Goal: Book appointment/travel/reservation

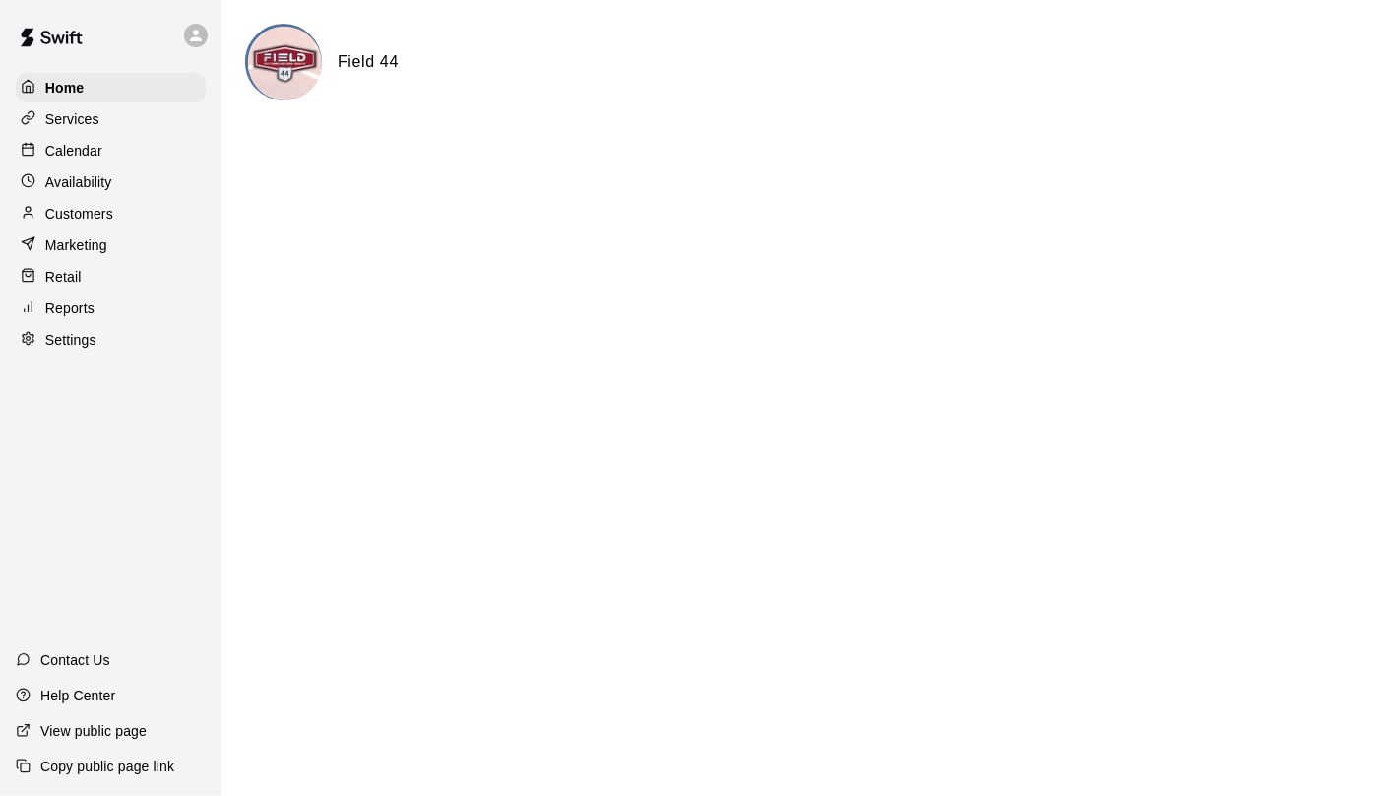
click at [71, 108] on div "Services" at bounding box center [111, 119] width 190 height 30
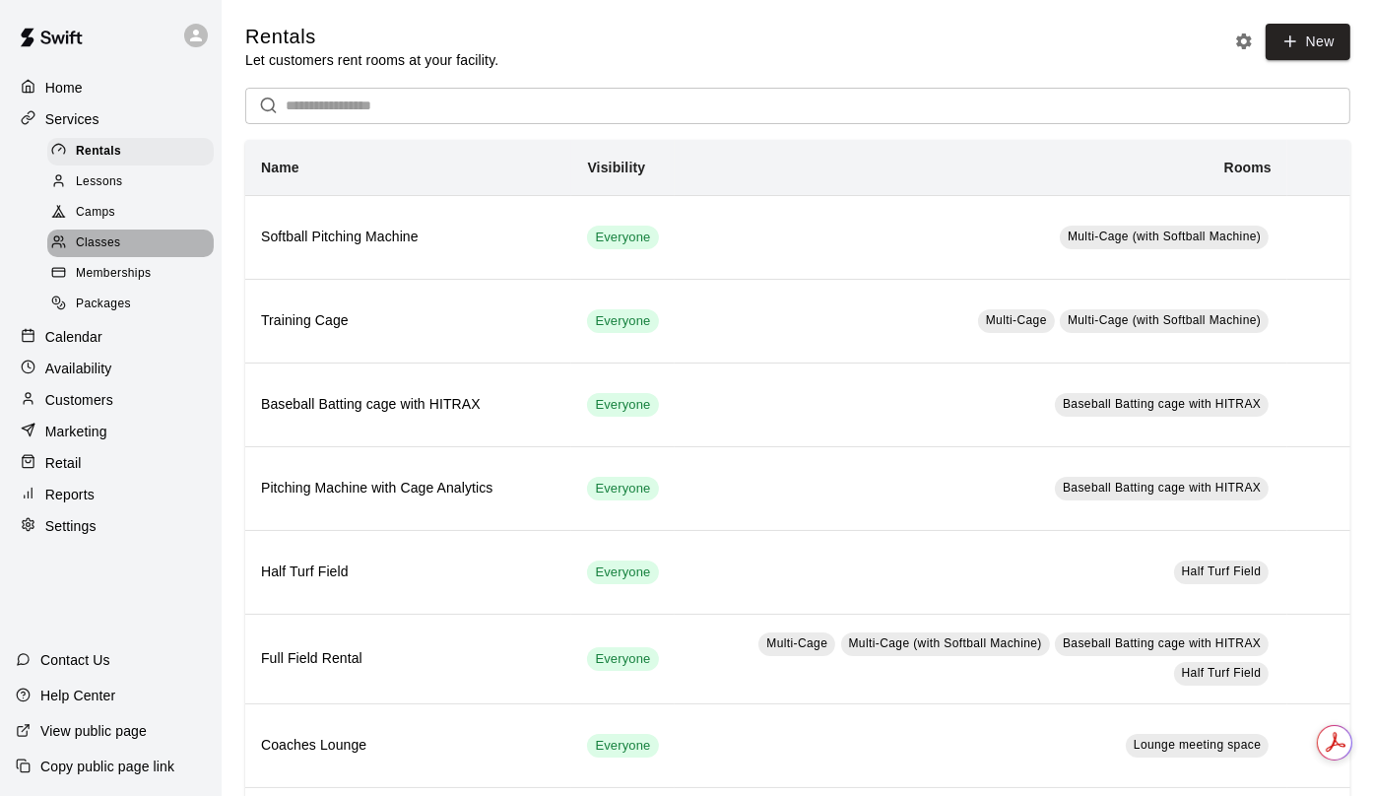
click at [102, 257] on div "Classes" at bounding box center [130, 243] width 166 height 28
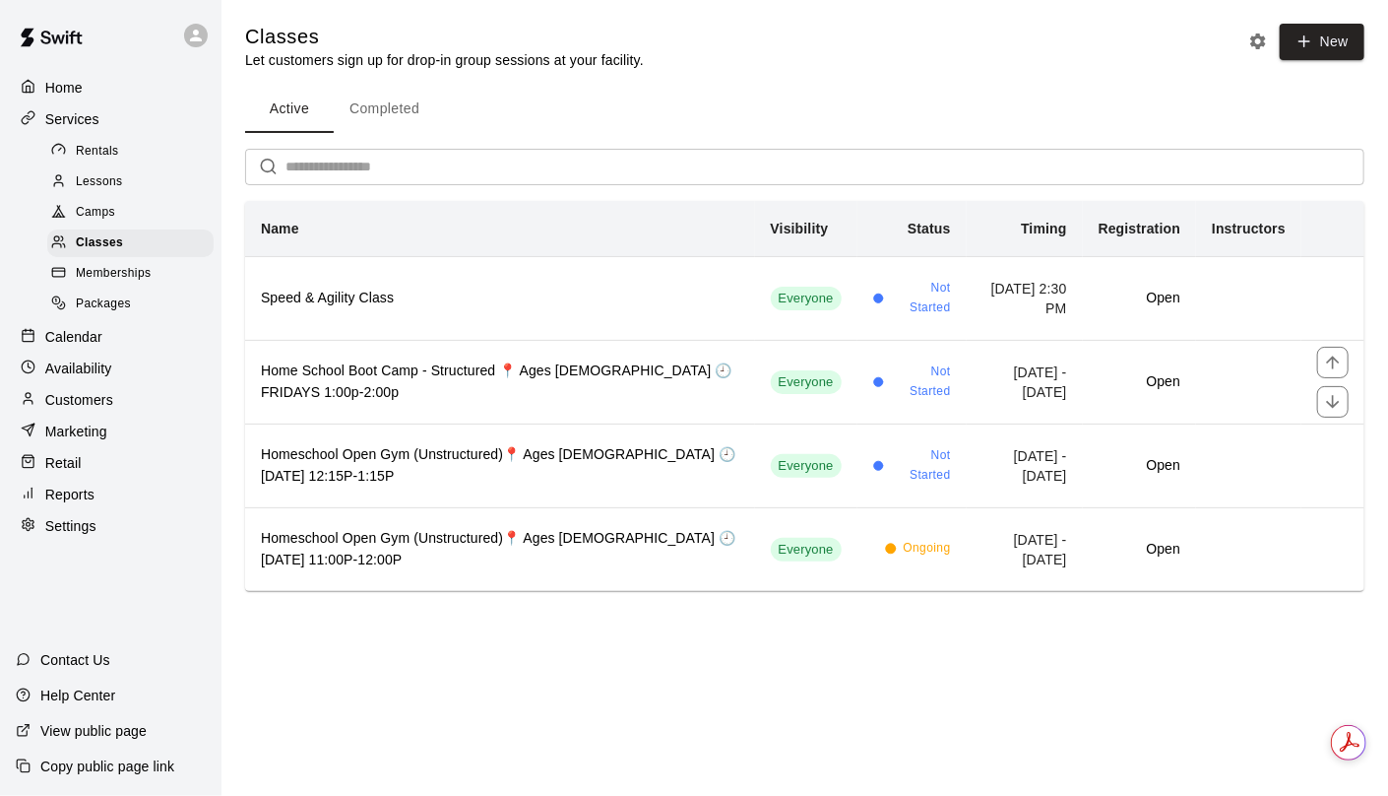
click at [422, 394] on h6 "Home School Boot Camp - Structured 📍 Ages [DEMOGRAPHIC_DATA] 🕘 FRIDAYS 1:00p-2:…" at bounding box center [500, 381] width 479 height 43
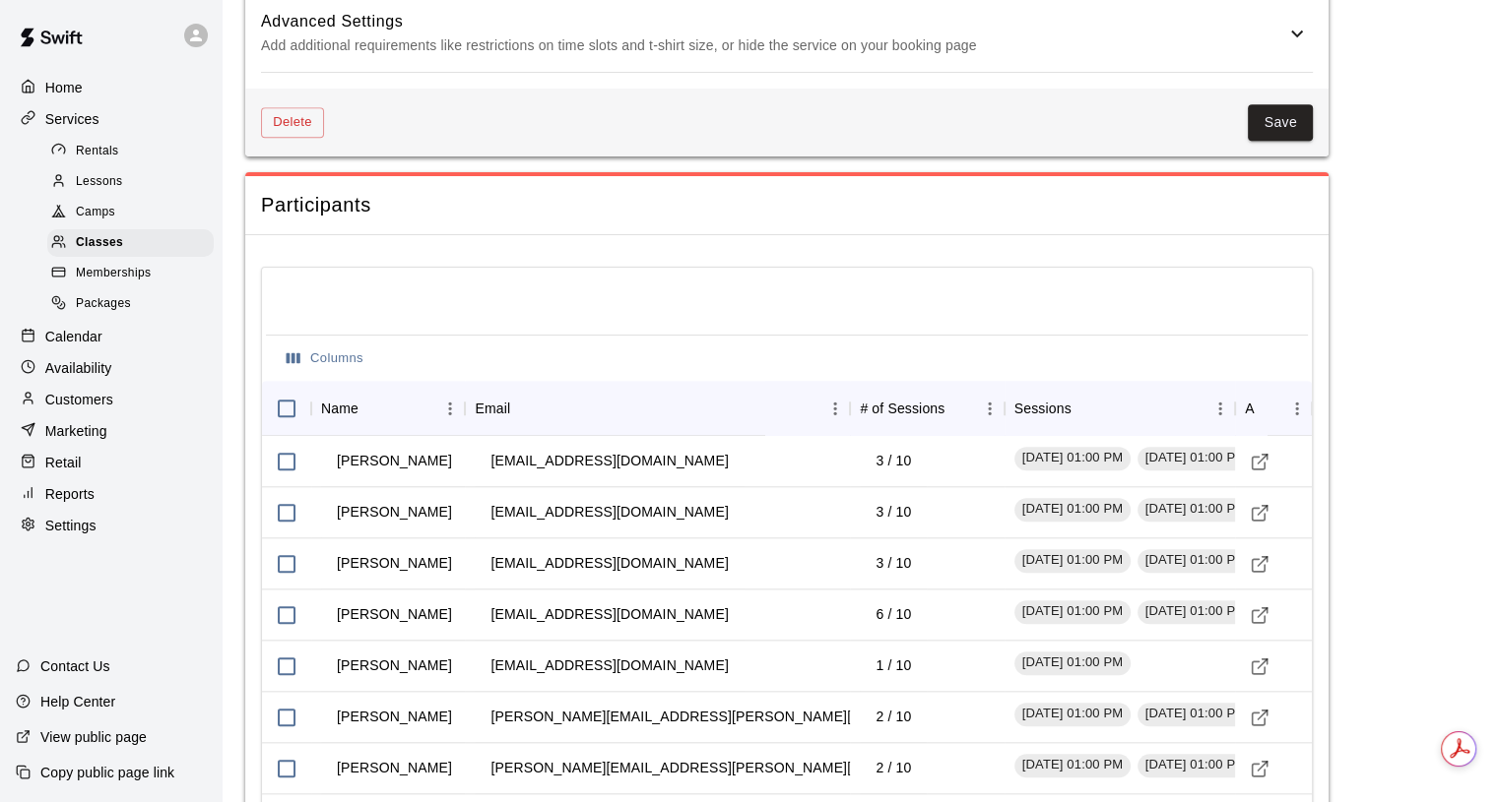
scroll to position [2068, 0]
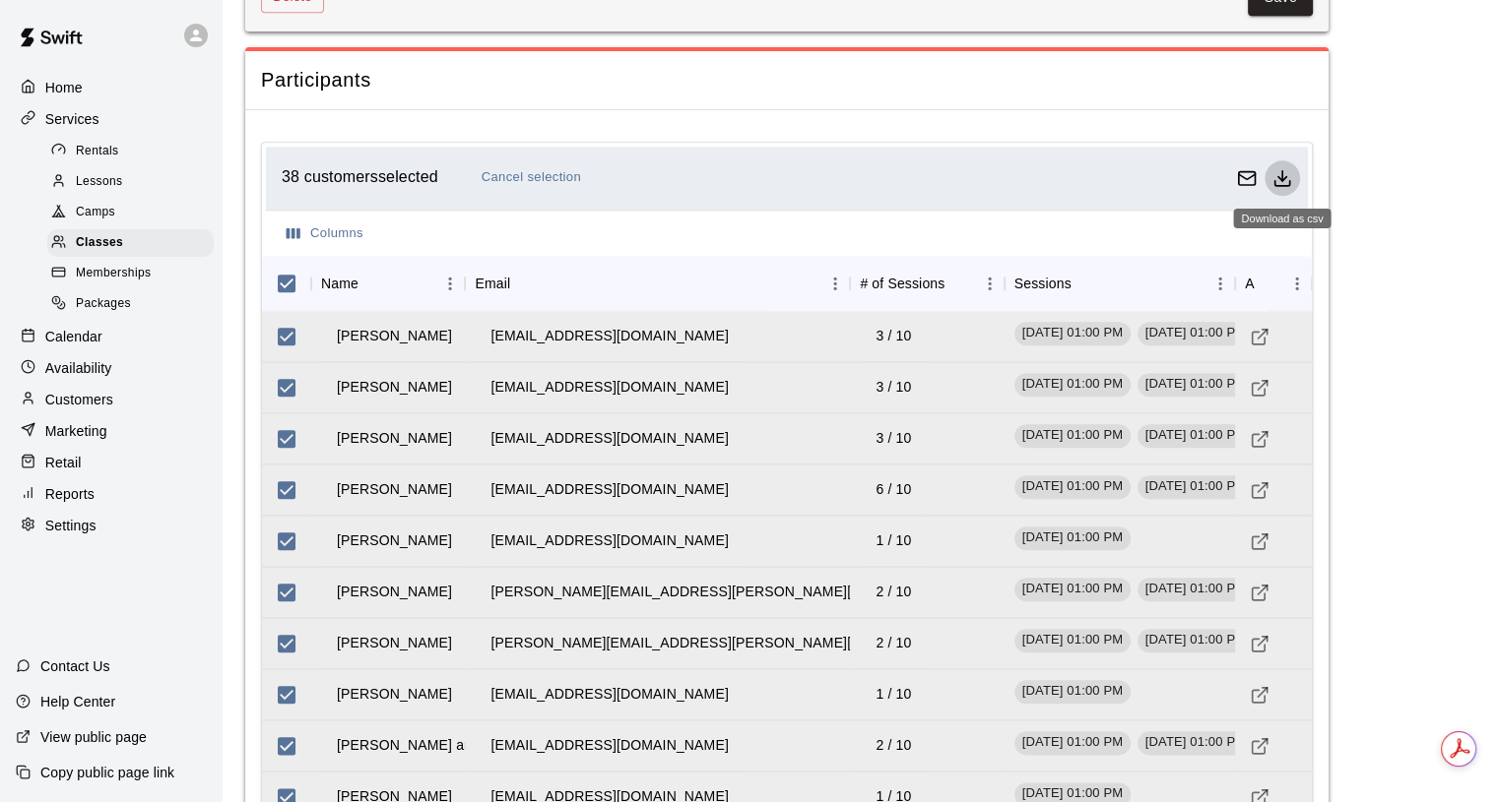
click at [1276, 173] on icon "Download as csv" at bounding box center [1282, 178] width 20 height 20
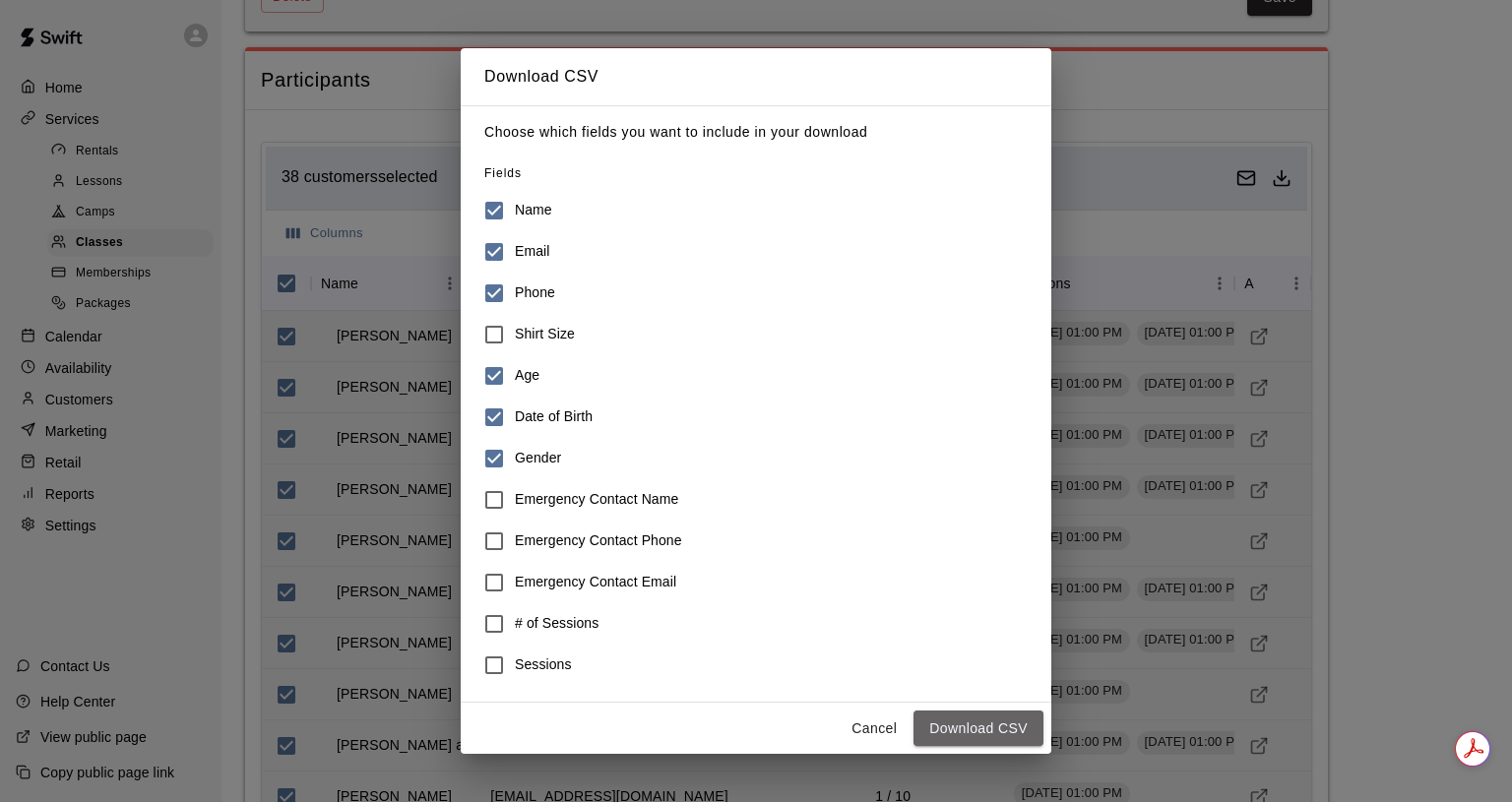
click at [970, 732] on button "Download CSV" at bounding box center [979, 729] width 130 height 36
click at [870, 728] on button "Cancel" at bounding box center [874, 729] width 63 height 36
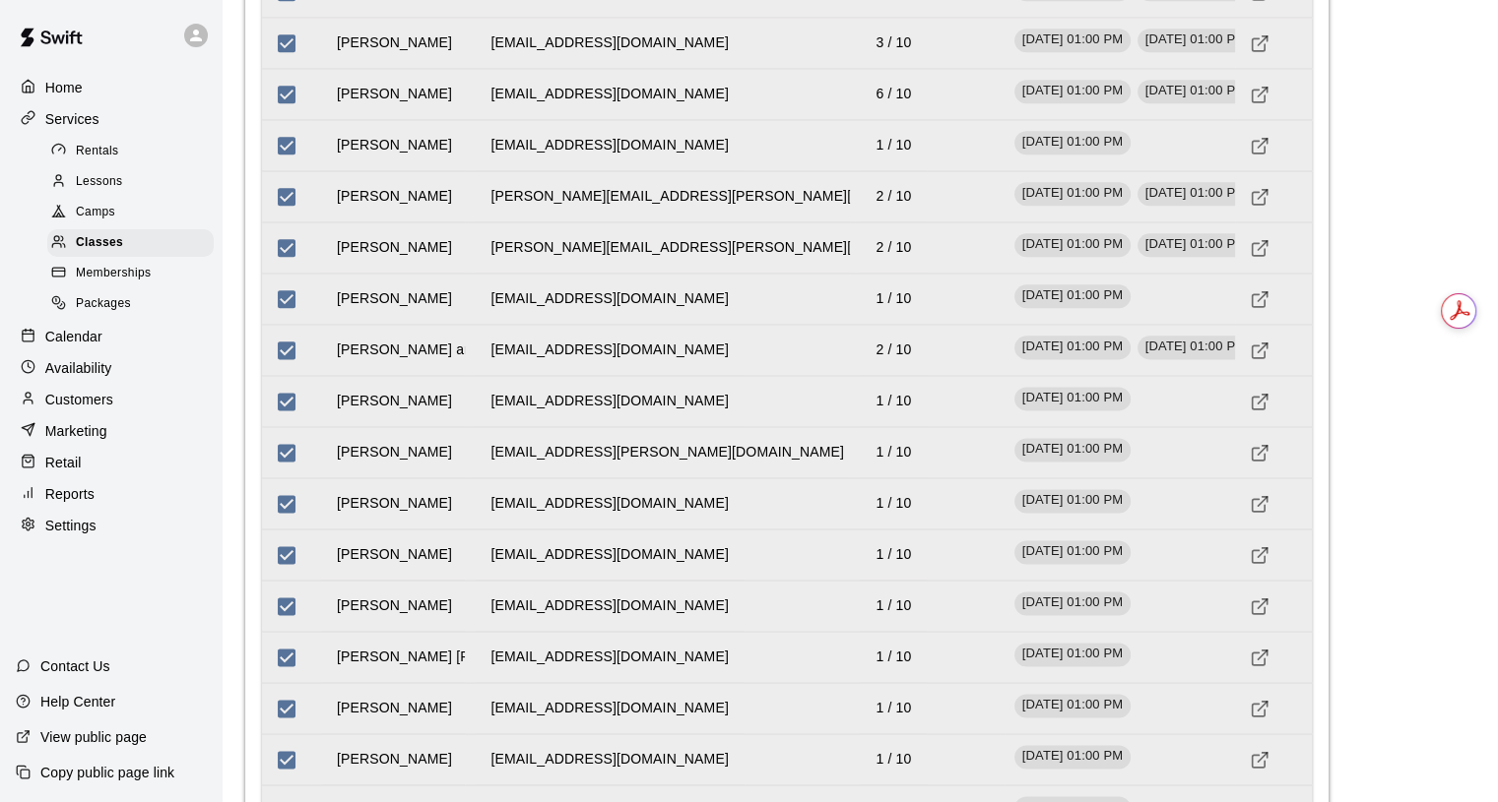
scroll to position [2455, 0]
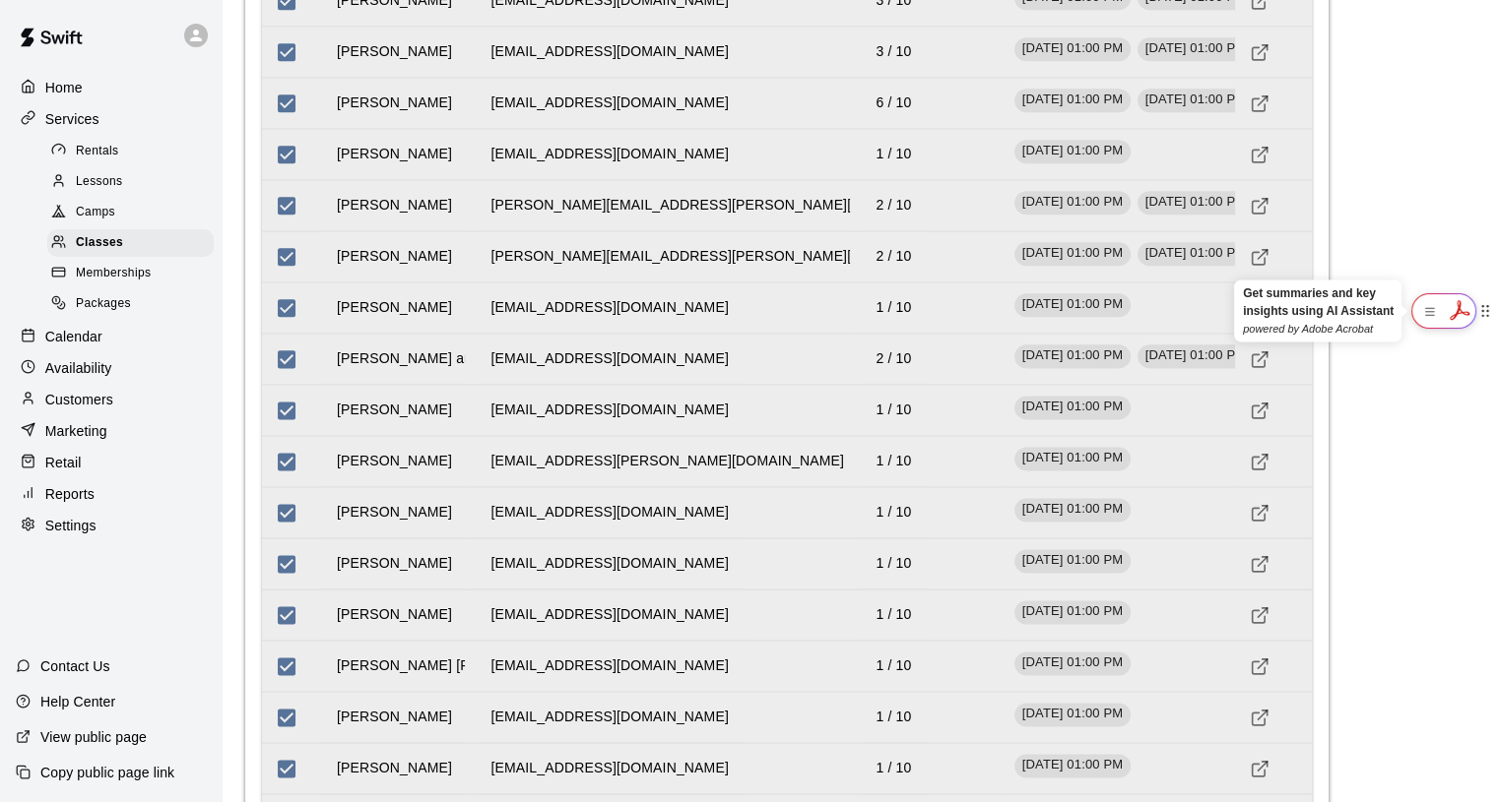
click at [1387, 313] on icon at bounding box center [1458, 310] width 32 height 32
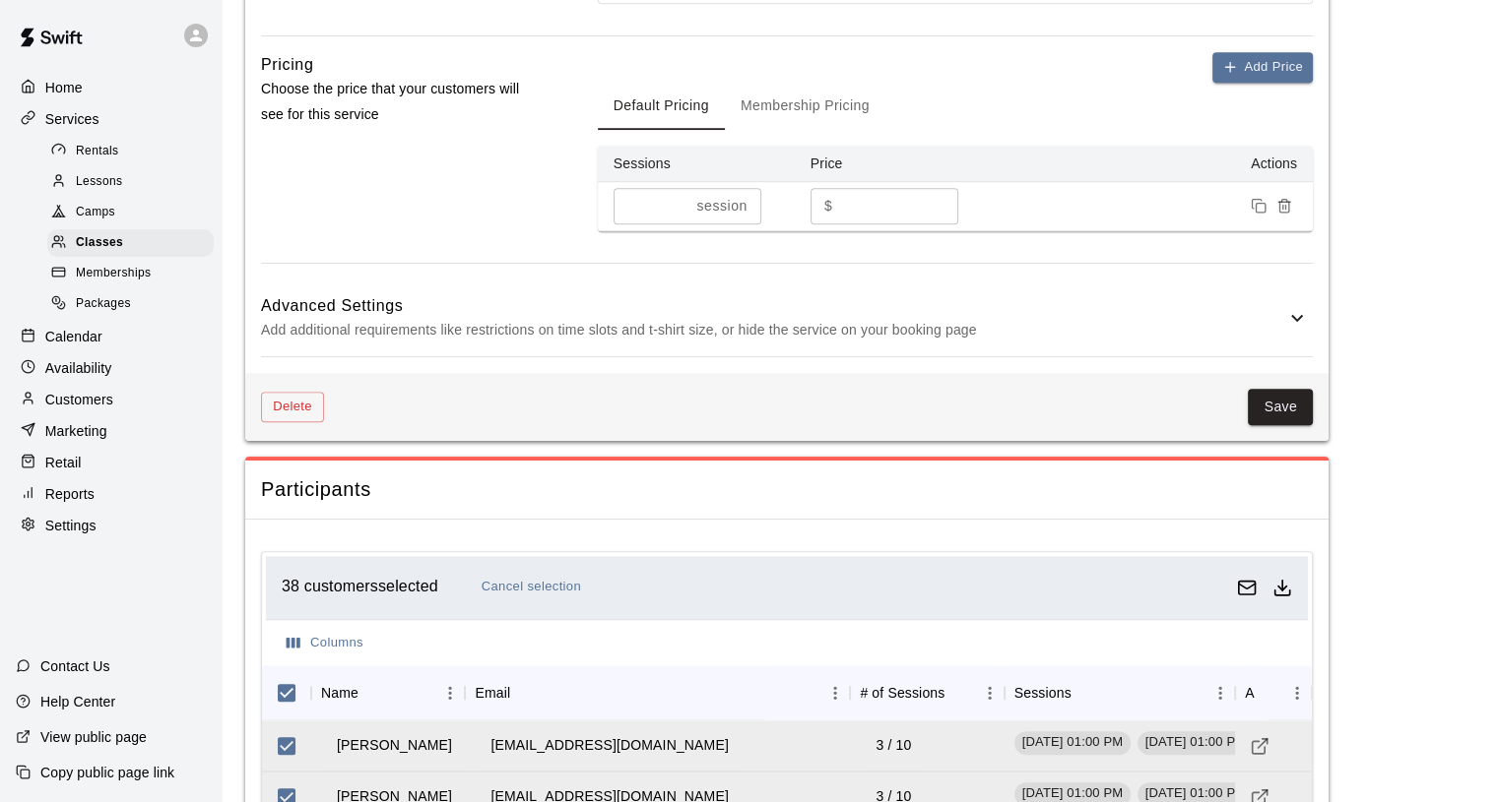
drag, startPoint x: 774, startPoint y: 185, endPoint x: 695, endPoint y: 179, distance: 79.0
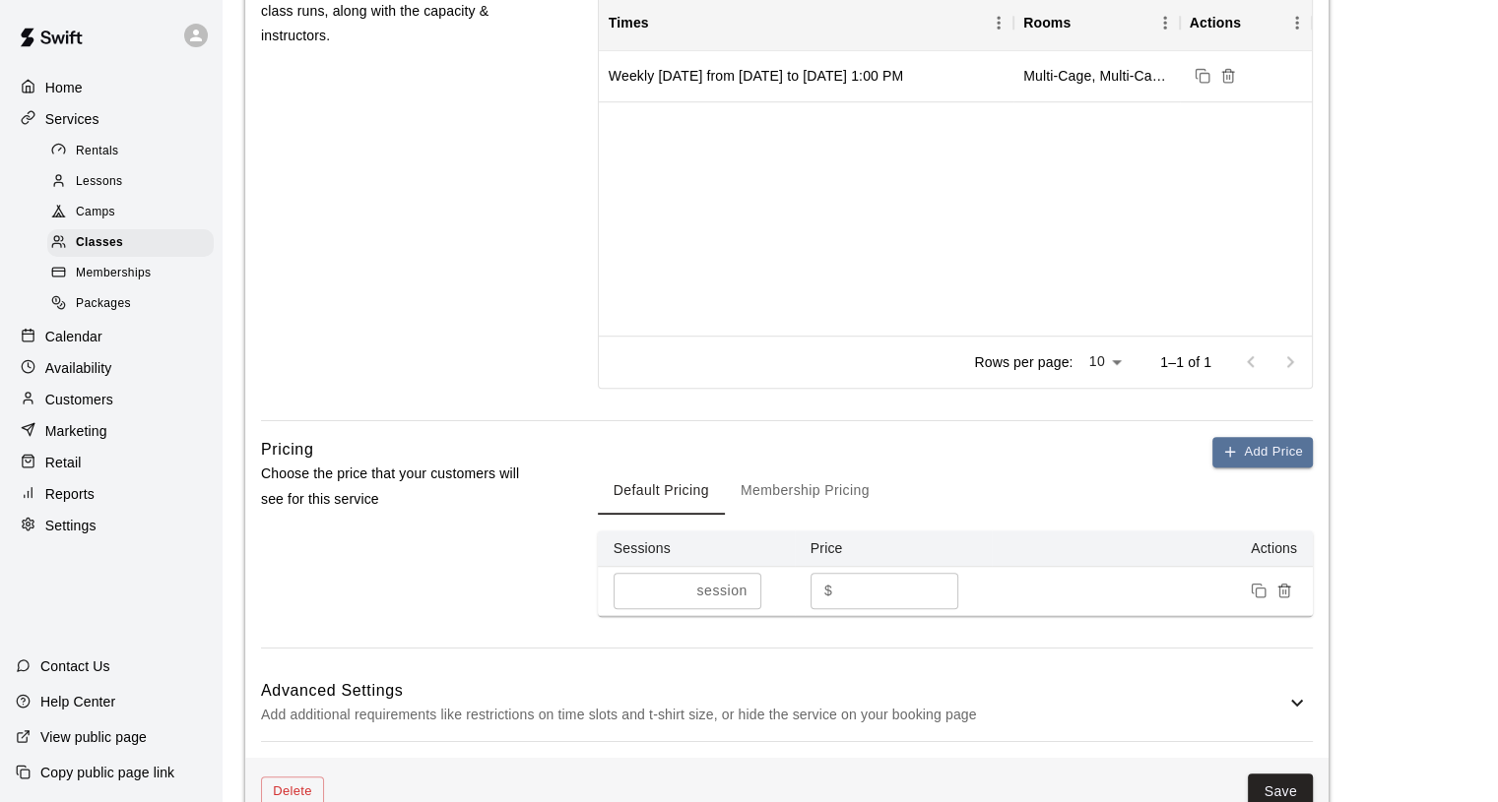
drag, startPoint x: 695, startPoint y: 179, endPoint x: 47, endPoint y: 91, distance: 653.9
click at [47, 91] on p "Home" at bounding box center [63, 88] width 37 height 20
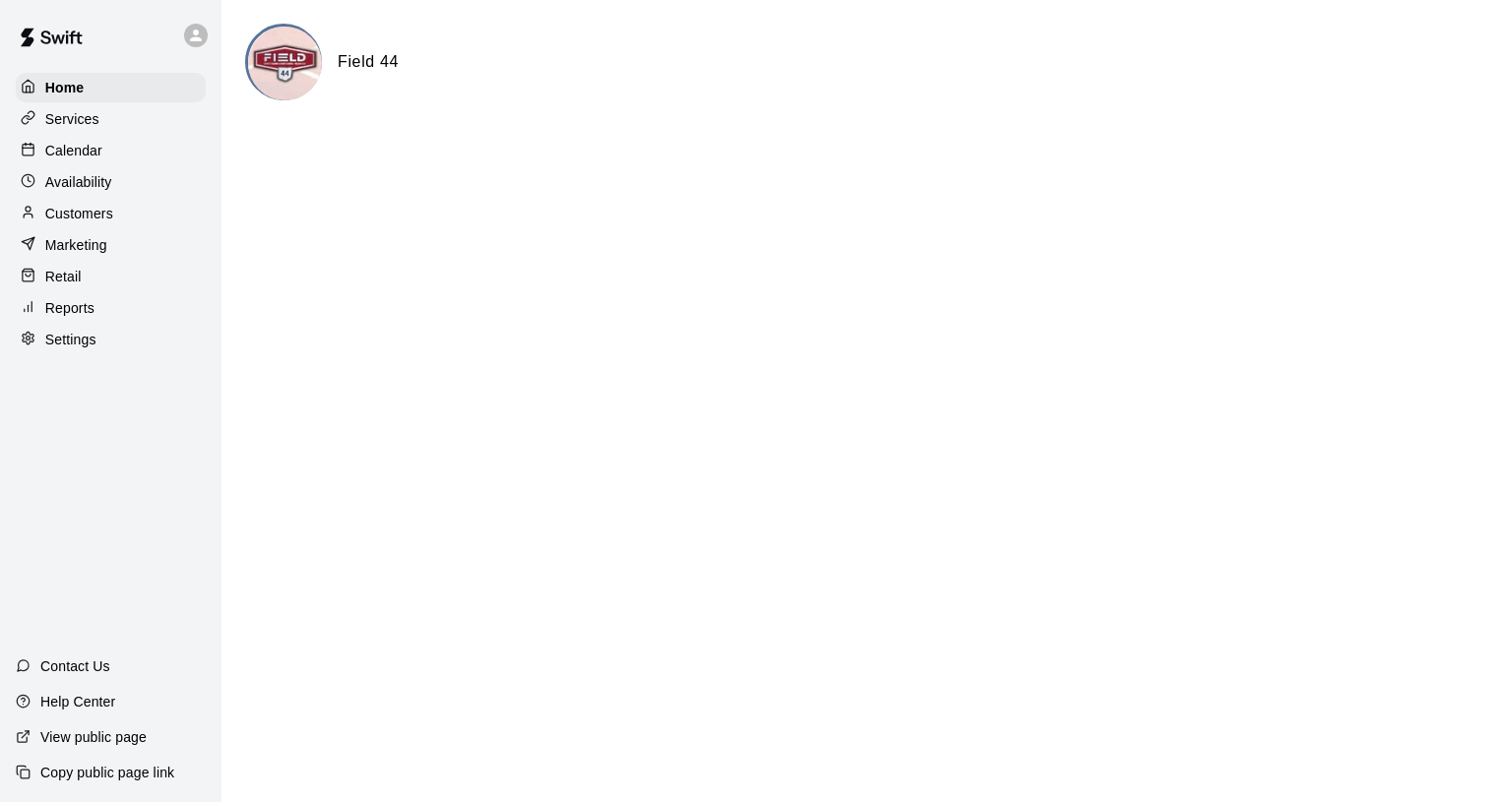
click at [85, 126] on p "Services" at bounding box center [72, 119] width 54 height 20
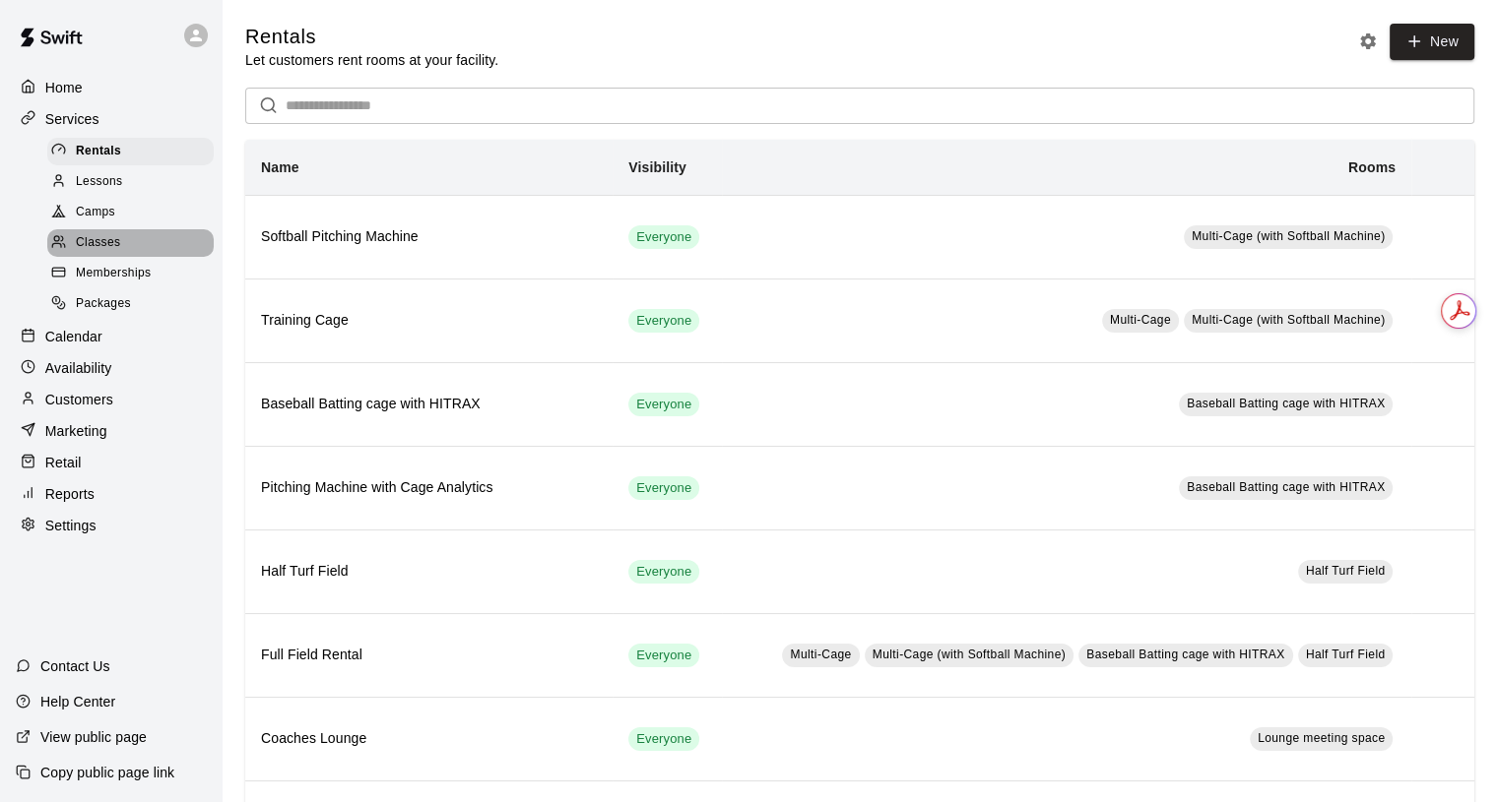
click at [115, 247] on span "Classes" at bounding box center [98, 243] width 44 height 20
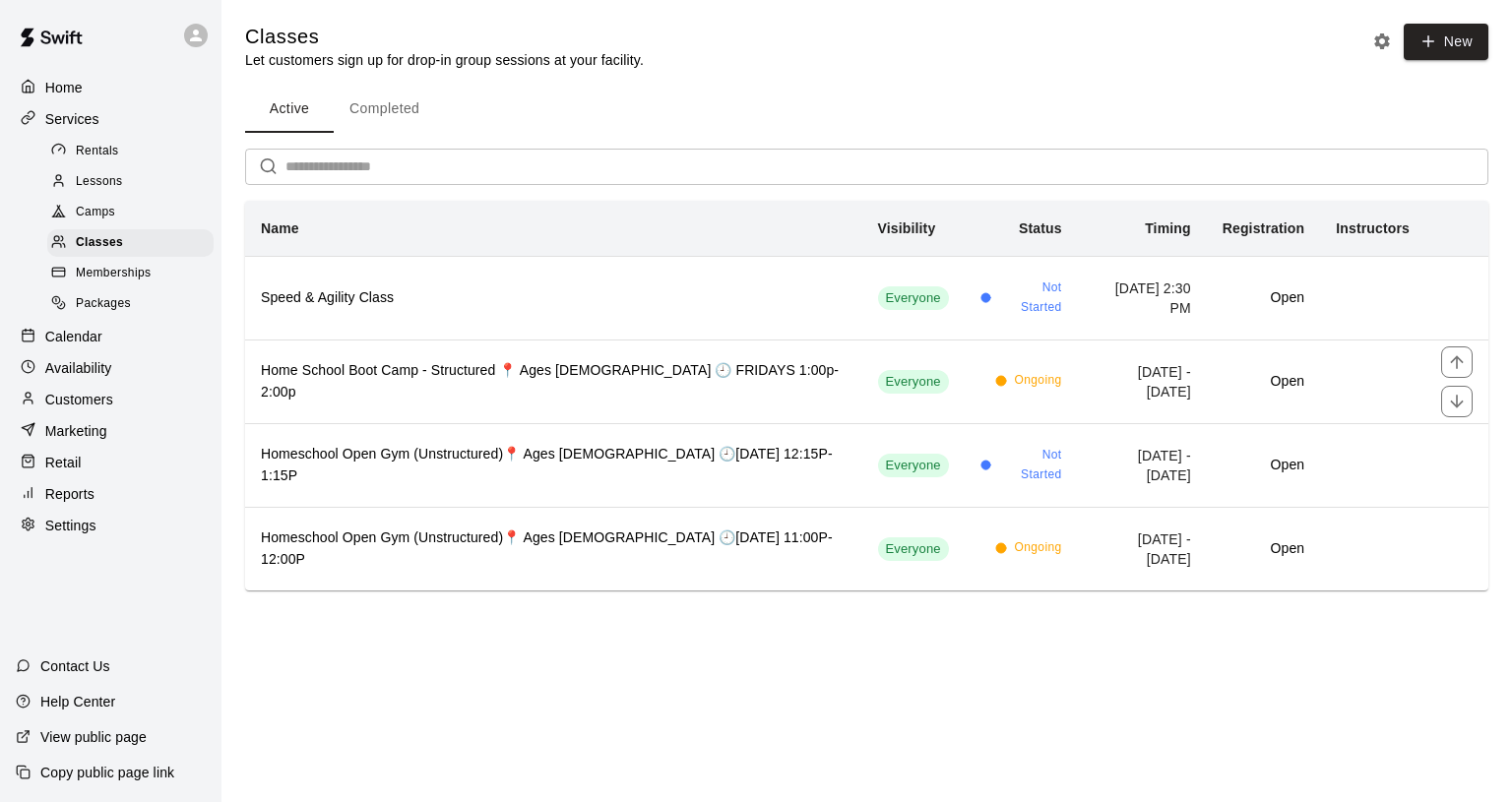
click at [468, 373] on h6 "Home School Boot Camp - Structured 📍 Ages [DEMOGRAPHIC_DATA] 🕘 FRIDAYS 1:00p-2:…" at bounding box center [554, 381] width 586 height 43
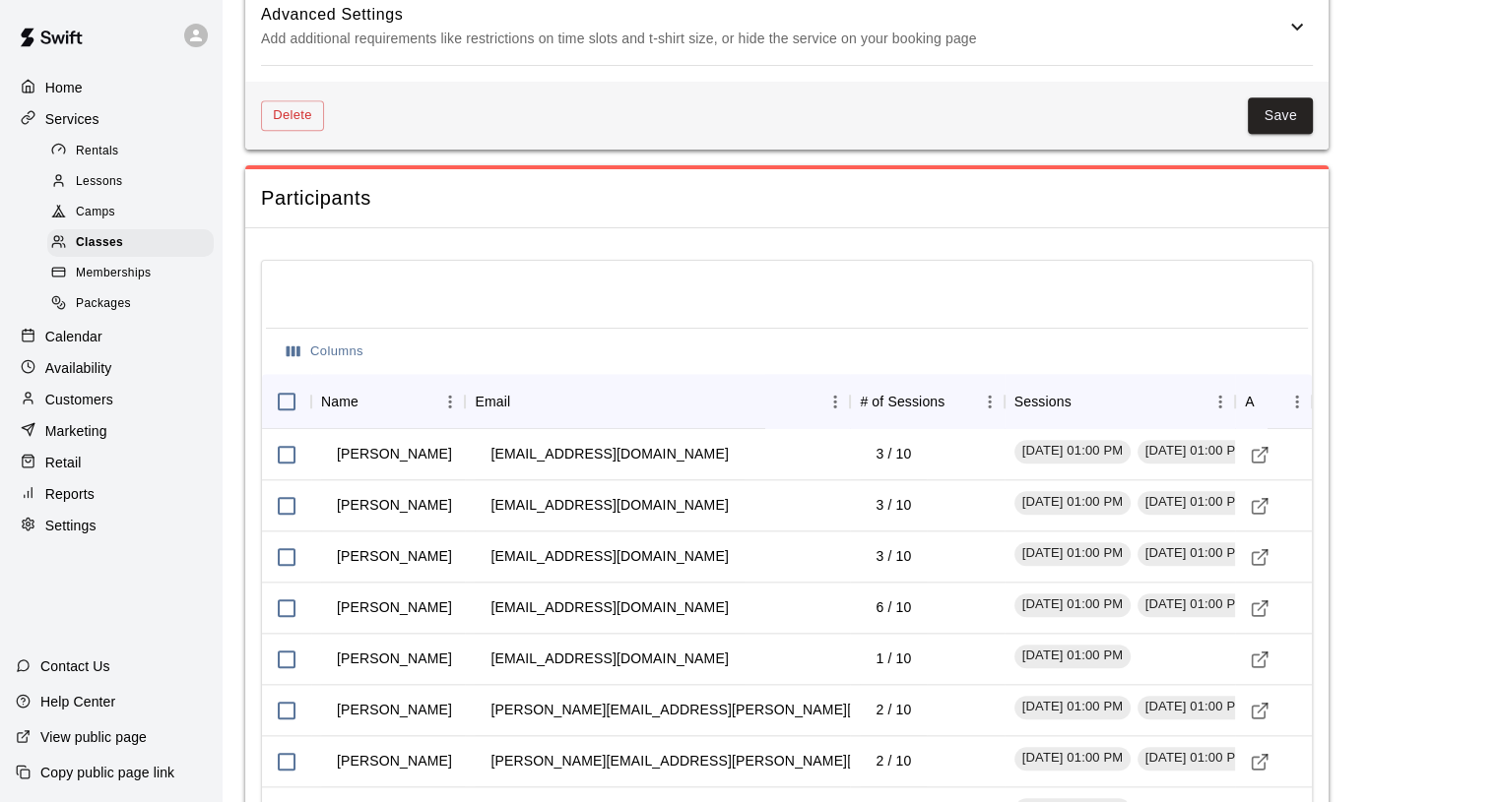
scroll to position [2068, 0]
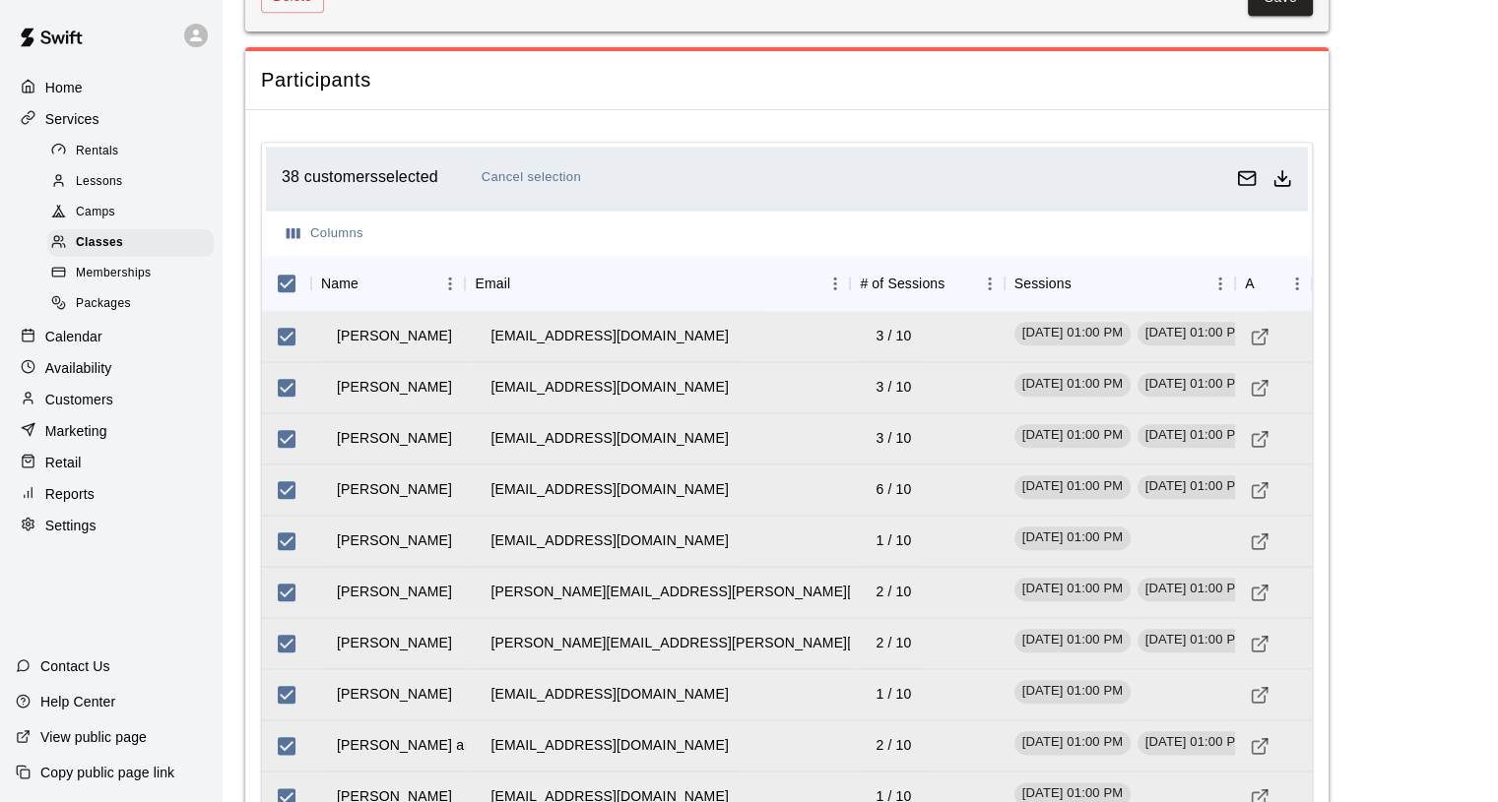
click at [310, 235] on button "Columns" at bounding box center [325, 234] width 87 height 31
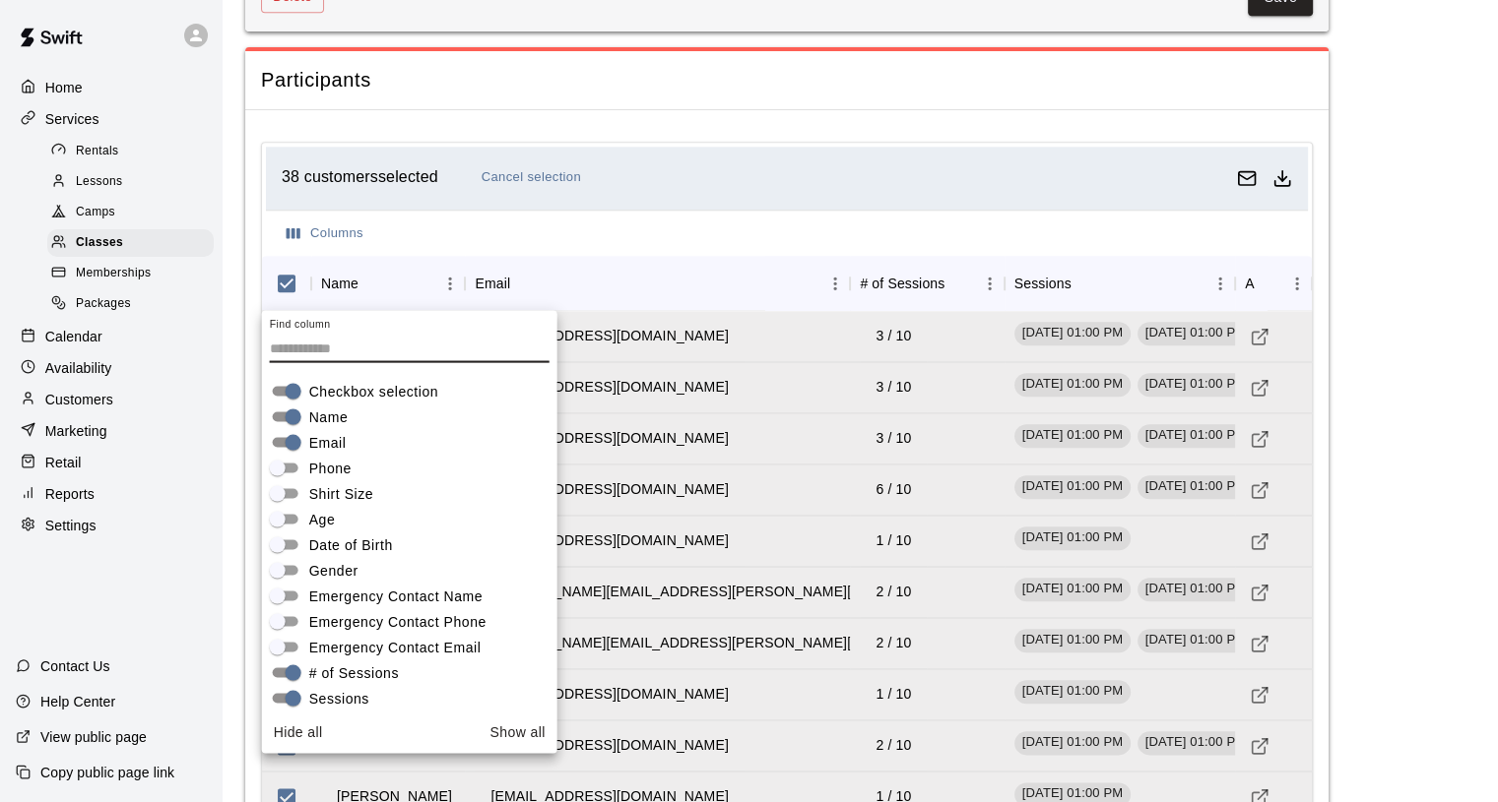
scroll to position [0, 0]
click at [779, 88] on span "Participants" at bounding box center [787, 80] width 1052 height 27
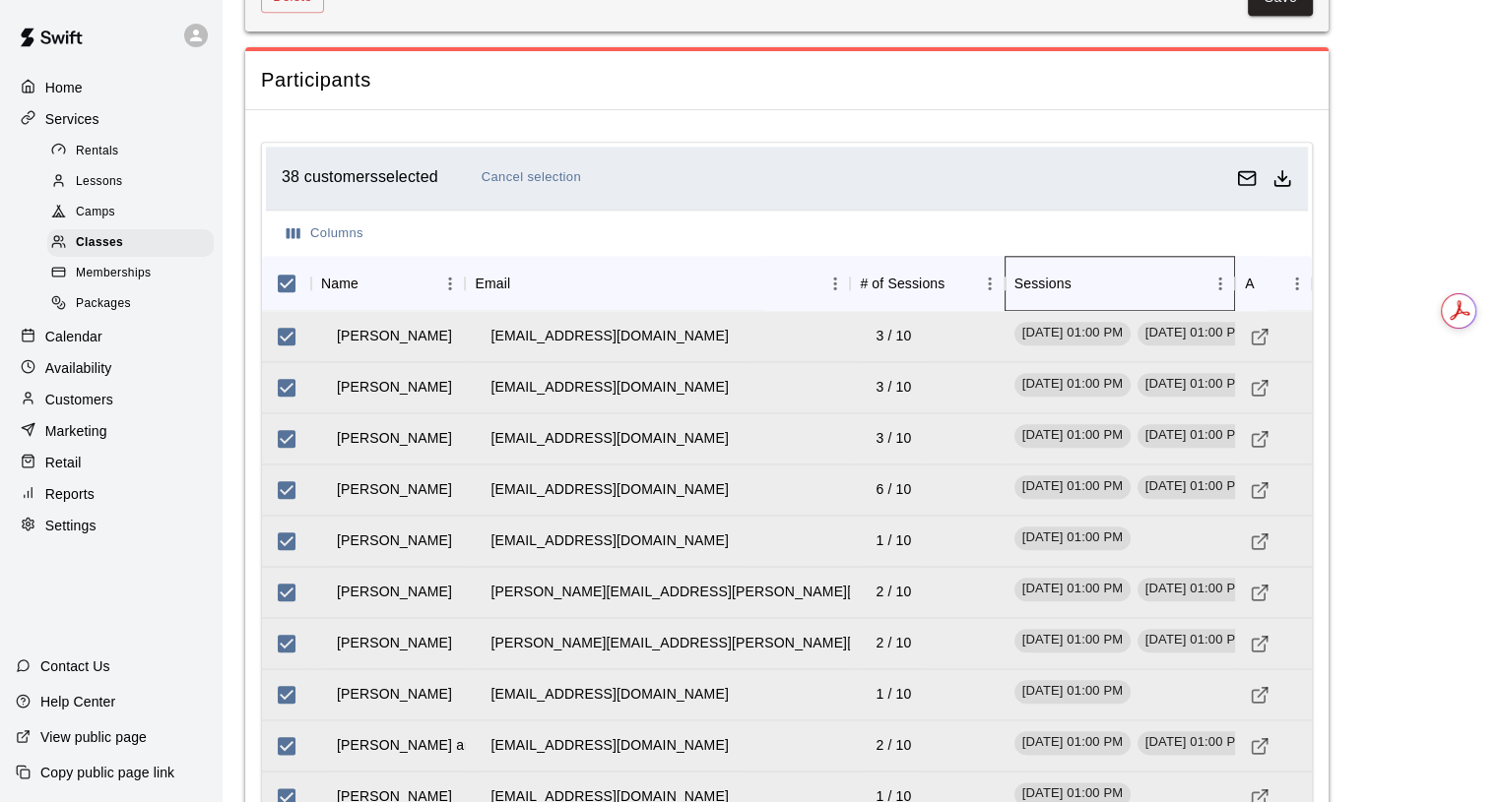
click at [1224, 286] on icon "Sessions" at bounding box center [1235, 284] width 24 height 24
click at [1273, 168] on icon "Download as csv" at bounding box center [1282, 178] width 20 height 20
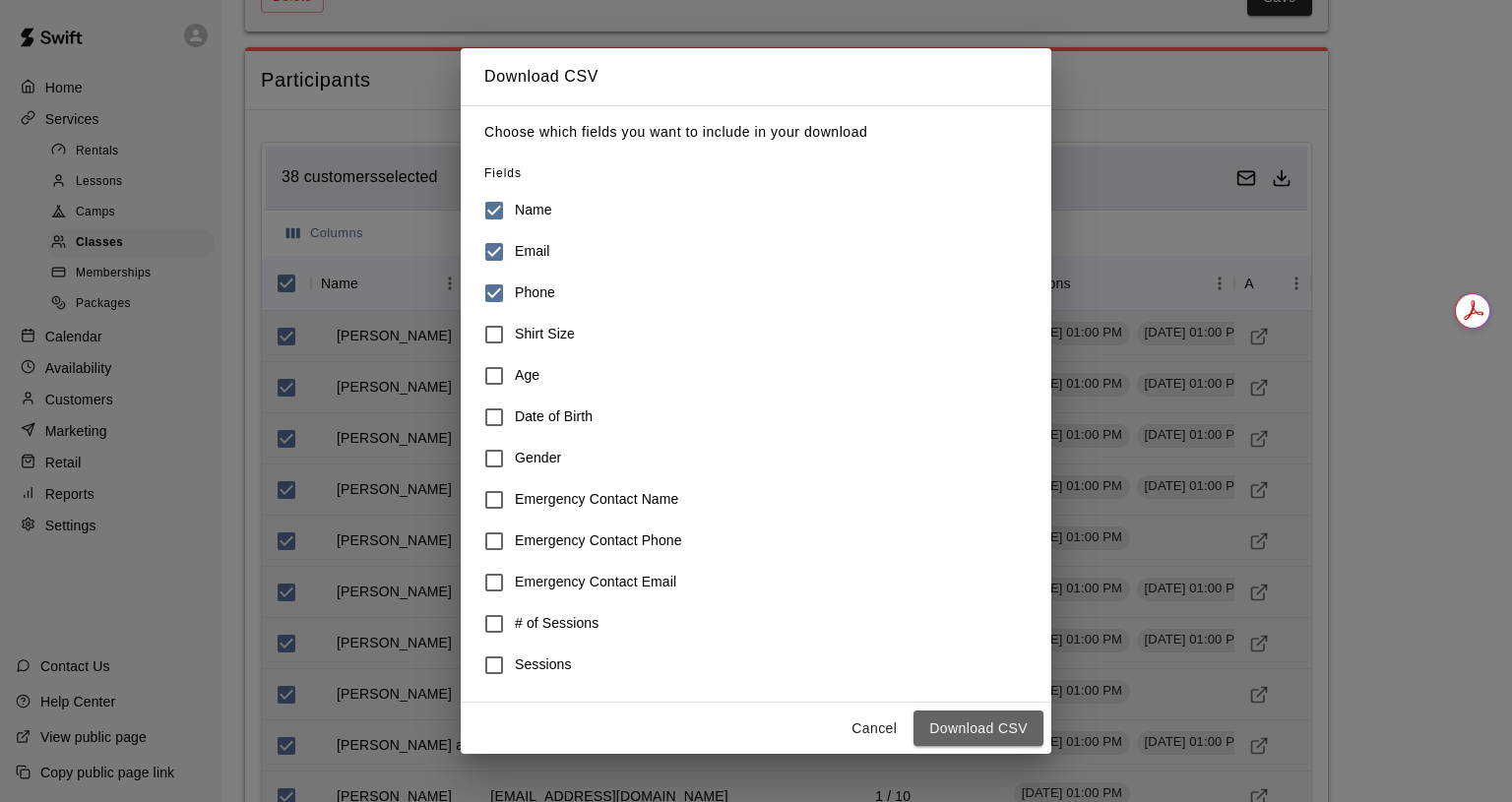
click at [965, 732] on button "Download CSV" at bounding box center [979, 729] width 130 height 36
click at [878, 727] on button "Cancel" at bounding box center [874, 729] width 63 height 36
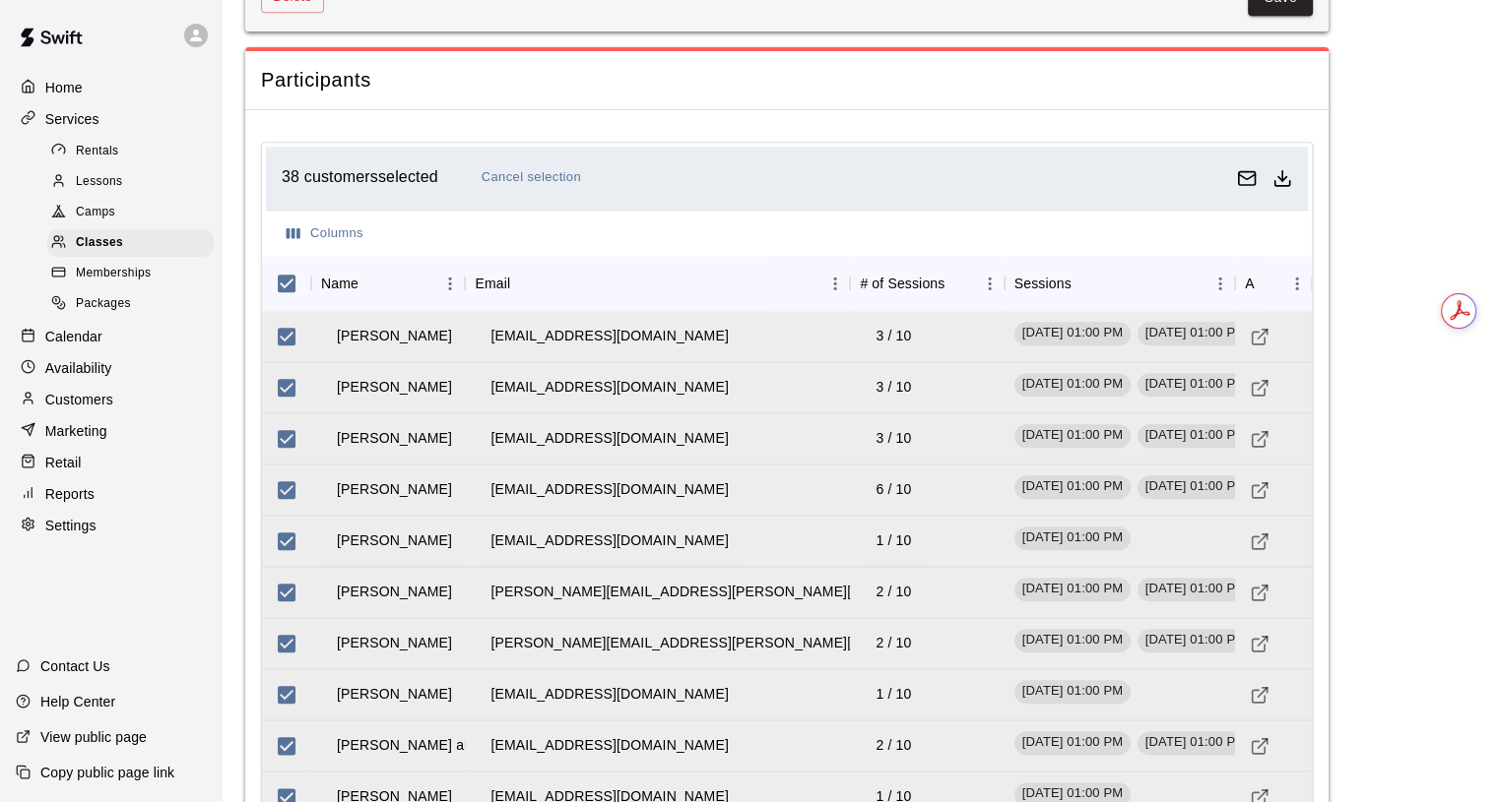
click at [90, 253] on span "Classes" at bounding box center [99, 243] width 47 height 20
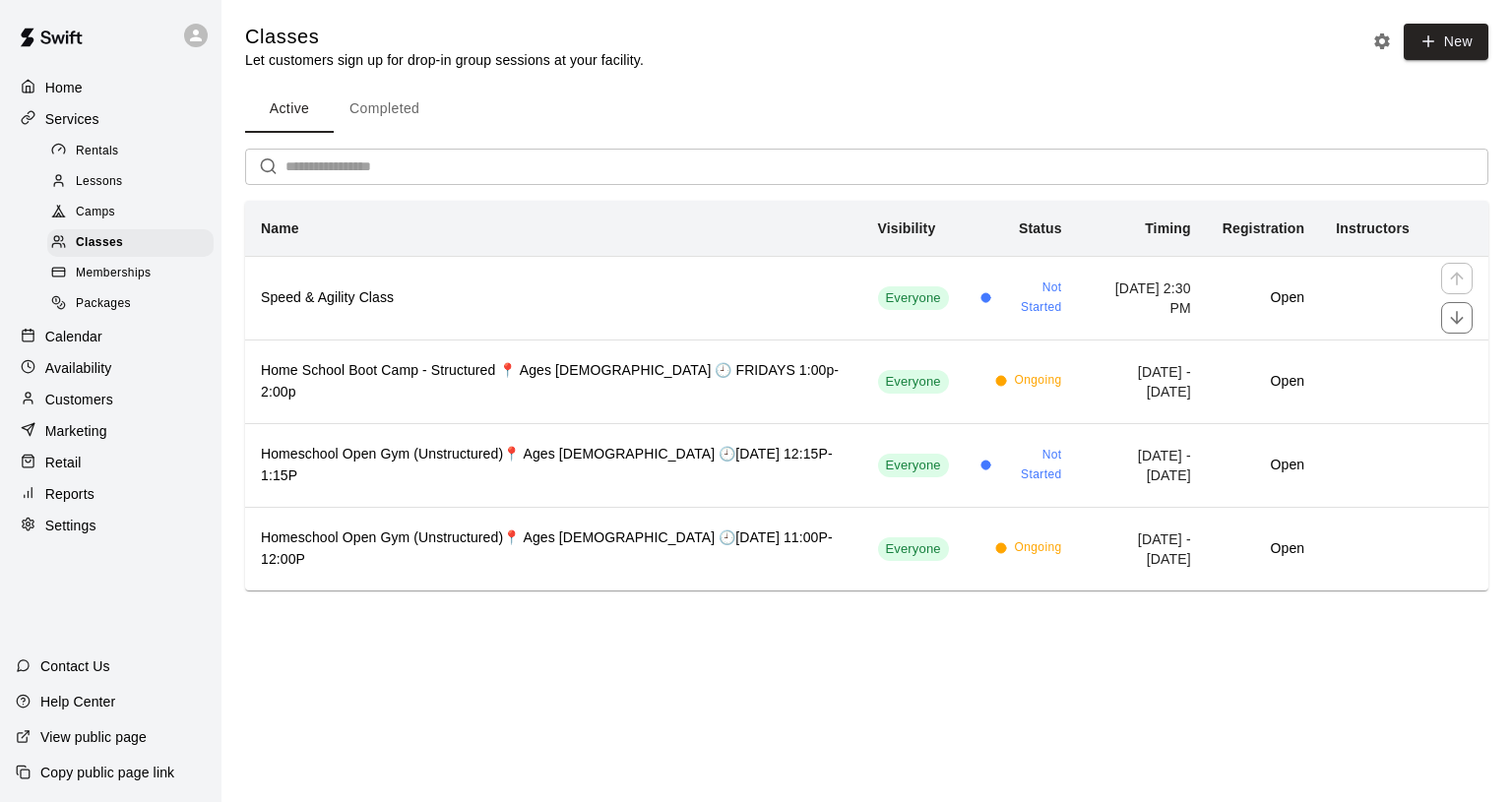
click at [576, 304] on h6 "Speed & Agility Class" at bounding box center [554, 299] width 586 height 22
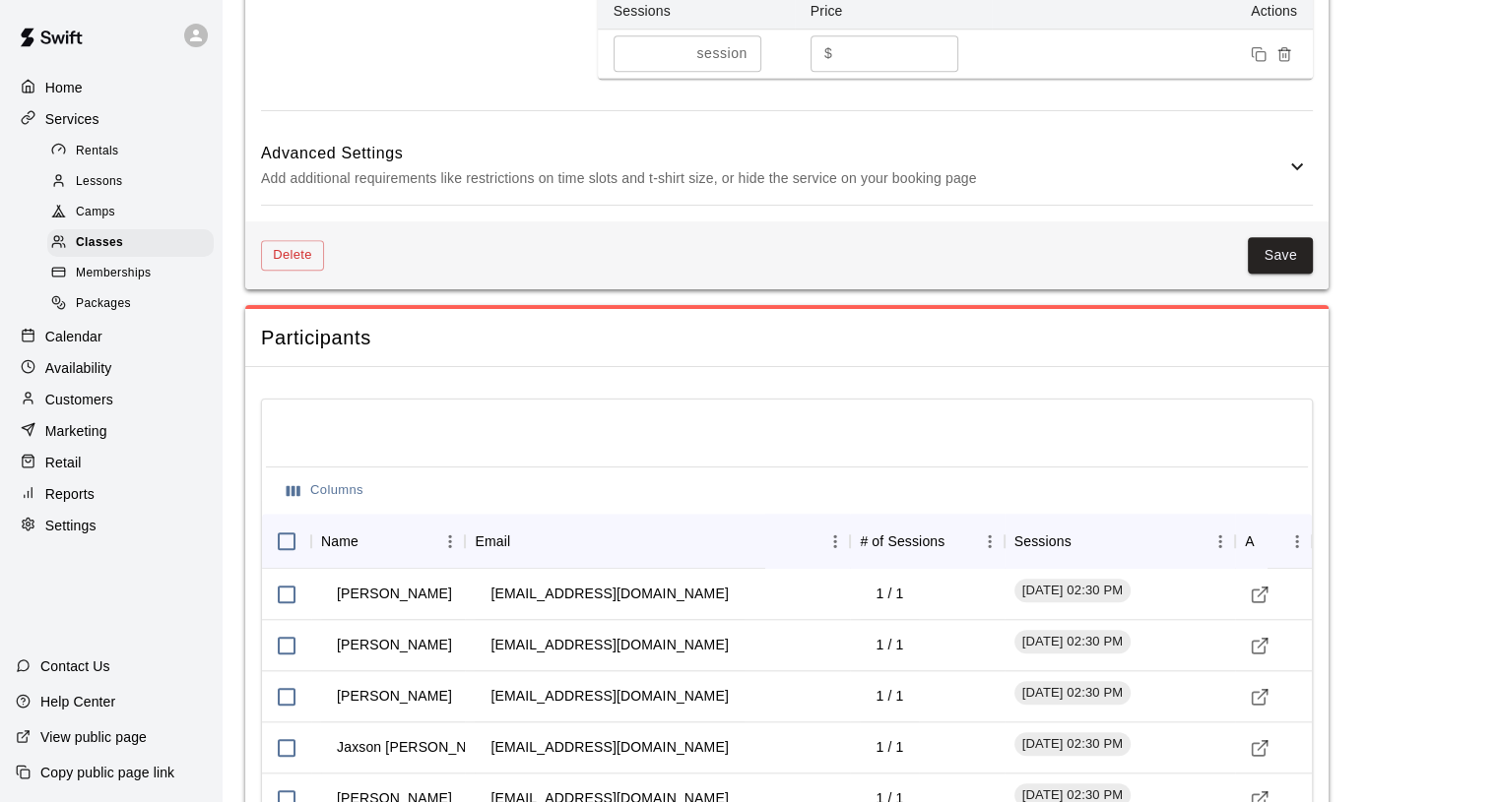
scroll to position [1674, 0]
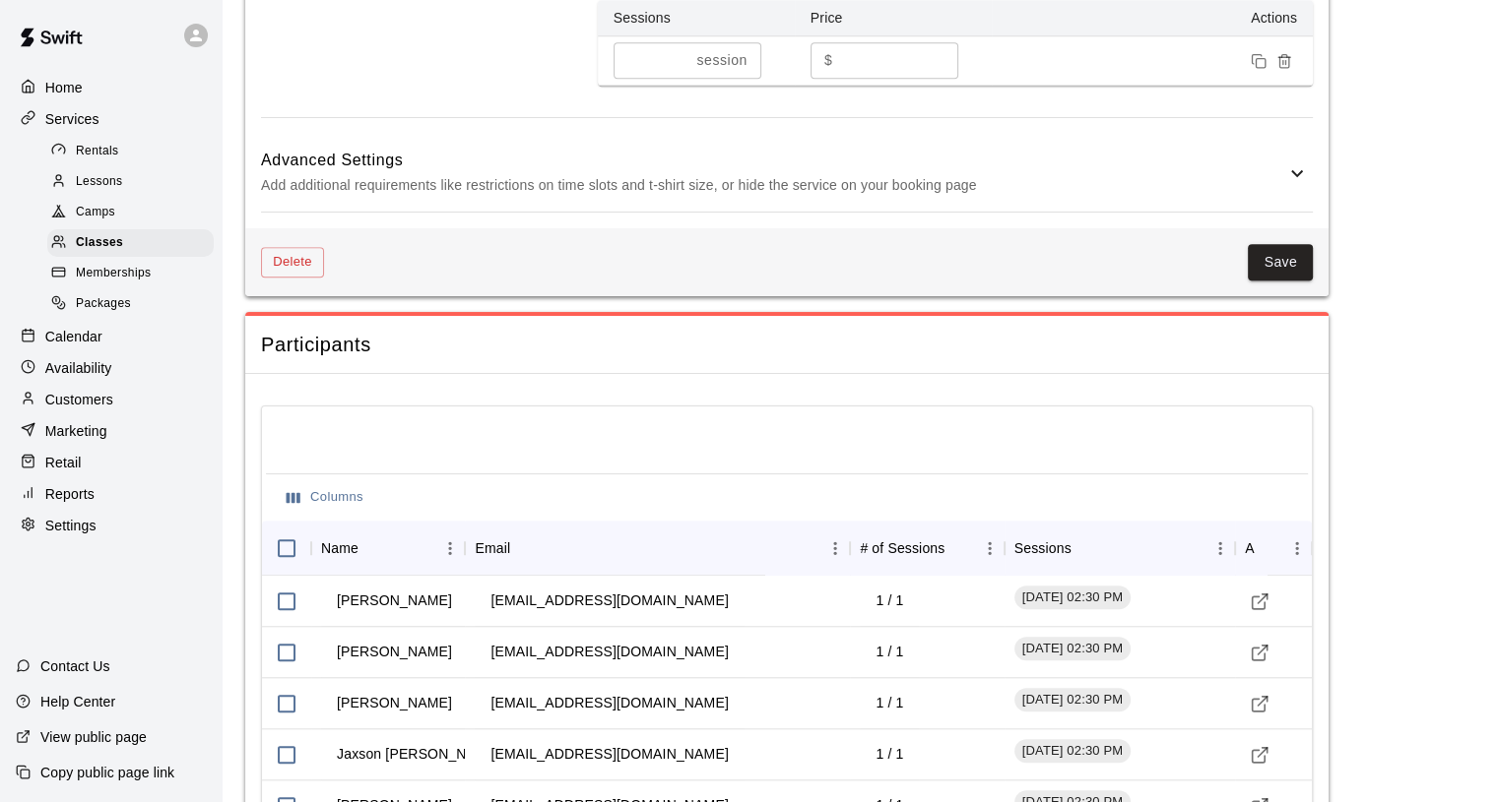
click at [96, 239] on div "Classes" at bounding box center [130, 243] width 166 height 28
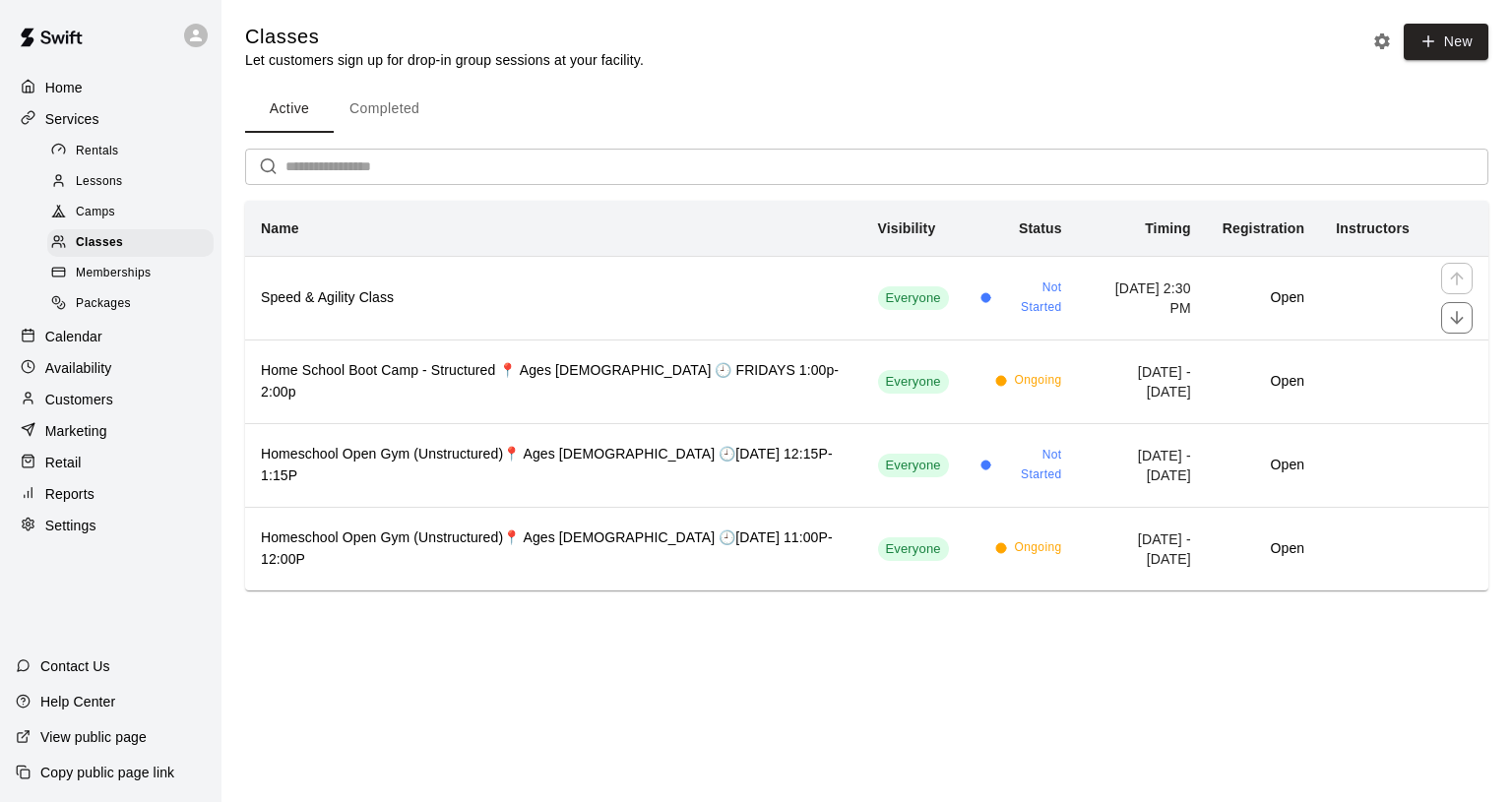
click at [341, 311] on th "Speed & Agility Class" at bounding box center [553, 298] width 617 height 84
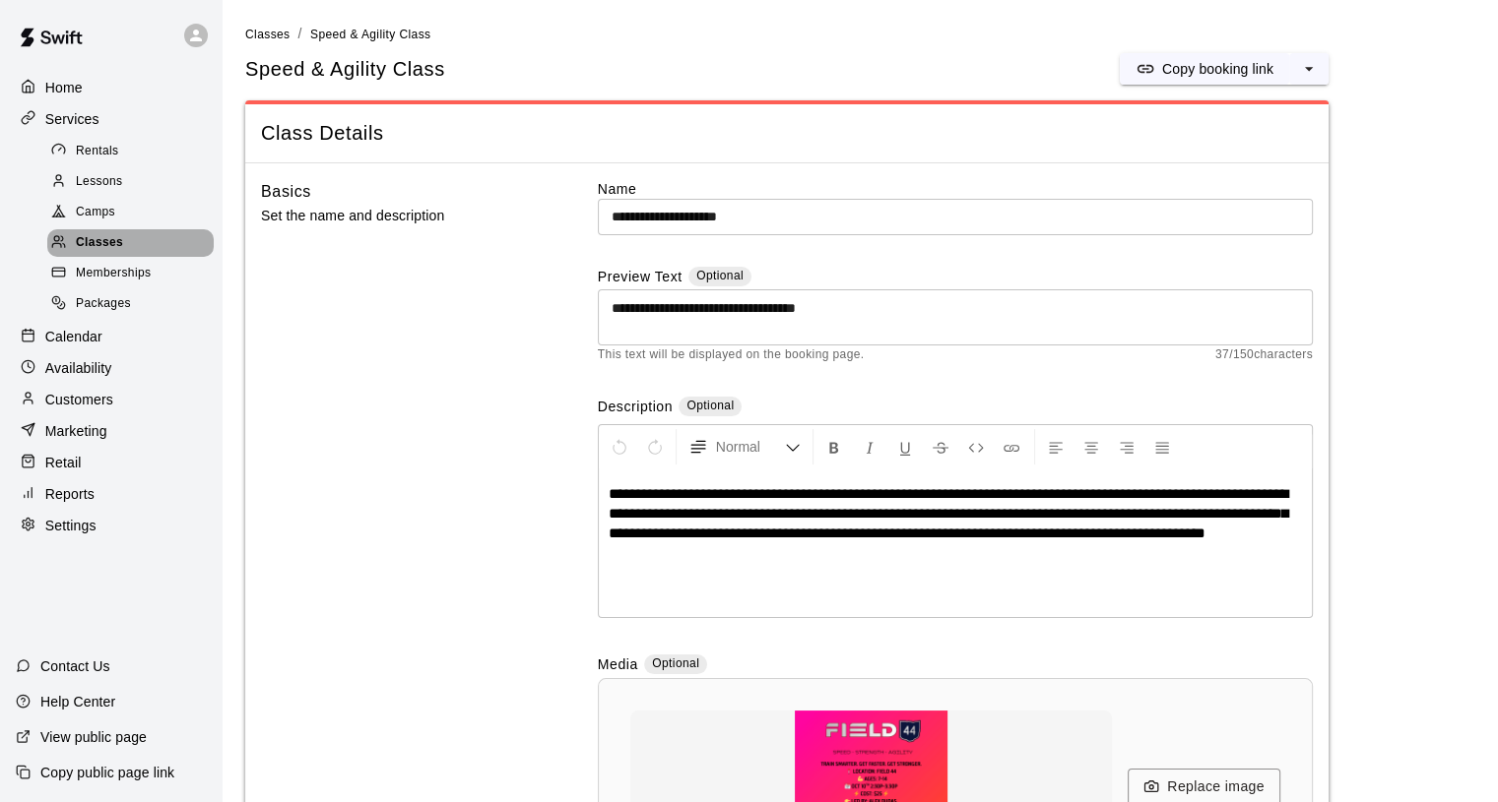
click at [105, 245] on span "Classes" at bounding box center [99, 243] width 47 height 20
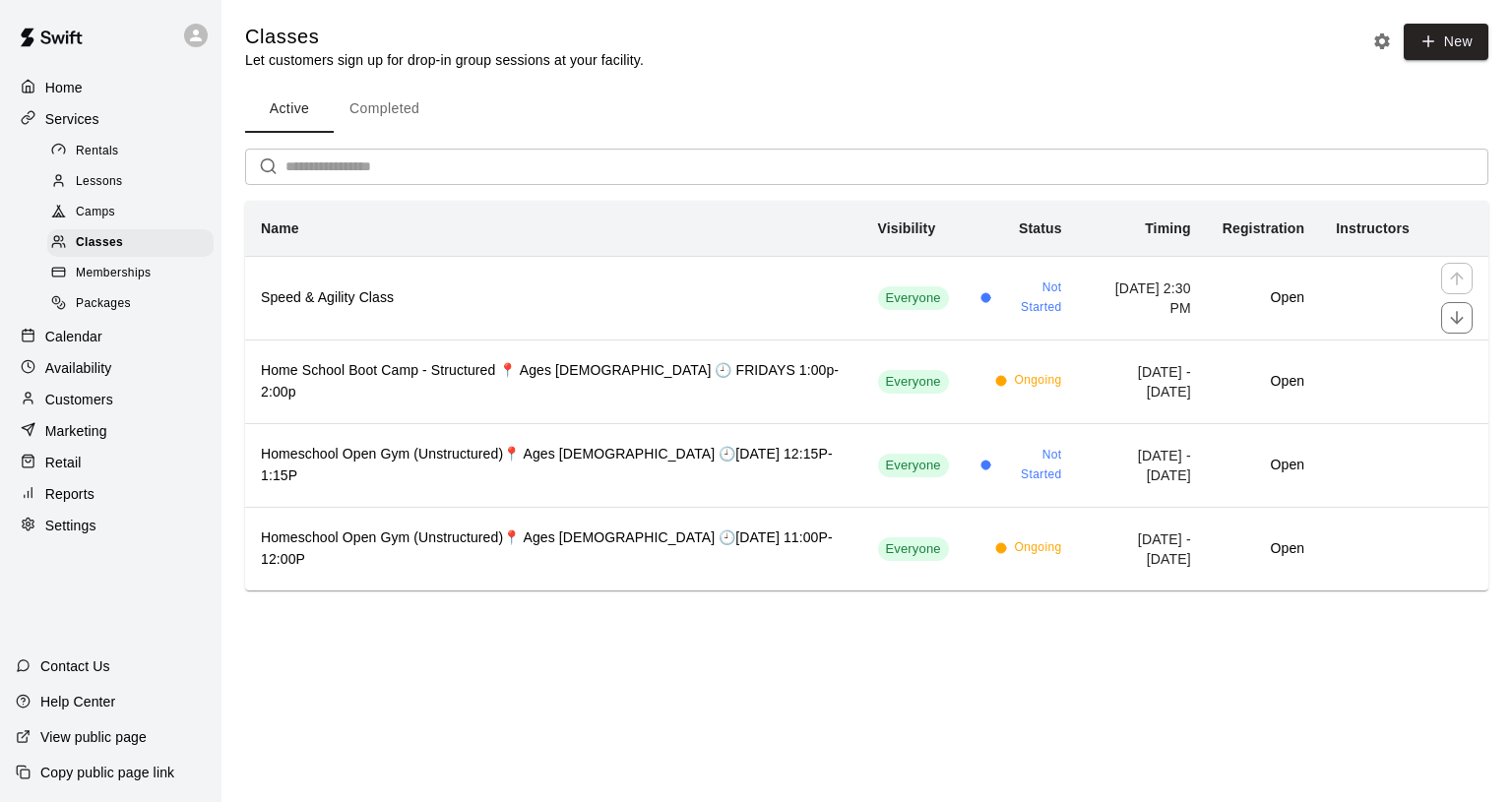
click at [548, 306] on h6 "Speed & Agility Class" at bounding box center [554, 299] width 586 height 22
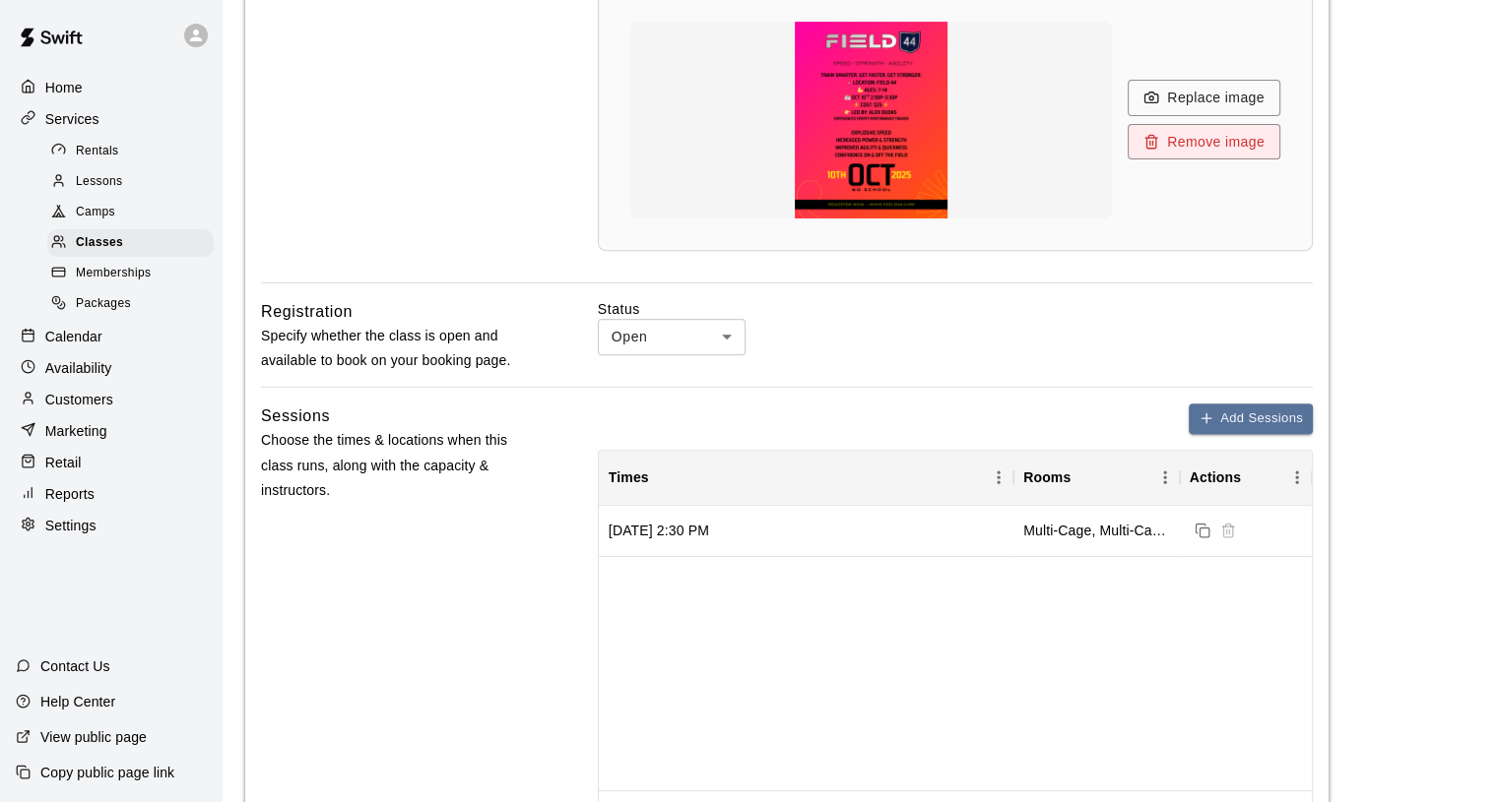
drag, startPoint x: 721, startPoint y: 523, endPoint x: 497, endPoint y: 553, distance: 225.6
click at [495, 551] on div "Sessions Choose the times & locations when this class runs, along with the capa…" at bounding box center [398, 640] width 274 height 472
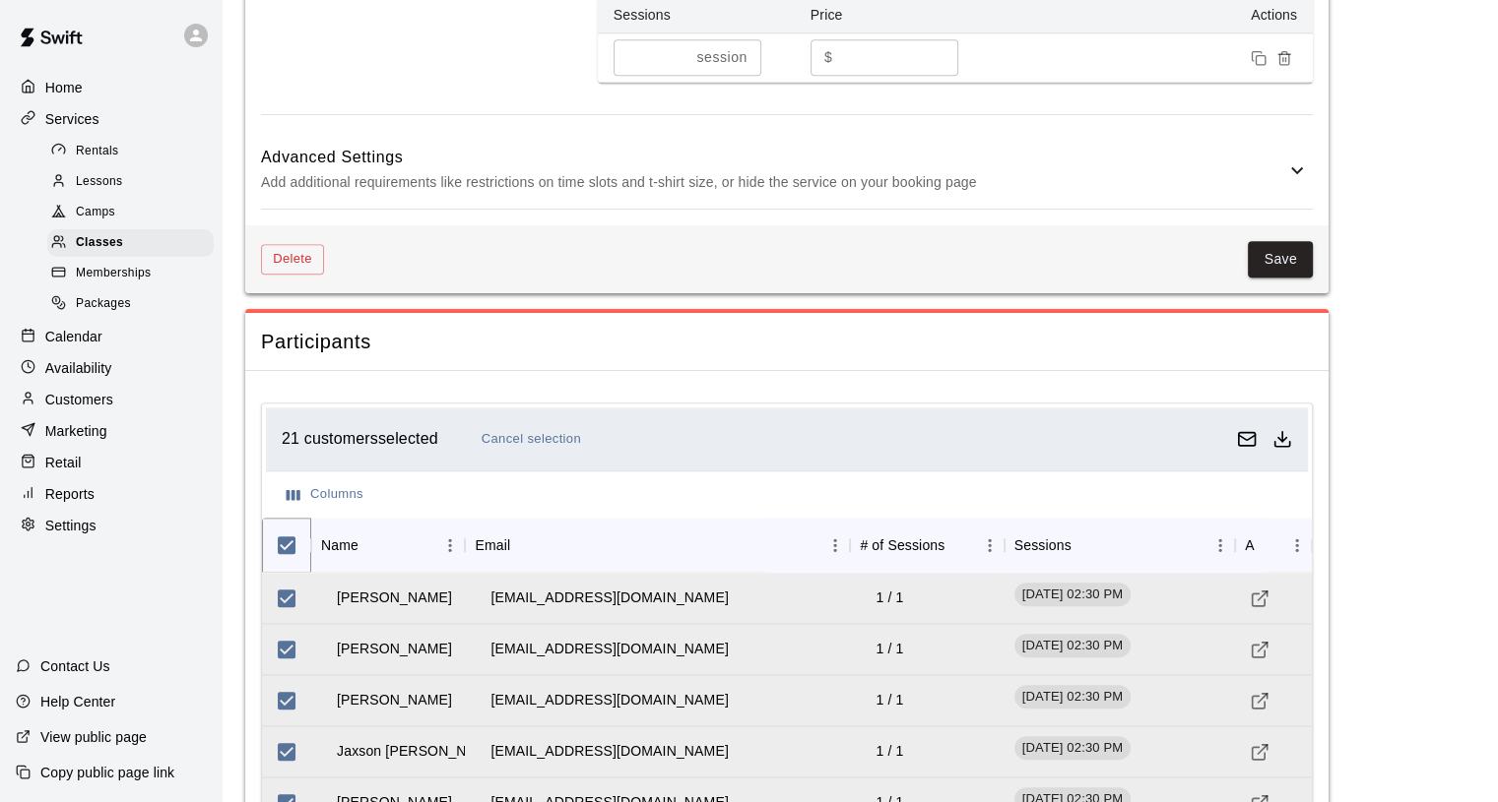
scroll to position [1575, 0]
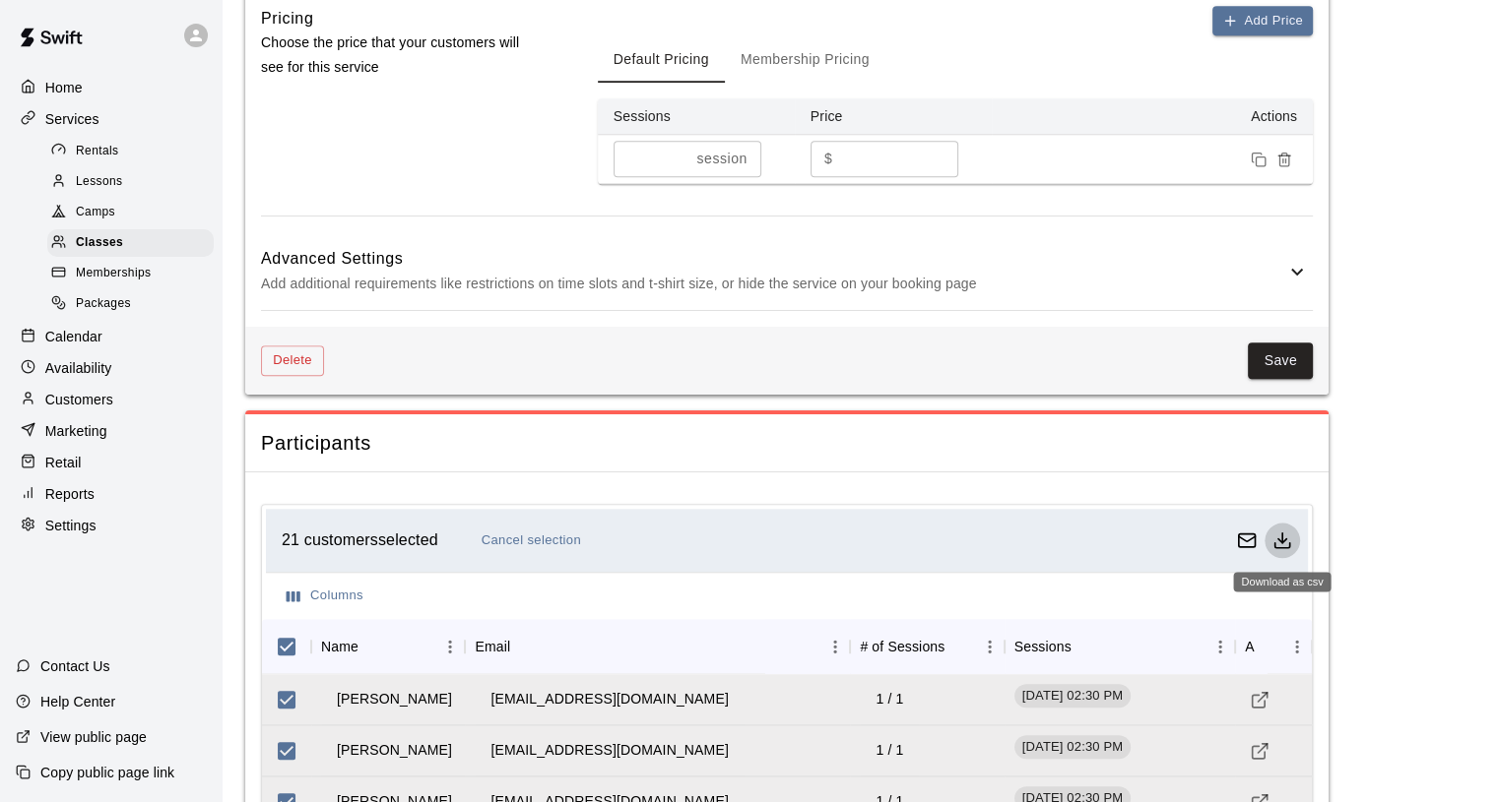
click at [1282, 546] on icon "Download as csv" at bounding box center [1282, 541] width 20 height 20
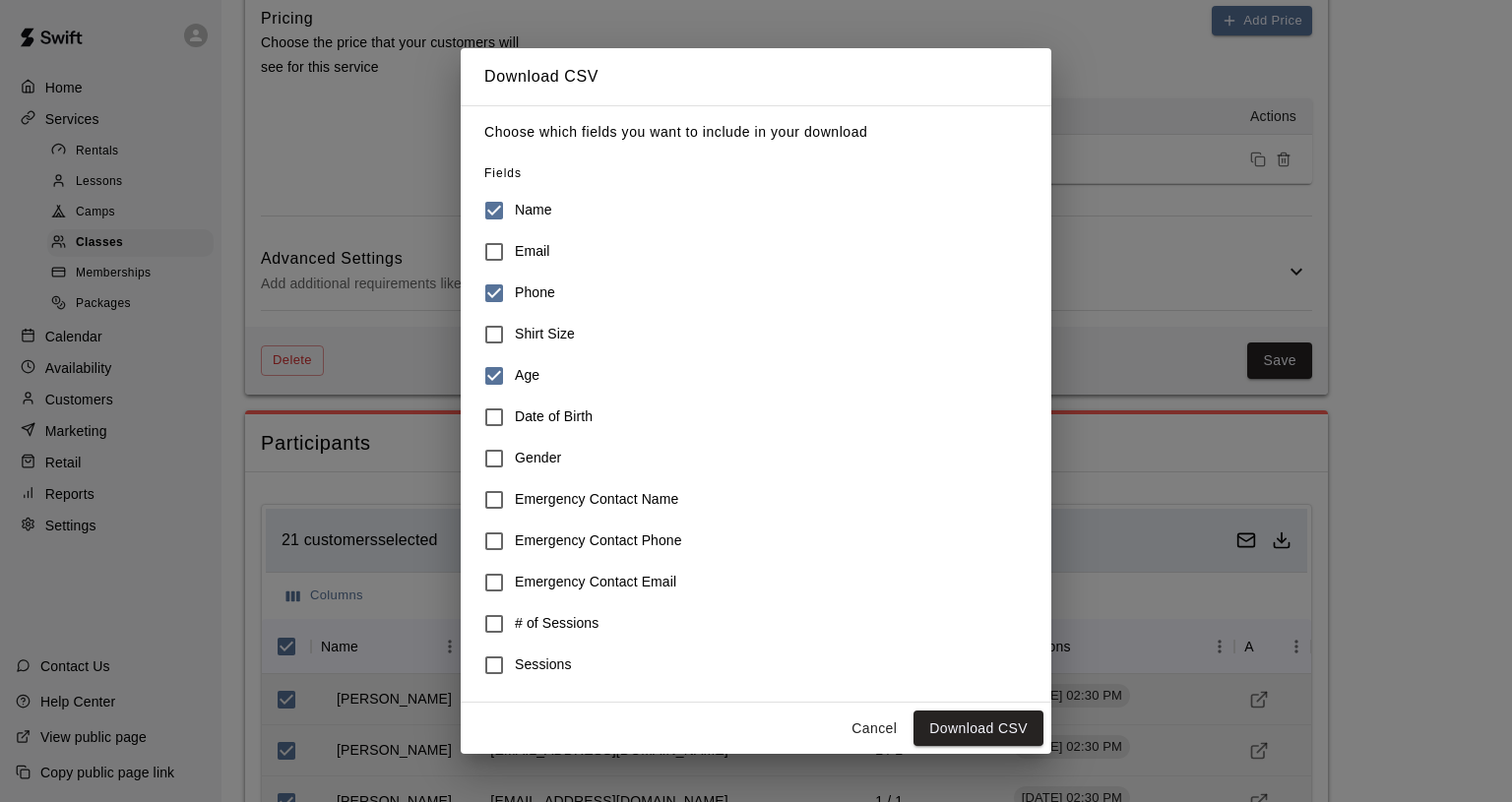
click at [946, 724] on button "Download CSV" at bounding box center [979, 729] width 130 height 36
click at [965, 733] on button "Download CSV" at bounding box center [979, 729] width 130 height 36
click at [882, 725] on button "Cancel" at bounding box center [874, 729] width 63 height 36
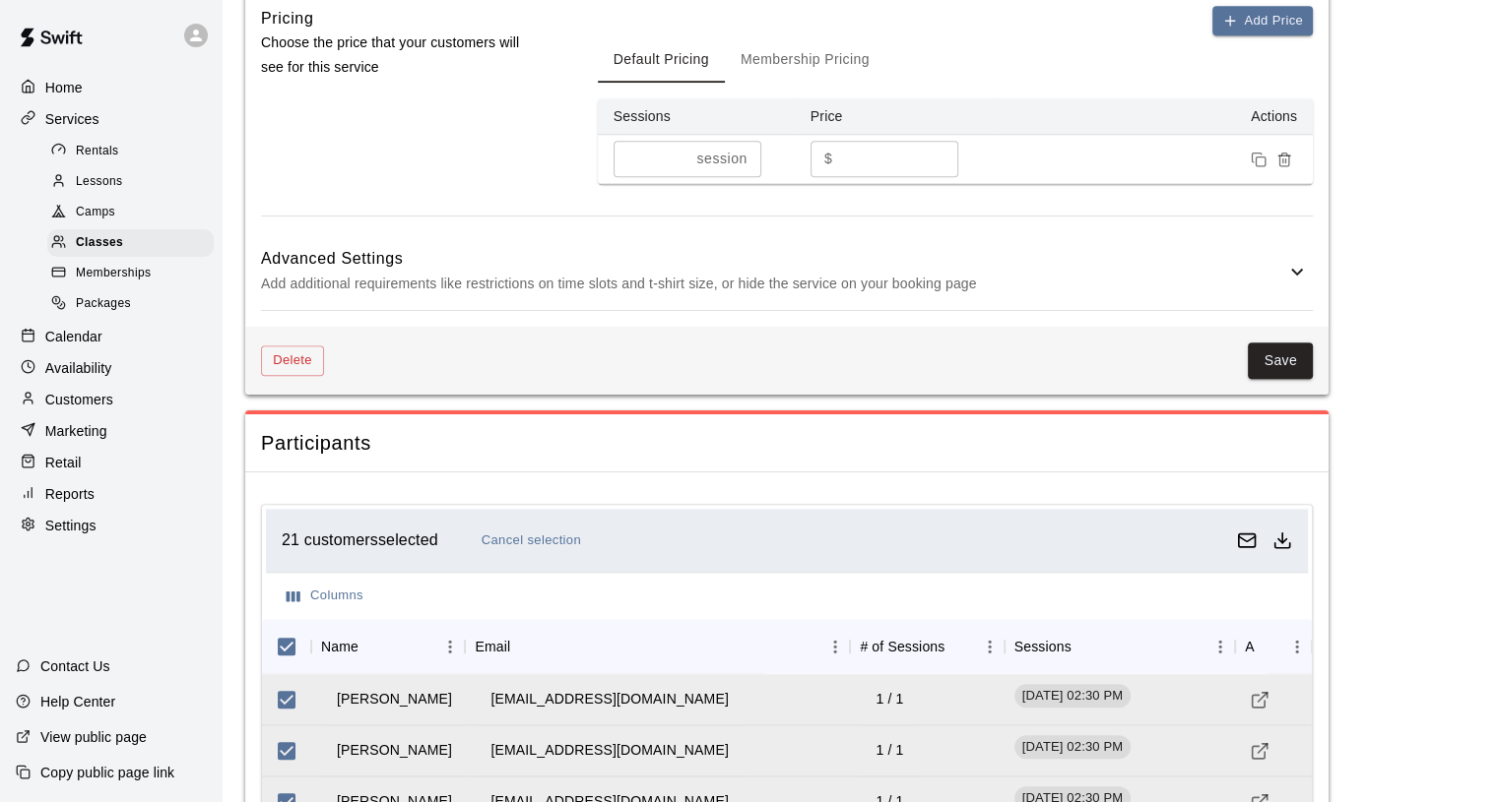
click at [80, 342] on p "Calendar" at bounding box center [73, 337] width 57 height 20
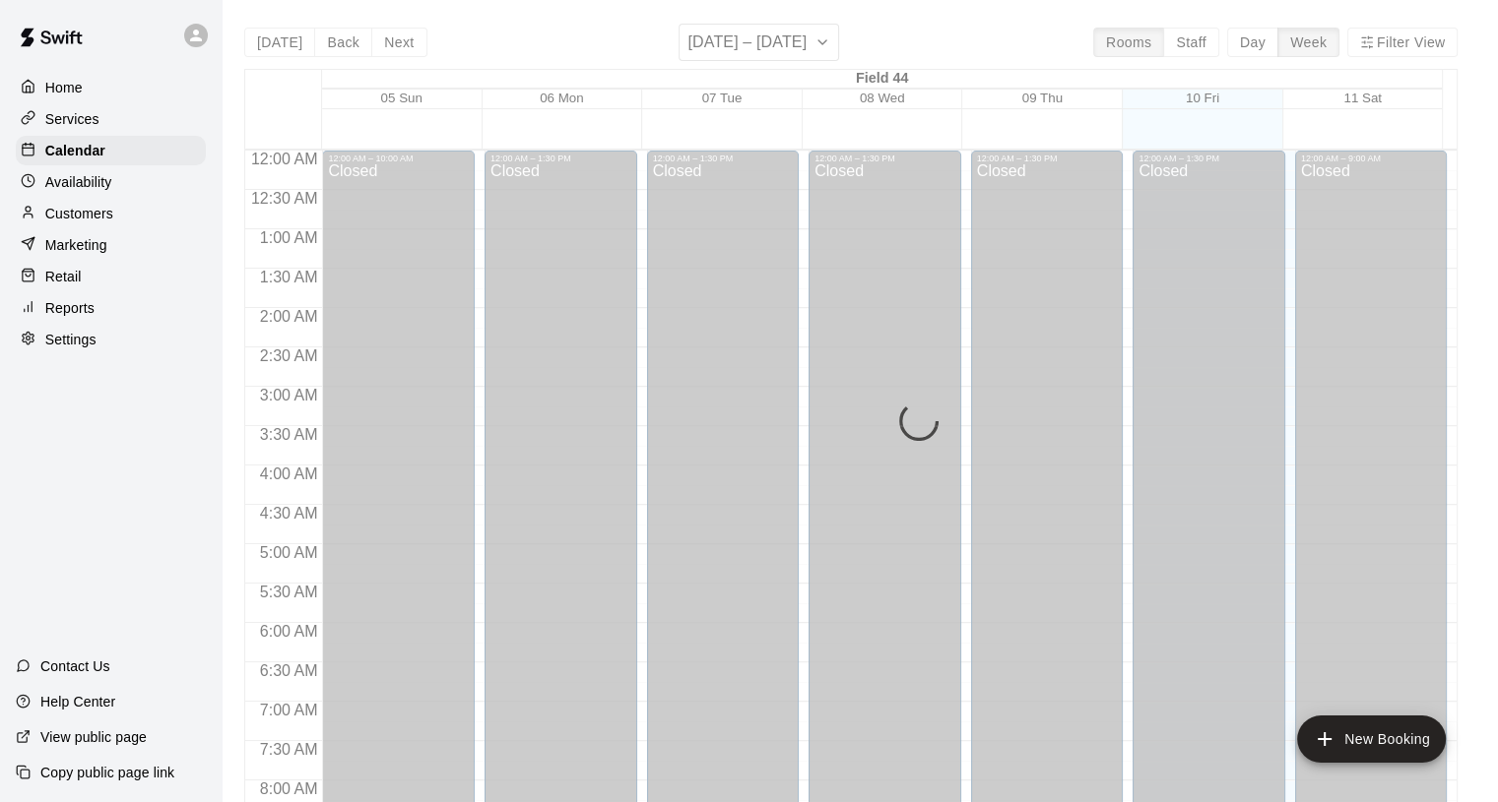
scroll to position [1135, 0]
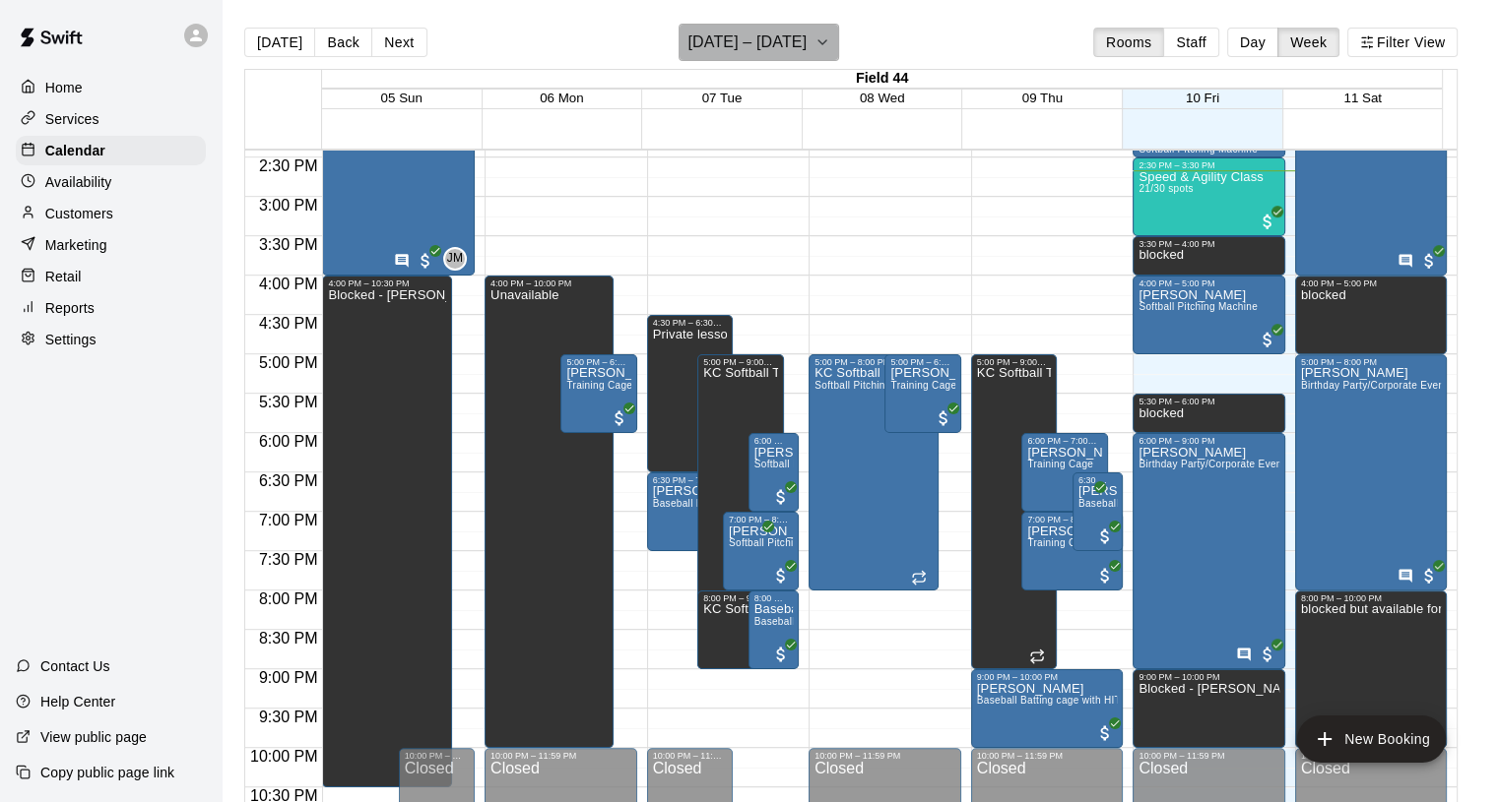
click at [835, 42] on button "[DATE] – [DATE]" at bounding box center [758, 42] width 160 height 37
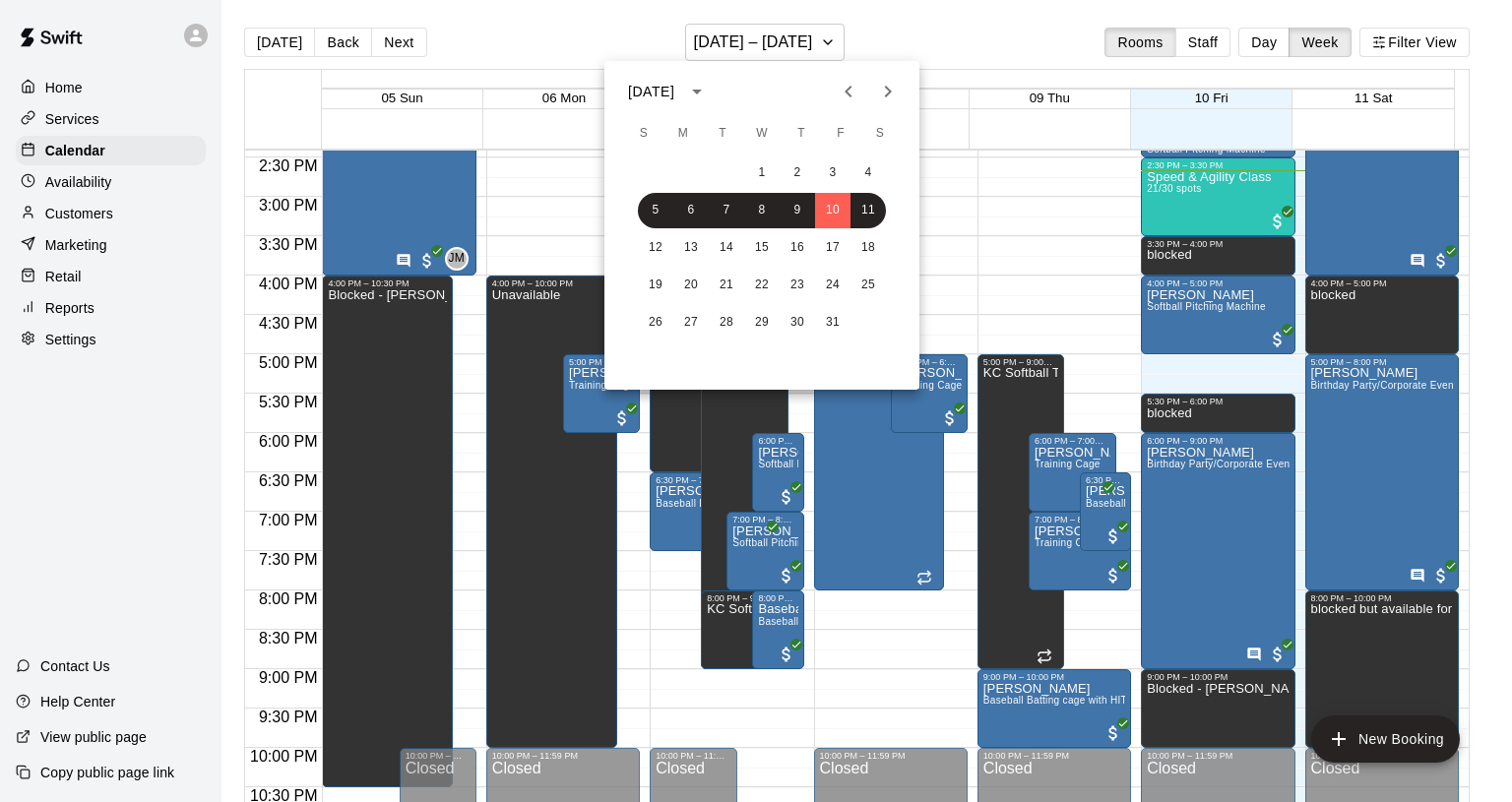
click at [826, 41] on div at bounding box center [756, 401] width 1512 height 802
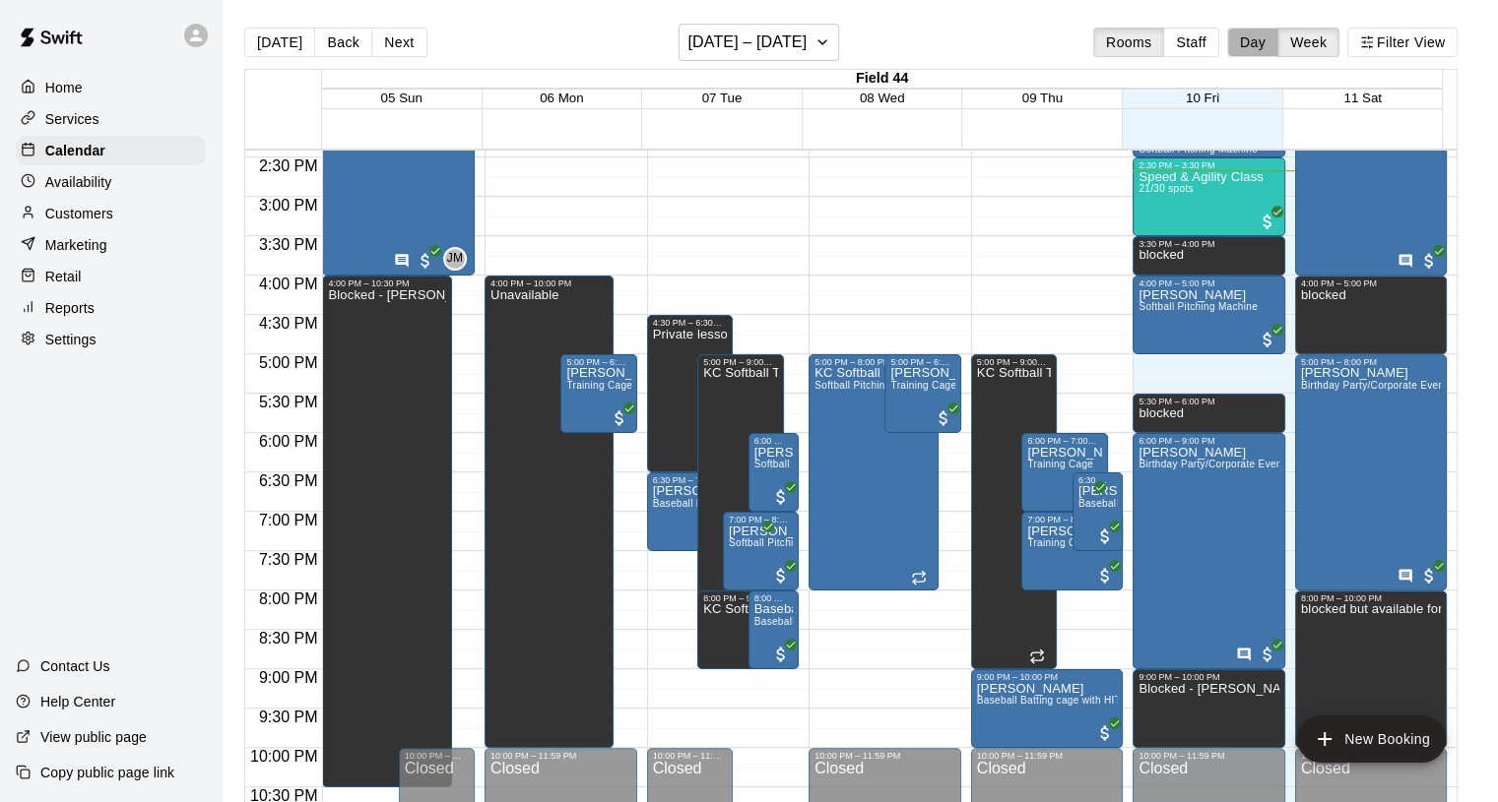
click at [1262, 41] on button "Day" at bounding box center [1252, 43] width 51 height 30
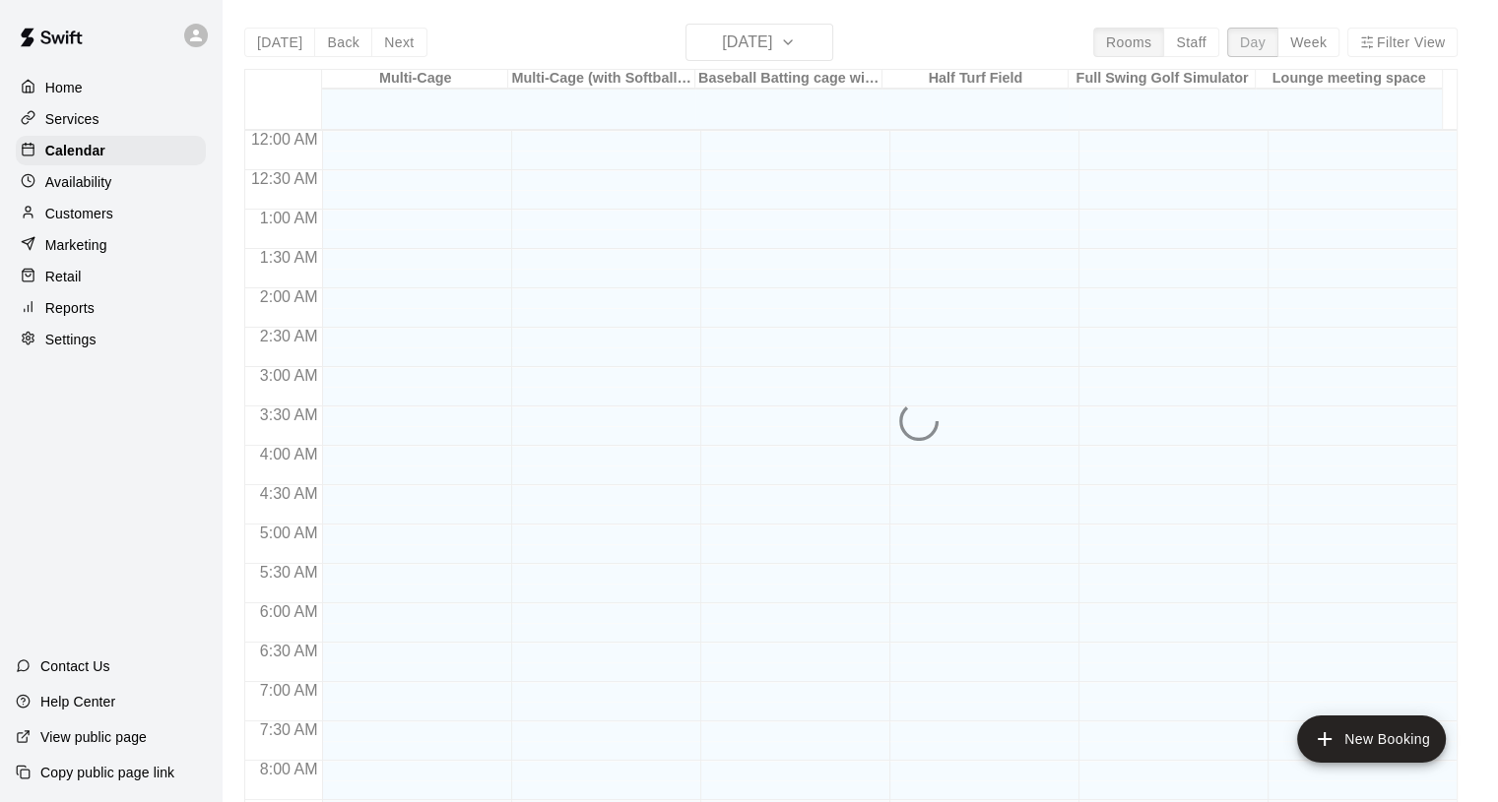
scroll to position [1156, 0]
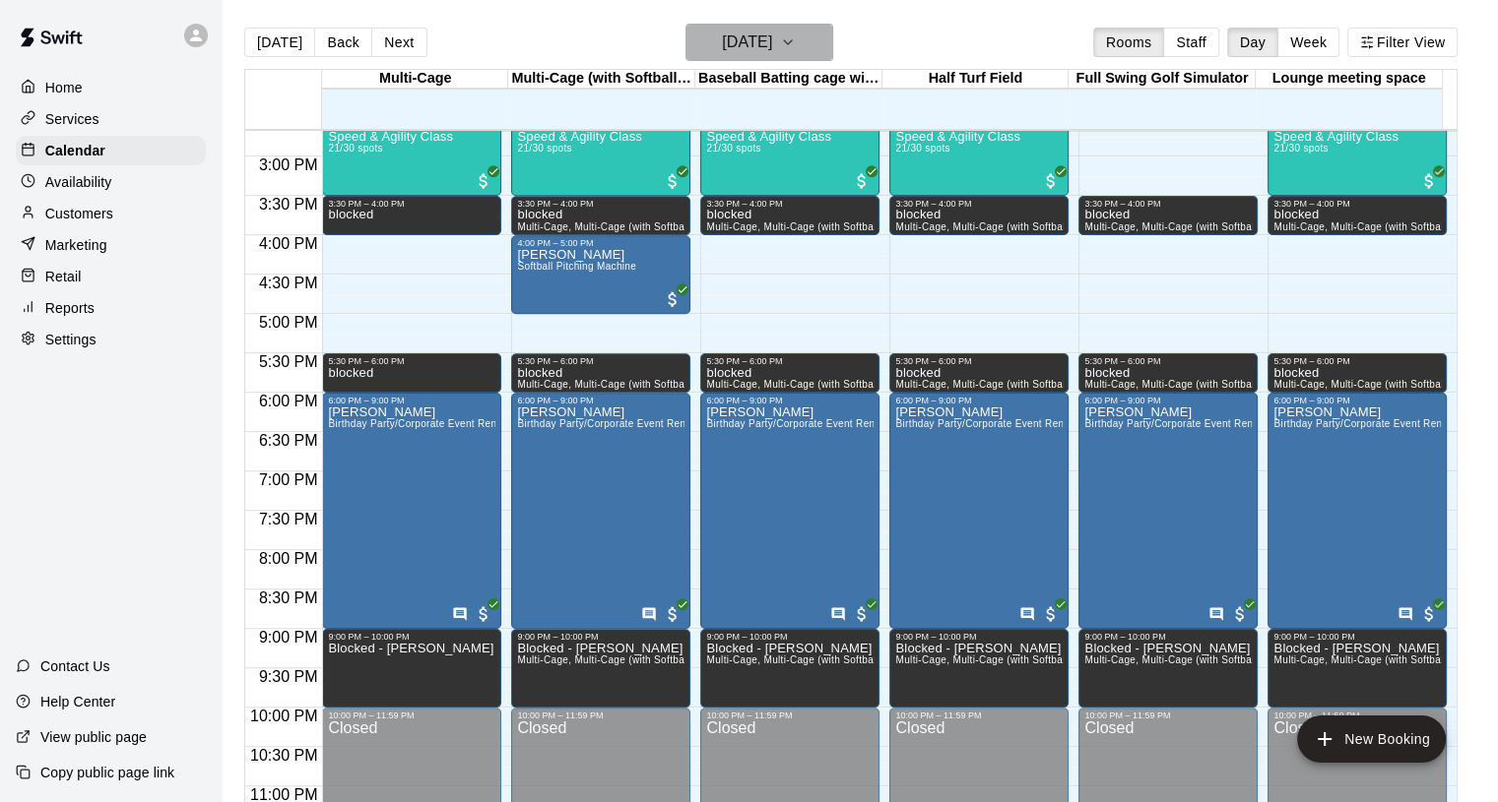
click at [796, 50] on icon "button" at bounding box center [788, 43] width 16 height 24
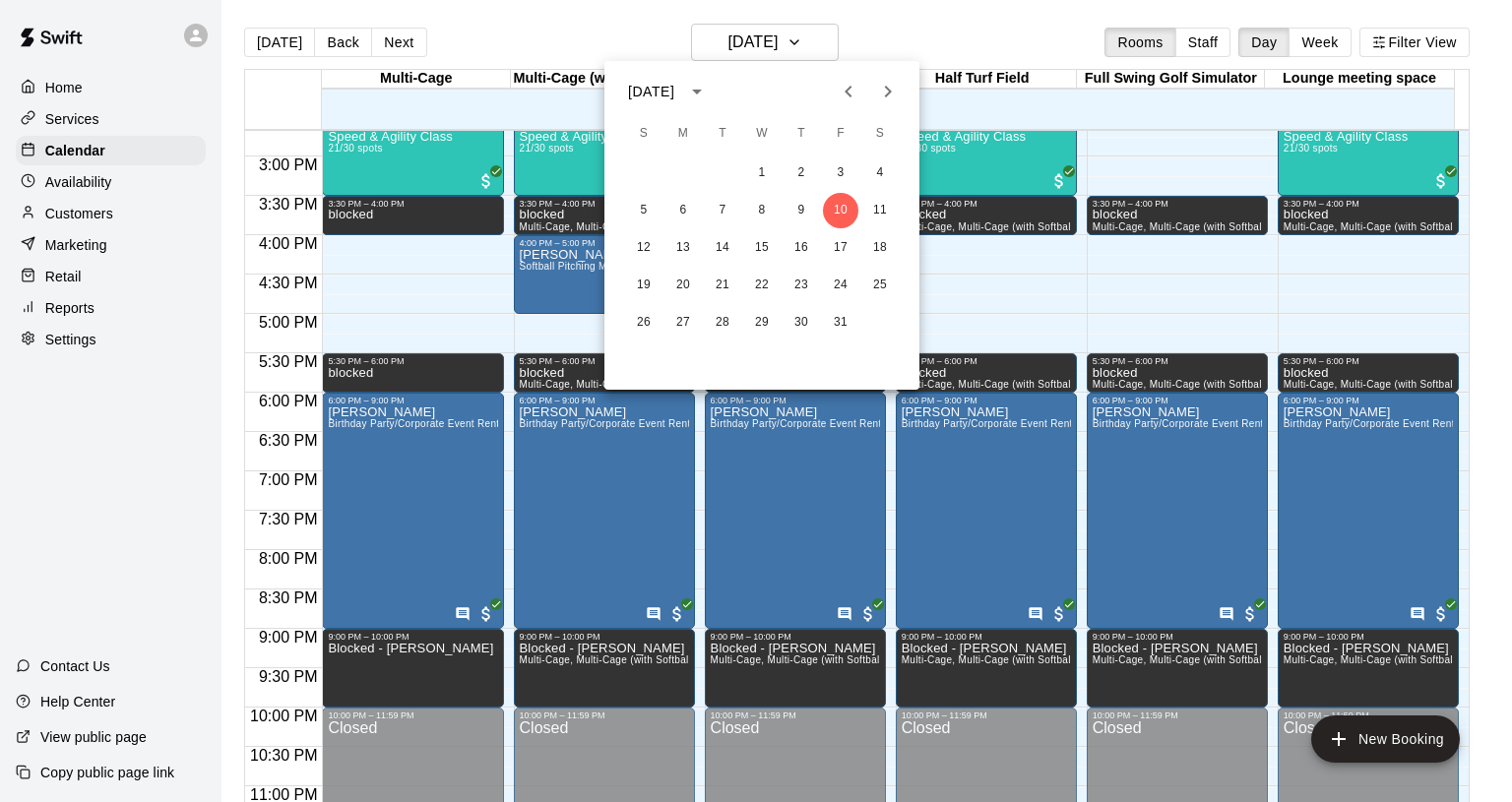
click at [886, 90] on icon "Next month" at bounding box center [888, 92] width 24 height 24
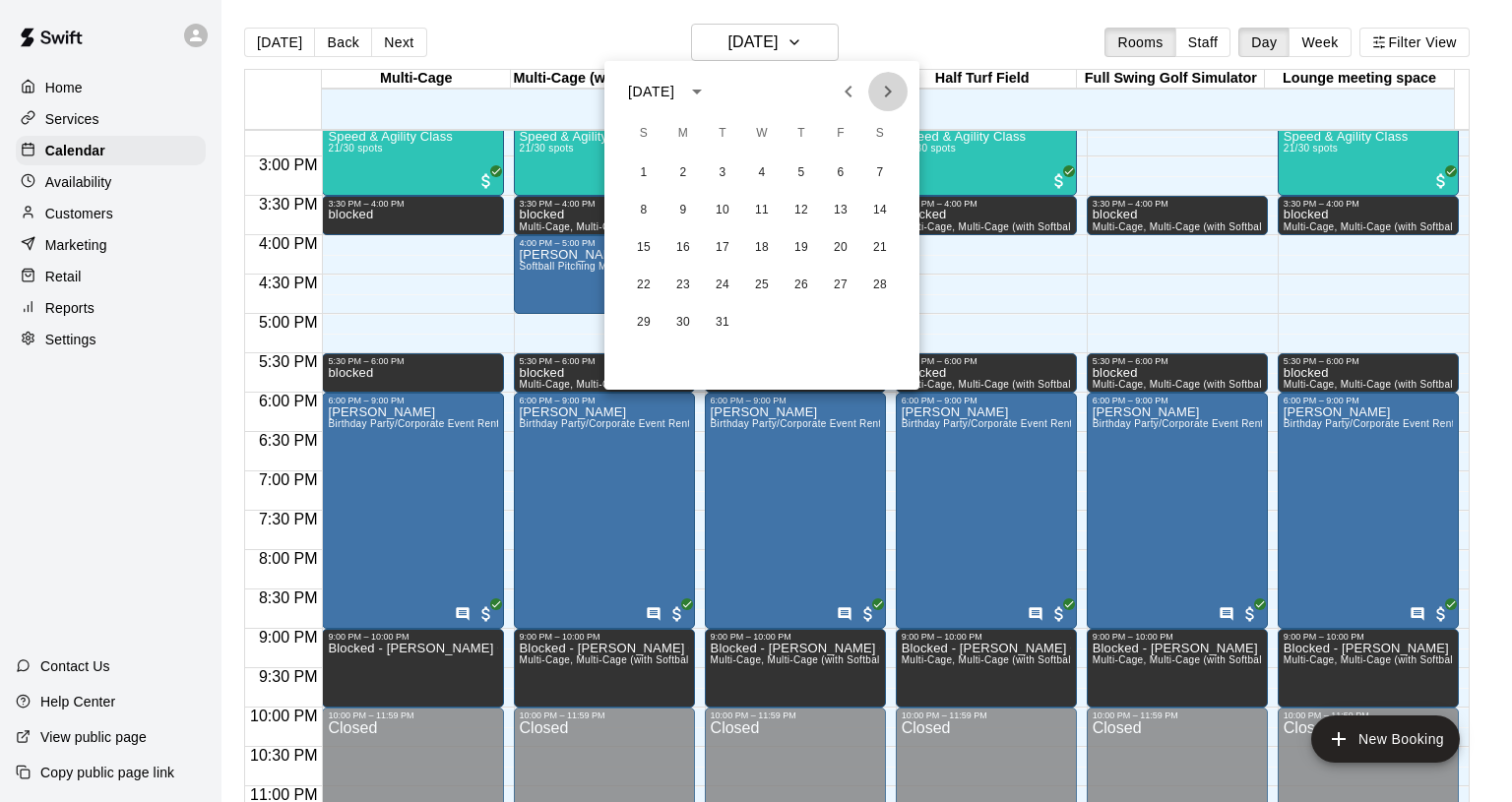
click at [886, 90] on icon "Next month" at bounding box center [888, 92] width 24 height 24
click at [838, 178] on button "3" at bounding box center [840, 173] width 35 height 35
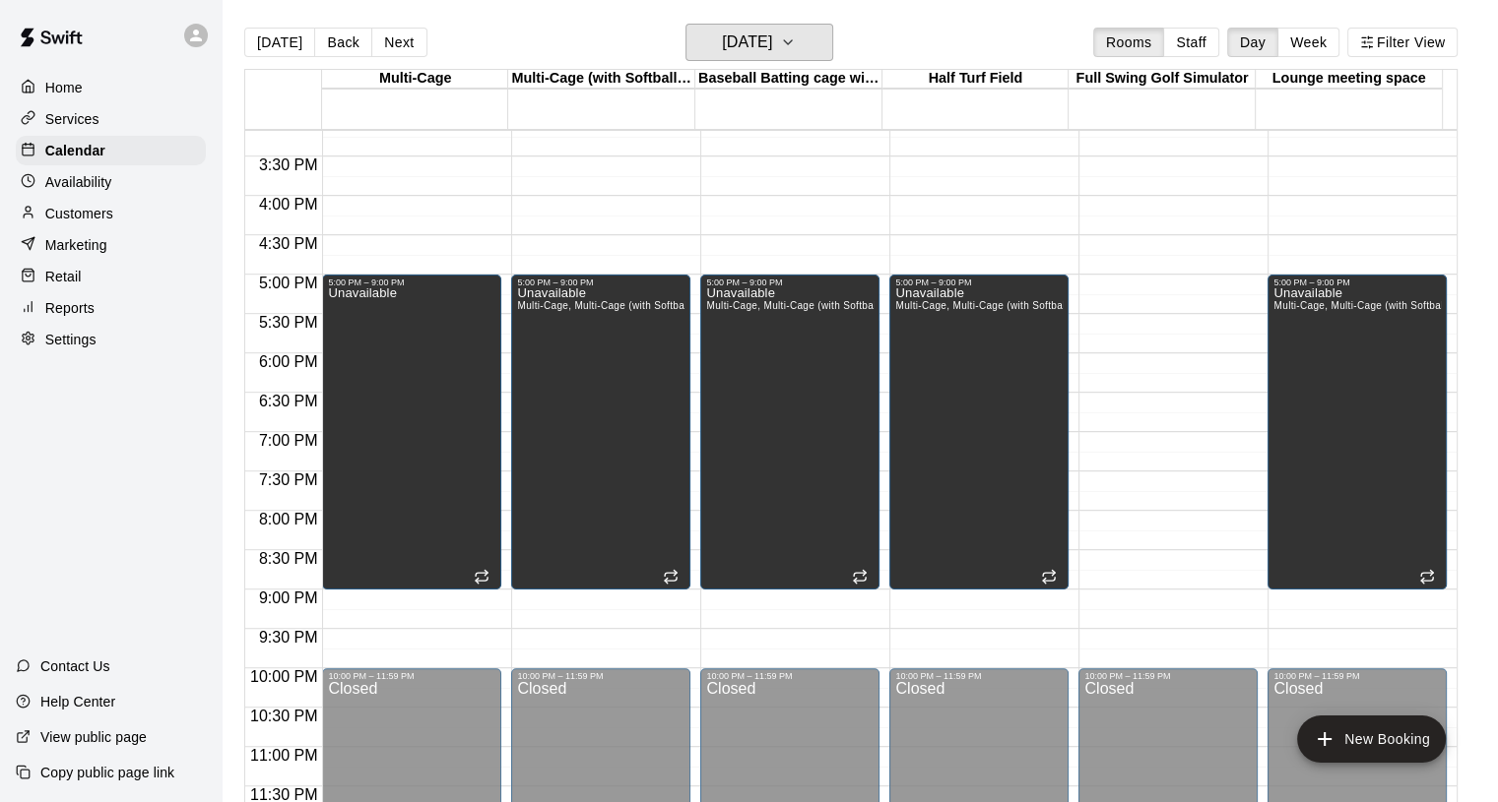
scroll to position [900, 0]
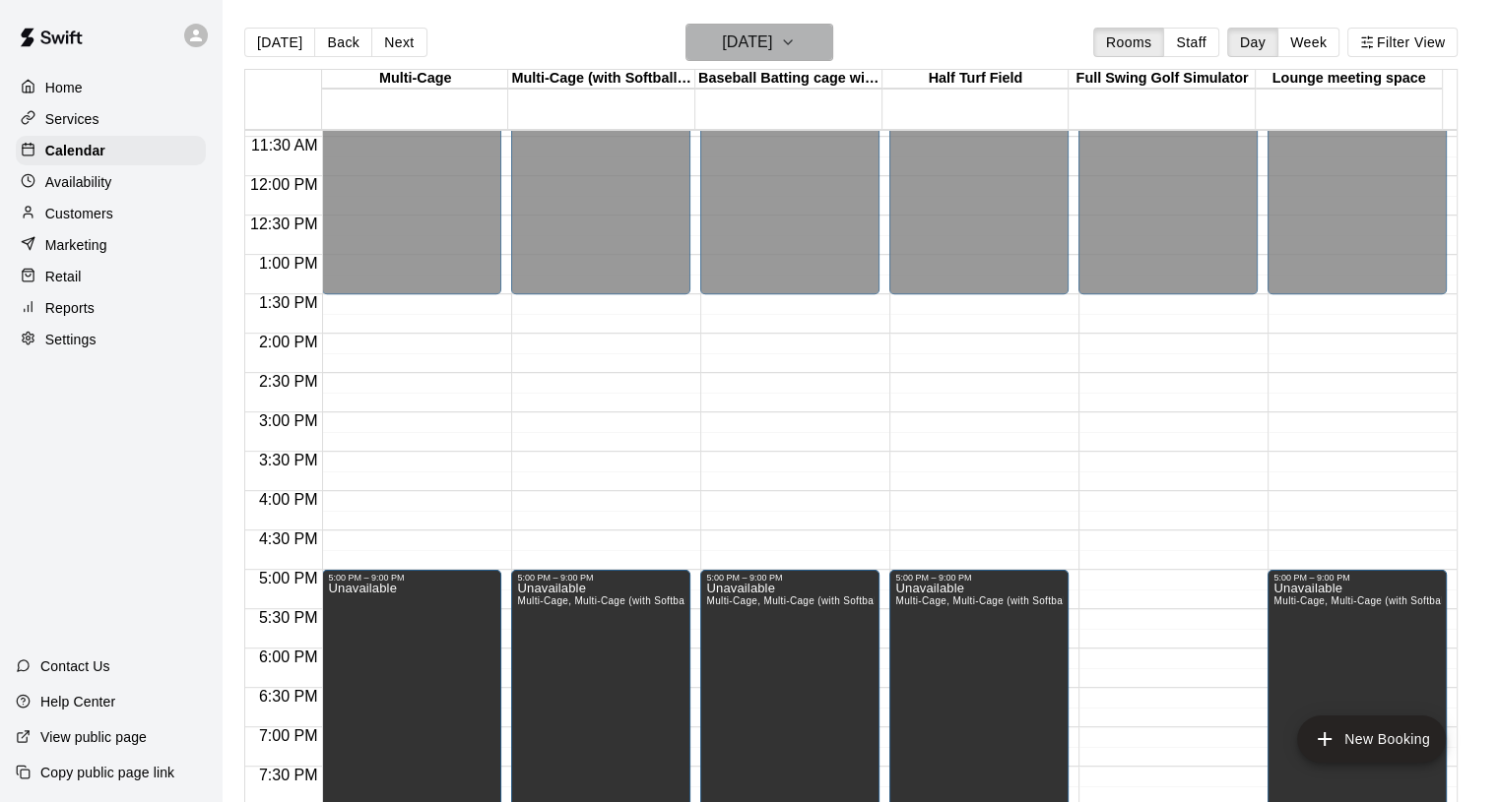
click at [768, 54] on h6 "[DATE]" at bounding box center [747, 43] width 50 height 28
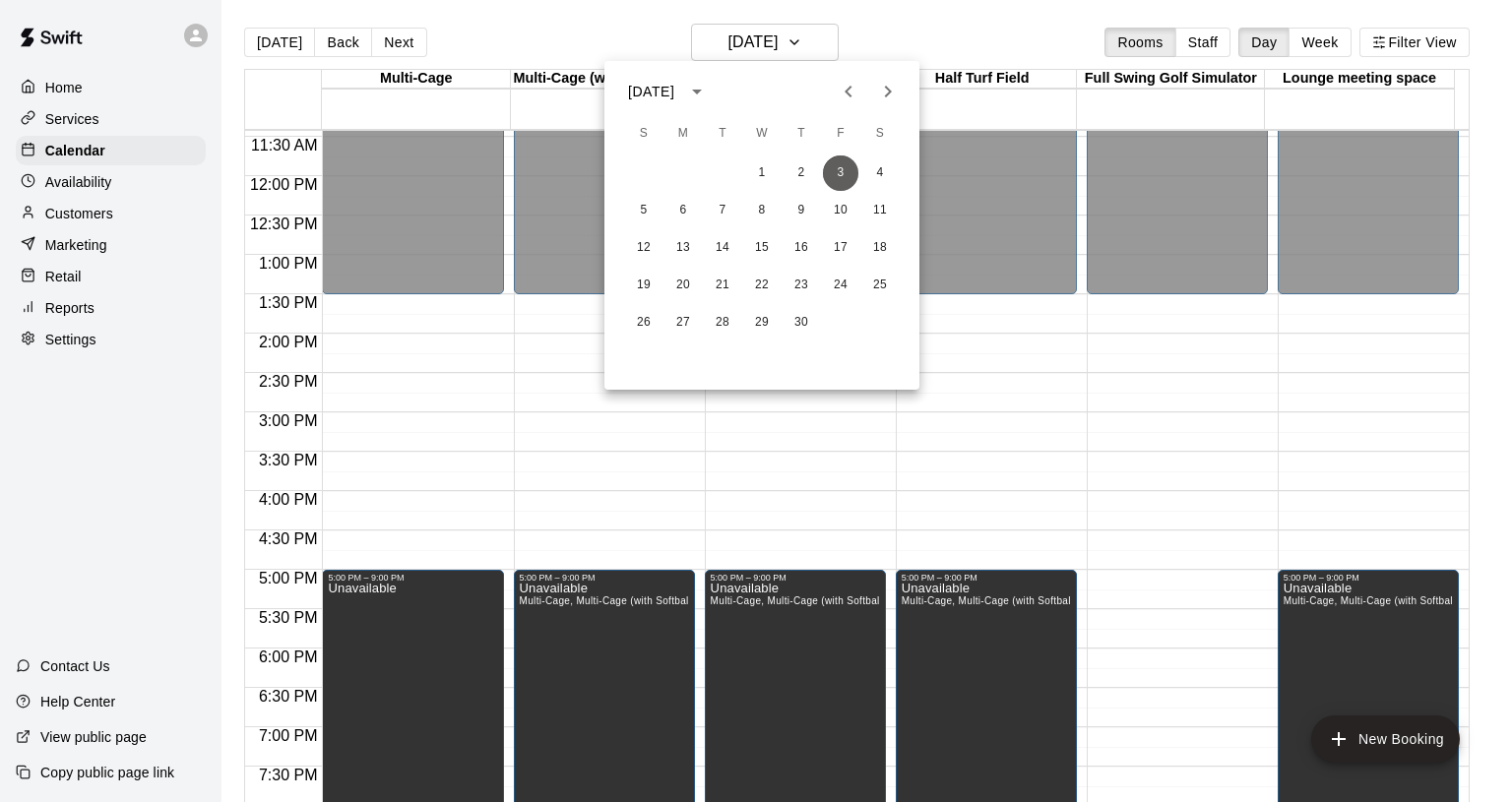
click at [847, 176] on button "3" at bounding box center [840, 173] width 35 height 35
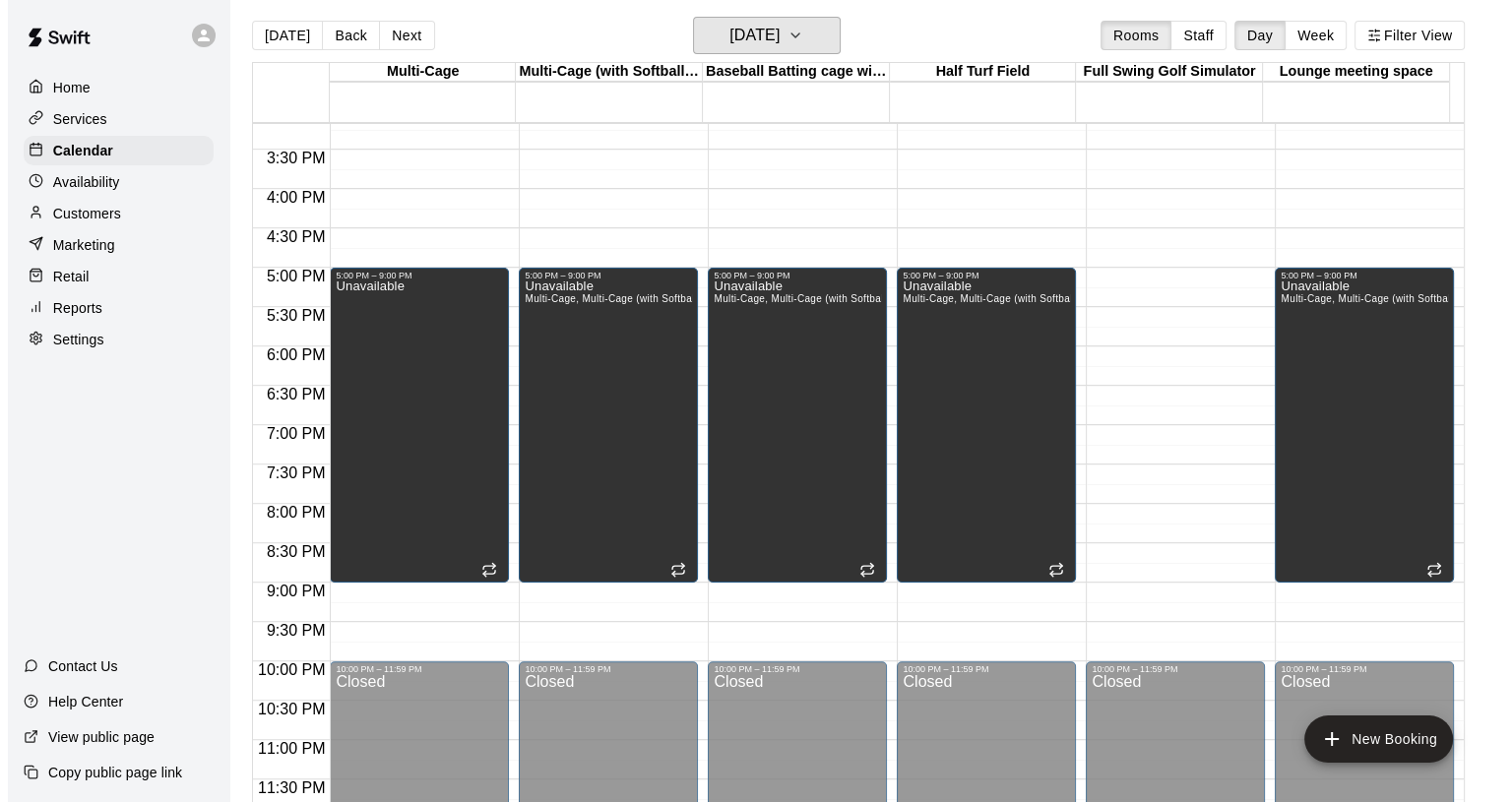
scroll to position [32, 0]
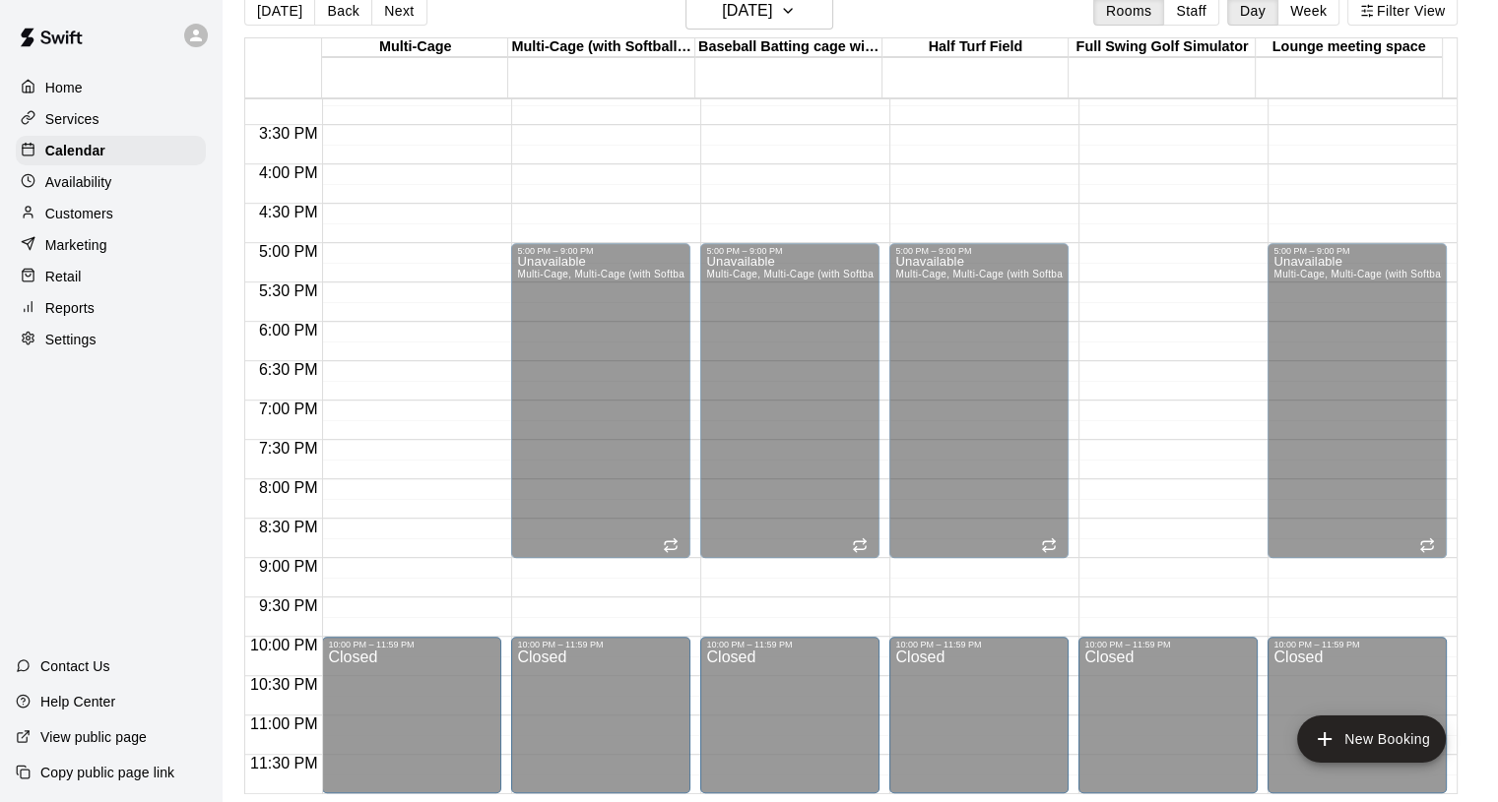
click at [397, 409] on div "Unavailable" at bounding box center [411, 657] width 167 height 802
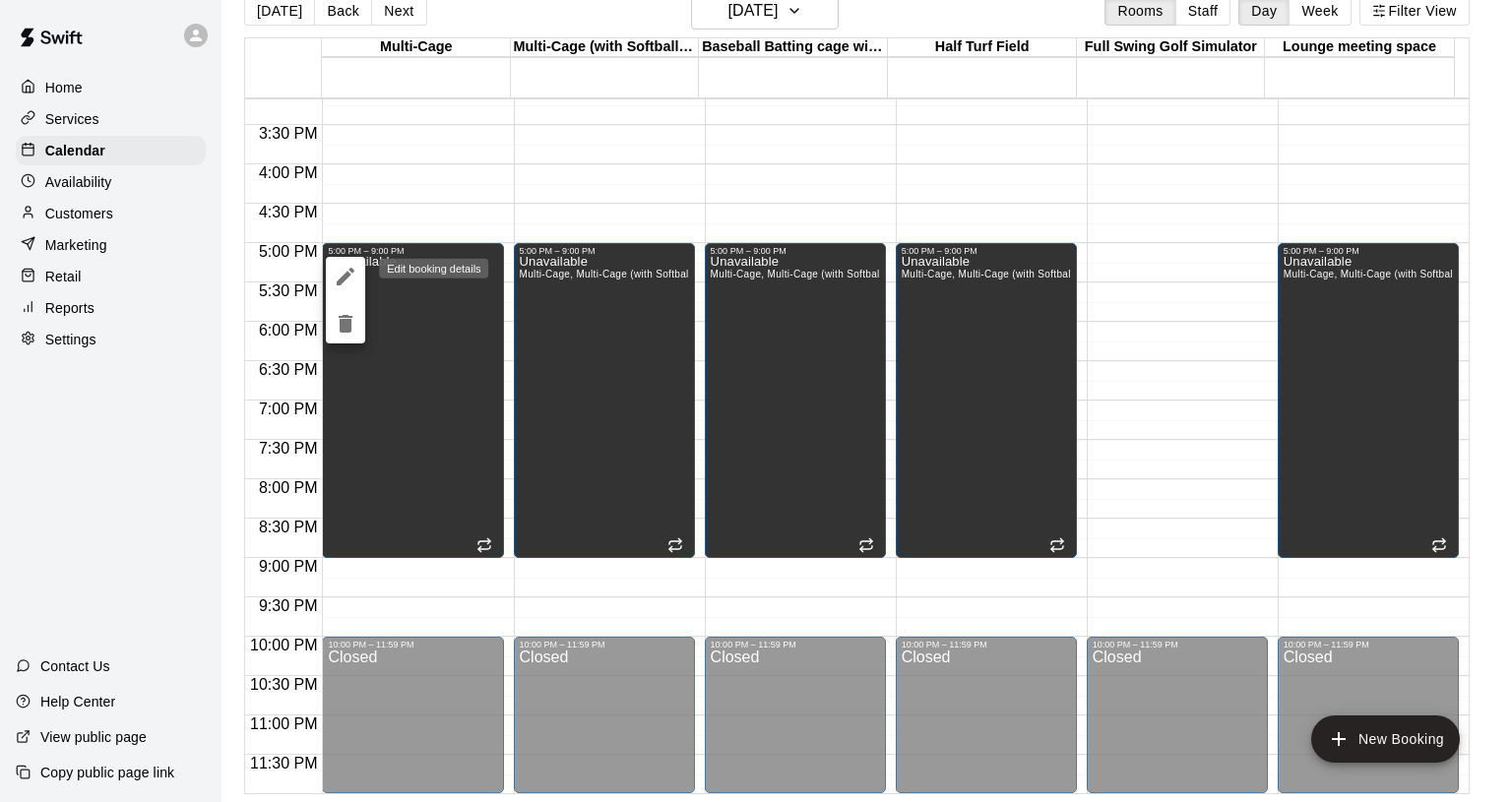
click at [350, 282] on icon "edit" at bounding box center [346, 277] width 24 height 24
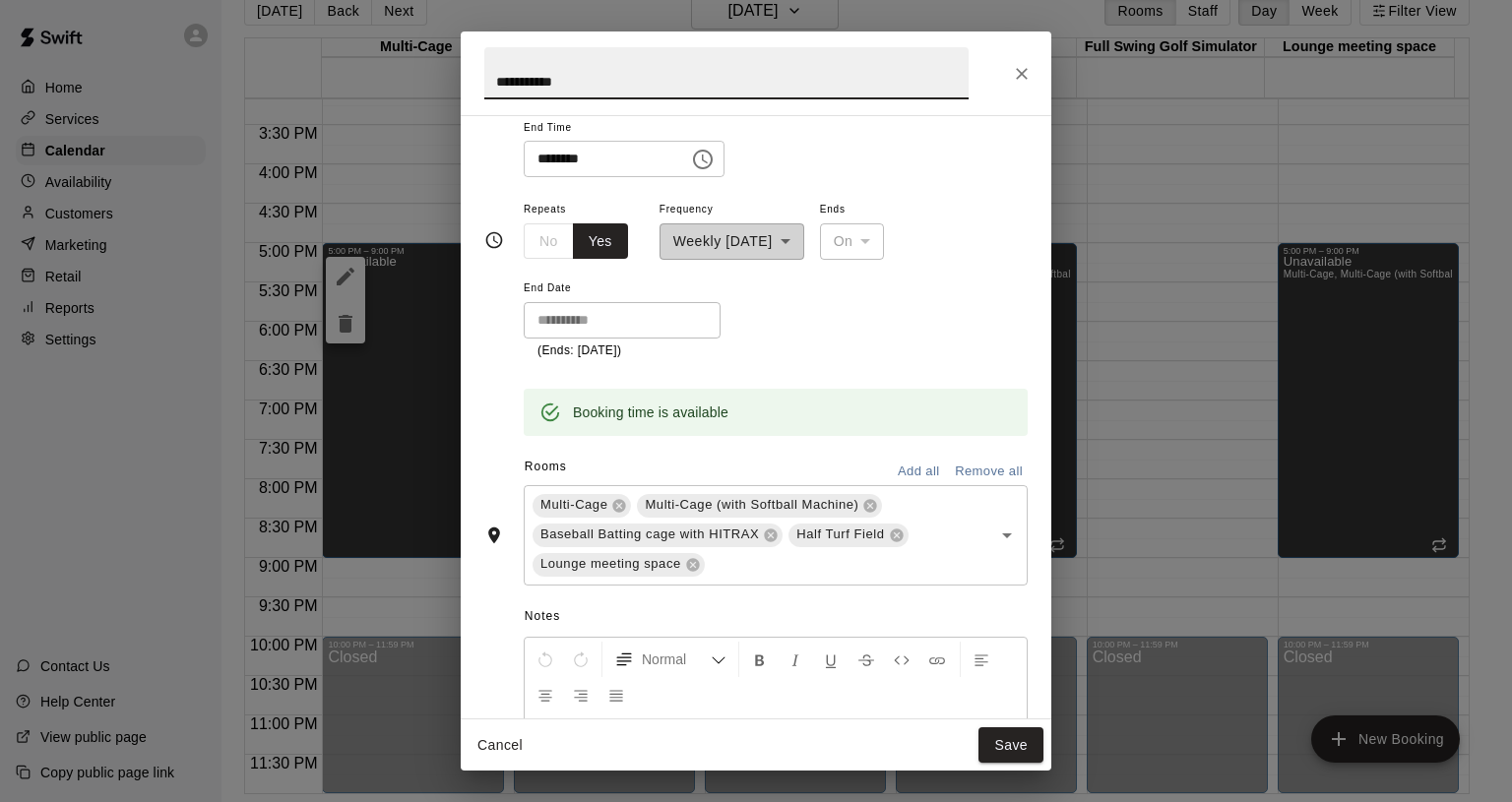
scroll to position [452, 0]
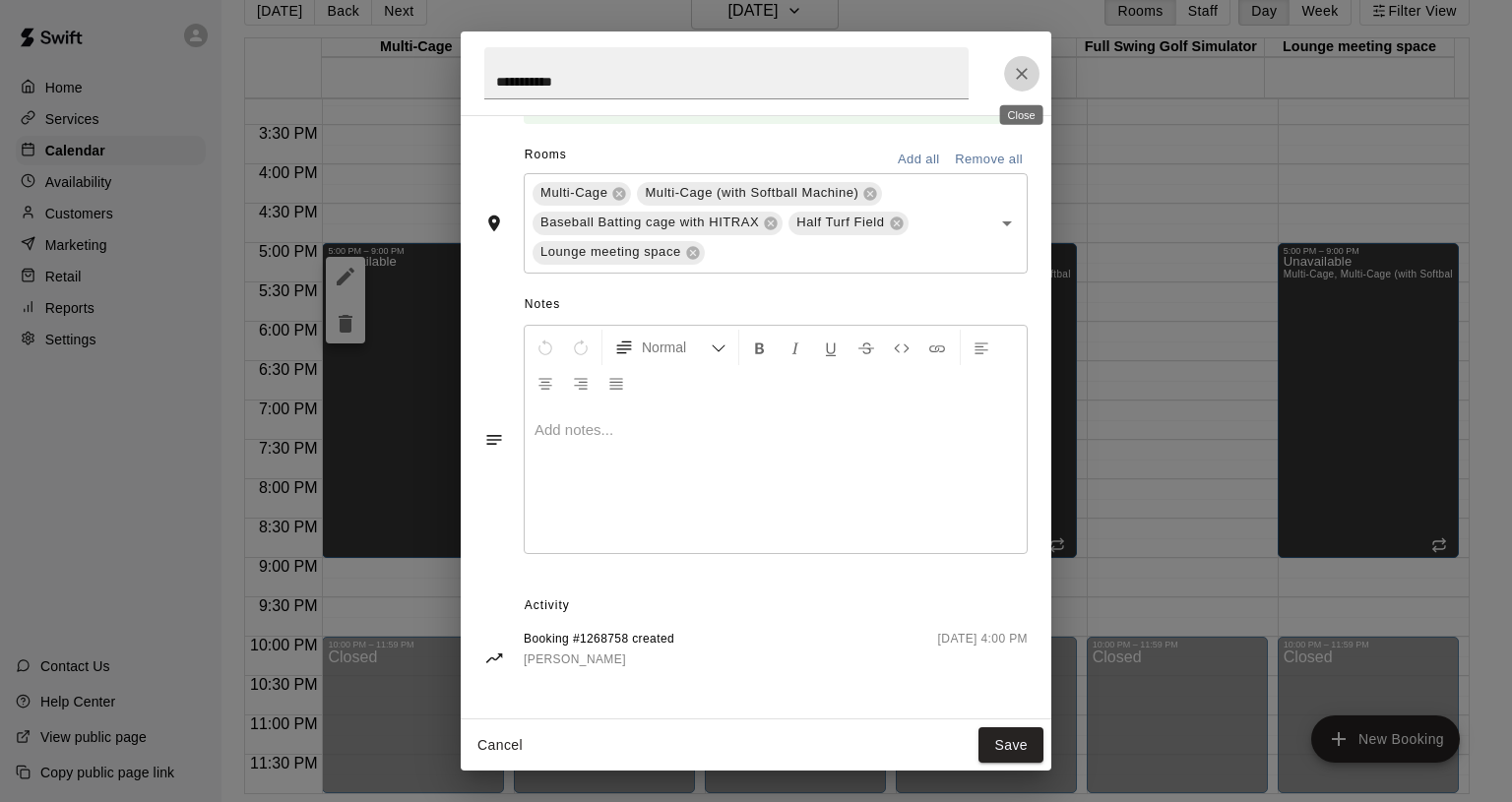
click at [1024, 71] on icon "Close" at bounding box center [1022, 74] width 12 height 12
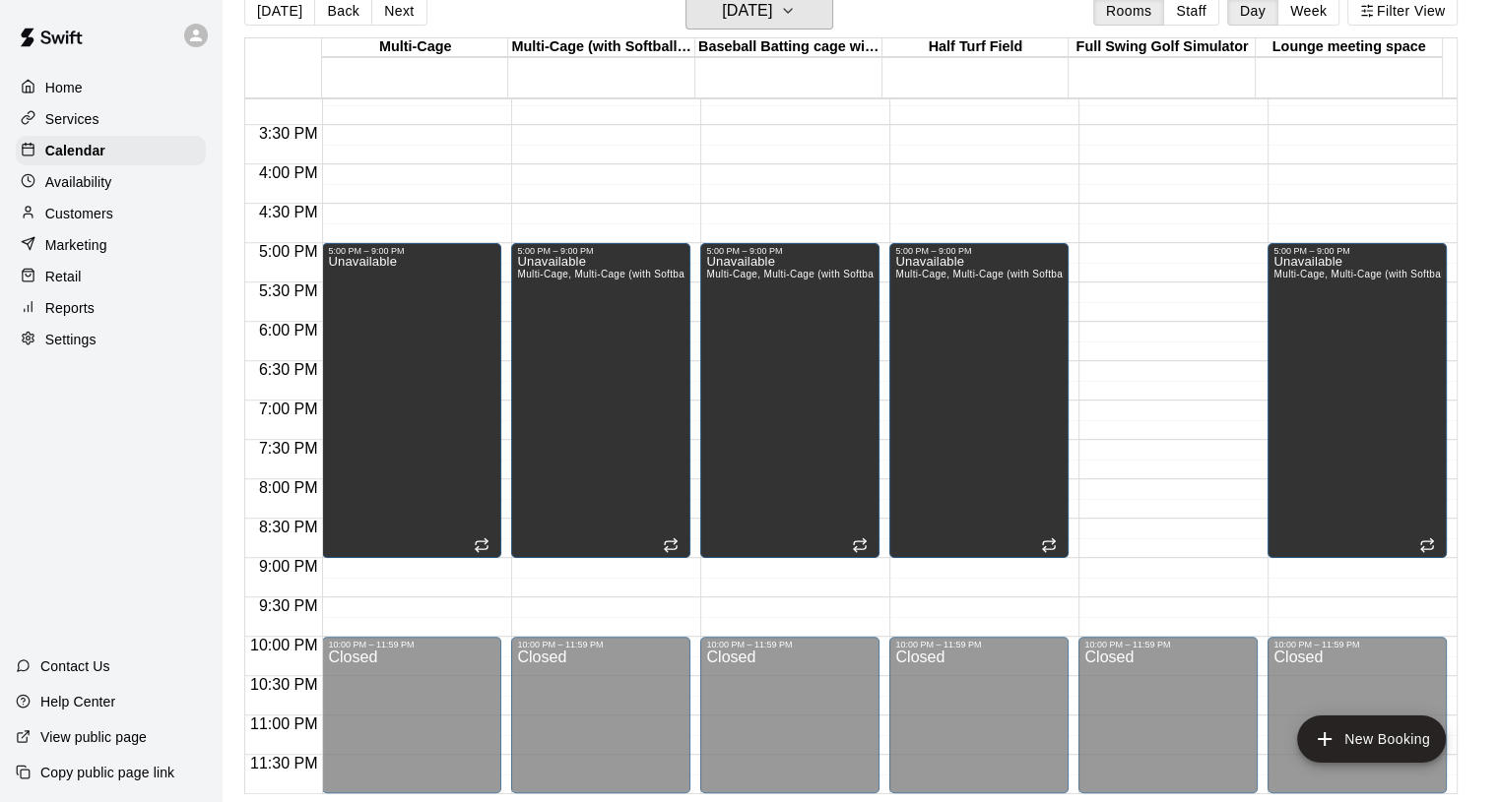
click at [802, 16] on button "[DATE]" at bounding box center [759, 10] width 148 height 37
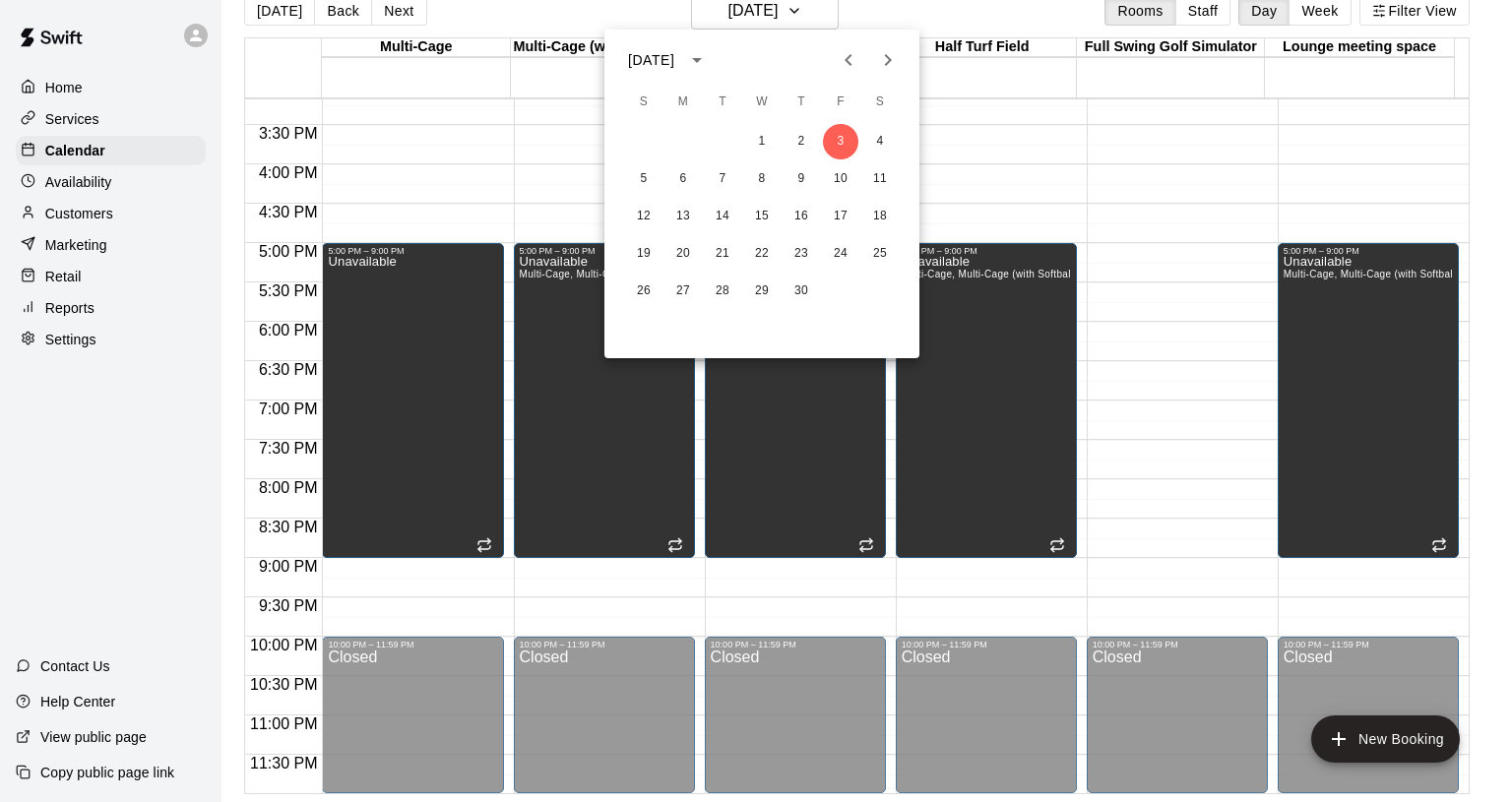
click at [839, 59] on icon "Previous month" at bounding box center [849, 60] width 24 height 24
click at [762, 218] on button "18" at bounding box center [761, 216] width 35 height 35
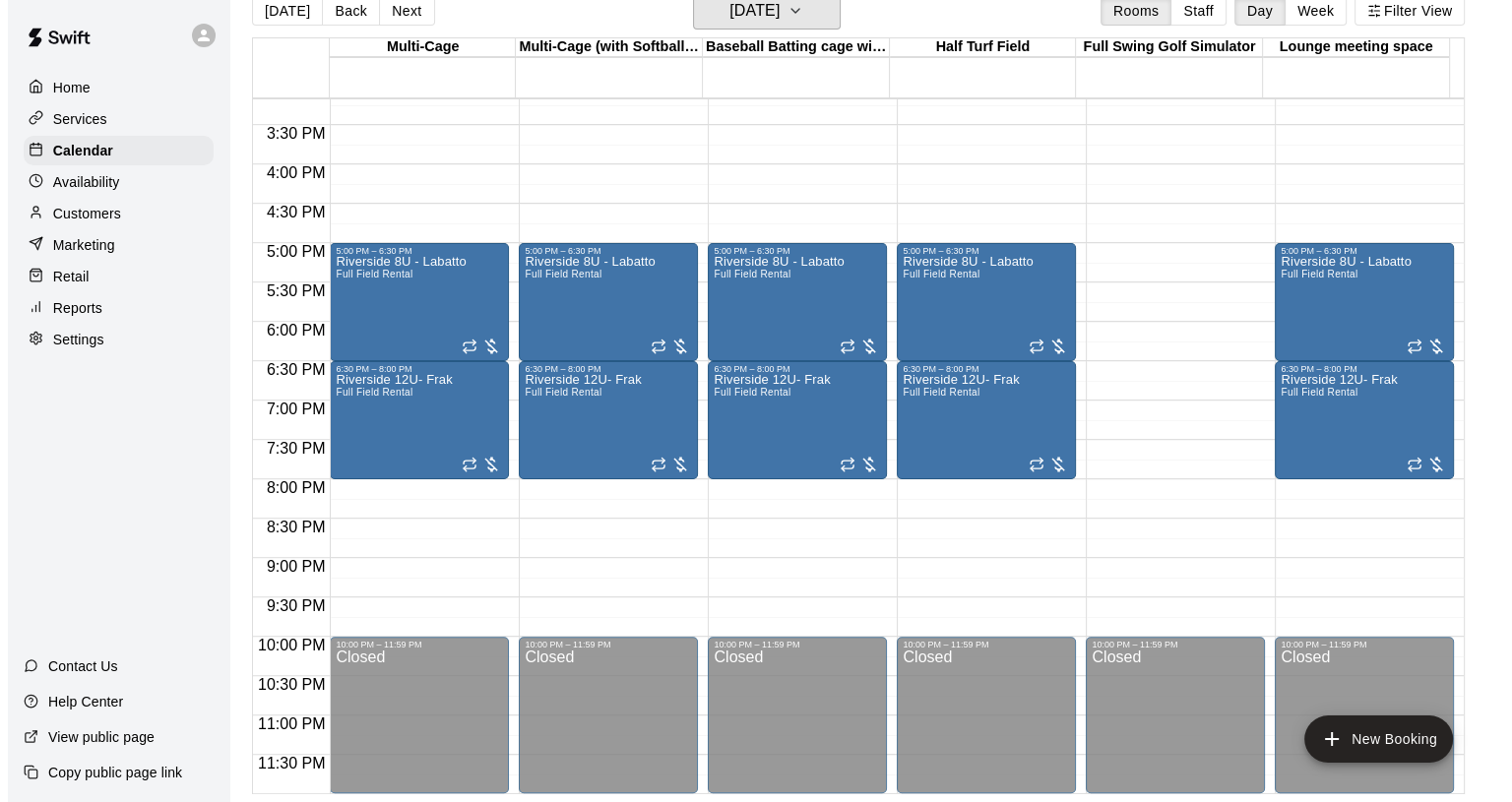
scroll to position [900, 0]
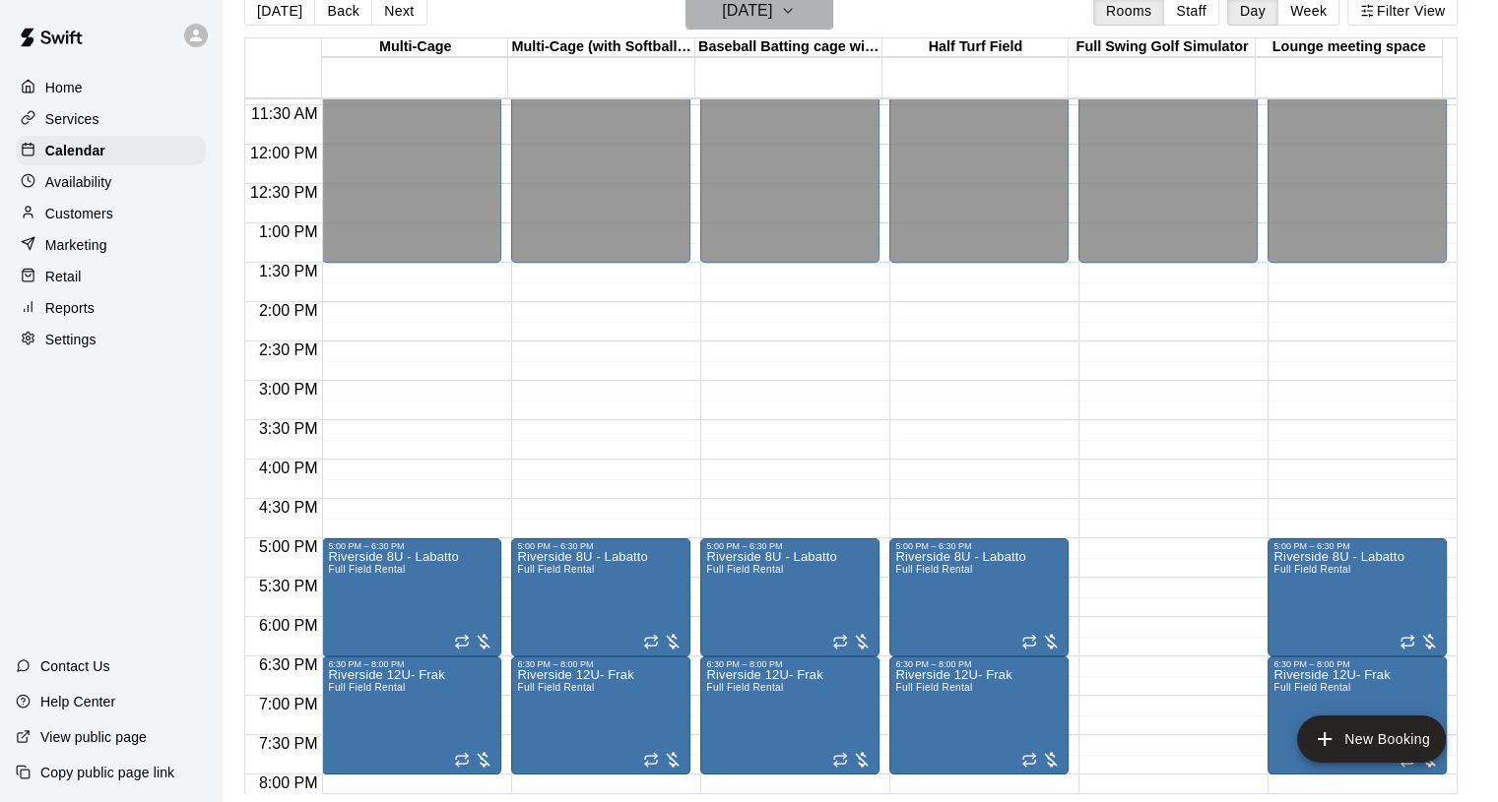
click at [796, 18] on icon "button" at bounding box center [788, 11] width 16 height 24
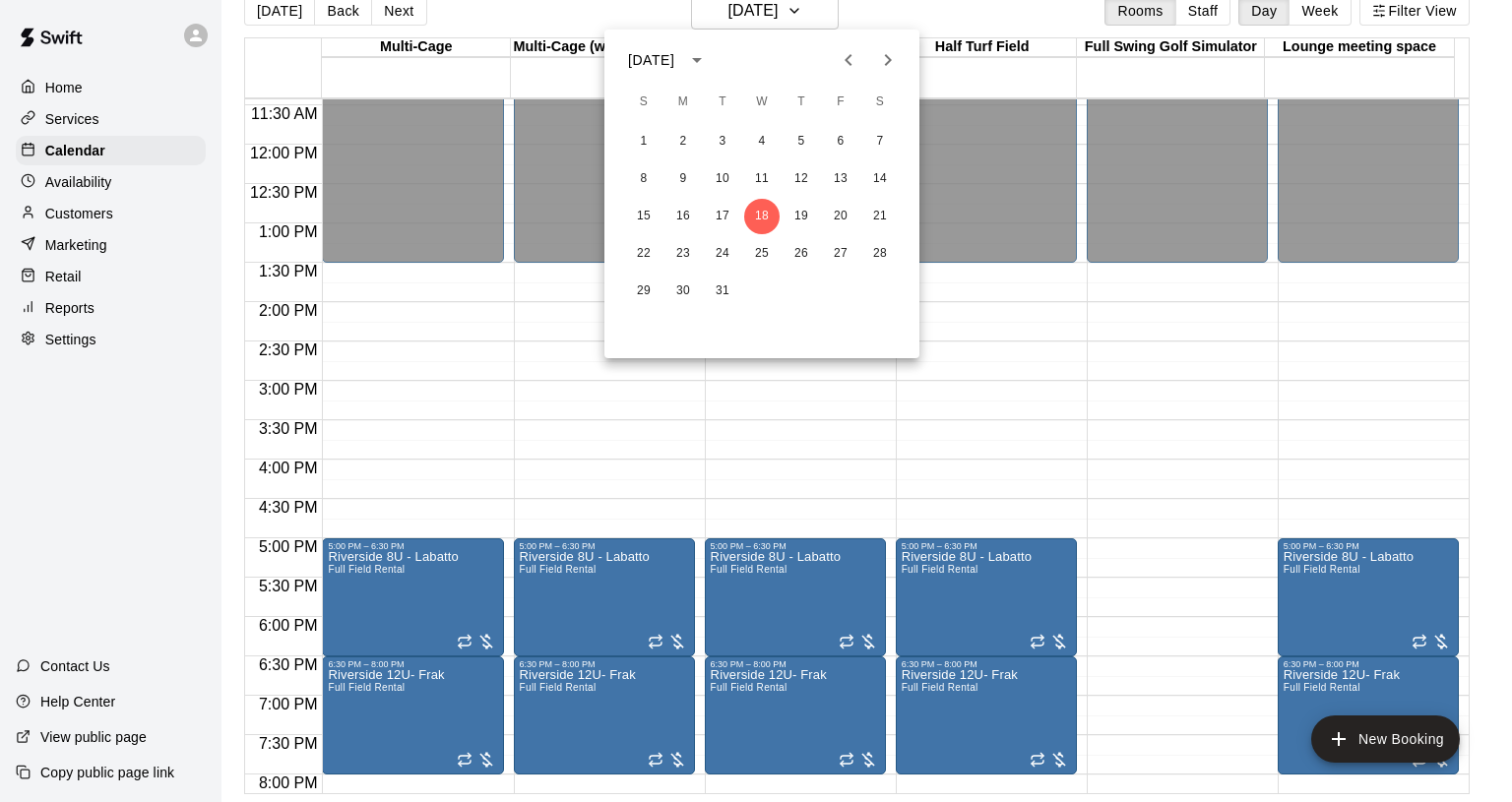
click at [82, 158] on div at bounding box center [756, 401] width 1512 height 802
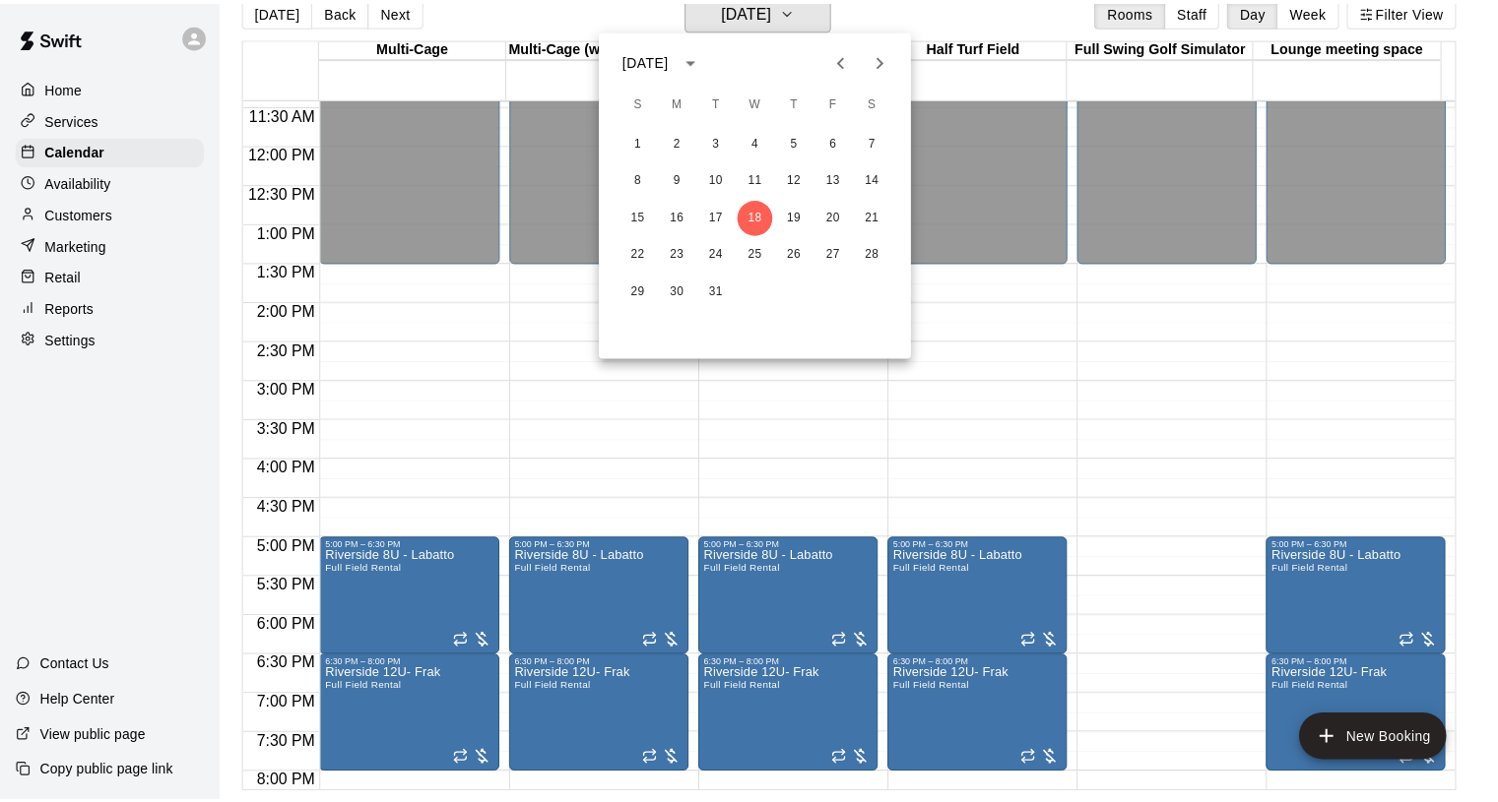
scroll to position [24, 0]
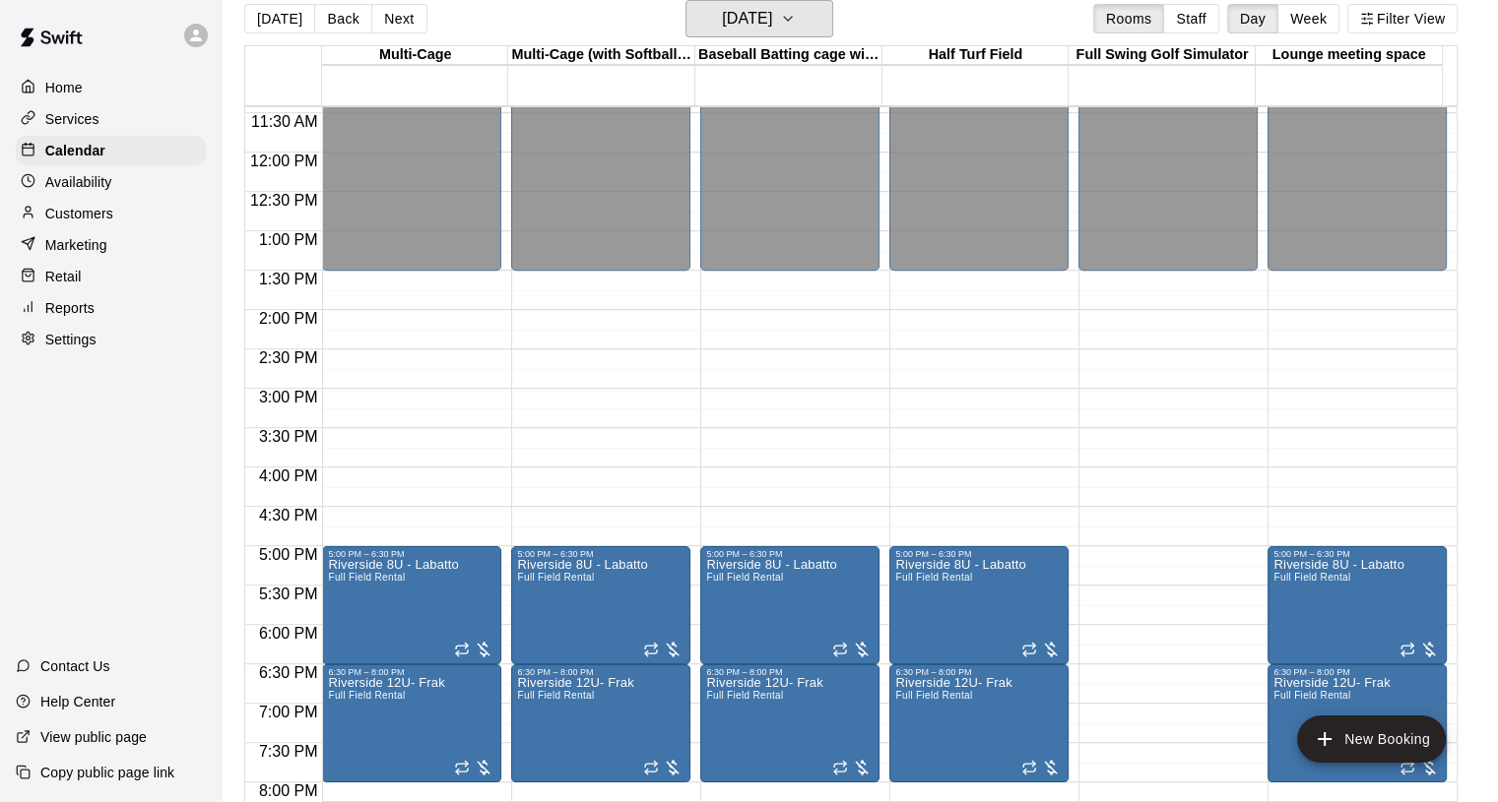
click at [833, 26] on button "[DATE]" at bounding box center [759, 18] width 148 height 37
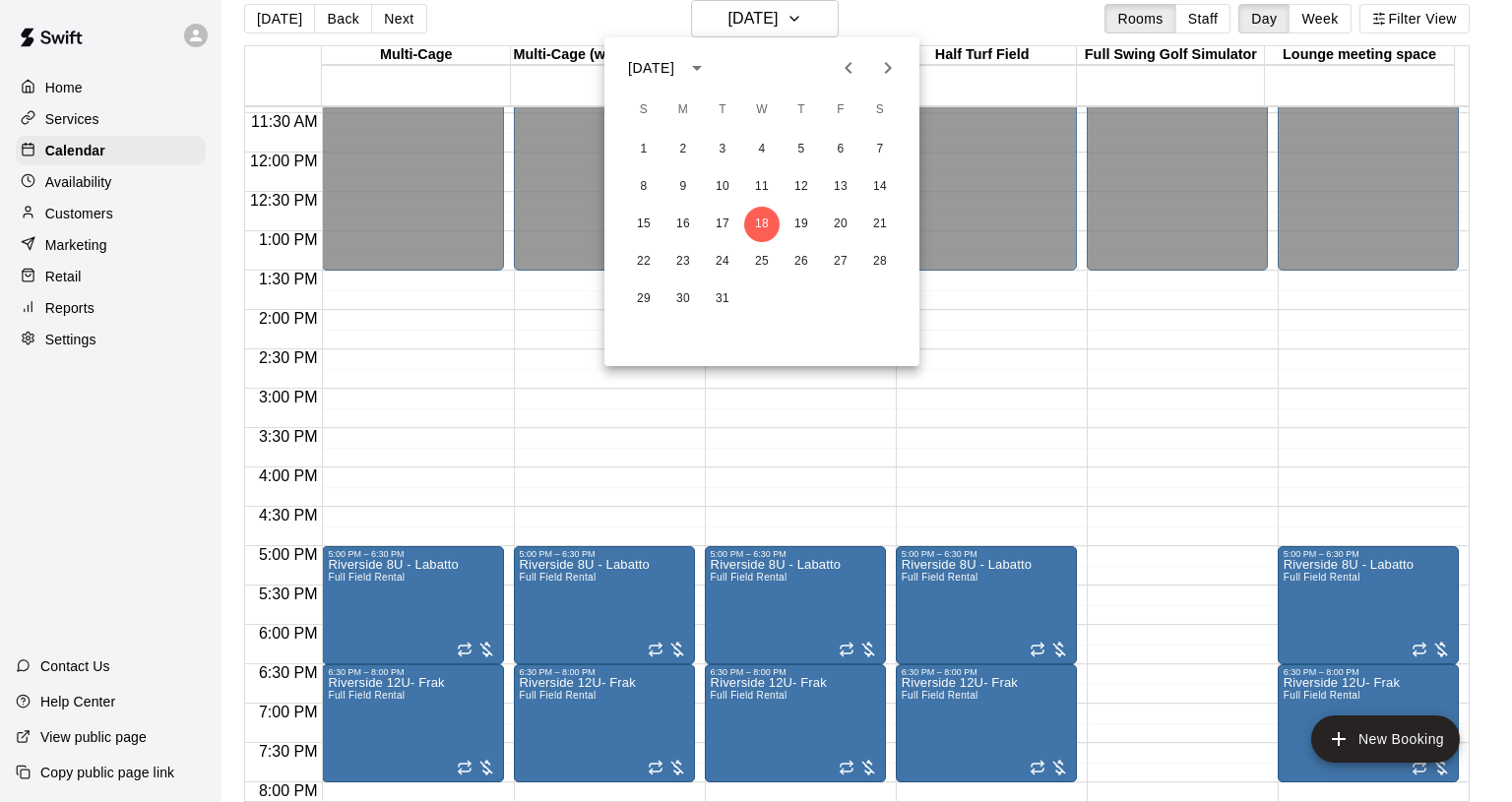
click at [876, 61] on icon "Next month" at bounding box center [888, 68] width 24 height 24
click at [846, 64] on icon "Previous month" at bounding box center [849, 68] width 24 height 24
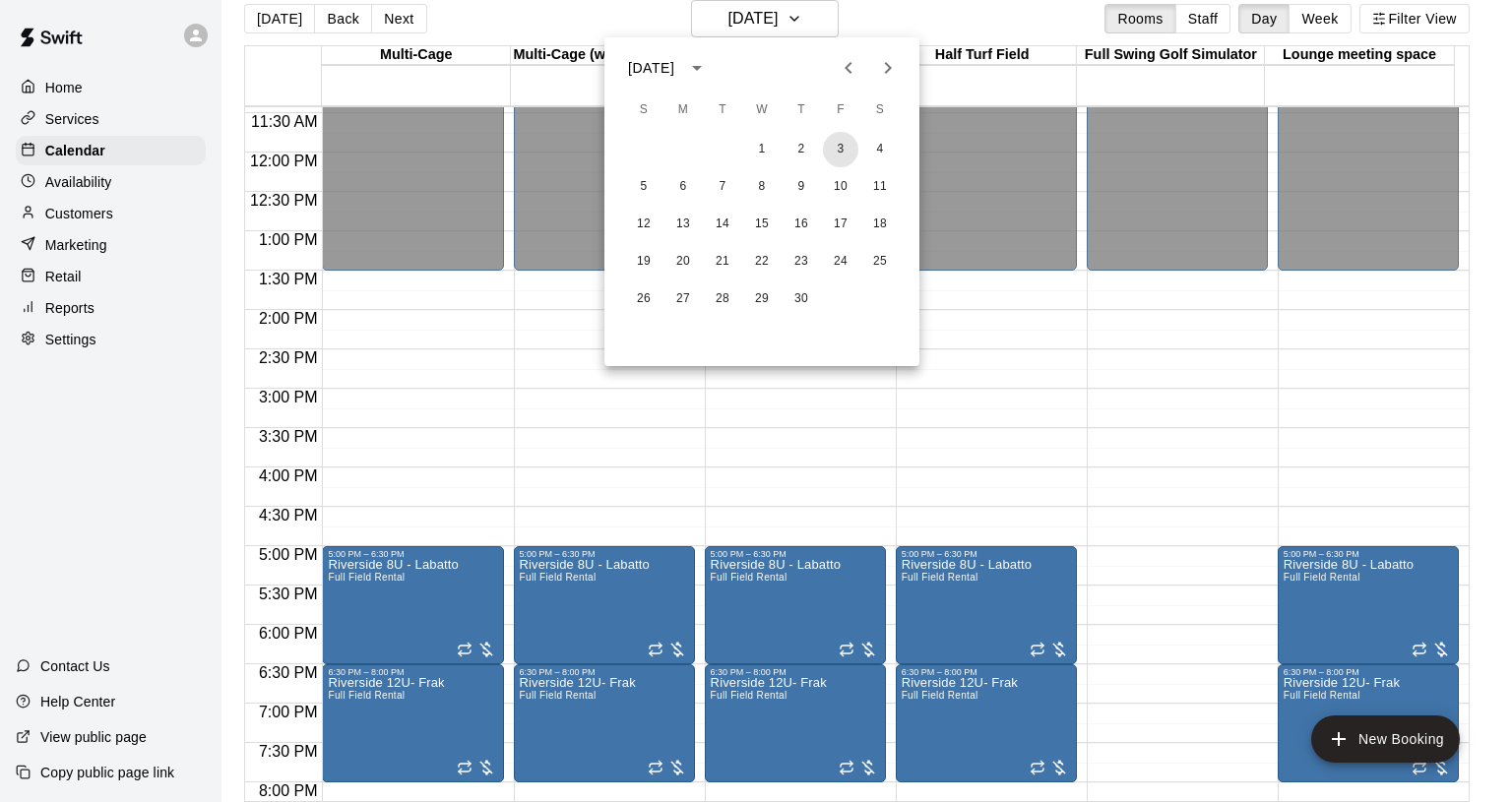
click at [839, 148] on button "3" at bounding box center [840, 149] width 35 height 35
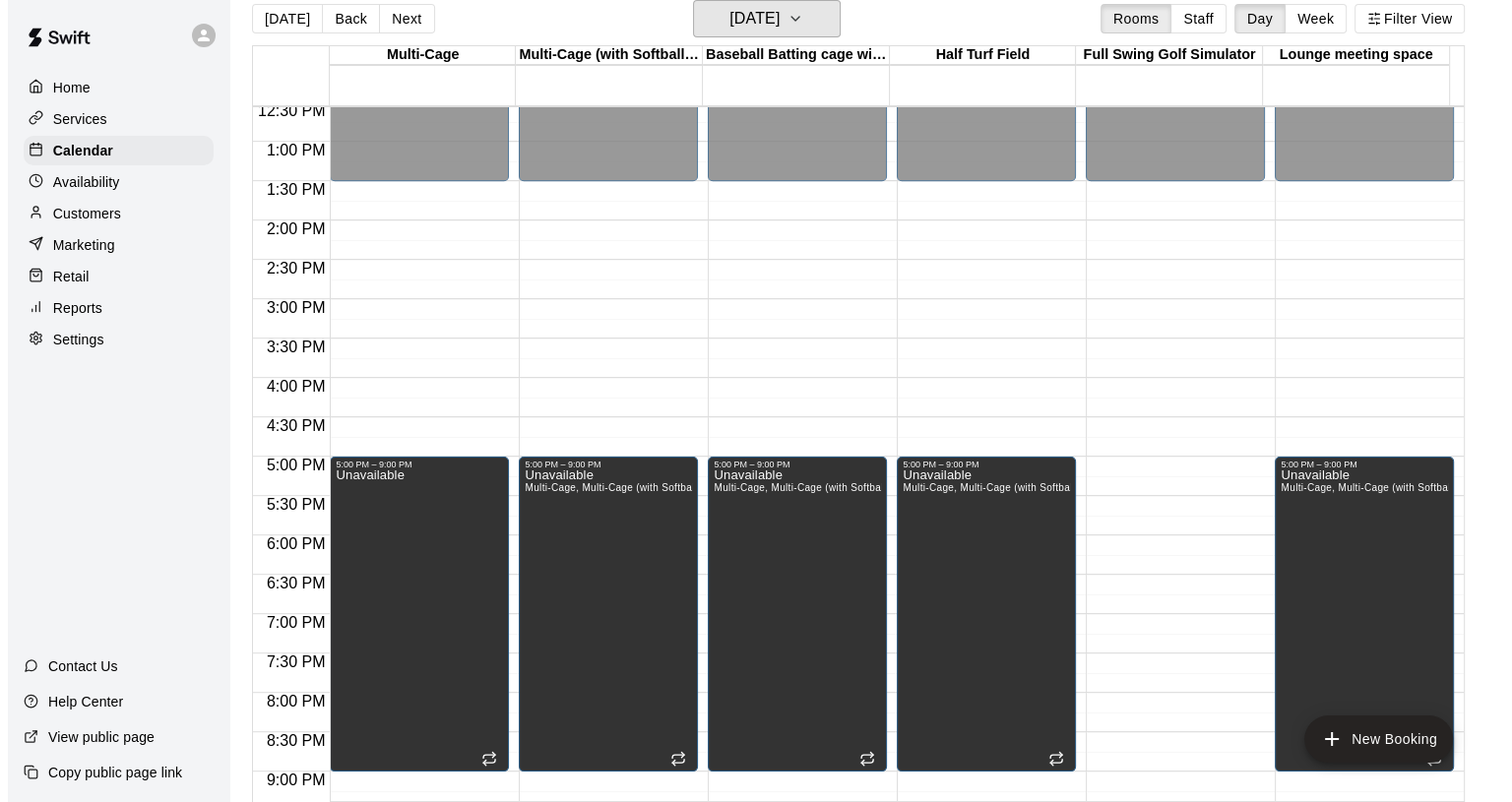
scroll to position [1195, 0]
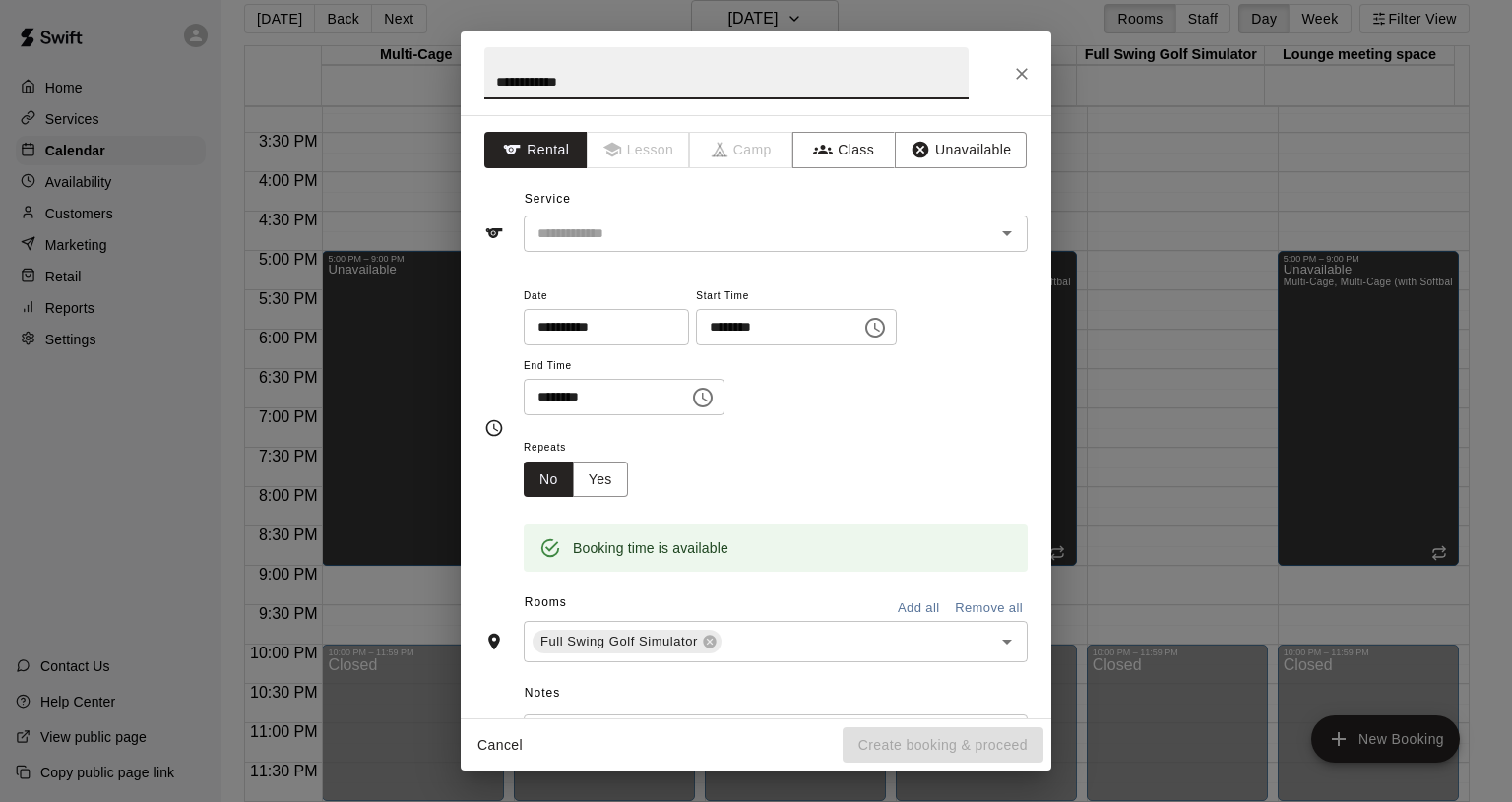
type input "**********"
click at [715, 390] on icon "Choose time, selected time is 5:30 PM" at bounding box center [703, 398] width 24 height 24
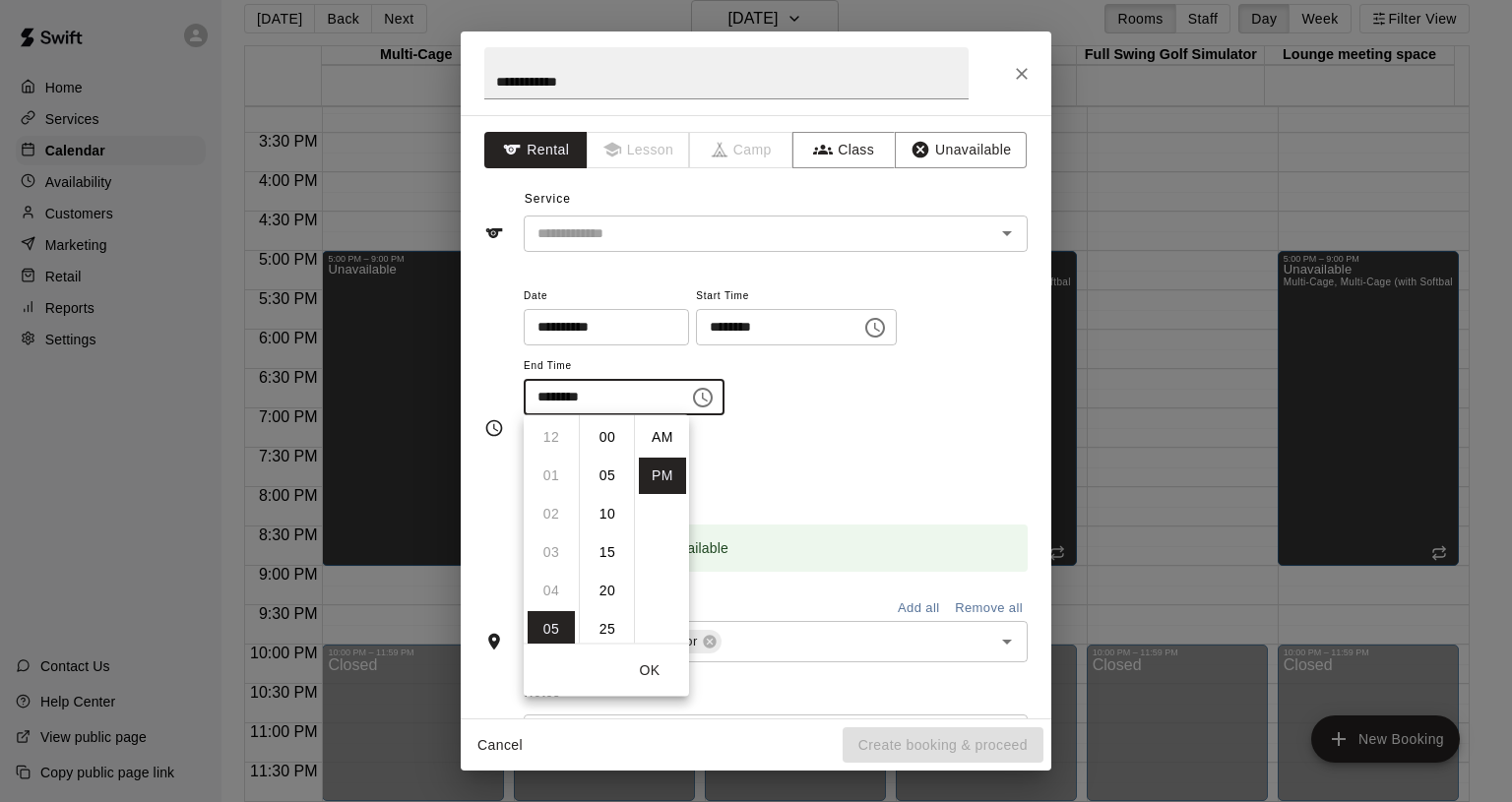
scroll to position [35, 0]
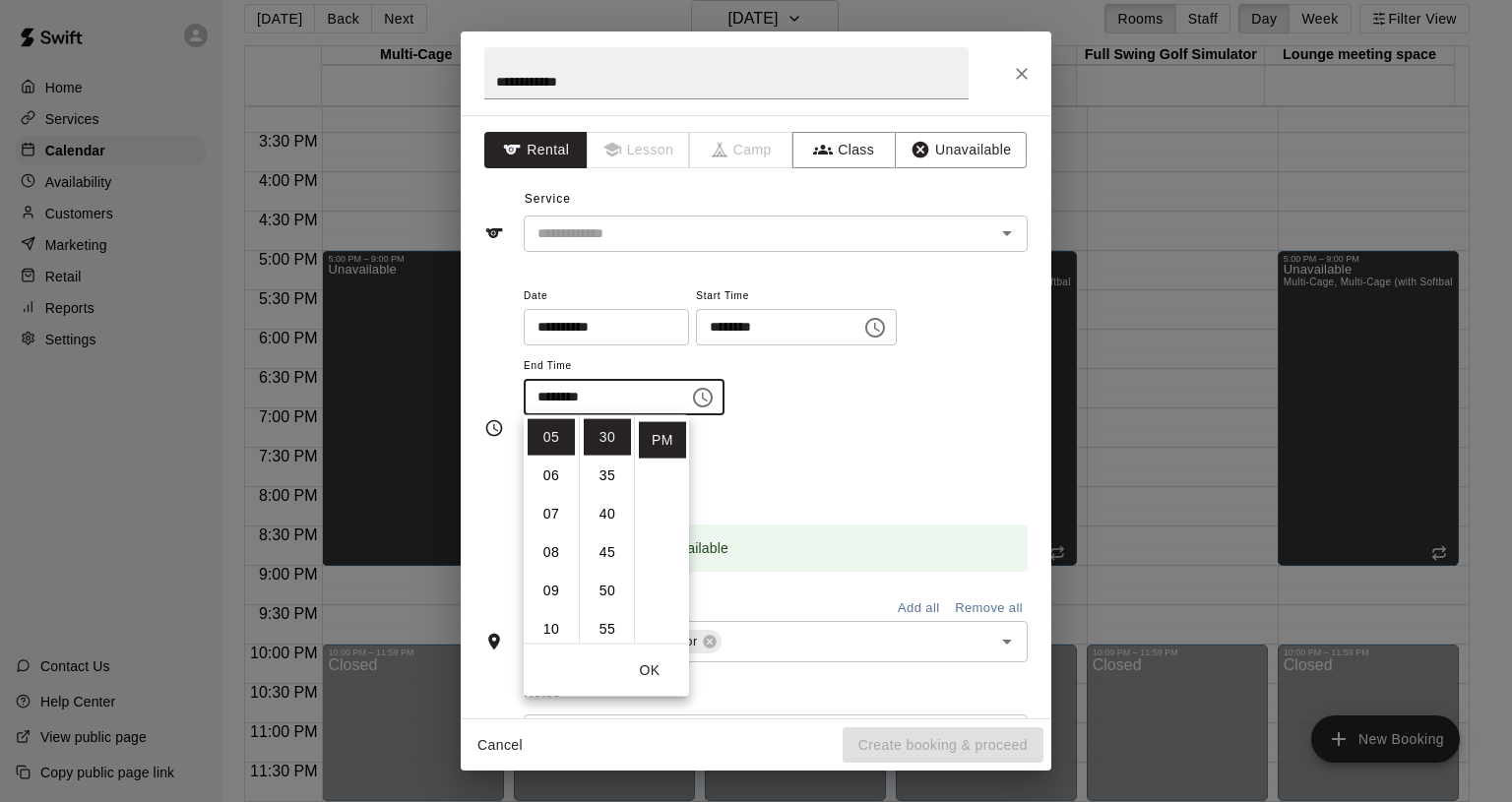
click at [557, 598] on li "09" at bounding box center [551, 591] width 47 height 36
click at [607, 473] on li "05" at bounding box center [607, 476] width 47 height 36
click at [610, 449] on li "05" at bounding box center [607, 437] width 47 height 36
click at [605, 441] on li "00" at bounding box center [607, 437] width 47 height 36
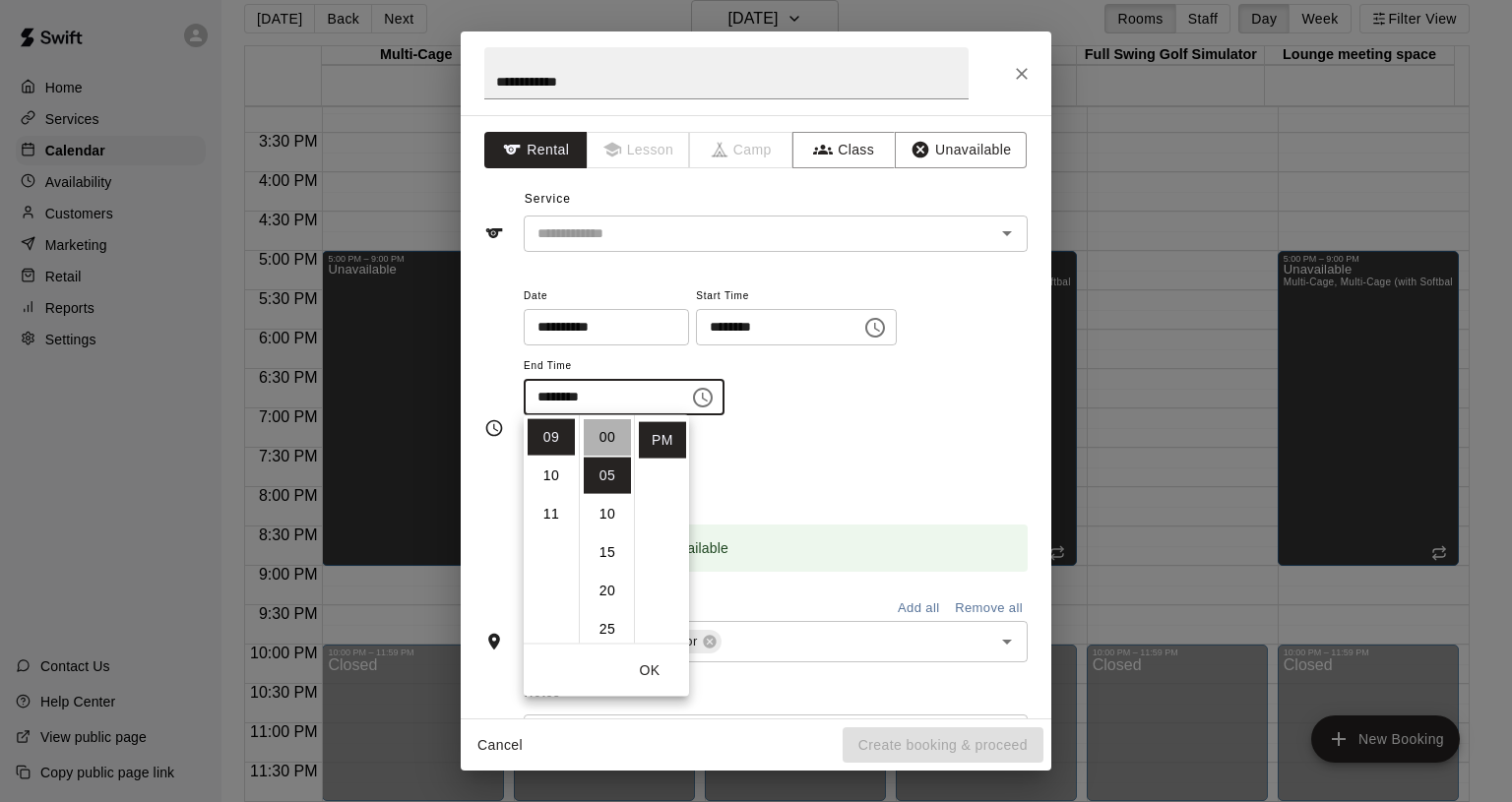
type input "********"
click at [931, 461] on div "Repeats No Yes" at bounding box center [776, 466] width 504 height 62
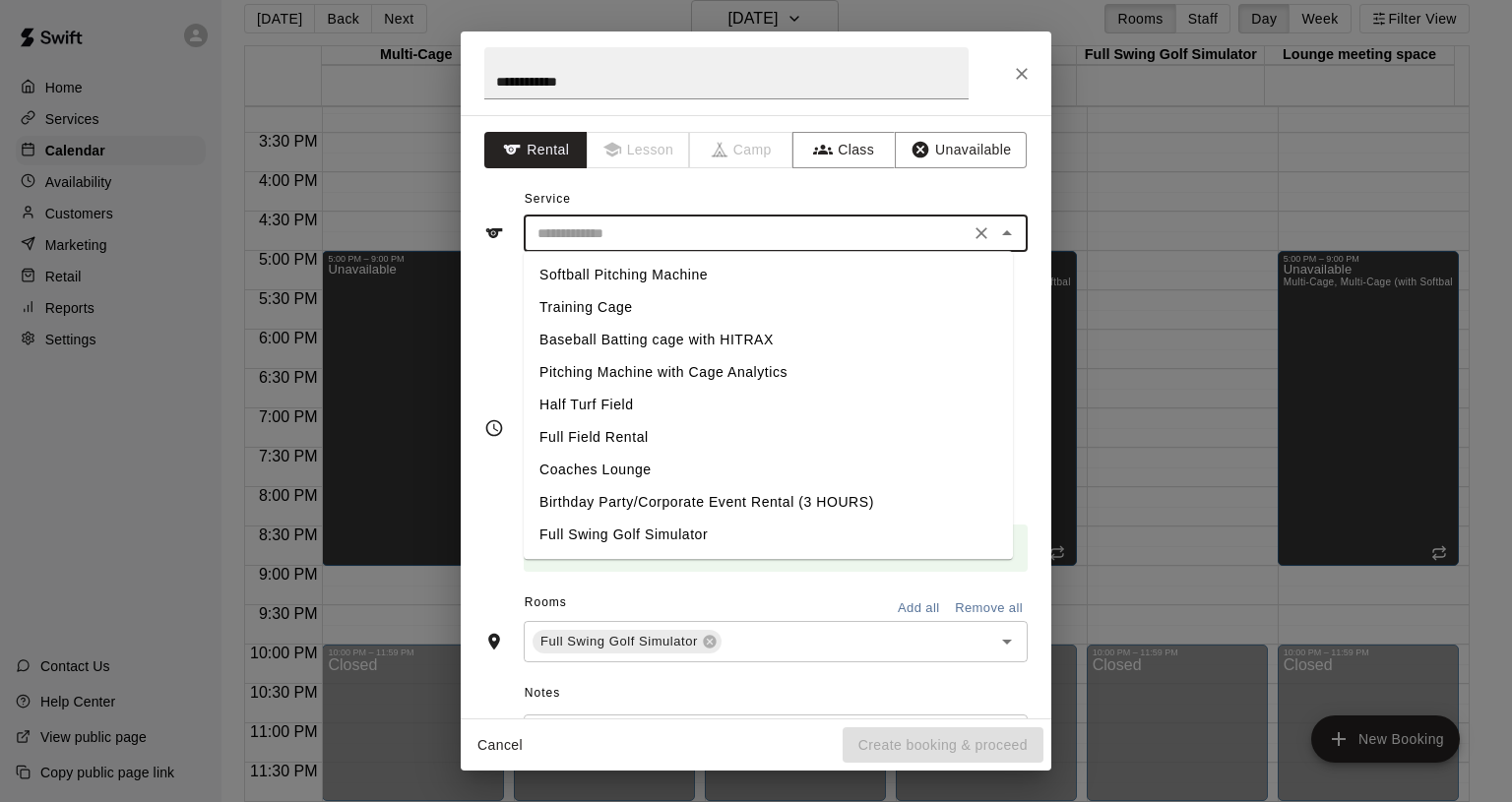
click at [657, 238] on input "text" at bounding box center [747, 234] width 434 height 25
click at [599, 532] on li "Full Swing Golf Simulator" at bounding box center [768, 535] width 489 height 32
type input "**********"
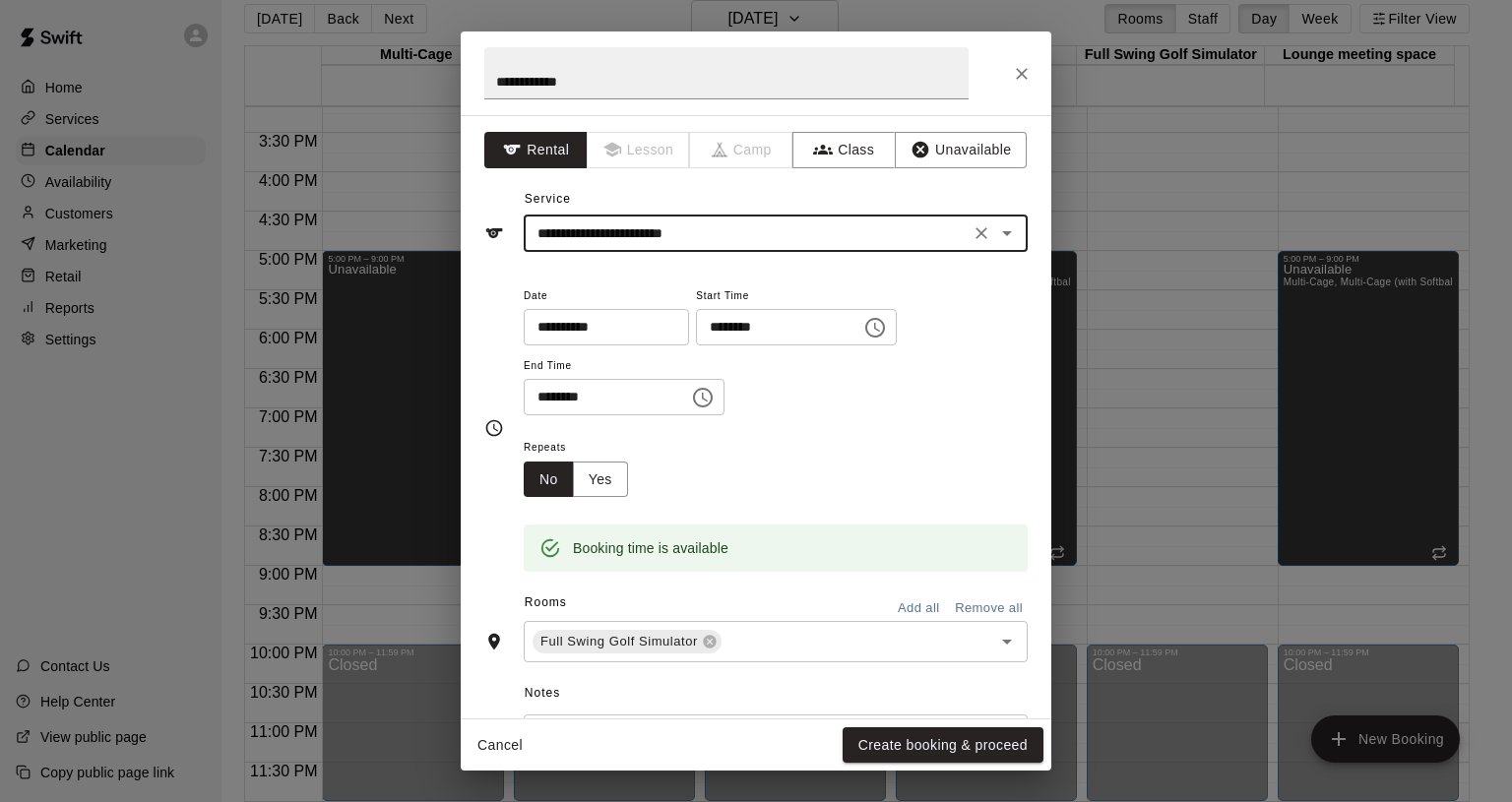
click at [953, 742] on button "Create booking & proceed" at bounding box center [943, 746] width 201 height 36
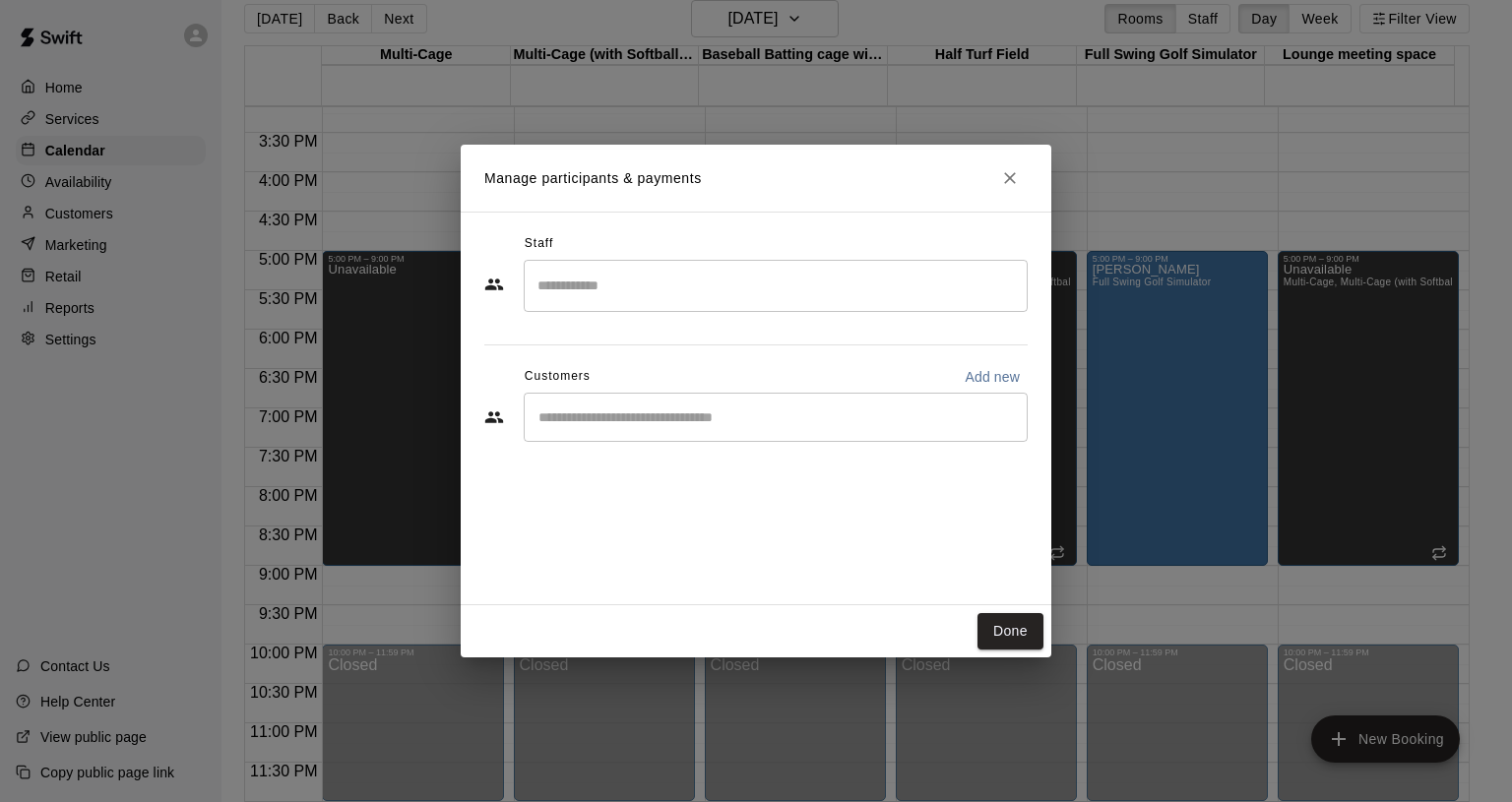
click at [1028, 176] on h2 "Manage participants & payments" at bounding box center [756, 178] width 591 height 67
click at [1016, 180] on icon "Close" at bounding box center [1010, 178] width 20 height 20
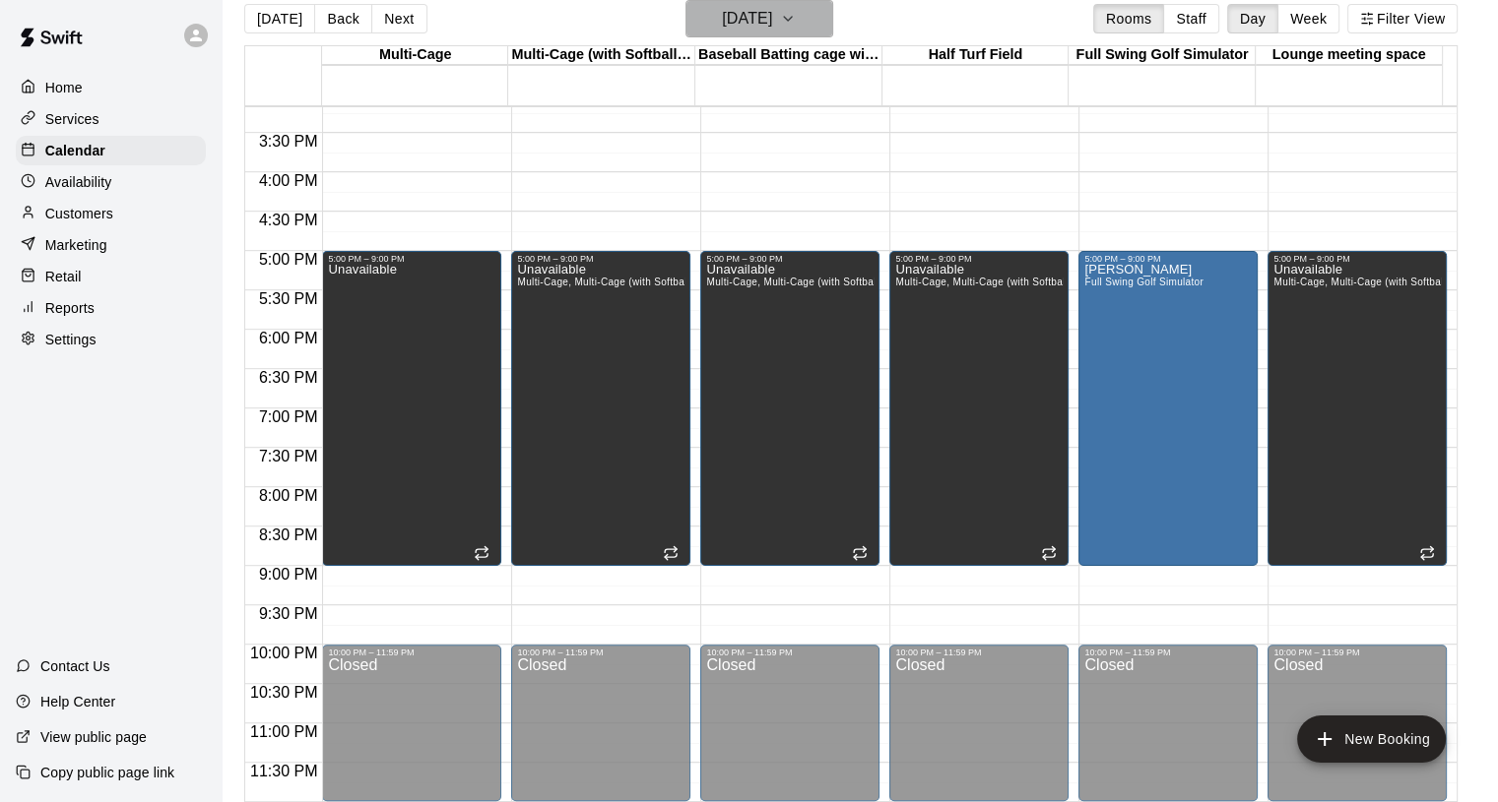
click at [744, 25] on h6 "[DATE]" at bounding box center [747, 19] width 50 height 28
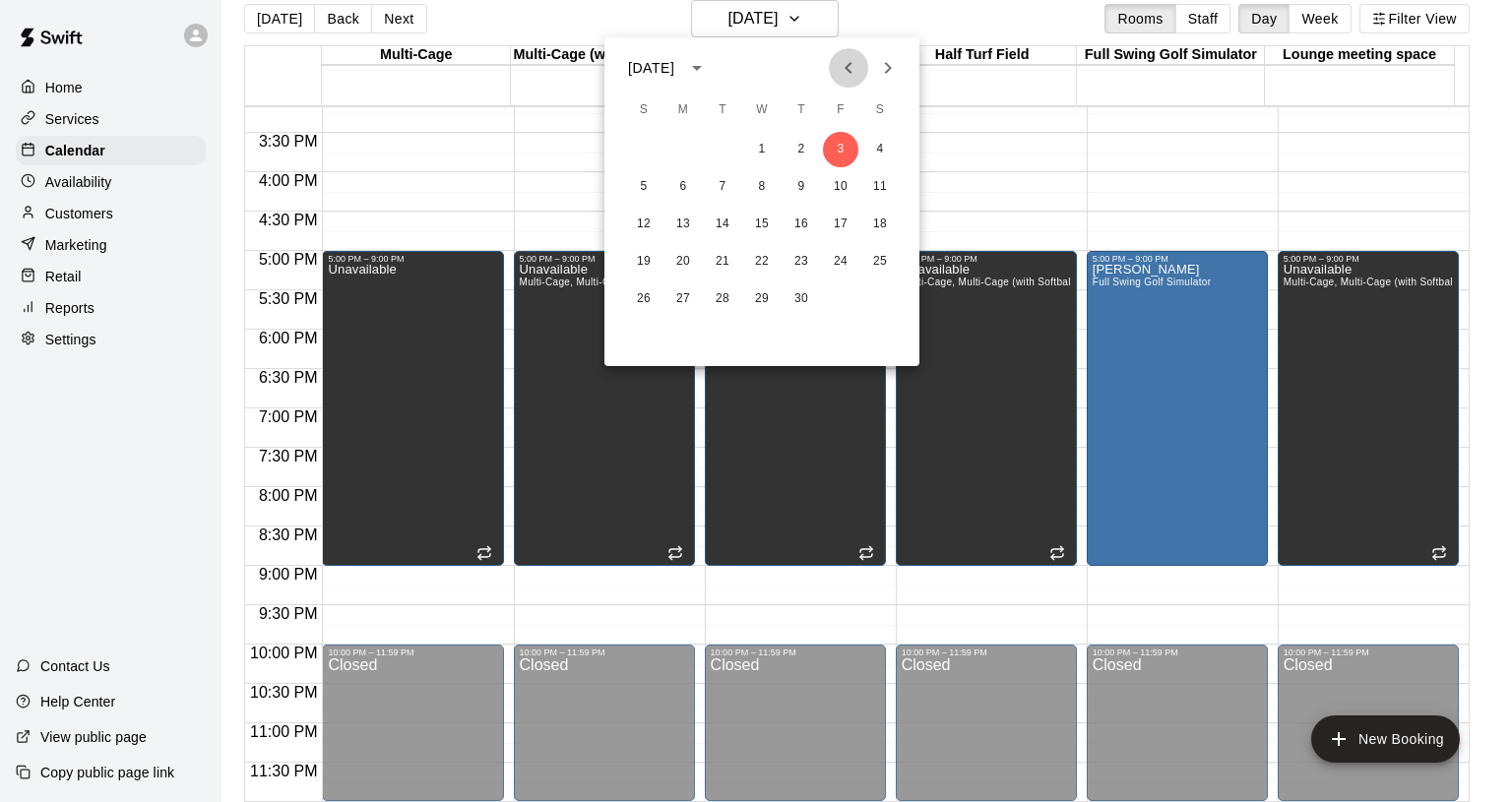
click at [852, 69] on icon "Previous month" at bounding box center [849, 68] width 24 height 24
click at [847, 70] on icon "Previous month" at bounding box center [848, 68] width 7 height 12
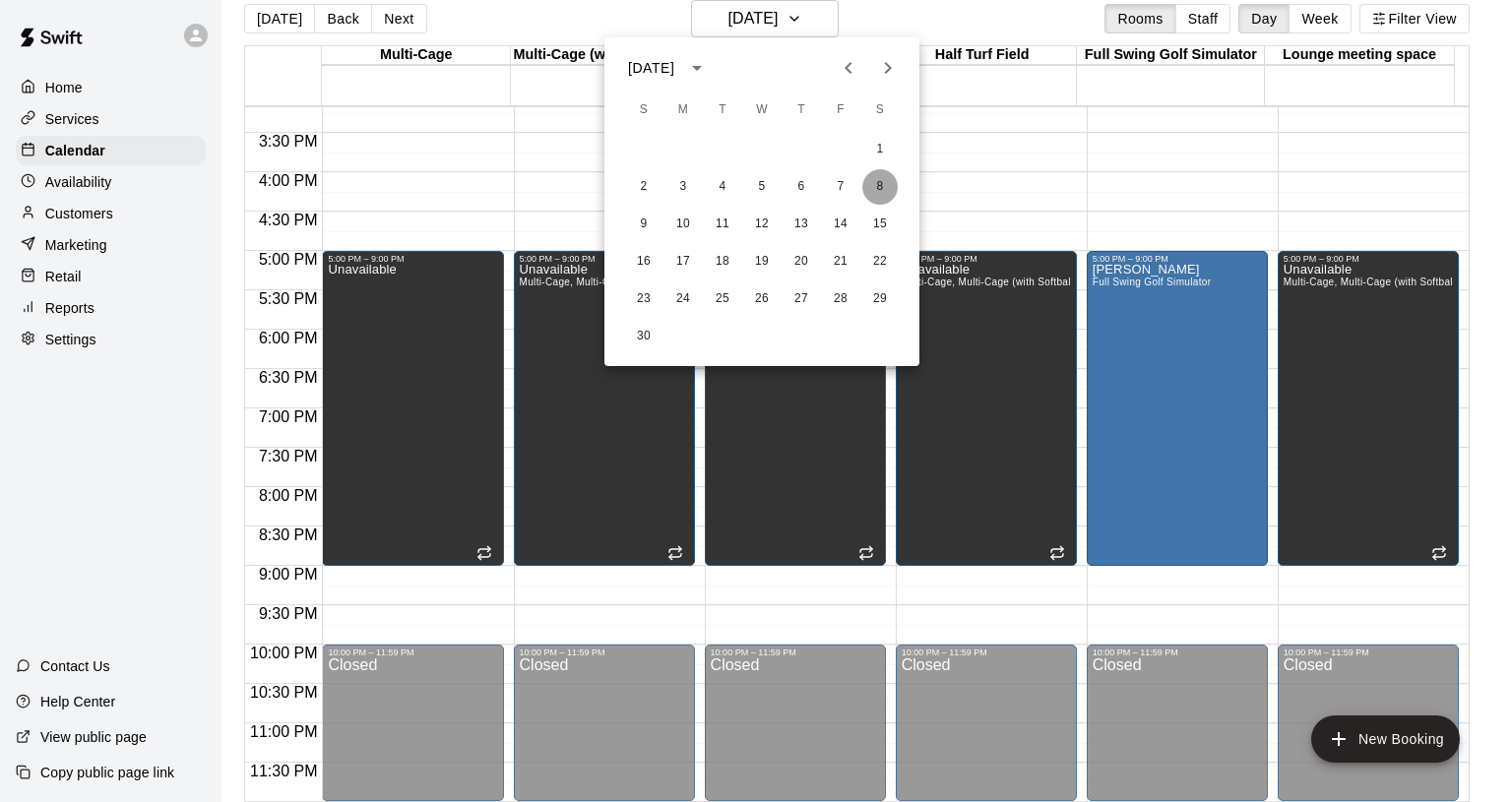
click at [879, 182] on button "8" at bounding box center [880, 186] width 35 height 35
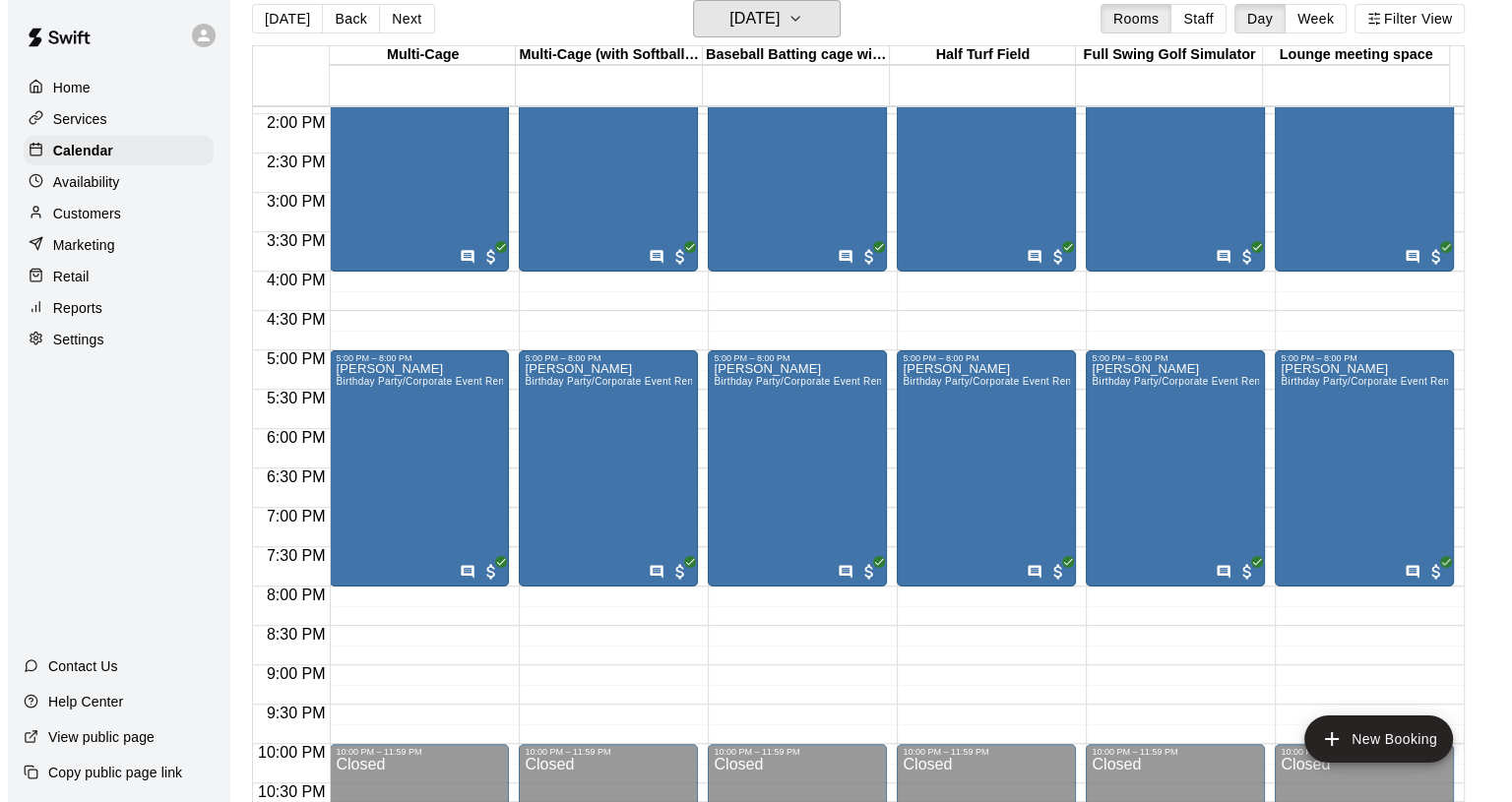
scroll to position [1097, 0]
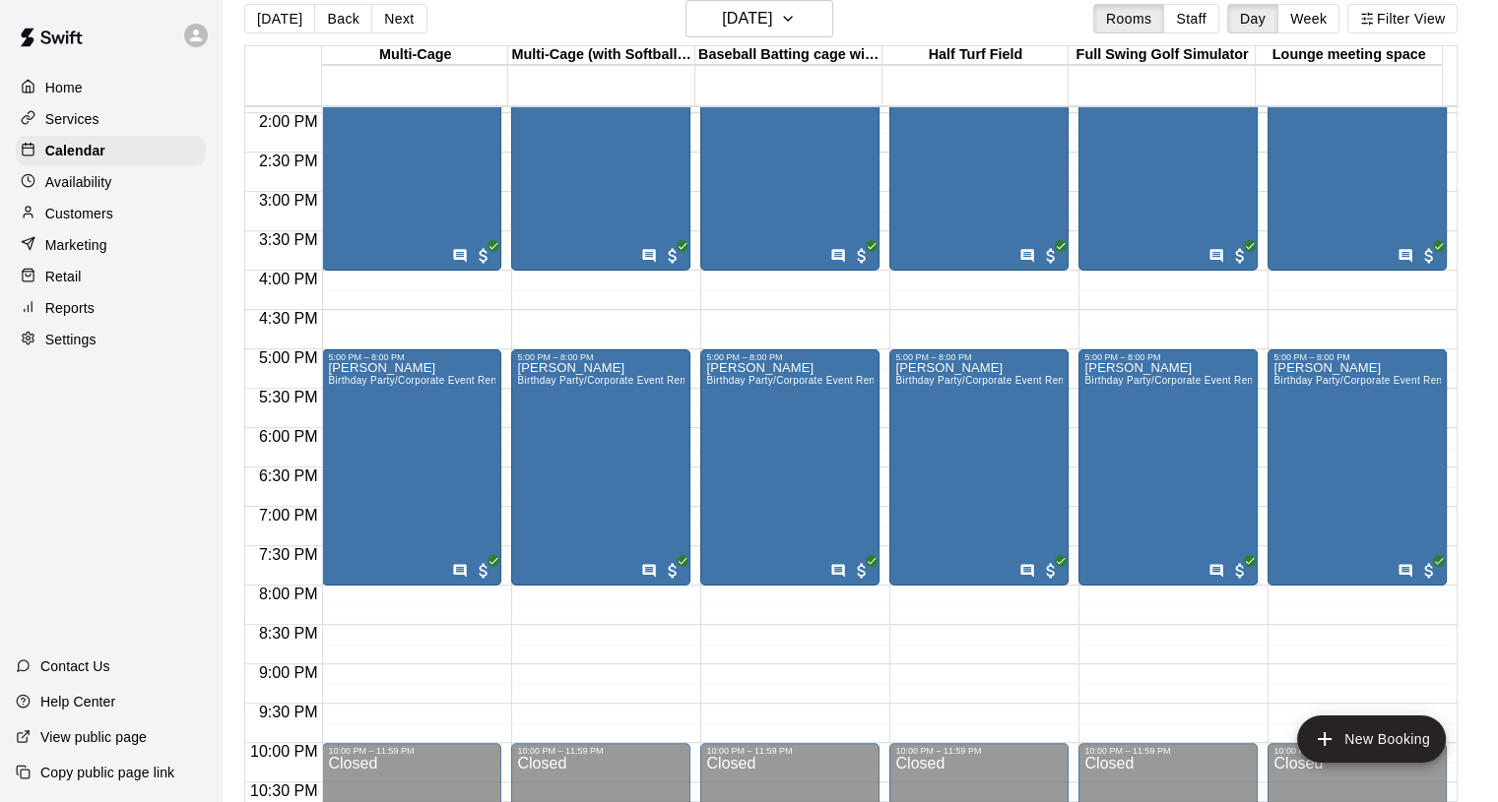
click at [441, 453] on div "[PERSON_NAME] Birthday Party/Corporate Event Rental (3 HOURS)" at bounding box center [411, 763] width 167 height 802
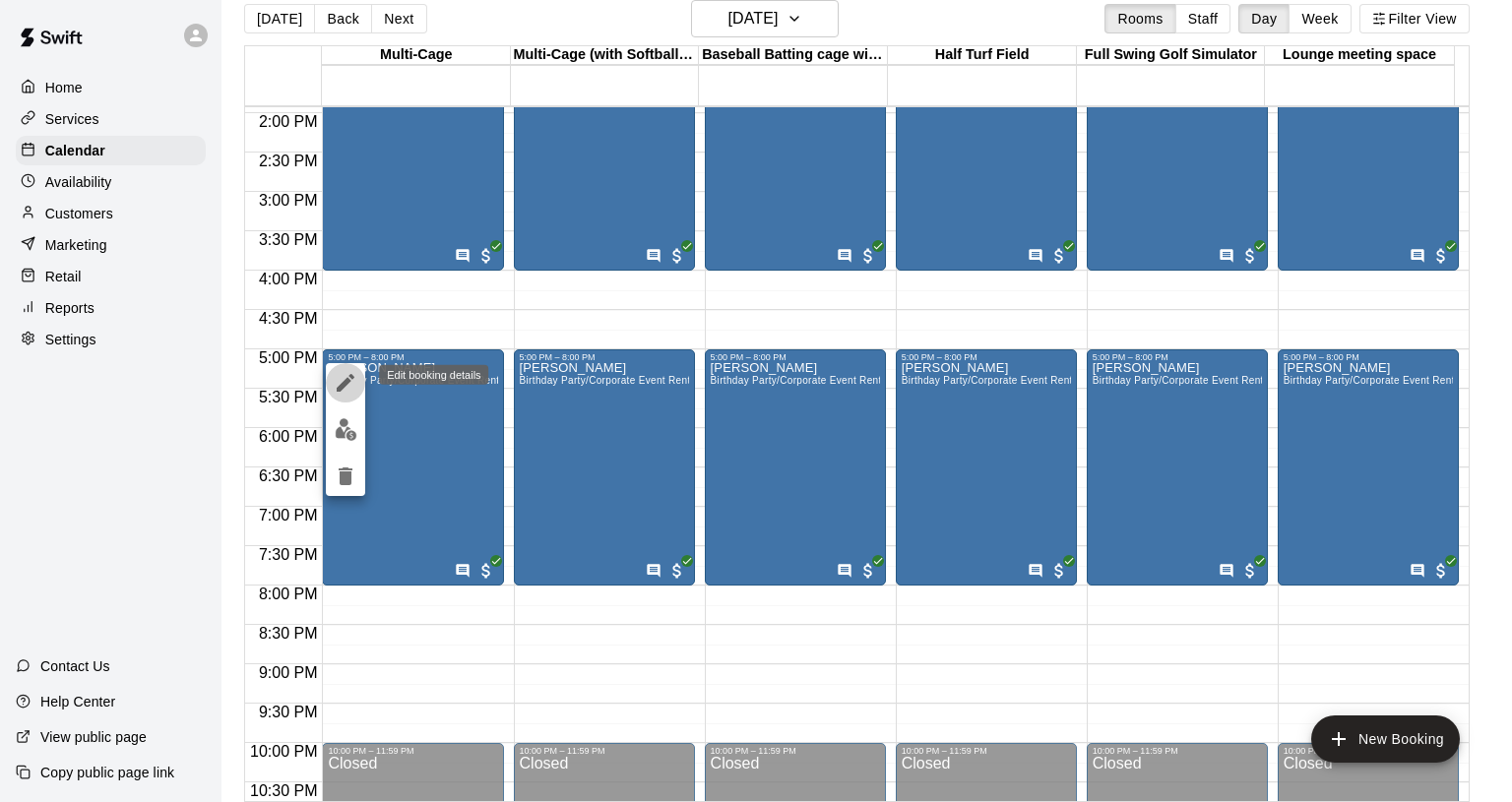
click at [343, 388] on icon "edit" at bounding box center [346, 383] width 18 height 18
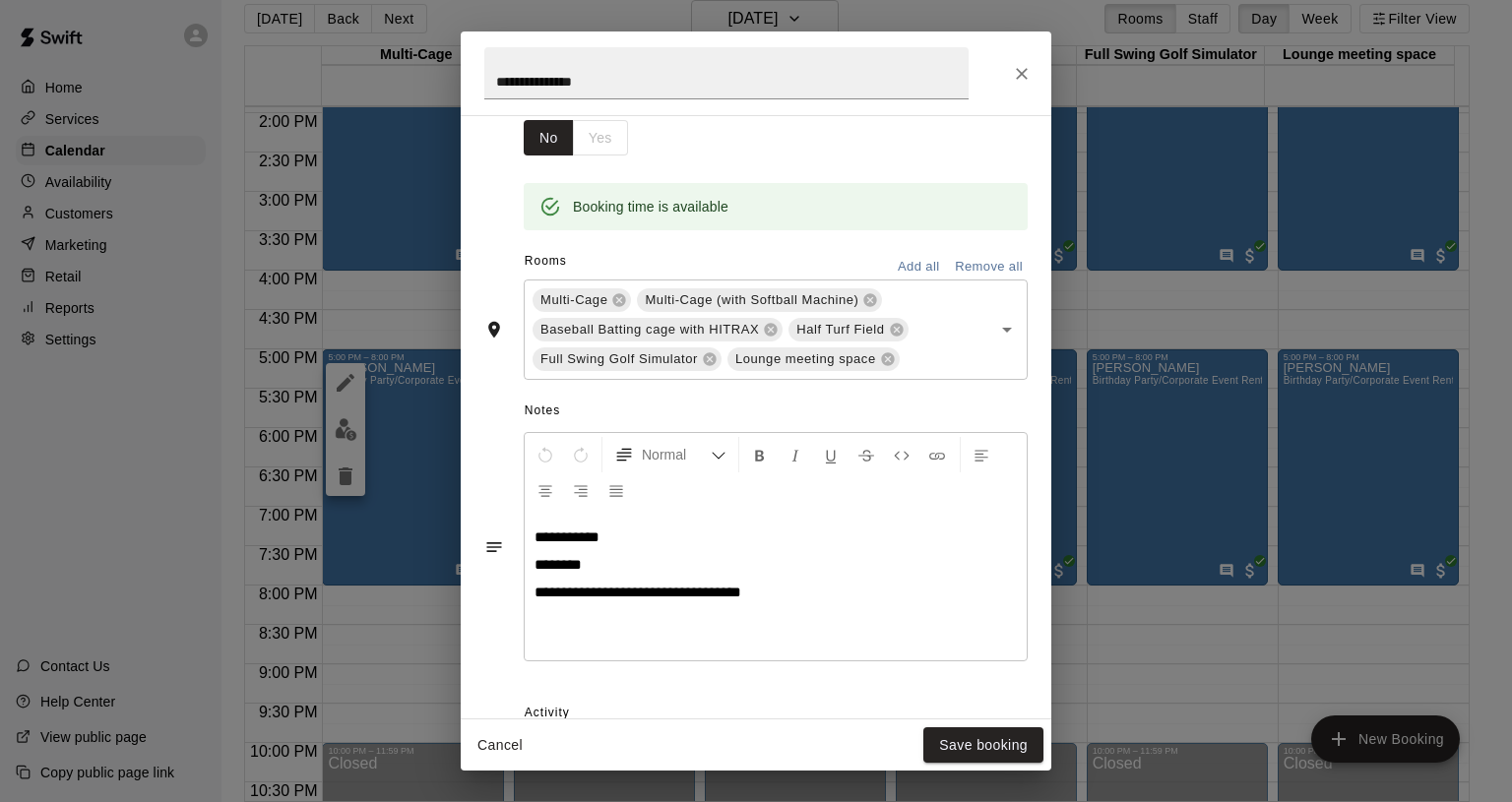
scroll to position [508, 0]
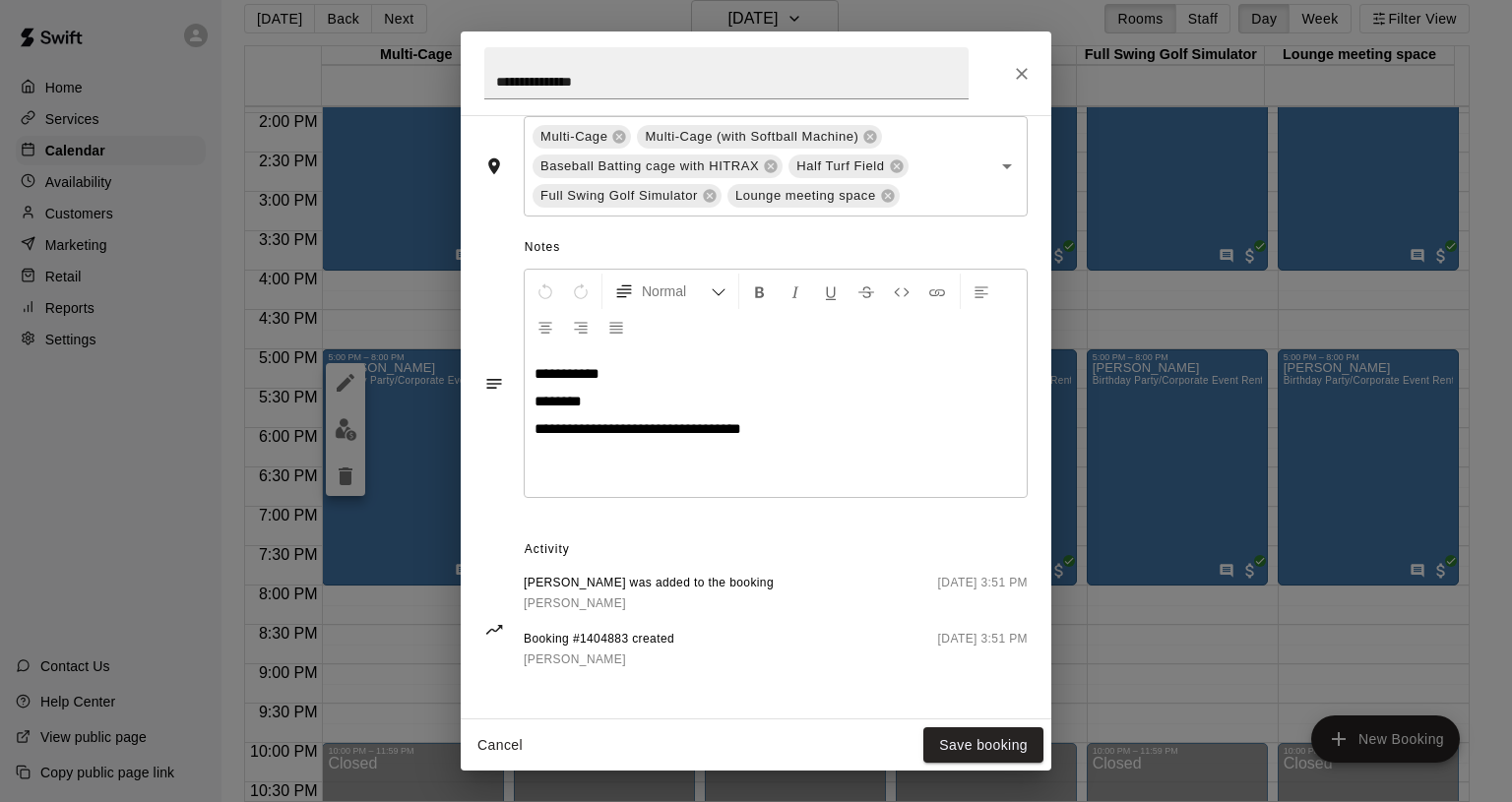
drag, startPoint x: 784, startPoint y: 461, endPoint x: 770, endPoint y: 428, distance: 35.3
click at [783, 458] on div "**********" at bounding box center [776, 424] width 502 height 148
drag, startPoint x: 768, startPoint y: 421, endPoint x: 519, endPoint y: 433, distance: 249.4
click at [519, 433] on div "**********" at bounding box center [755, 383] width 543 height 239
click at [809, 440] on div "**********" at bounding box center [776, 424] width 502 height 148
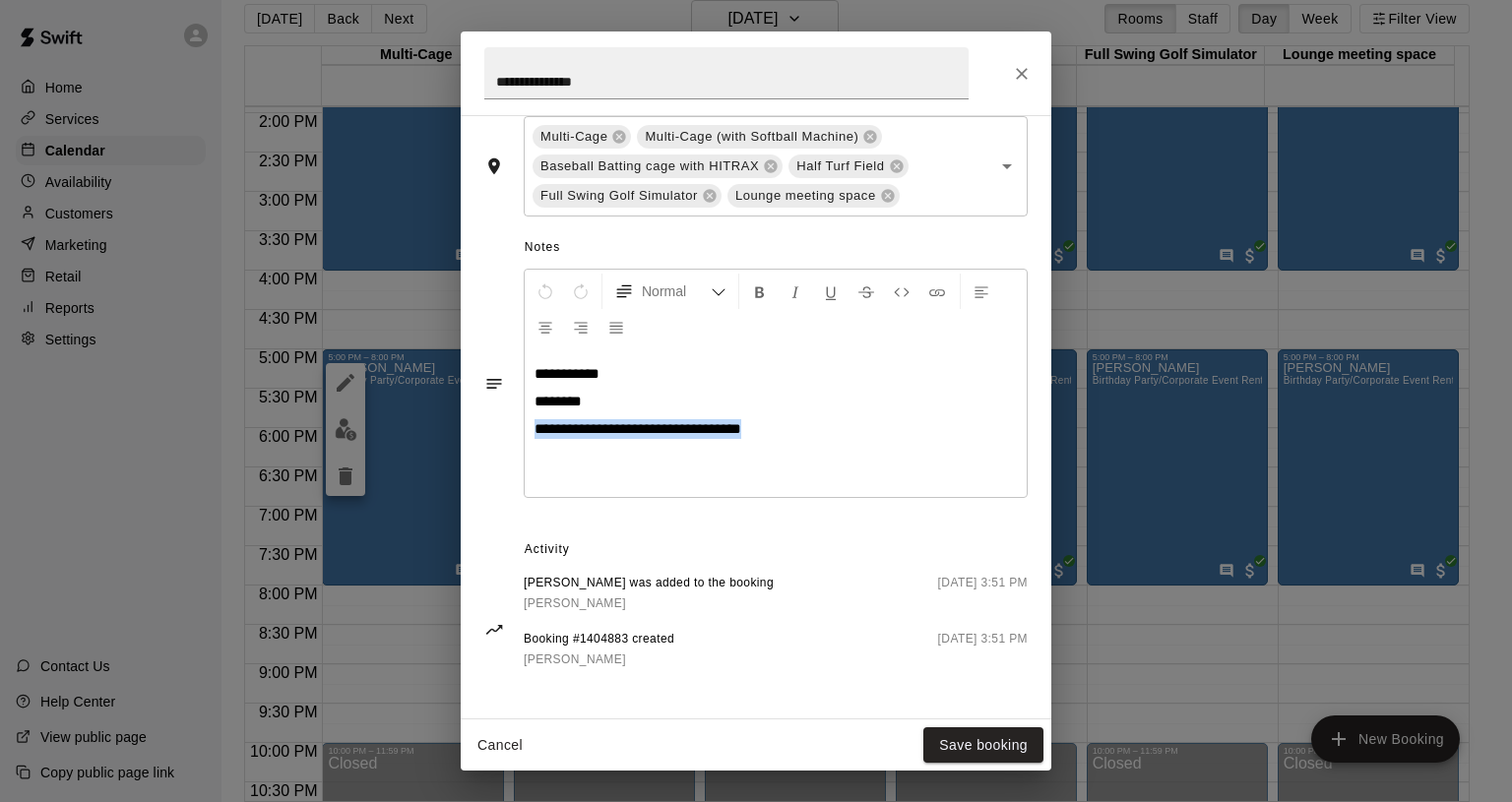
drag, startPoint x: 773, startPoint y: 425, endPoint x: 429, endPoint y: 446, distance: 344.2
click at [429, 446] on div "**********" at bounding box center [756, 401] width 1512 height 802
click at [371, 574] on div "**********" at bounding box center [756, 401] width 1512 height 802
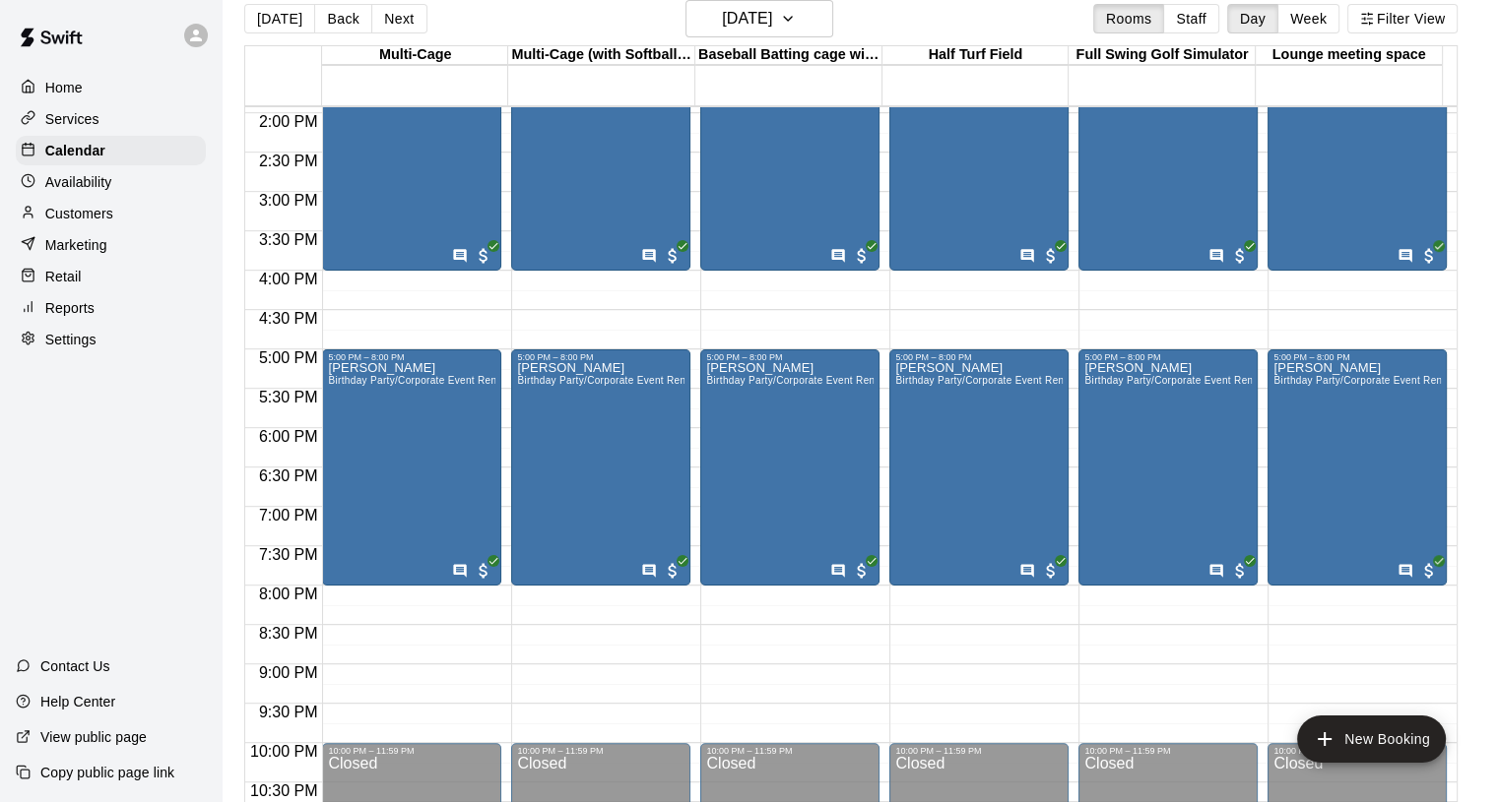
click at [463, 457] on div "[PERSON_NAME] Birthday Party/Corporate Event Rental (3 HOURS)" at bounding box center [411, 763] width 167 height 802
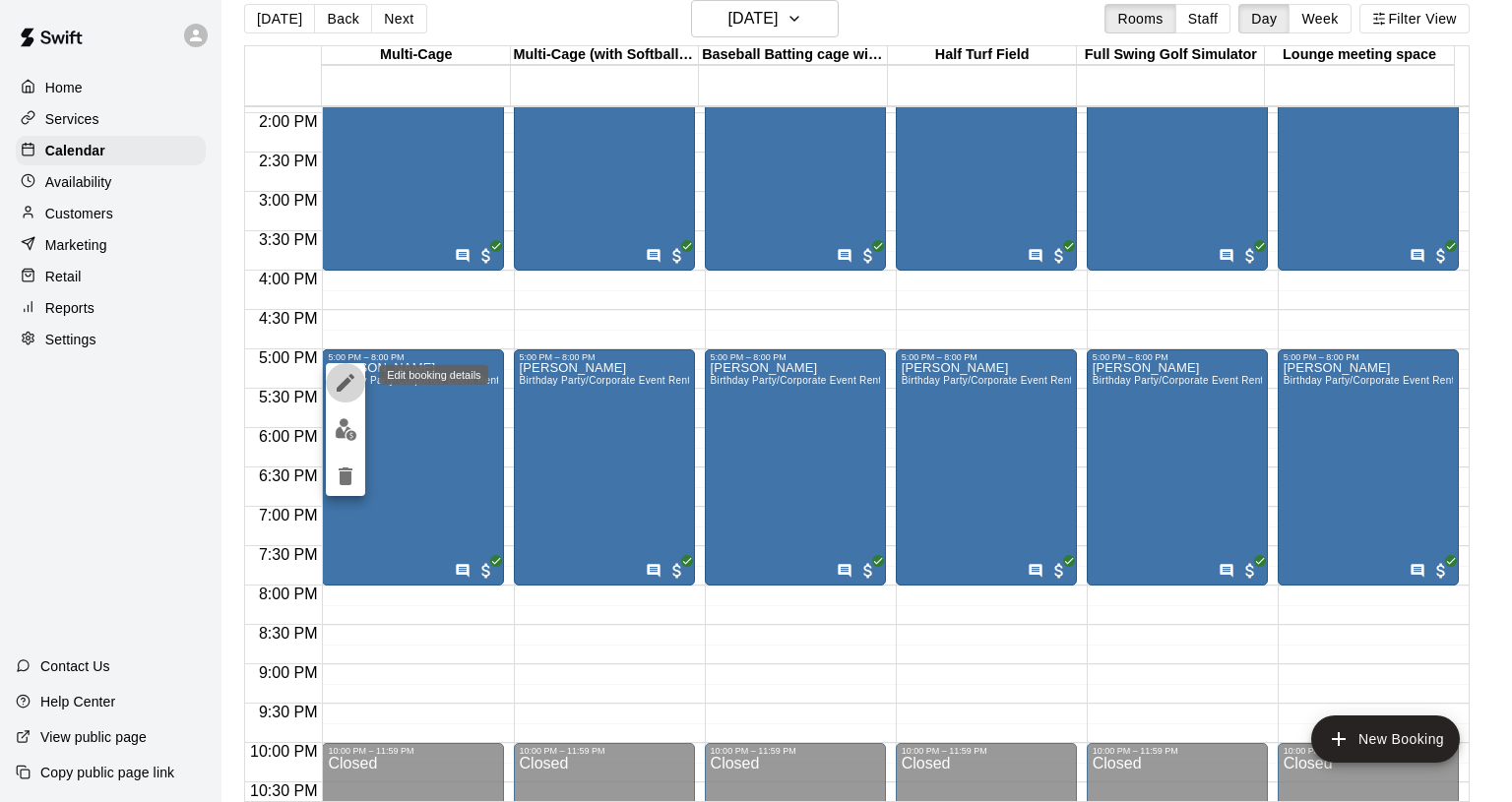
click at [344, 378] on icon "edit" at bounding box center [346, 383] width 24 height 24
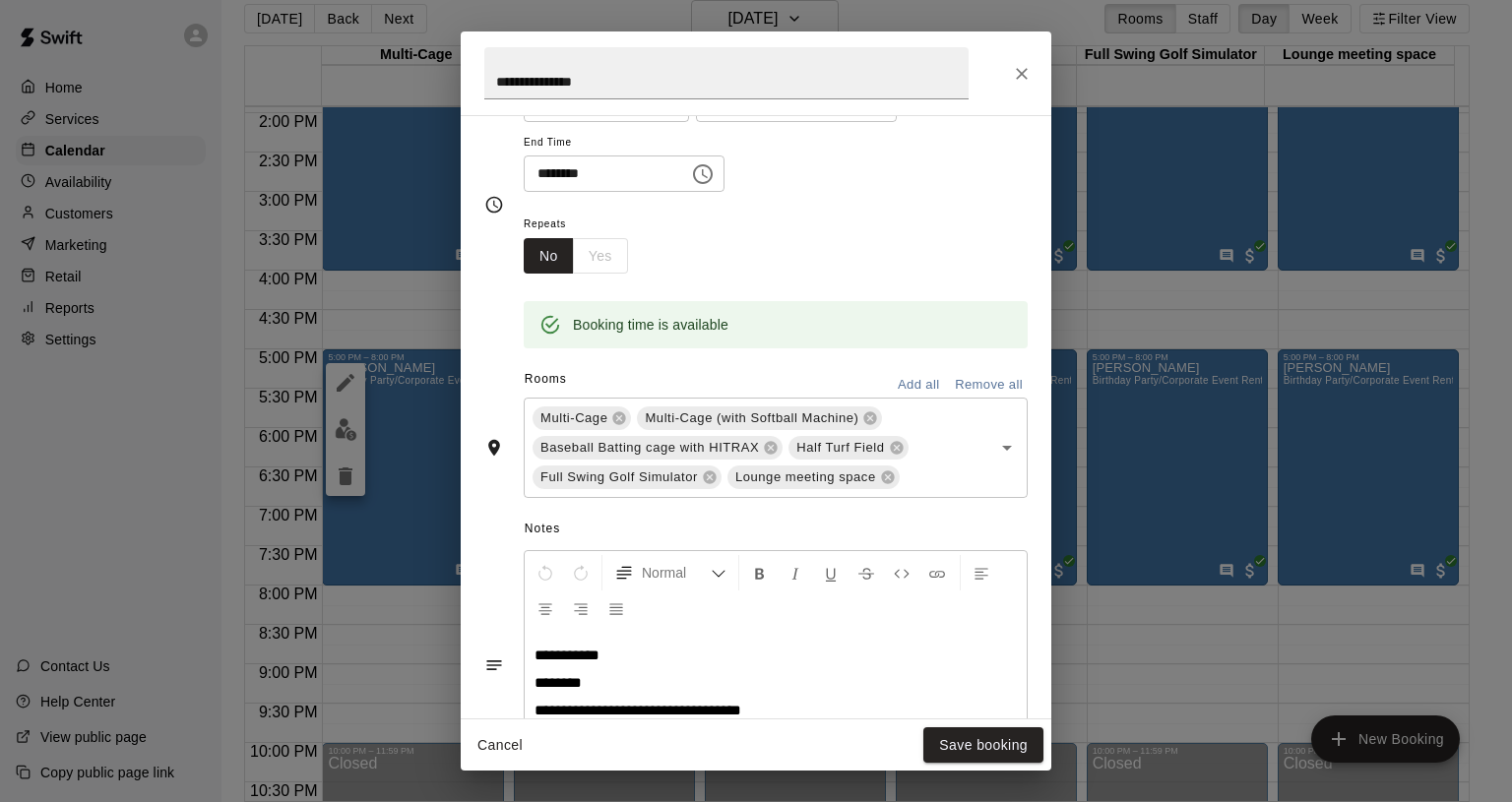
scroll to position [322, 0]
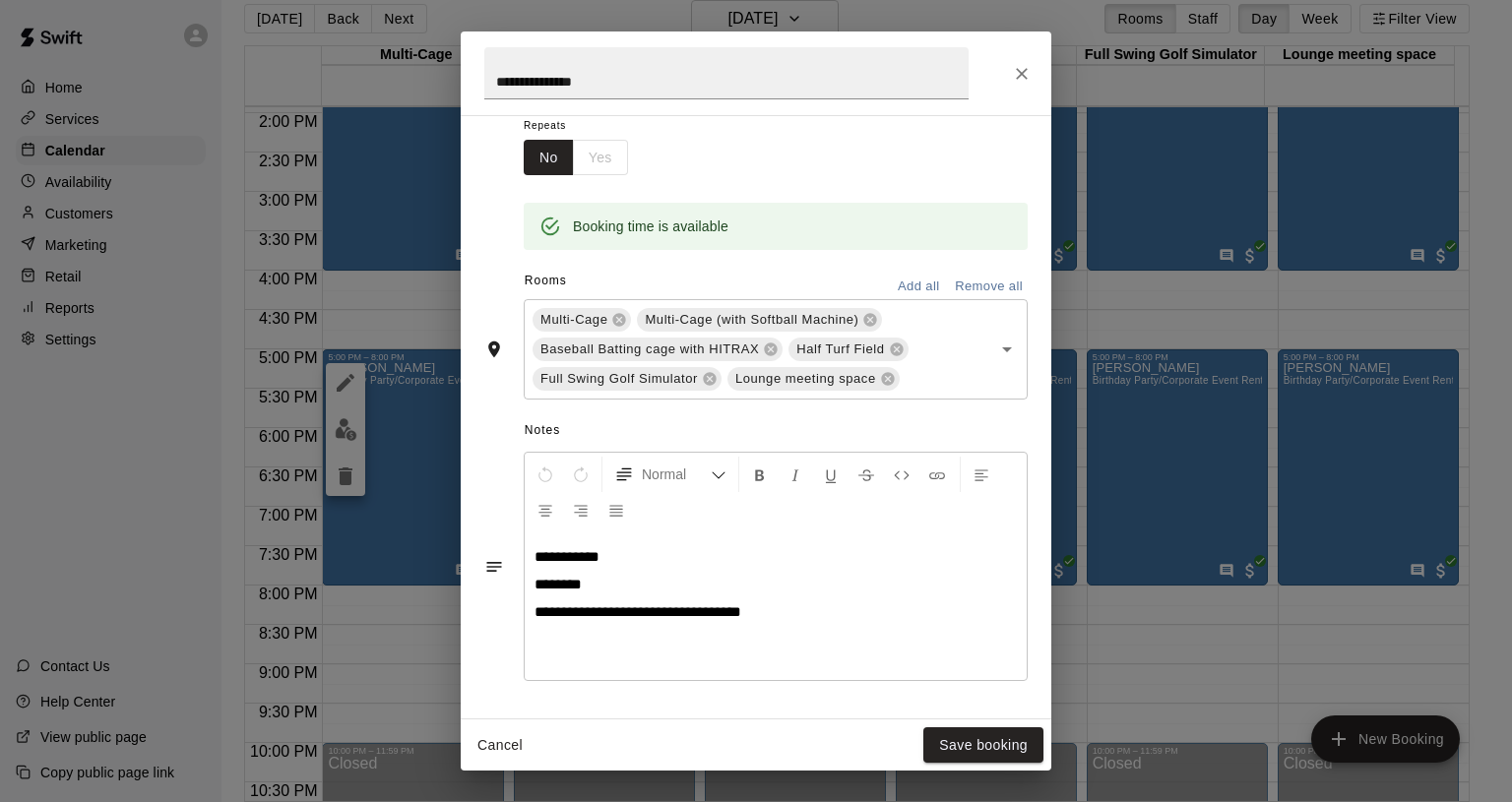
click at [983, 751] on button "Save booking" at bounding box center [984, 746] width 120 height 36
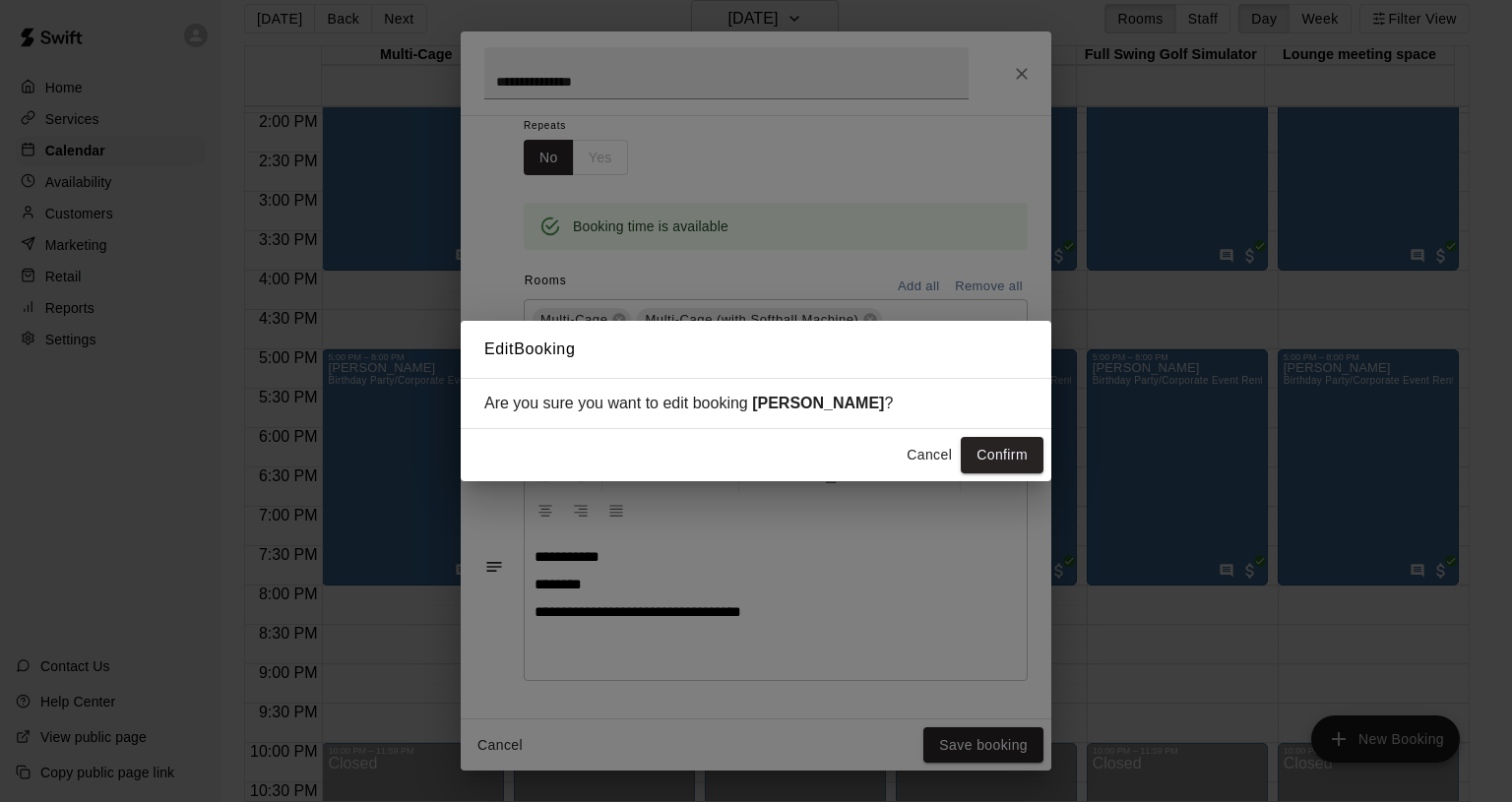
click at [731, 634] on div "Edit Booking Are you sure you want to edit booking [PERSON_NAME] ? Cancel Confi…" at bounding box center [756, 401] width 1512 height 802
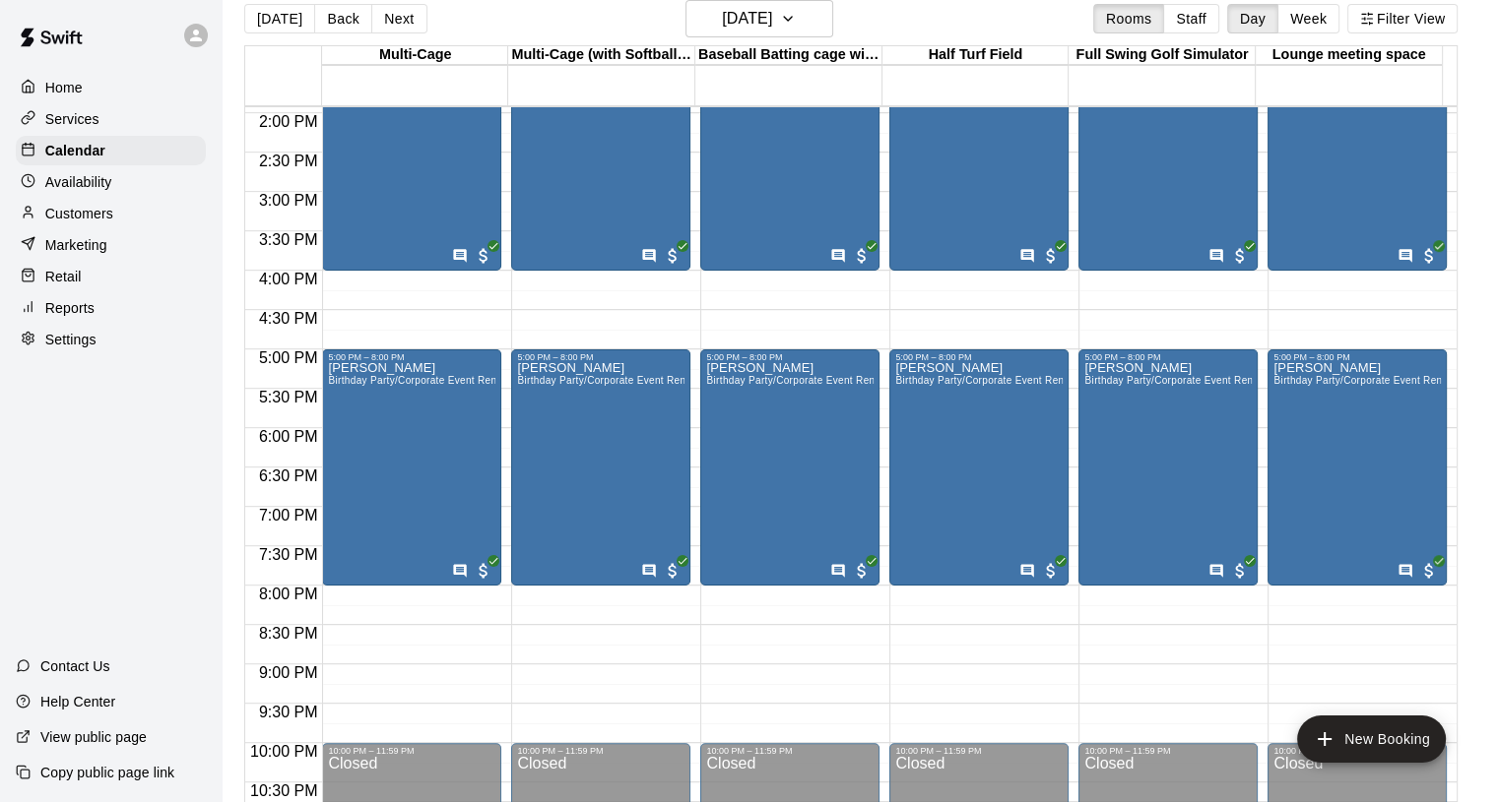
click at [433, 421] on div "[PERSON_NAME] Birthday Party/Corporate Event Rental (3 HOURS)" at bounding box center [411, 763] width 167 height 802
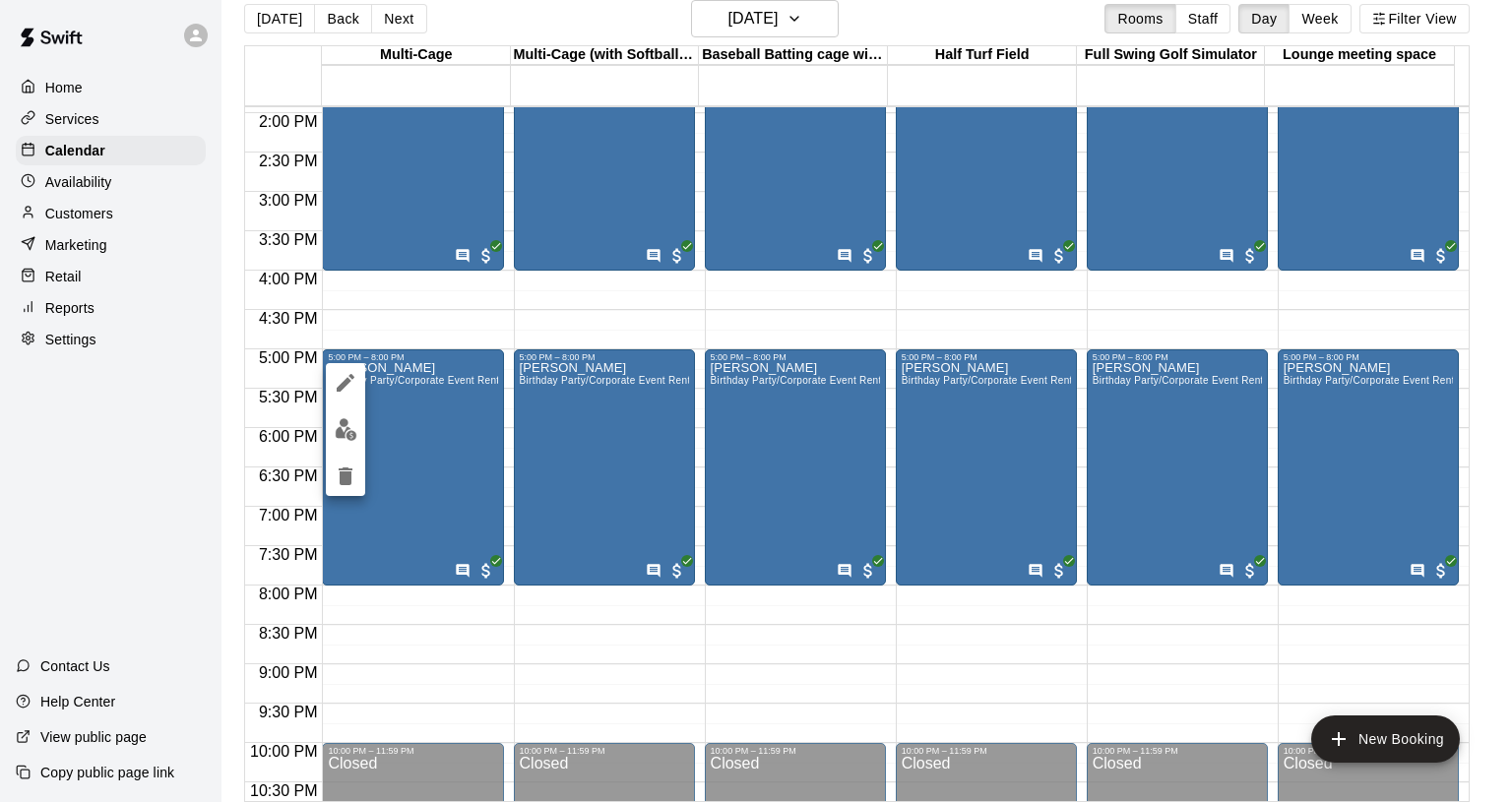
click at [355, 382] on icon "edit" at bounding box center [346, 383] width 24 height 24
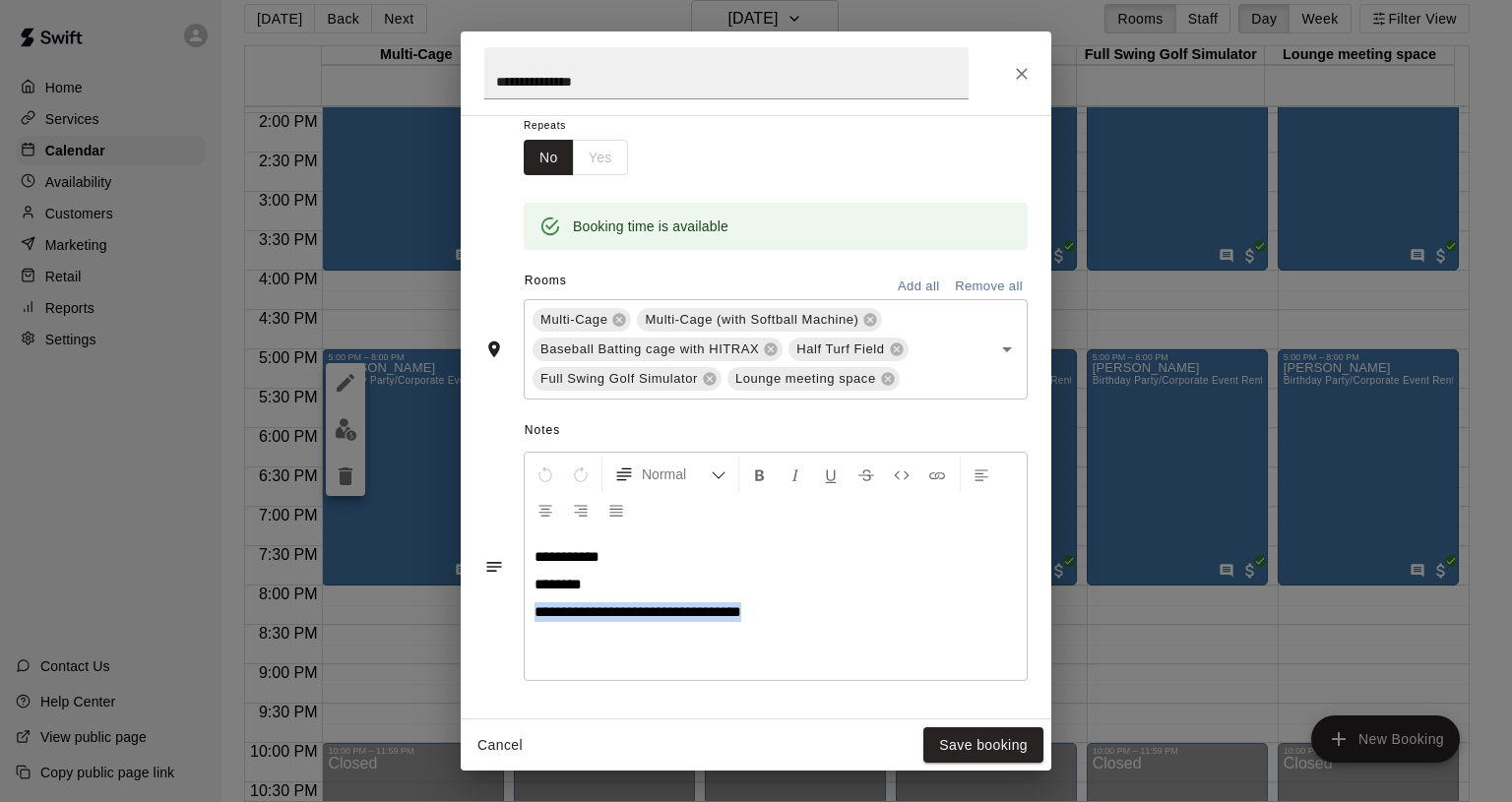
drag, startPoint x: 771, startPoint y: 617, endPoint x: 525, endPoint y: 652, distance: 248.6
click at [529, 652] on div "**********" at bounding box center [776, 607] width 502 height 148
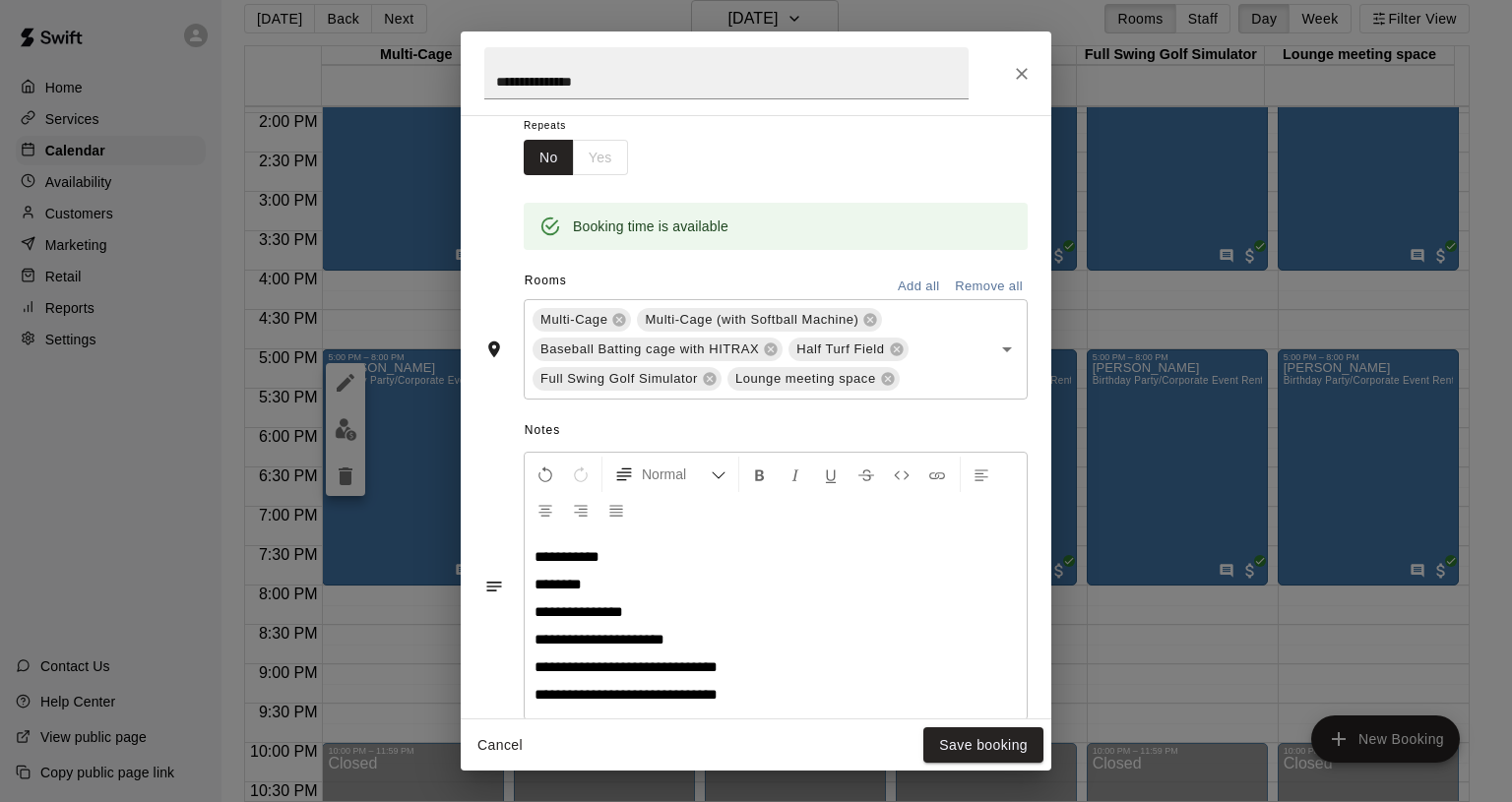
click at [581, 692] on span "**********" at bounding box center [626, 694] width 183 height 15
click at [958, 745] on button "Save booking" at bounding box center [984, 746] width 120 height 36
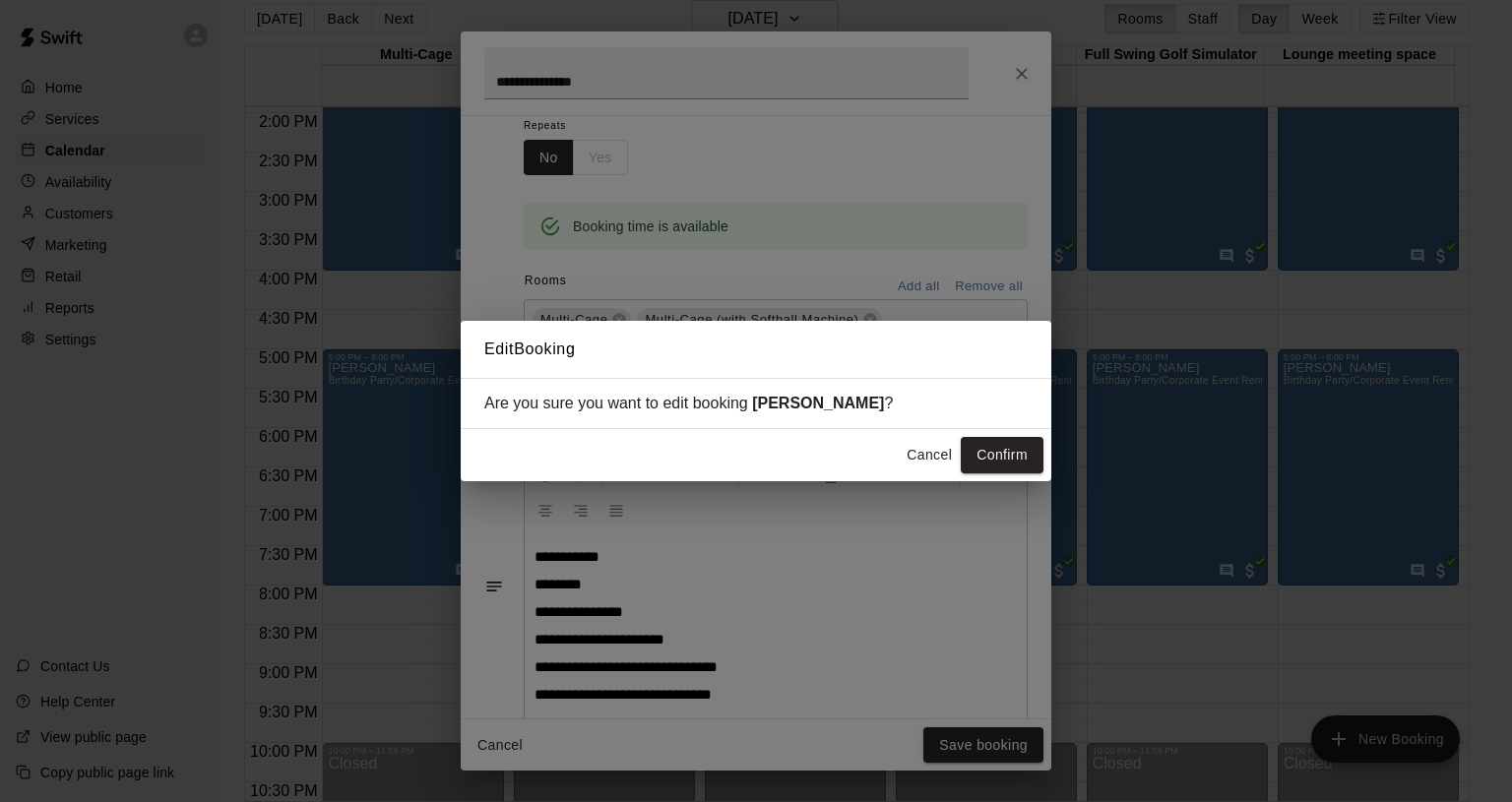
click at [991, 450] on button "Confirm" at bounding box center [1002, 455] width 83 height 36
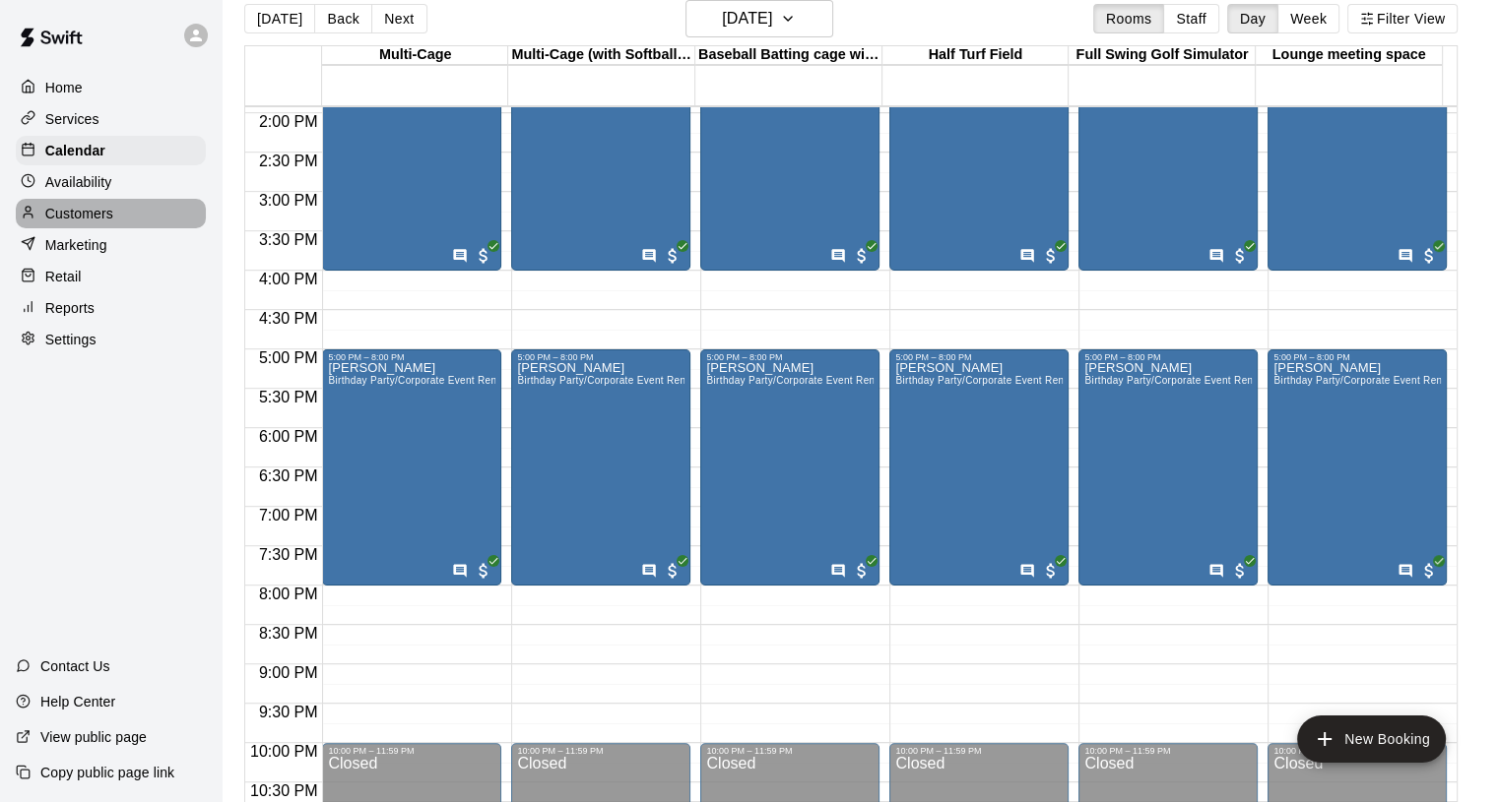
click at [89, 222] on p "Customers" at bounding box center [79, 214] width 68 height 20
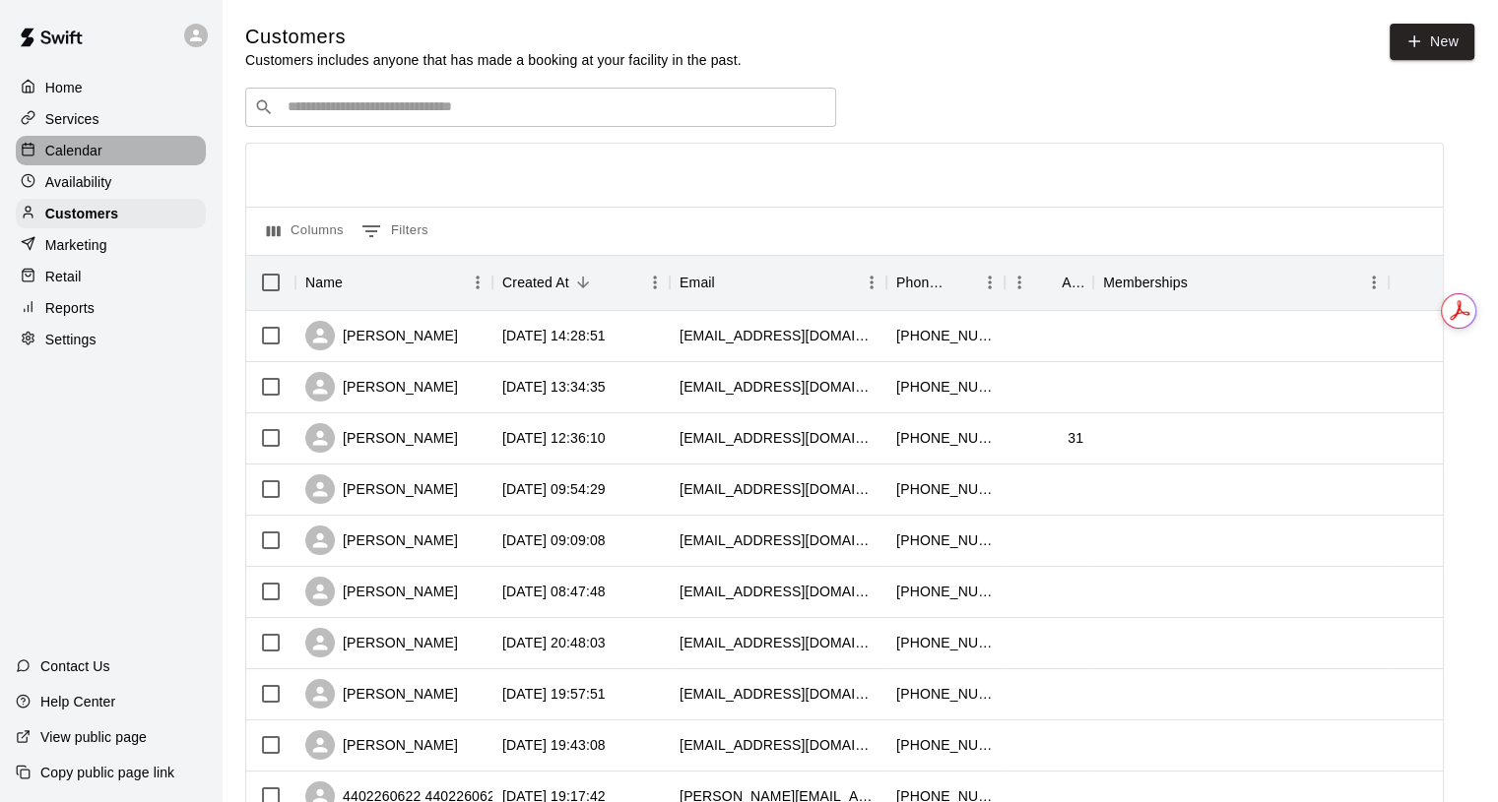
click at [82, 149] on p "Calendar" at bounding box center [73, 151] width 57 height 20
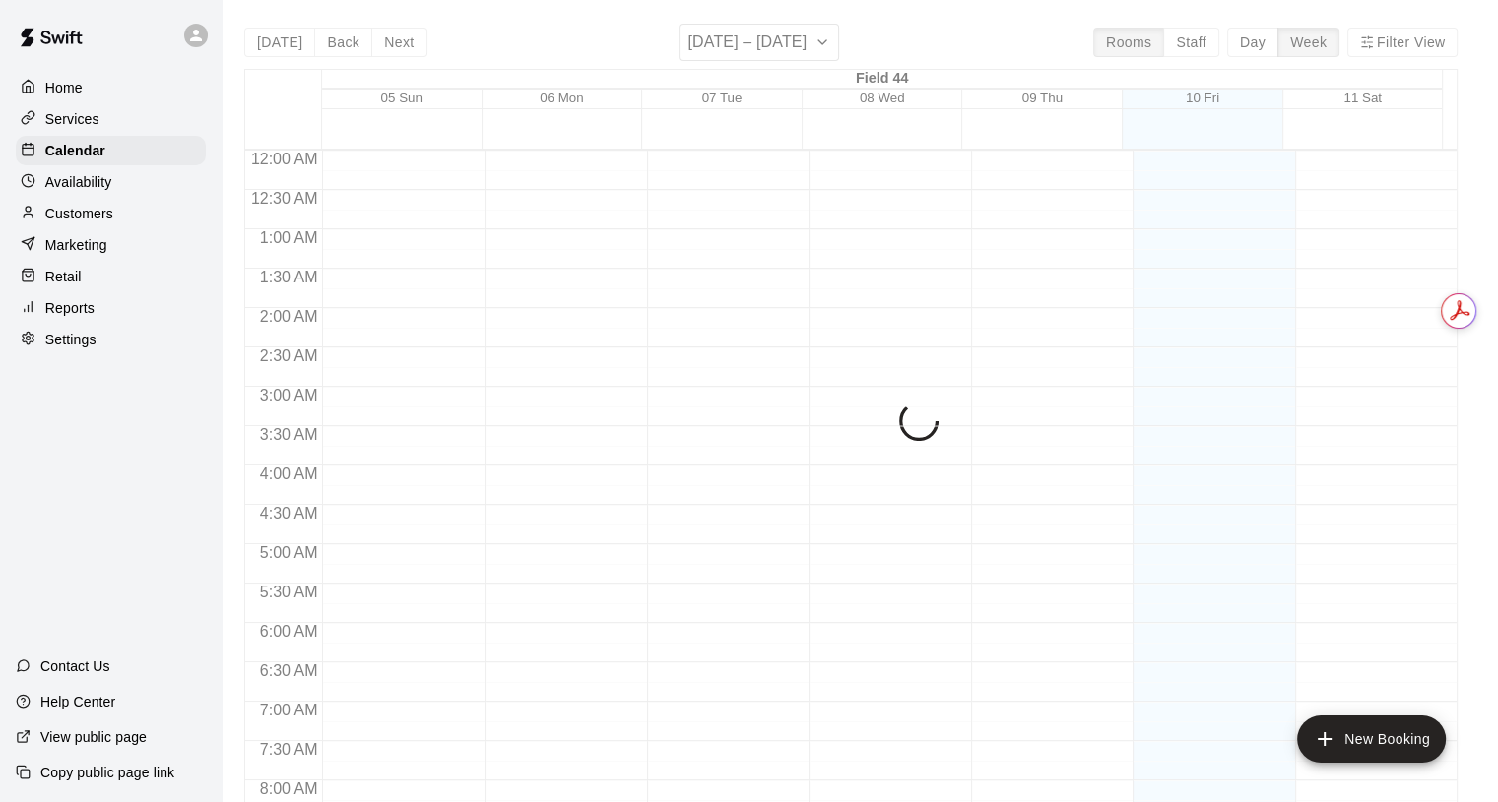
scroll to position [1135, 0]
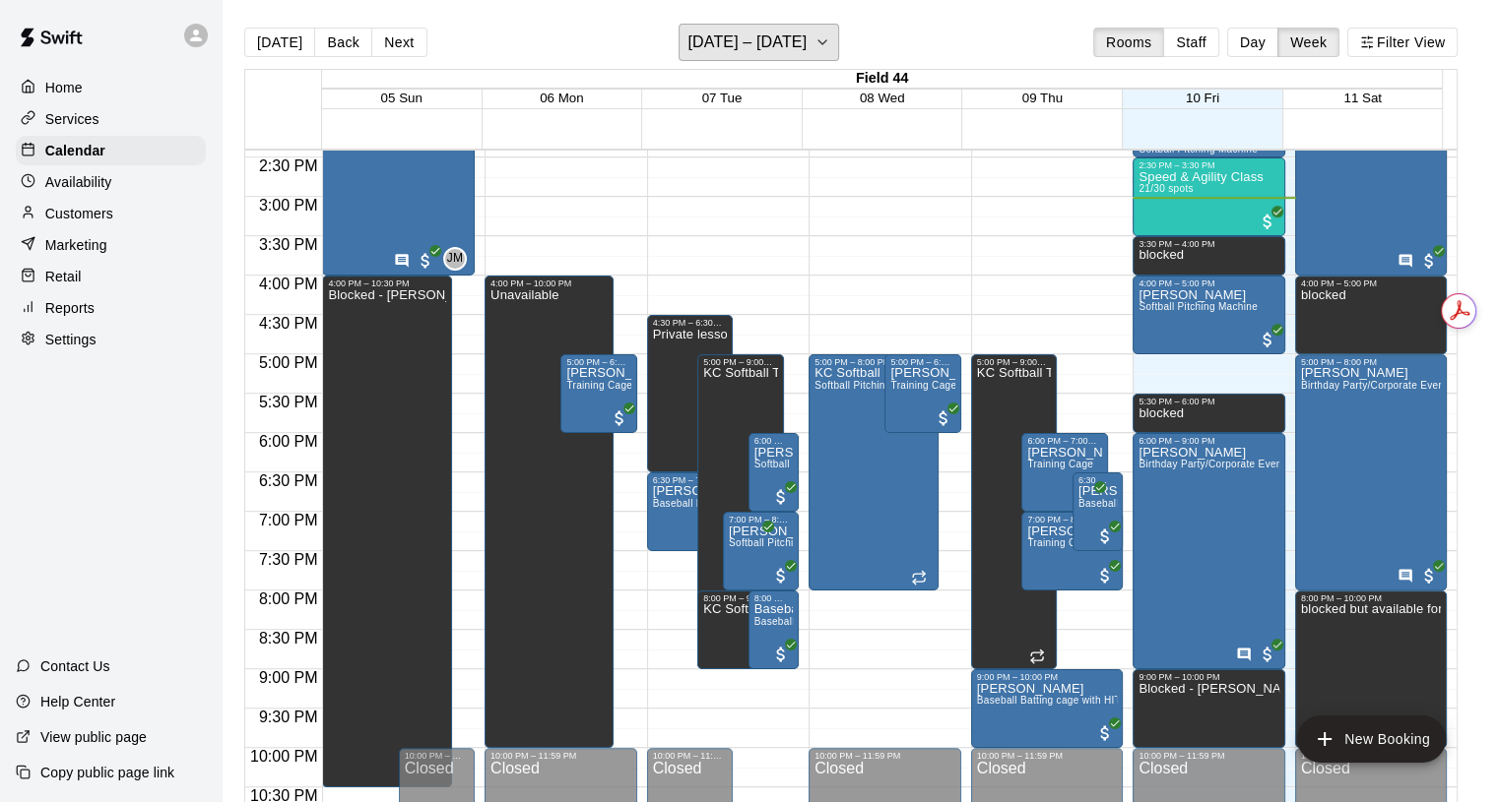
click at [816, 44] on icon "button" at bounding box center [822, 43] width 16 height 24
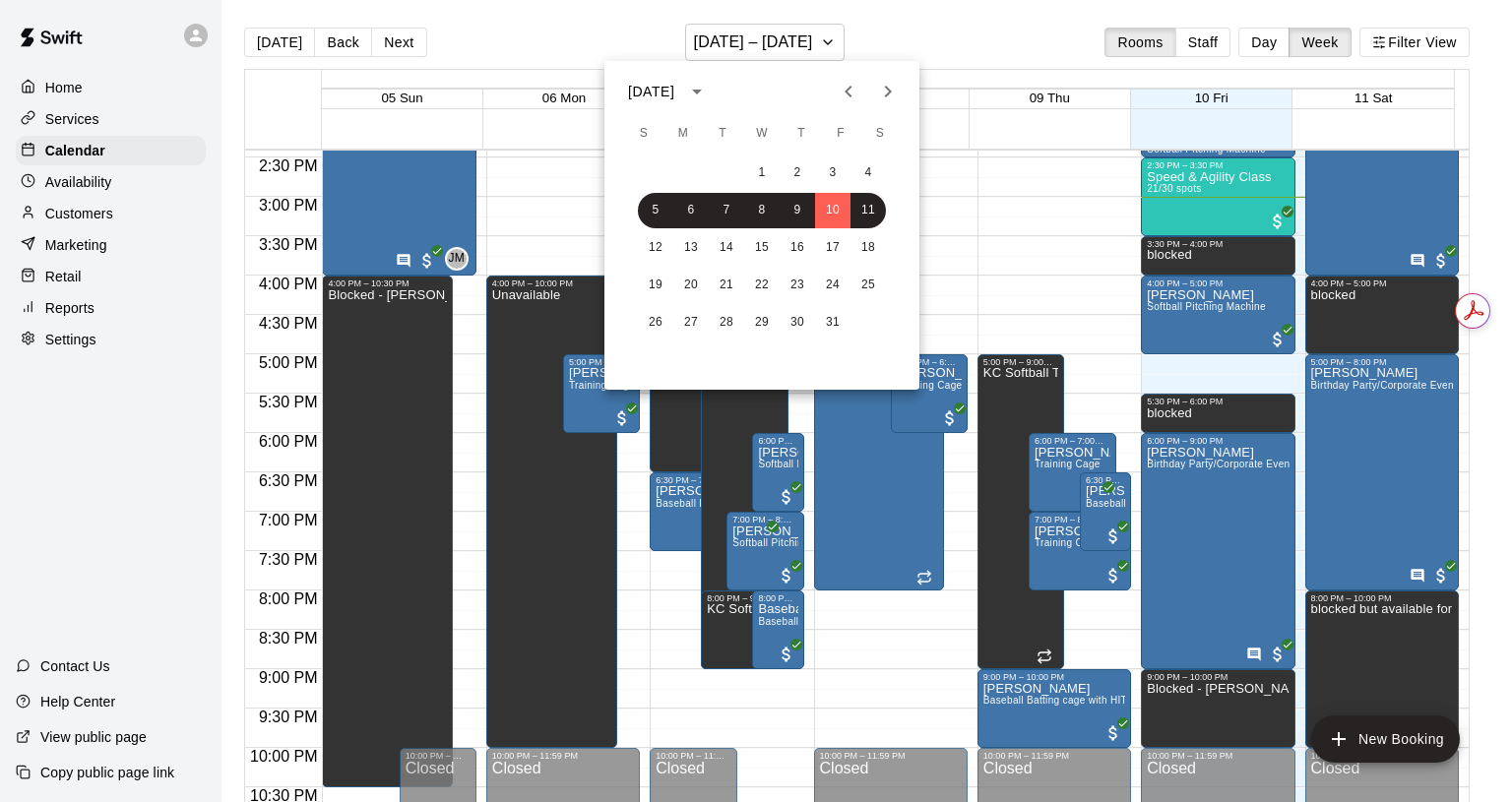
click at [992, 0] on div at bounding box center [756, 401] width 1512 height 802
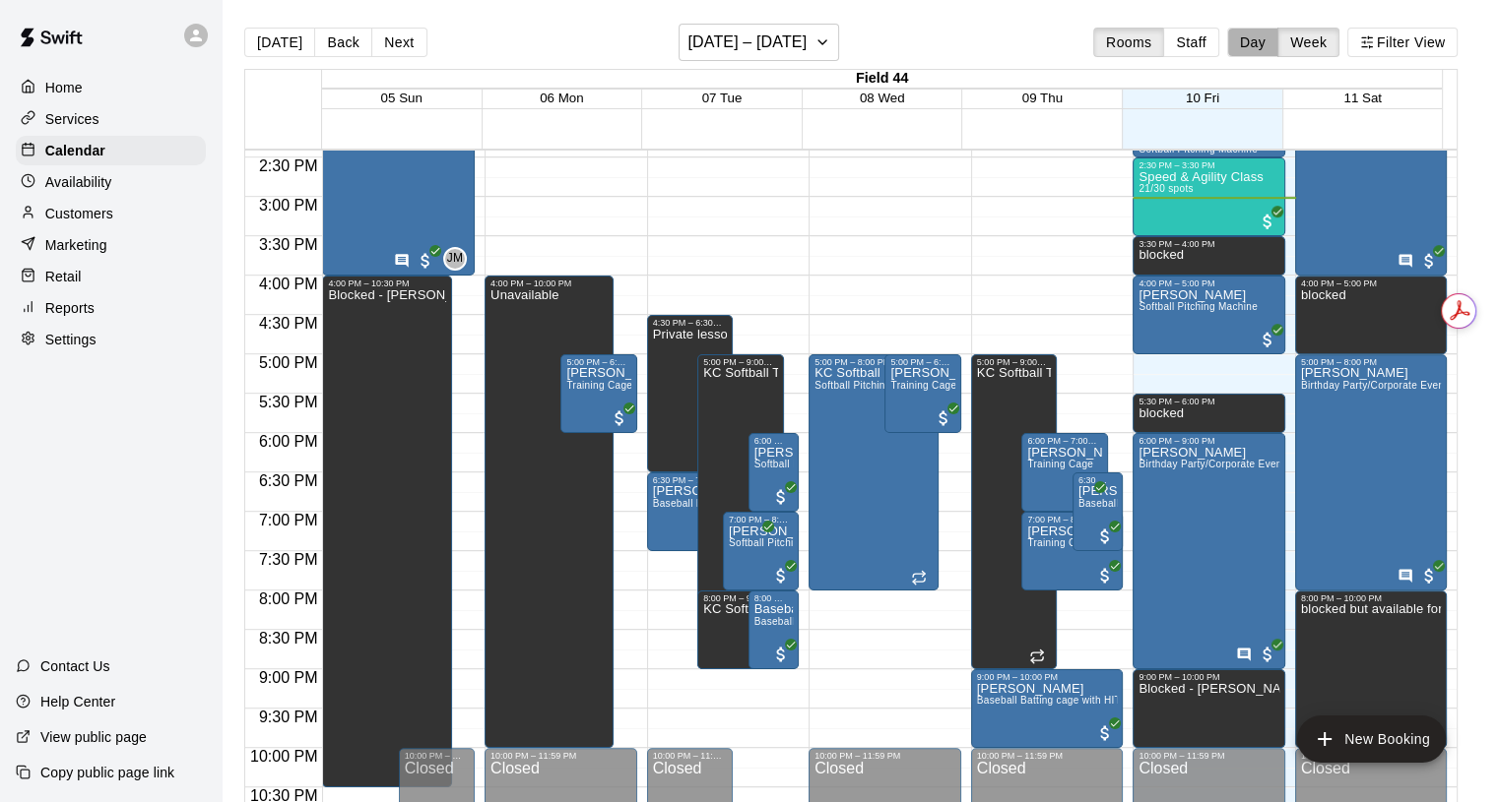
drag, startPoint x: 1260, startPoint y: 42, endPoint x: 1103, endPoint y: 58, distance: 158.3
click at [1258, 42] on button "Day" at bounding box center [1252, 43] width 51 height 30
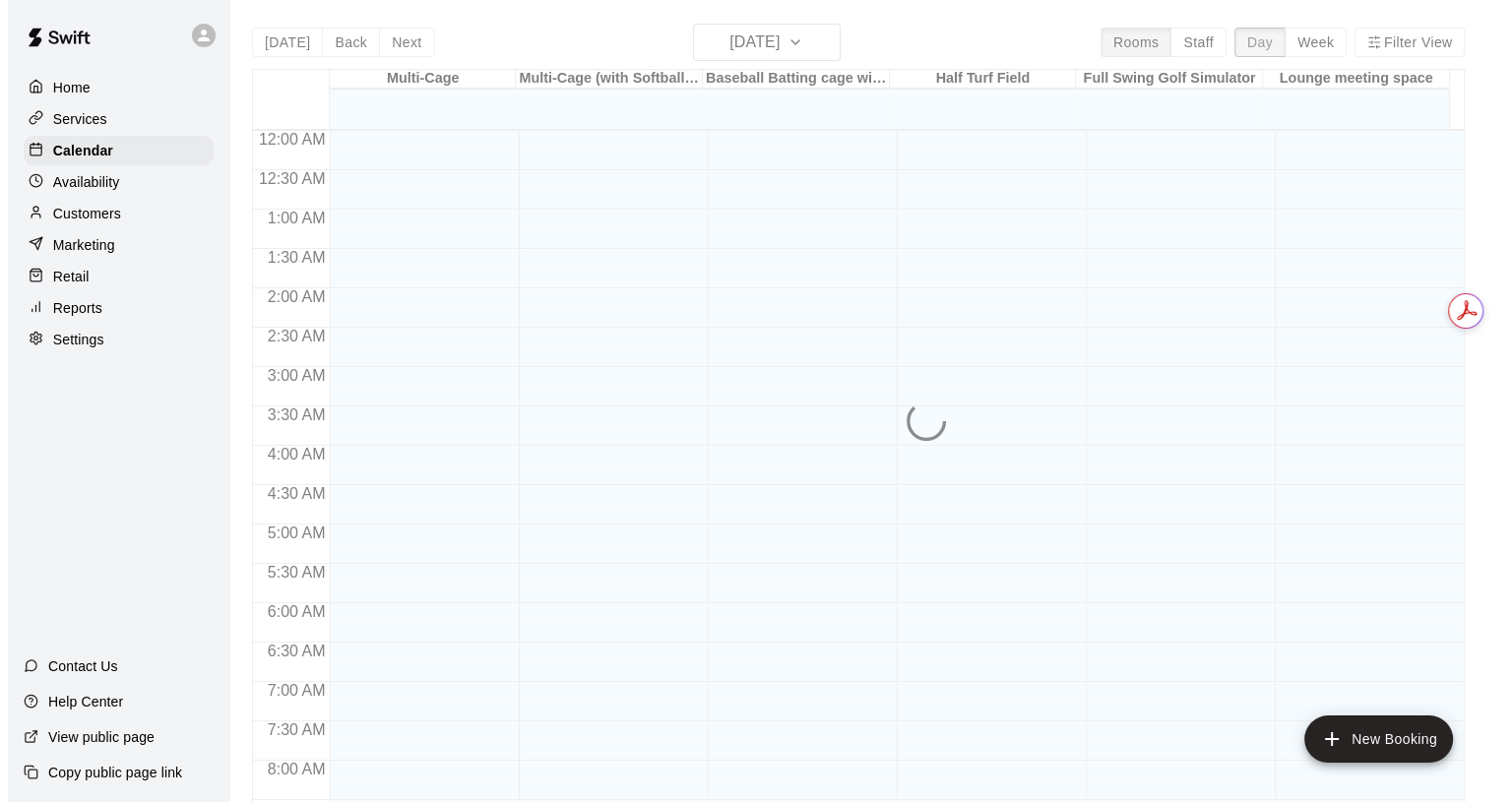
scroll to position [1183, 0]
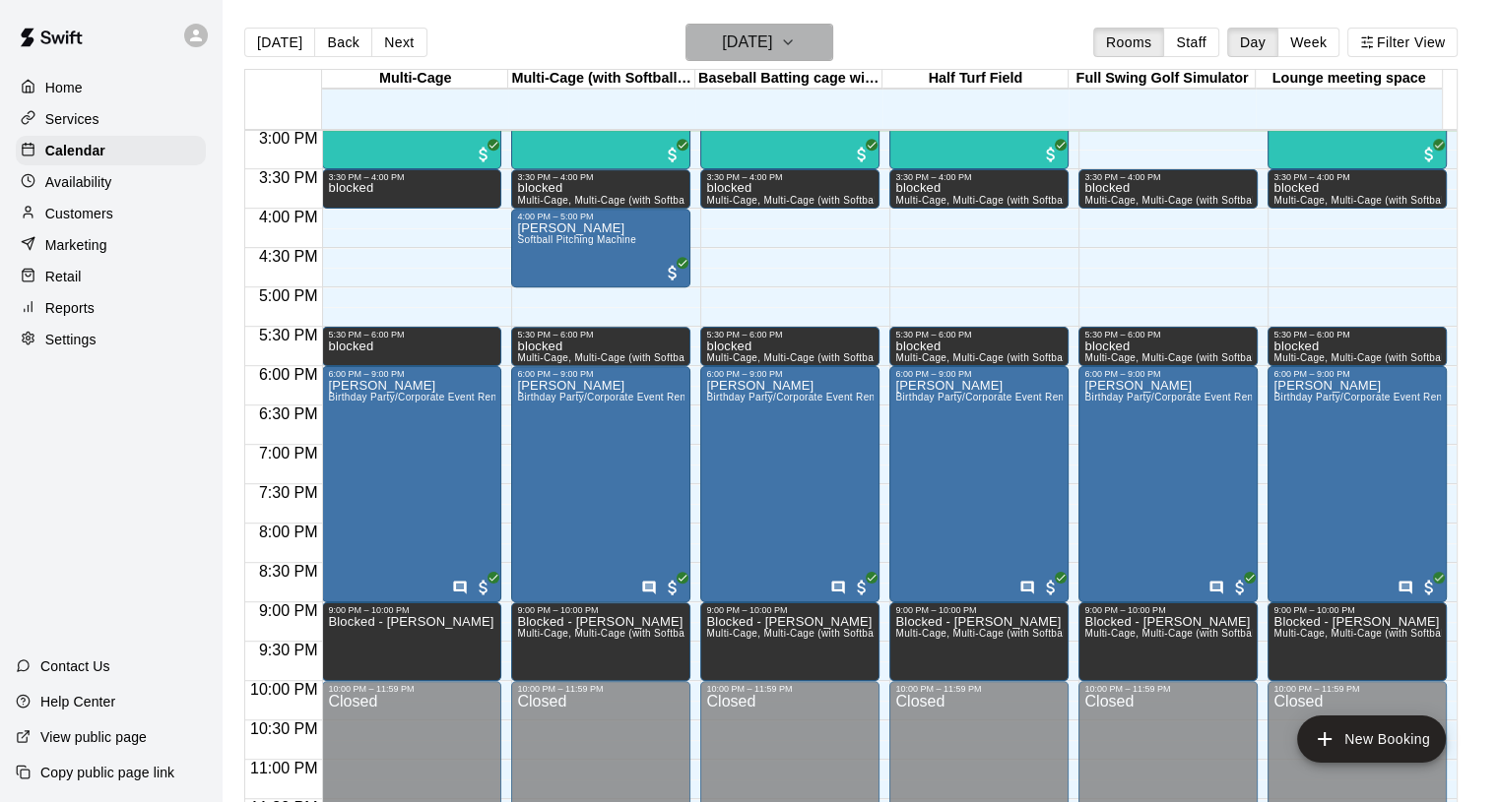
click at [799, 39] on button "[DATE]" at bounding box center [759, 42] width 148 height 37
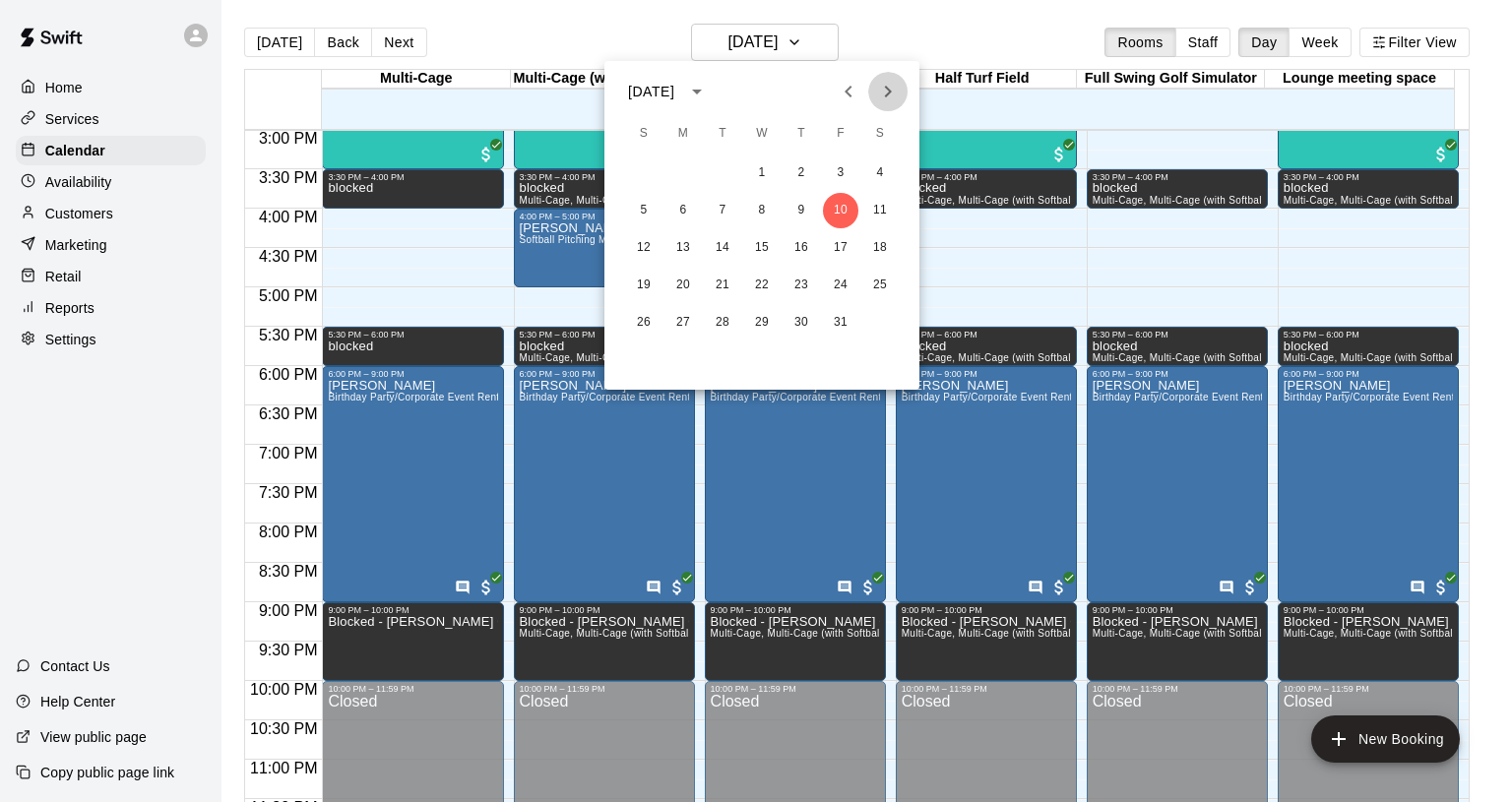
click at [885, 82] on icon "Next month" at bounding box center [888, 92] width 24 height 24
click at [823, 43] on div at bounding box center [756, 401] width 1512 height 802
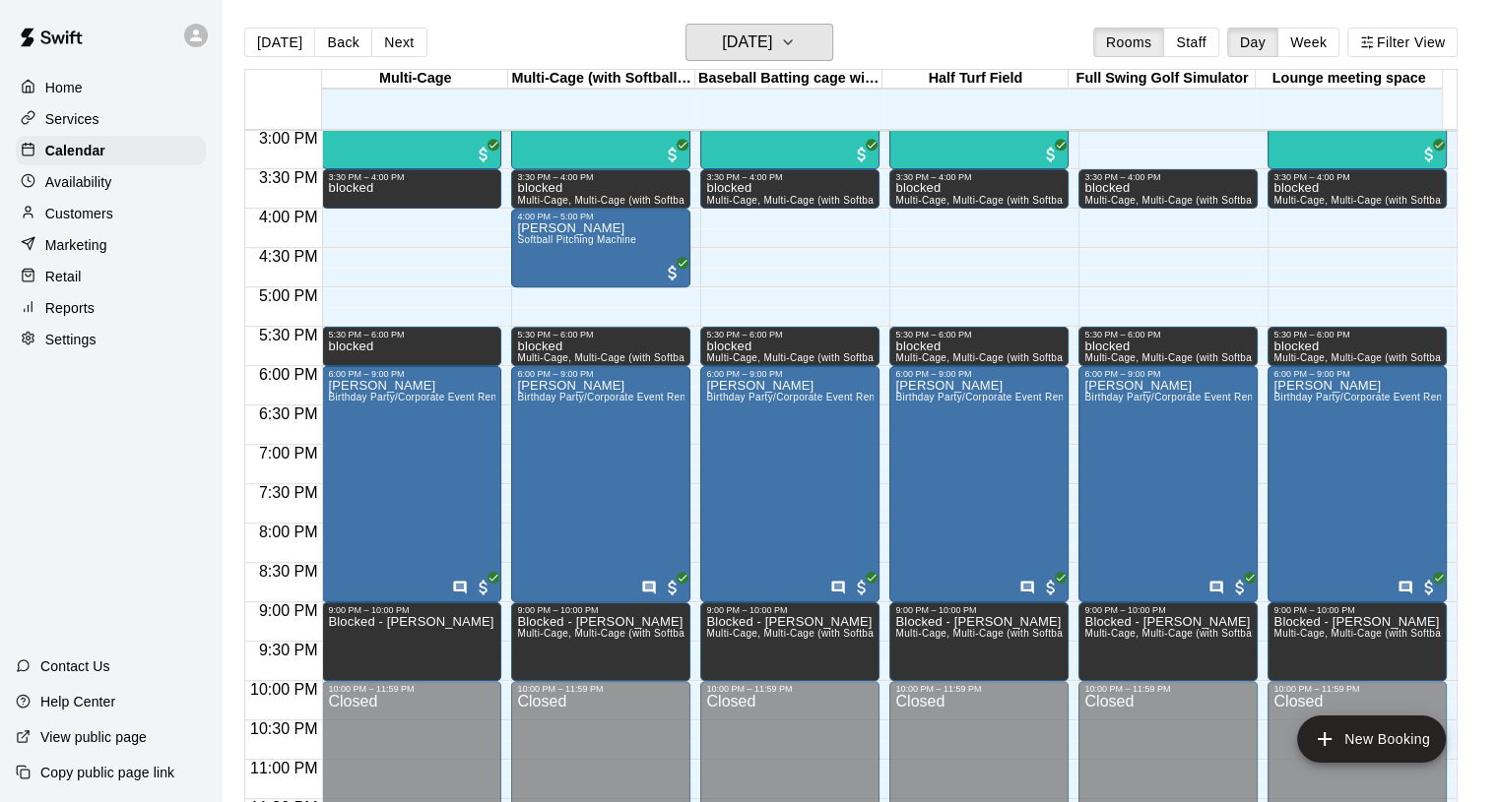
click at [824, 52] on button "[DATE]" at bounding box center [759, 42] width 148 height 37
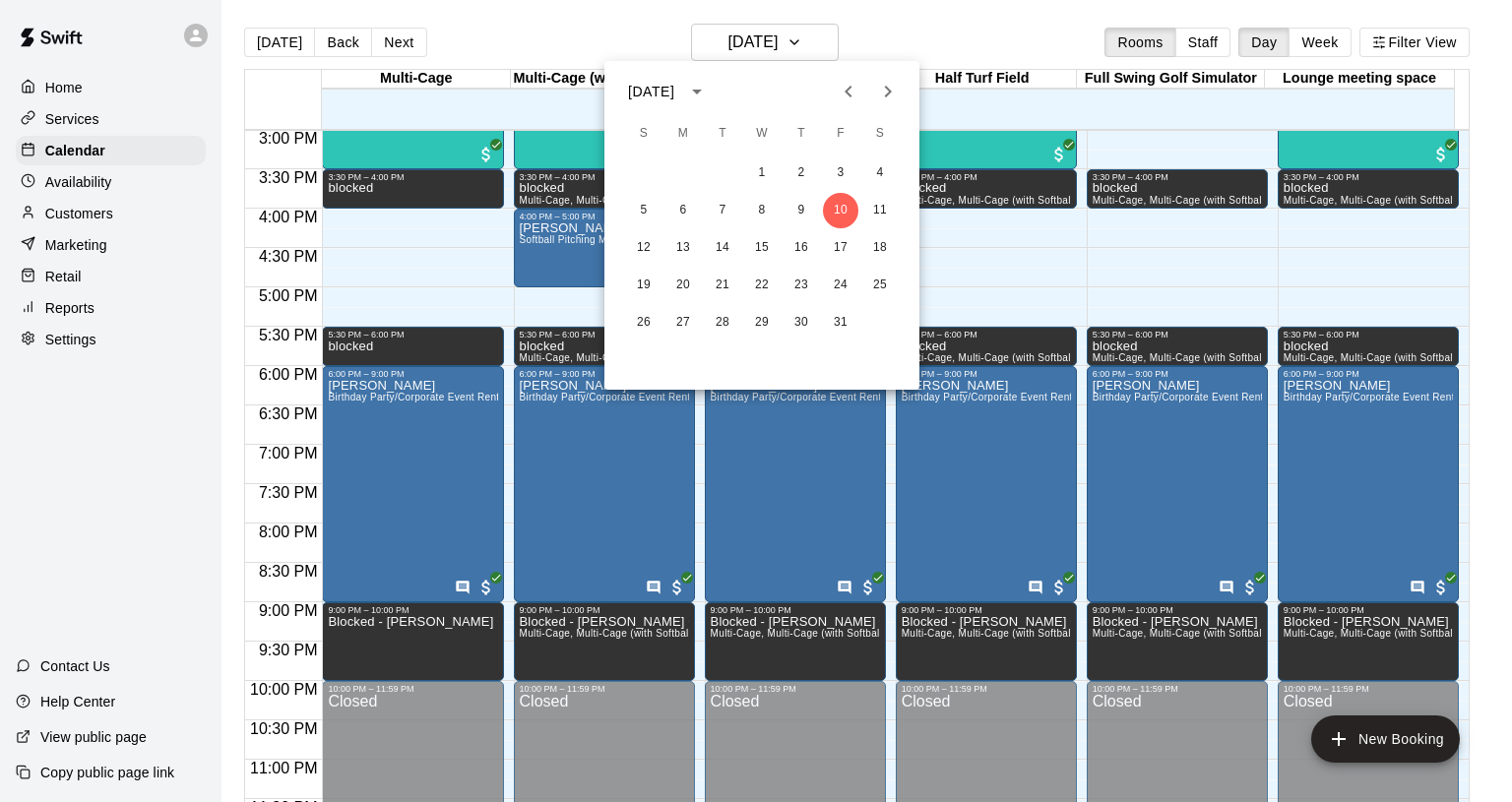
click at [884, 93] on icon "Next month" at bounding box center [888, 92] width 24 height 24
click at [879, 212] on button "14" at bounding box center [880, 210] width 35 height 35
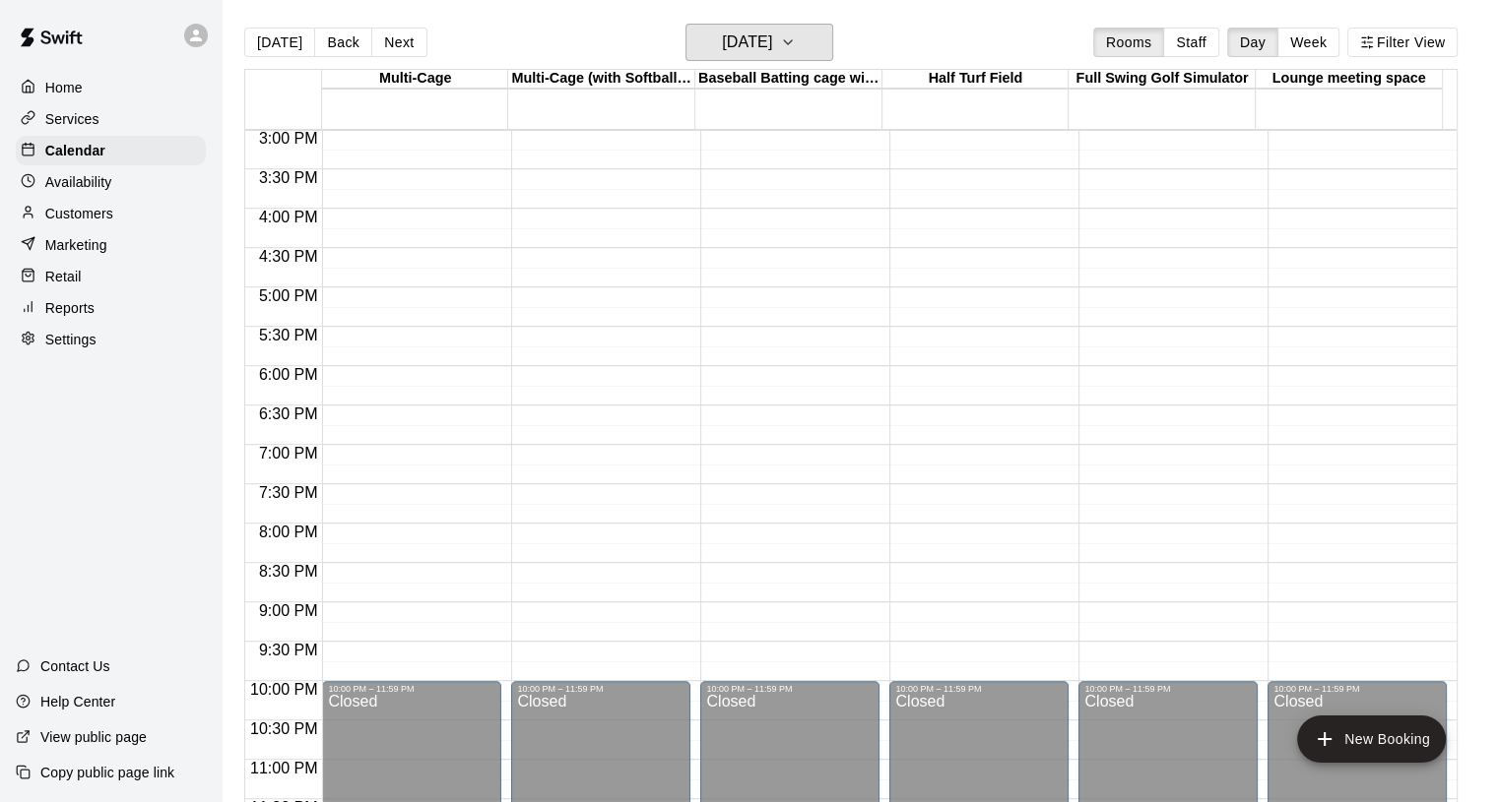
click at [796, 46] on icon "button" at bounding box center [788, 43] width 16 height 24
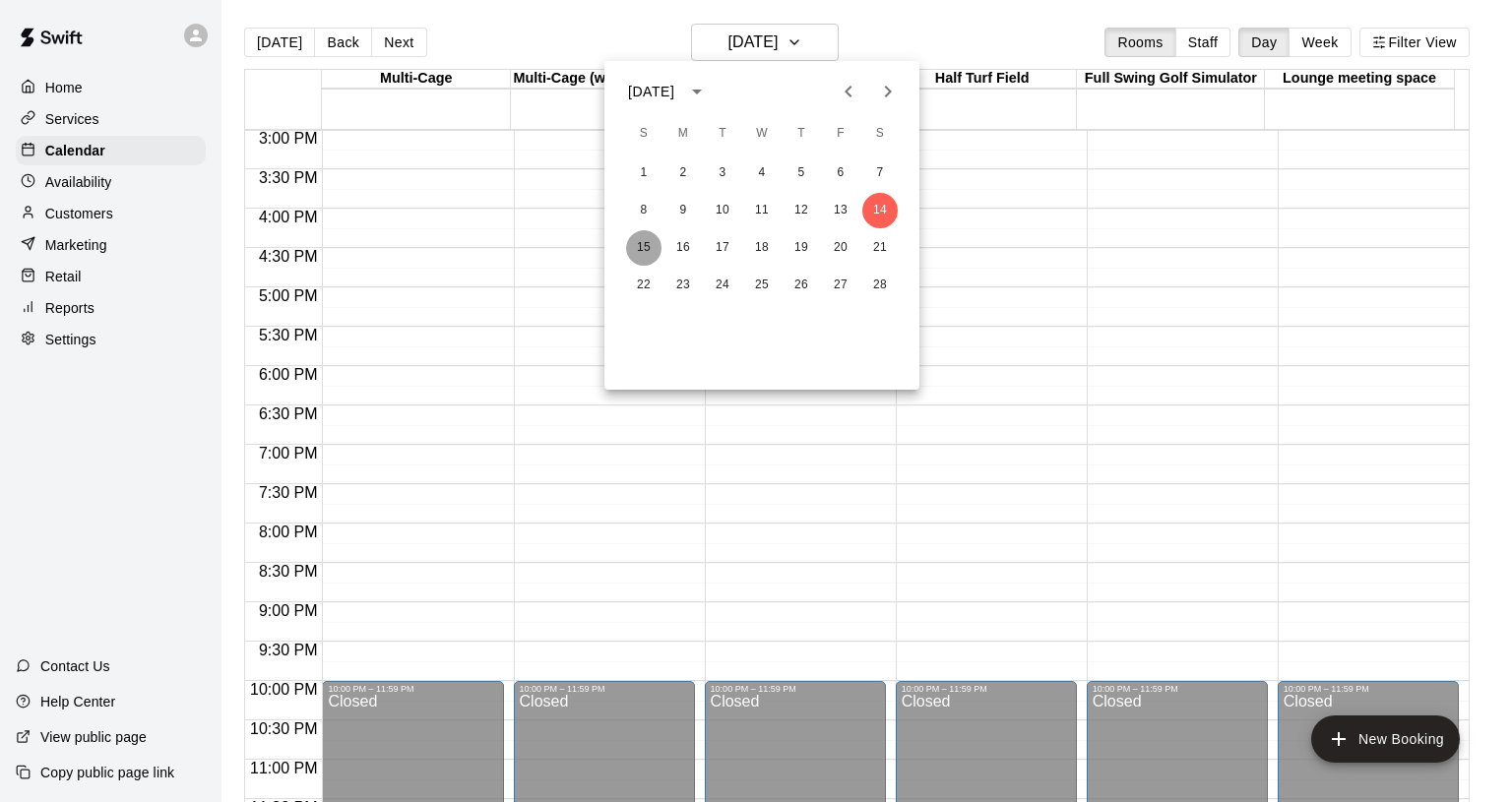
click at [654, 251] on button "15" at bounding box center [643, 247] width 35 height 35
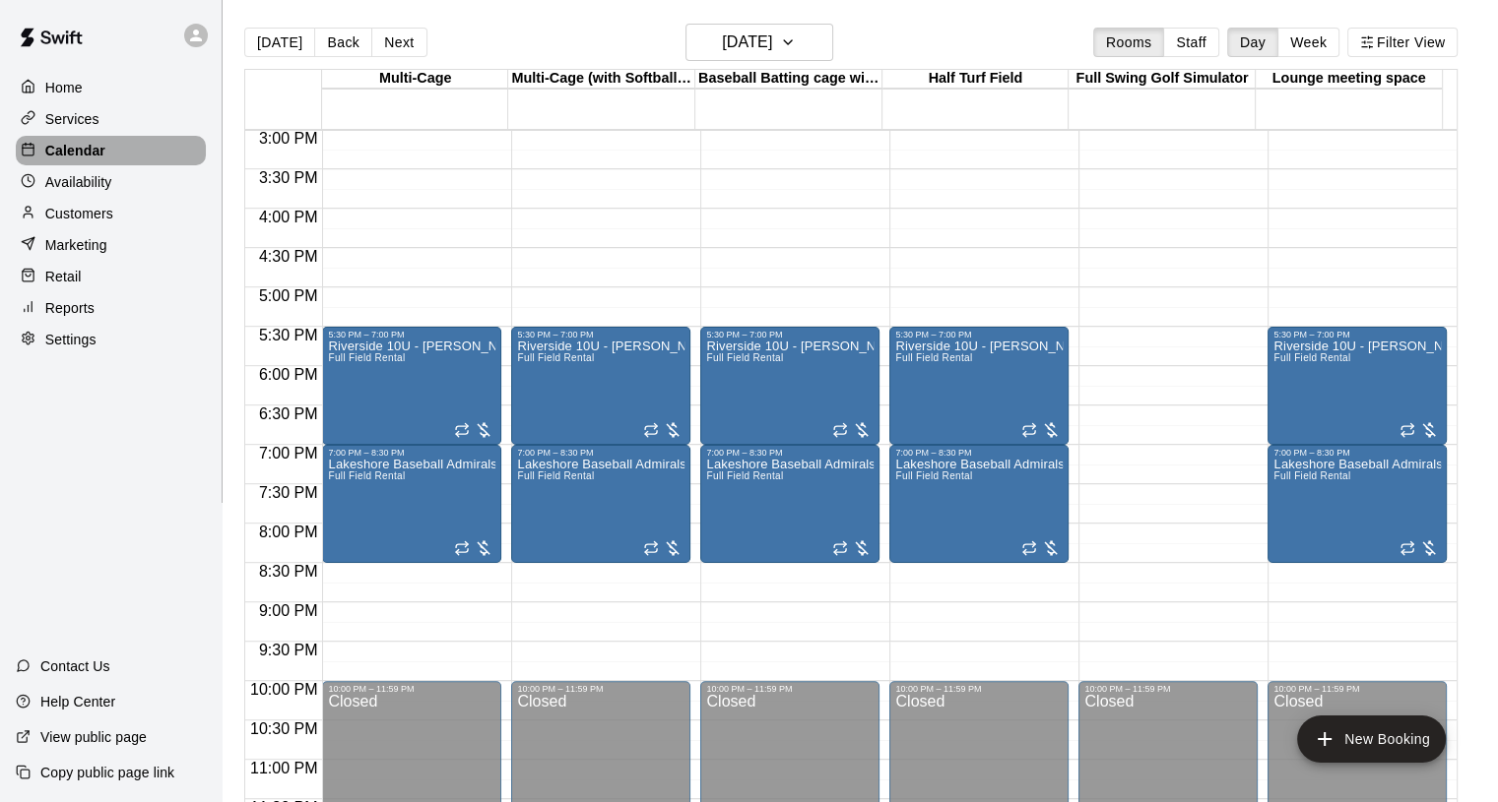
click at [184, 150] on div "Calendar" at bounding box center [111, 151] width 190 height 30
click at [772, 41] on h6 "[DATE]" at bounding box center [747, 43] width 50 height 28
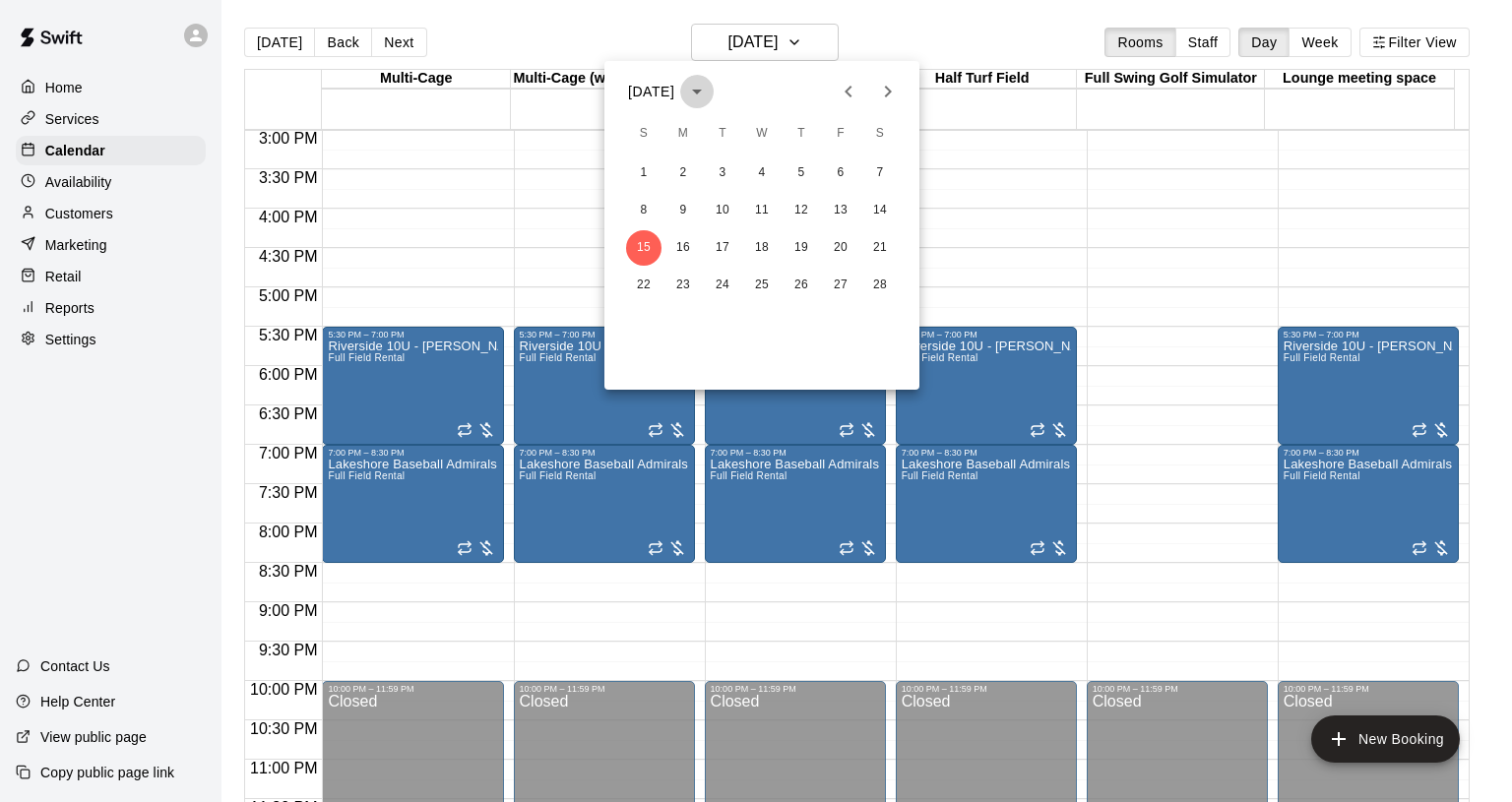
click at [702, 90] on icon "calendar view is open, switch to year view" at bounding box center [697, 92] width 10 height 5
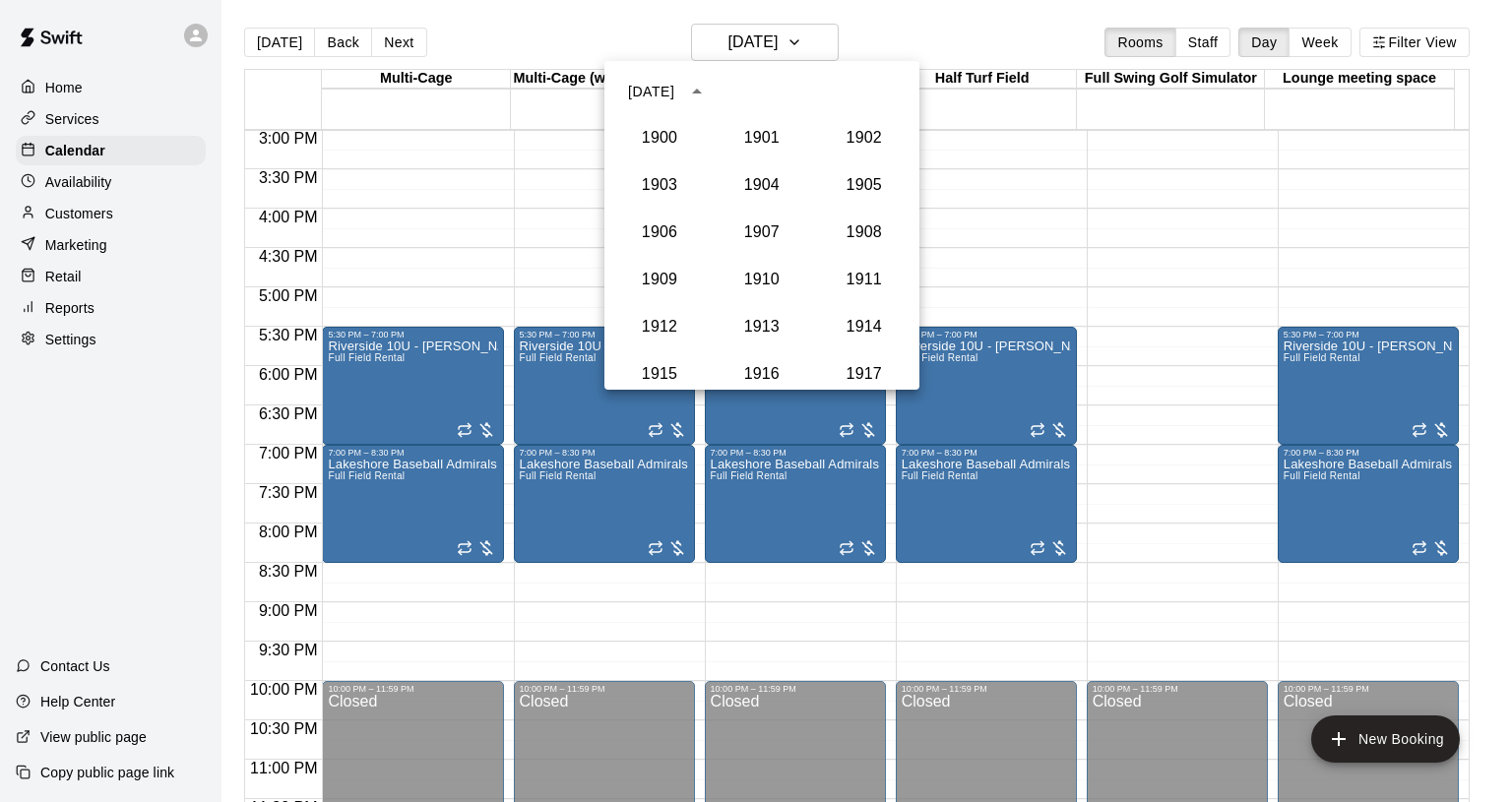
scroll to position [1871, 0]
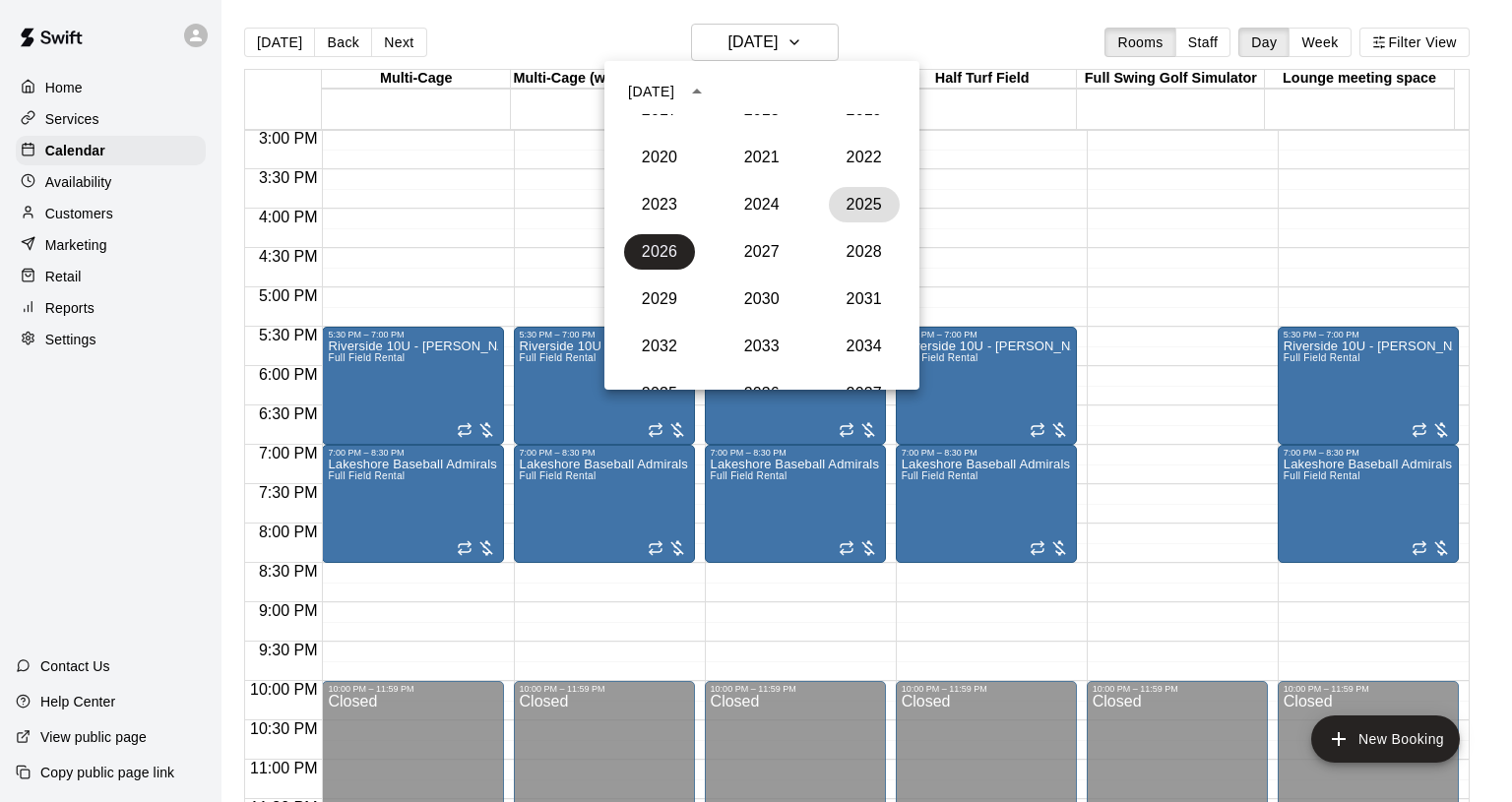
click at [837, 204] on button "2025" at bounding box center [864, 204] width 71 height 35
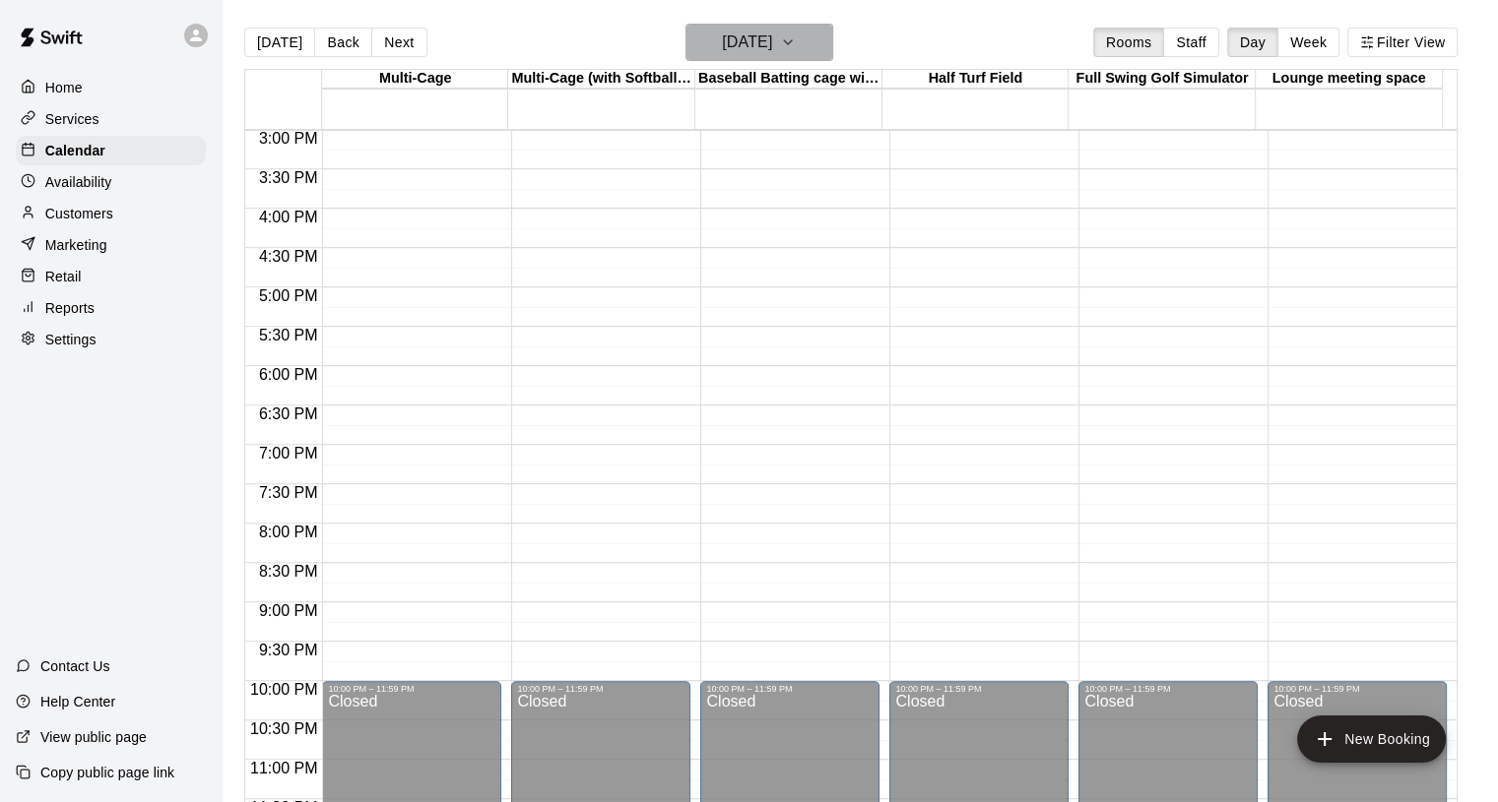
click at [796, 51] on icon "button" at bounding box center [788, 43] width 16 height 24
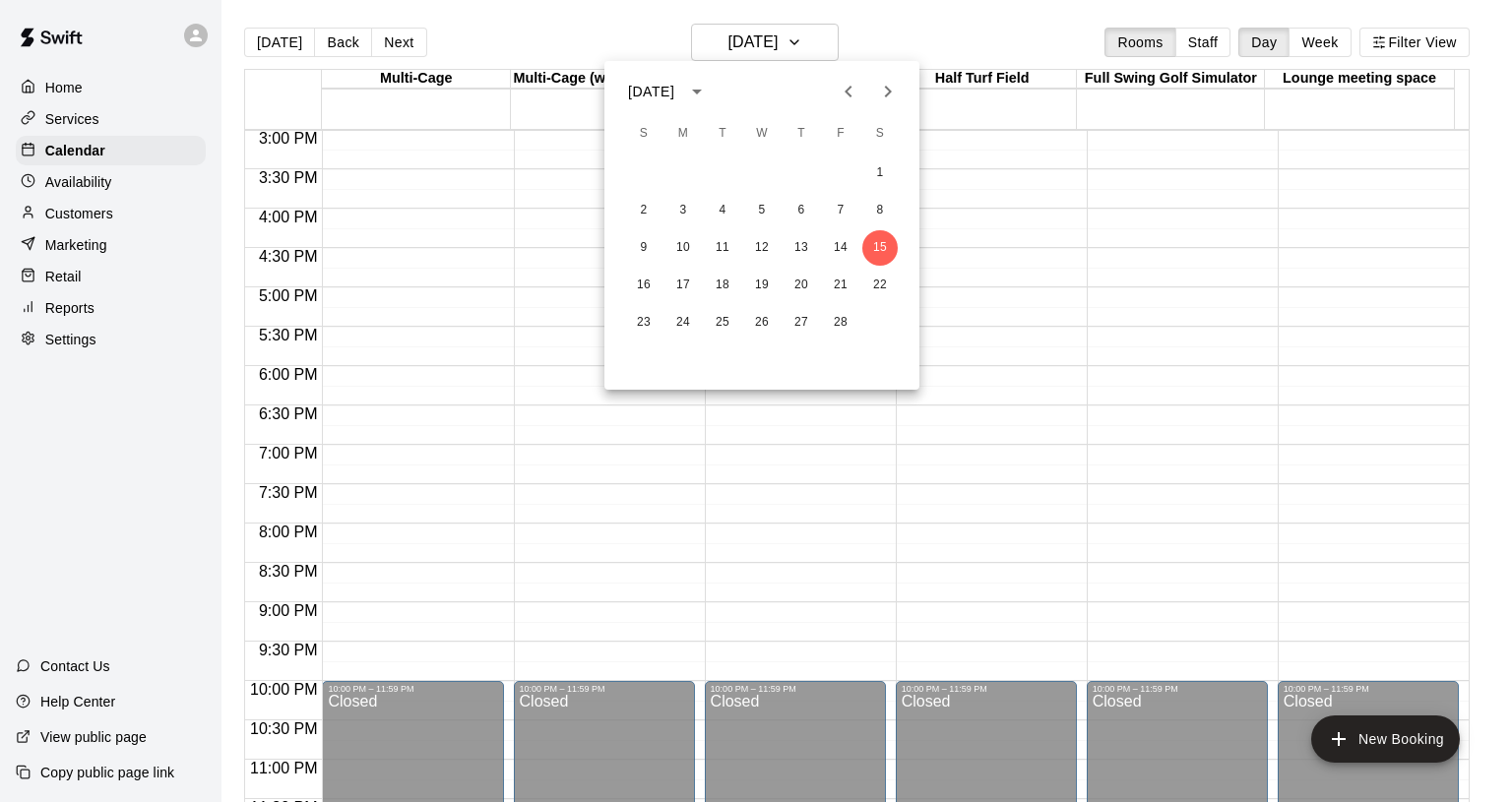
click at [702, 90] on icon "calendar view is open, switch to year view" at bounding box center [697, 92] width 10 height 5
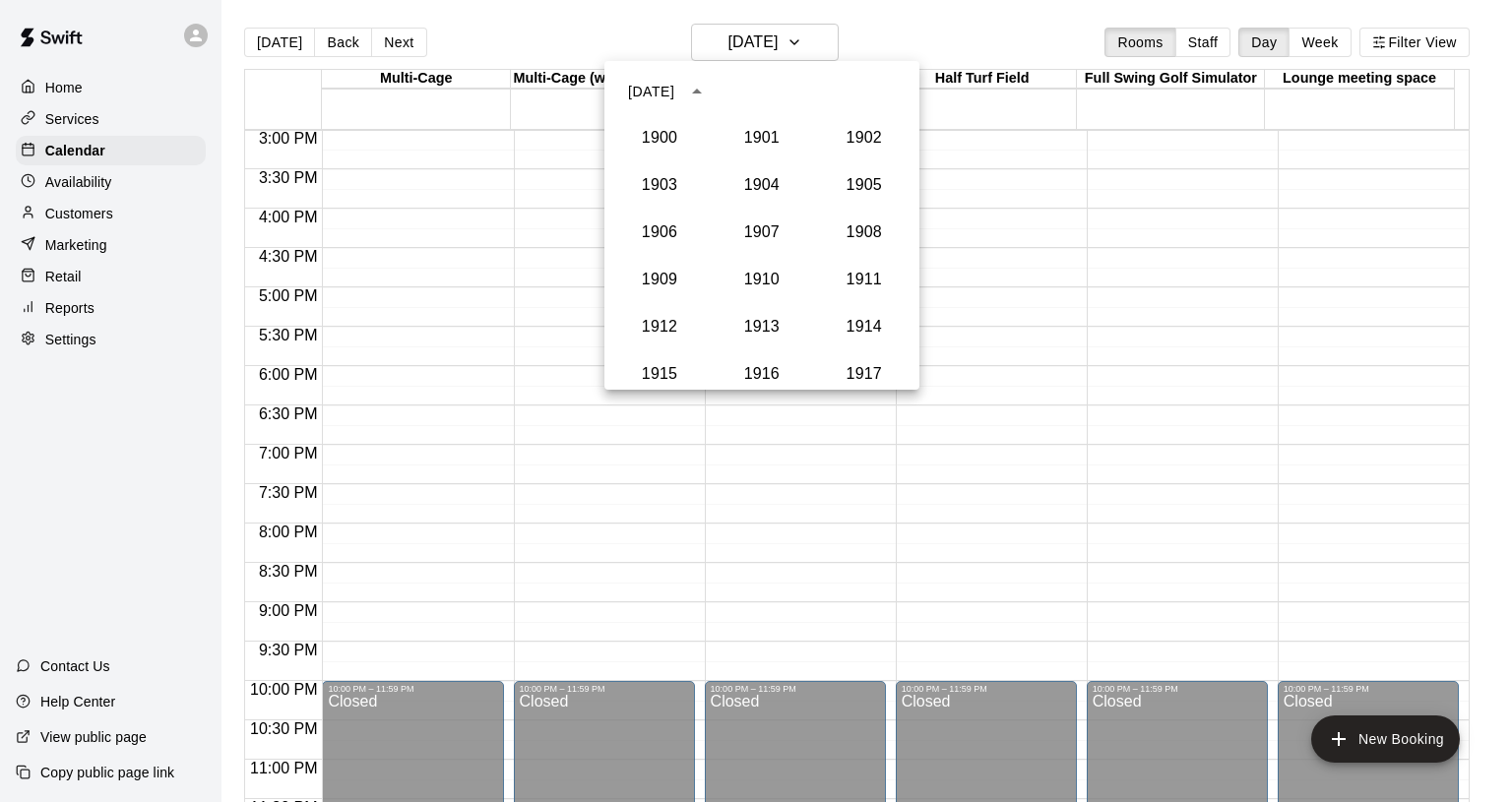
scroll to position [1823, 0]
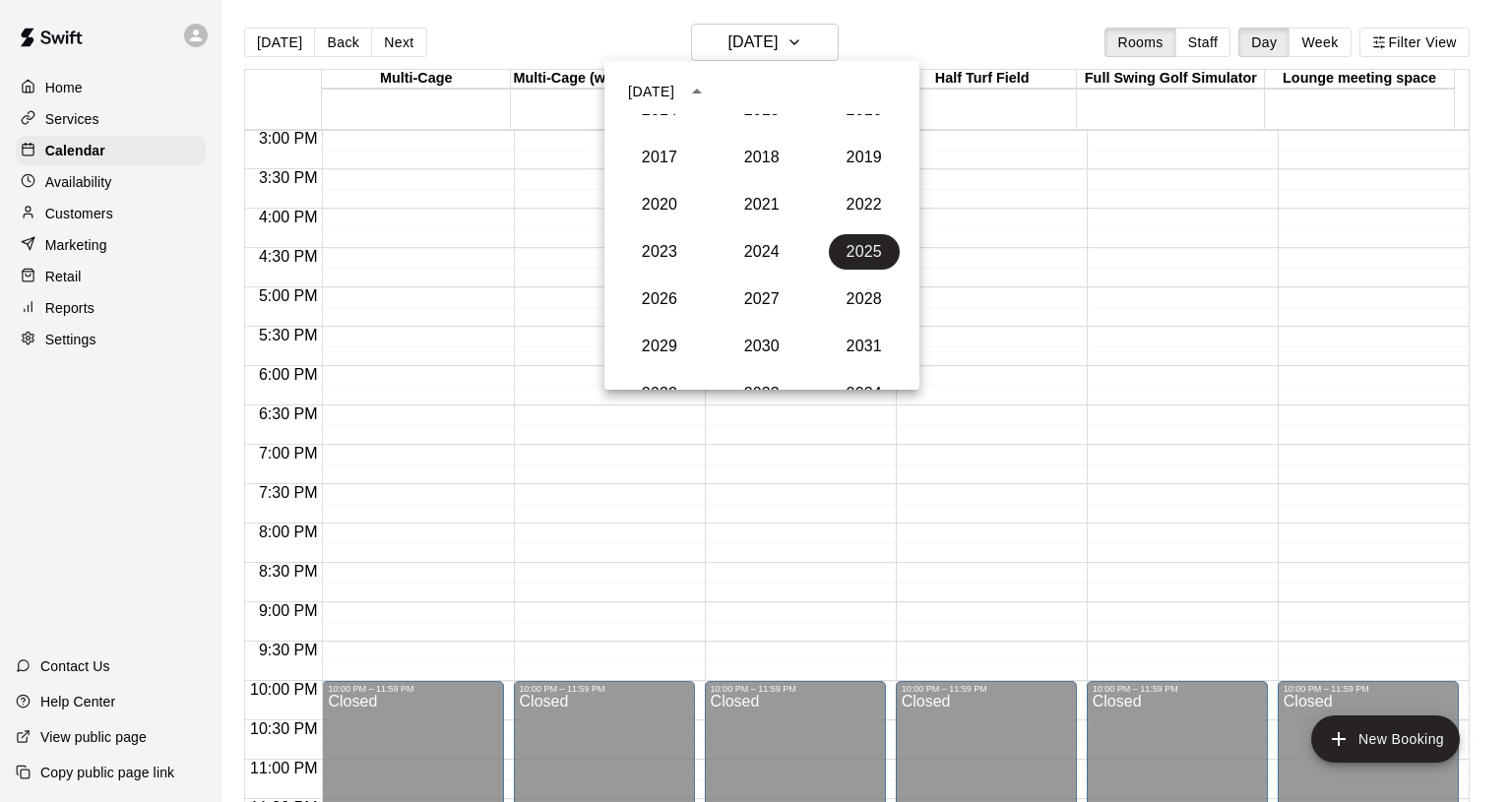
click at [674, 88] on div "[DATE]" at bounding box center [651, 92] width 46 height 21
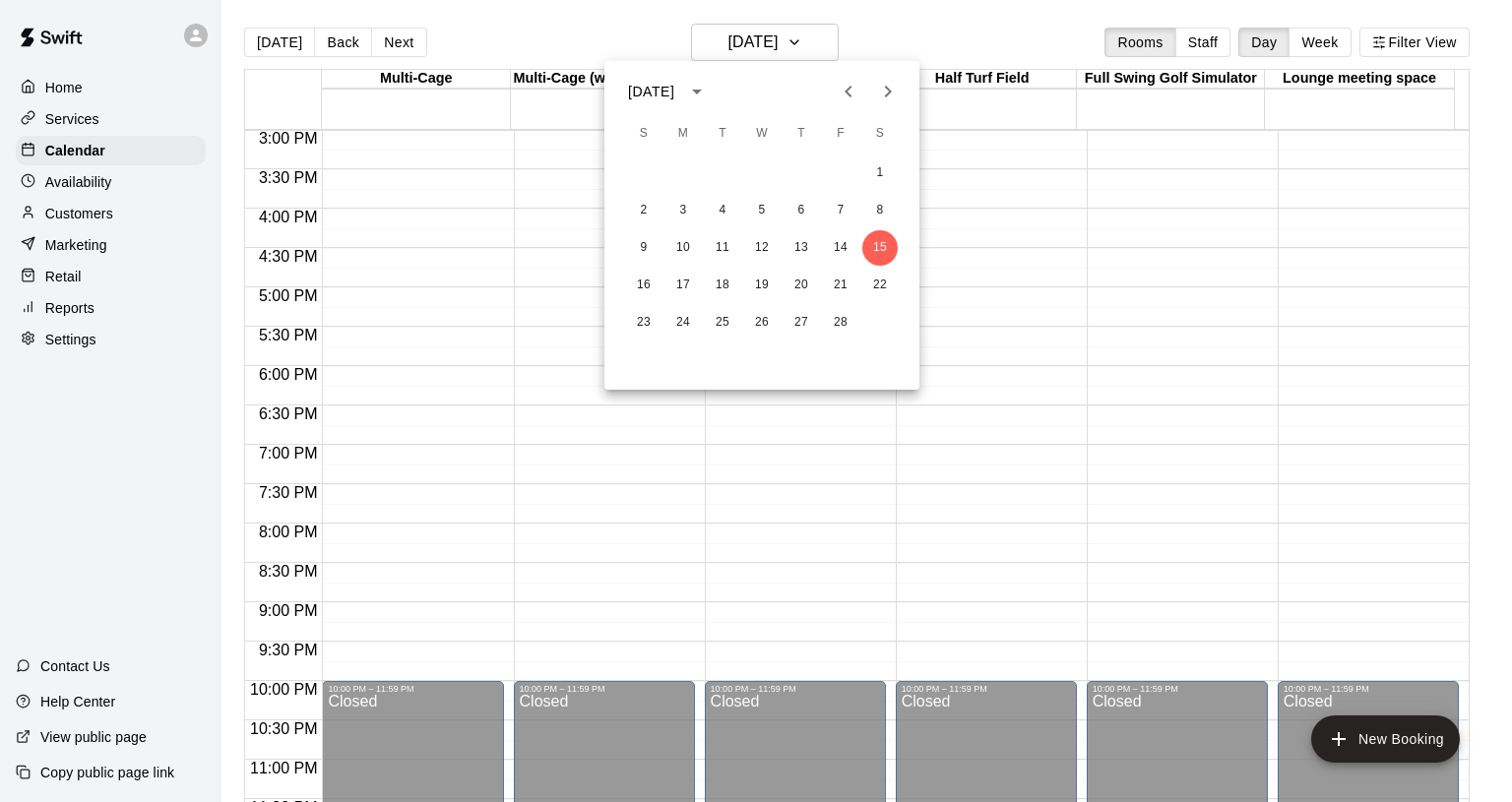
click at [648, 89] on div "[DATE]" at bounding box center [651, 92] width 46 height 21
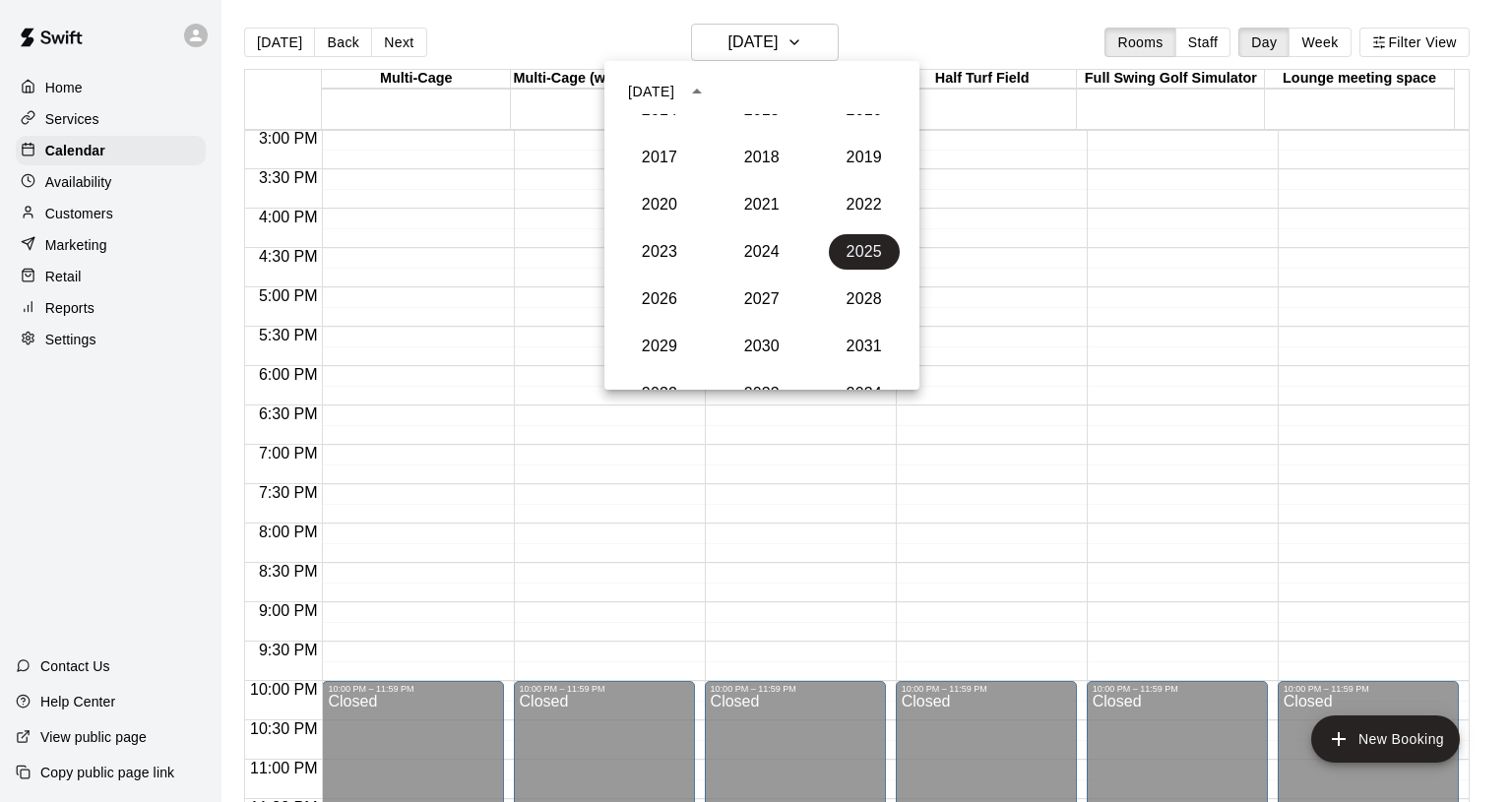
click at [647, 89] on div "[DATE]" at bounding box center [651, 92] width 46 height 21
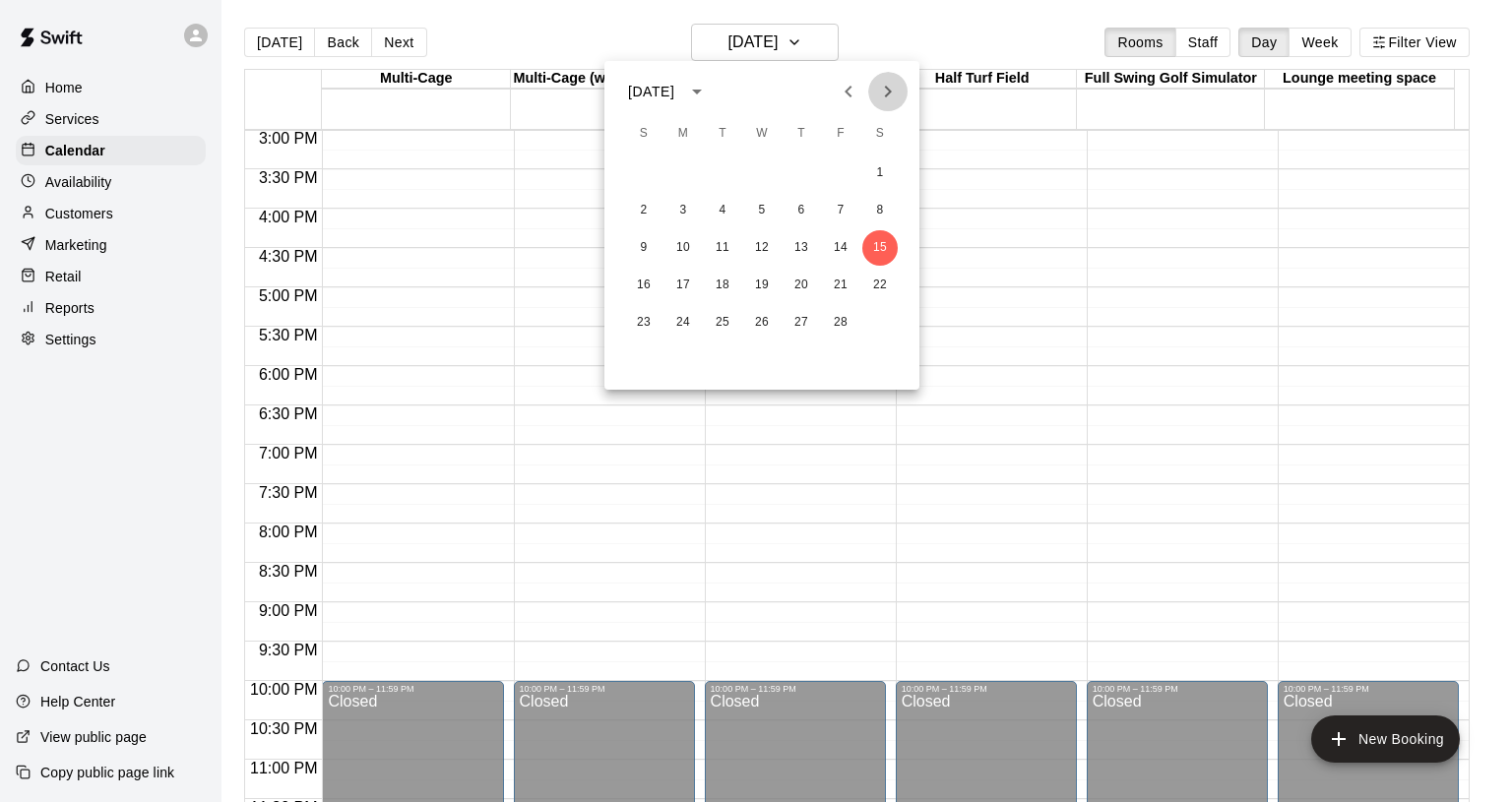
click at [894, 94] on icon "Next month" at bounding box center [888, 92] width 24 height 24
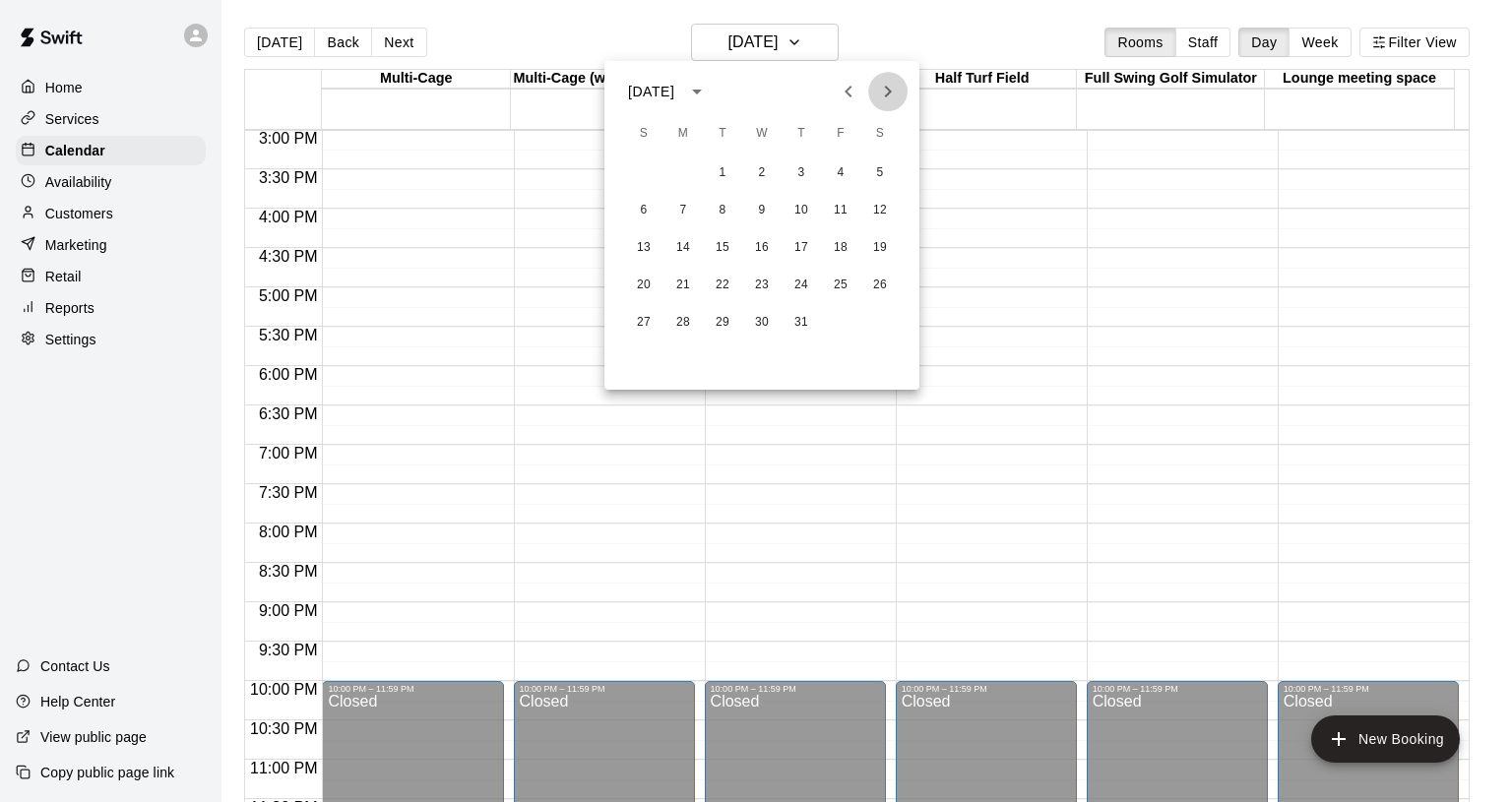
click at [893, 94] on icon "Next month" at bounding box center [888, 92] width 24 height 24
click at [891, 94] on icon "Next month" at bounding box center [888, 92] width 24 height 24
click at [890, 94] on icon "Next month" at bounding box center [888, 92] width 24 height 24
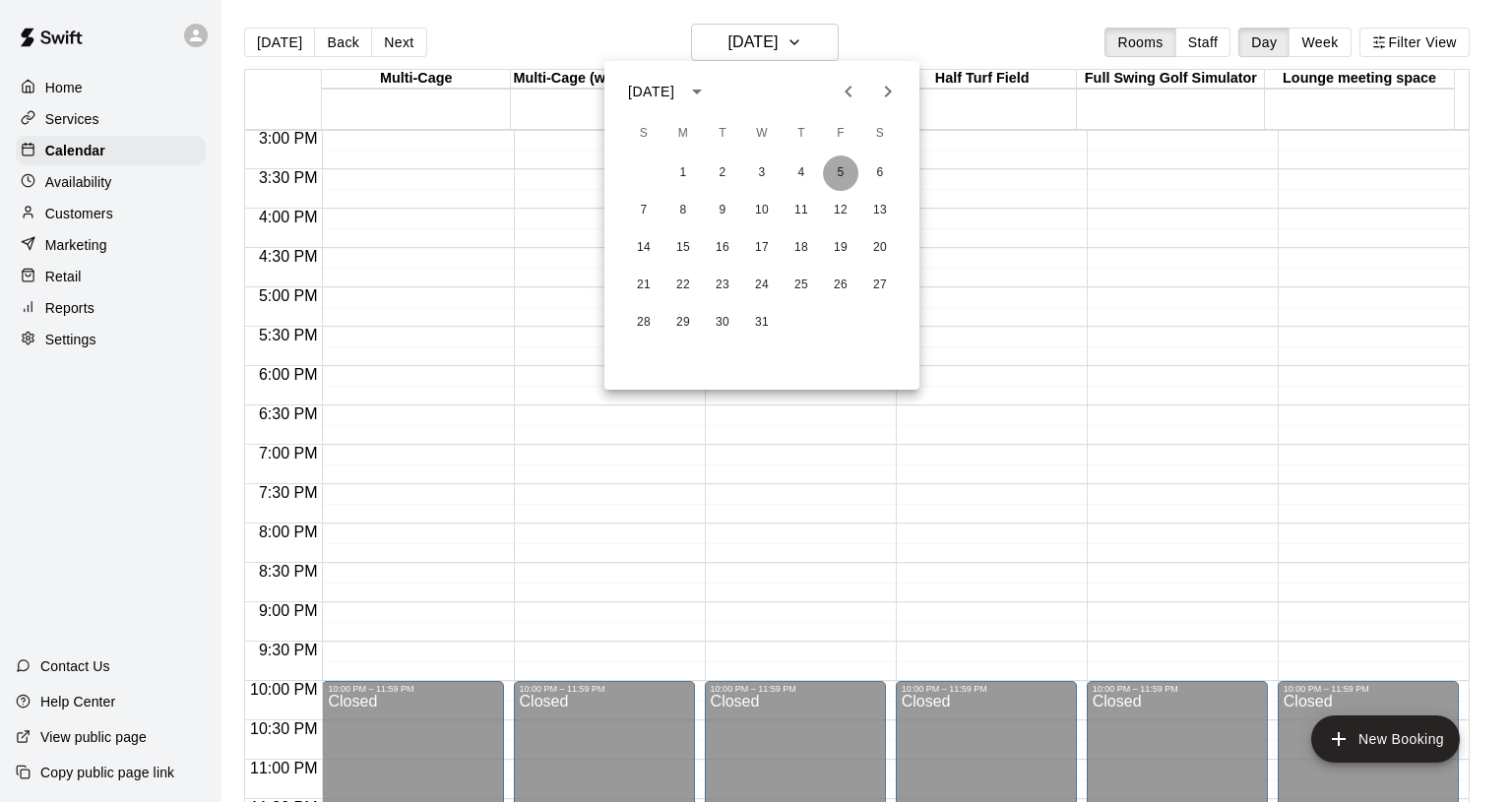
click at [846, 165] on button "5" at bounding box center [840, 173] width 35 height 35
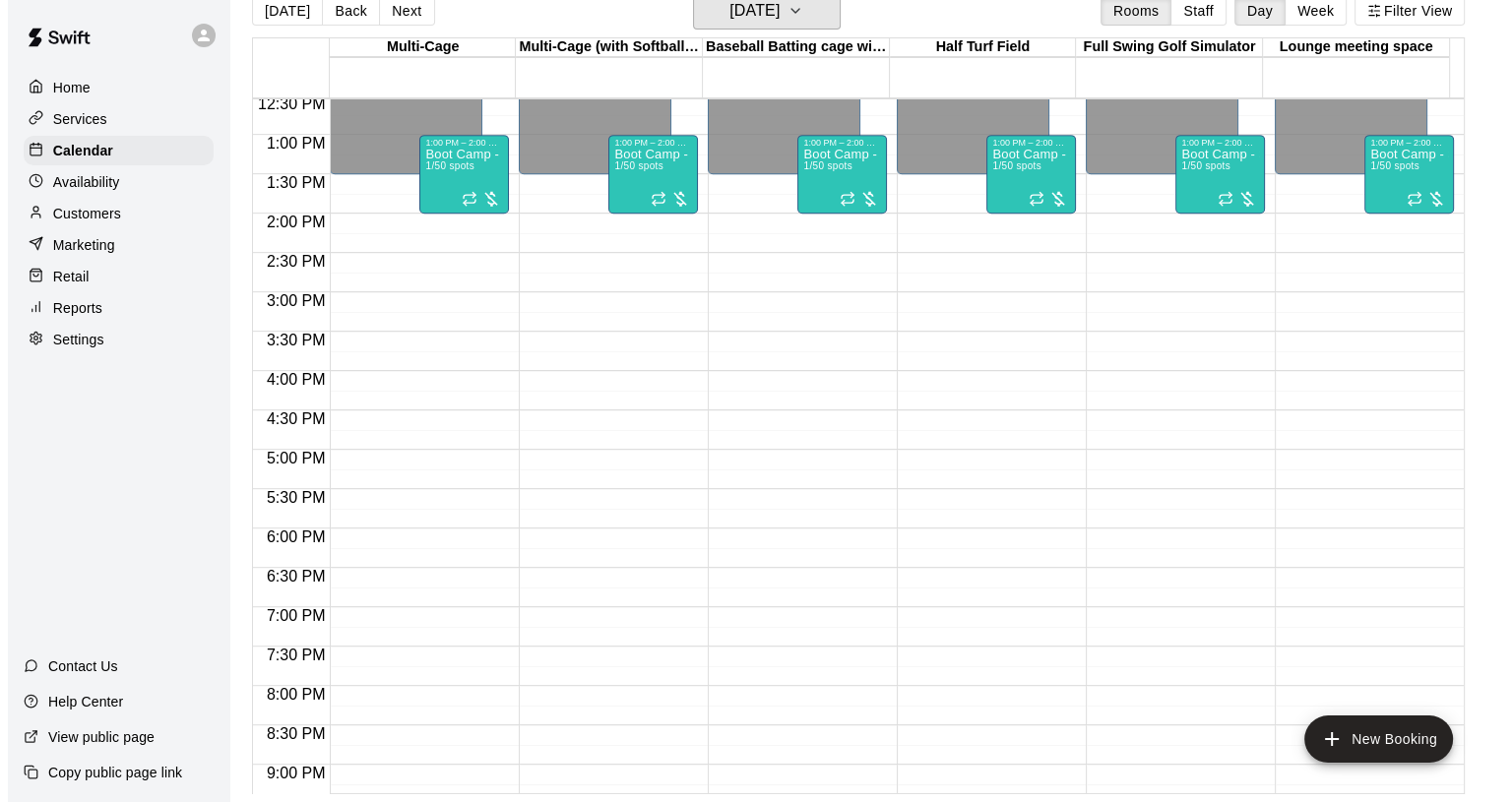
scroll to position [998, 0]
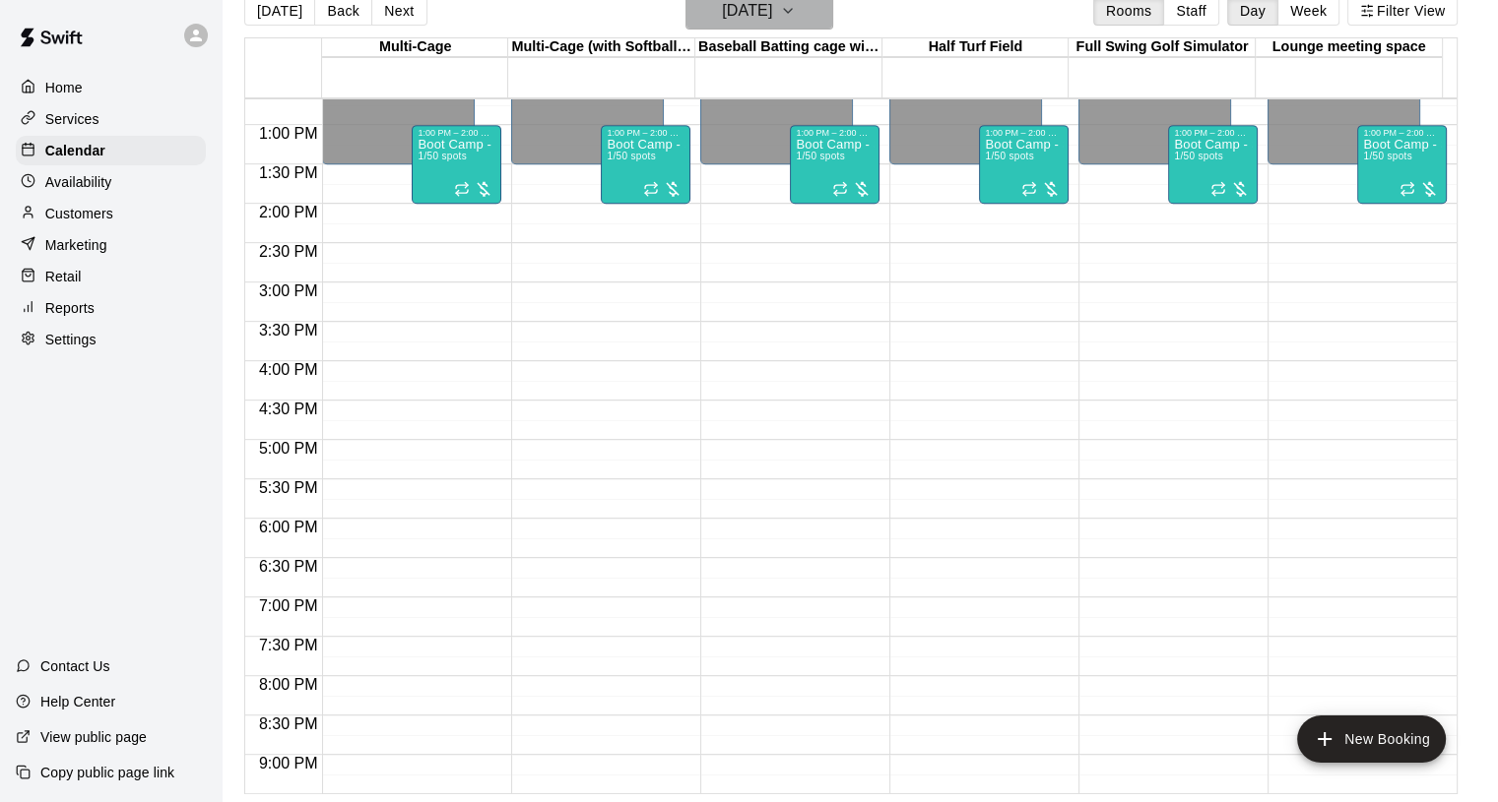
click at [772, 10] on h6 "[DATE]" at bounding box center [747, 11] width 50 height 28
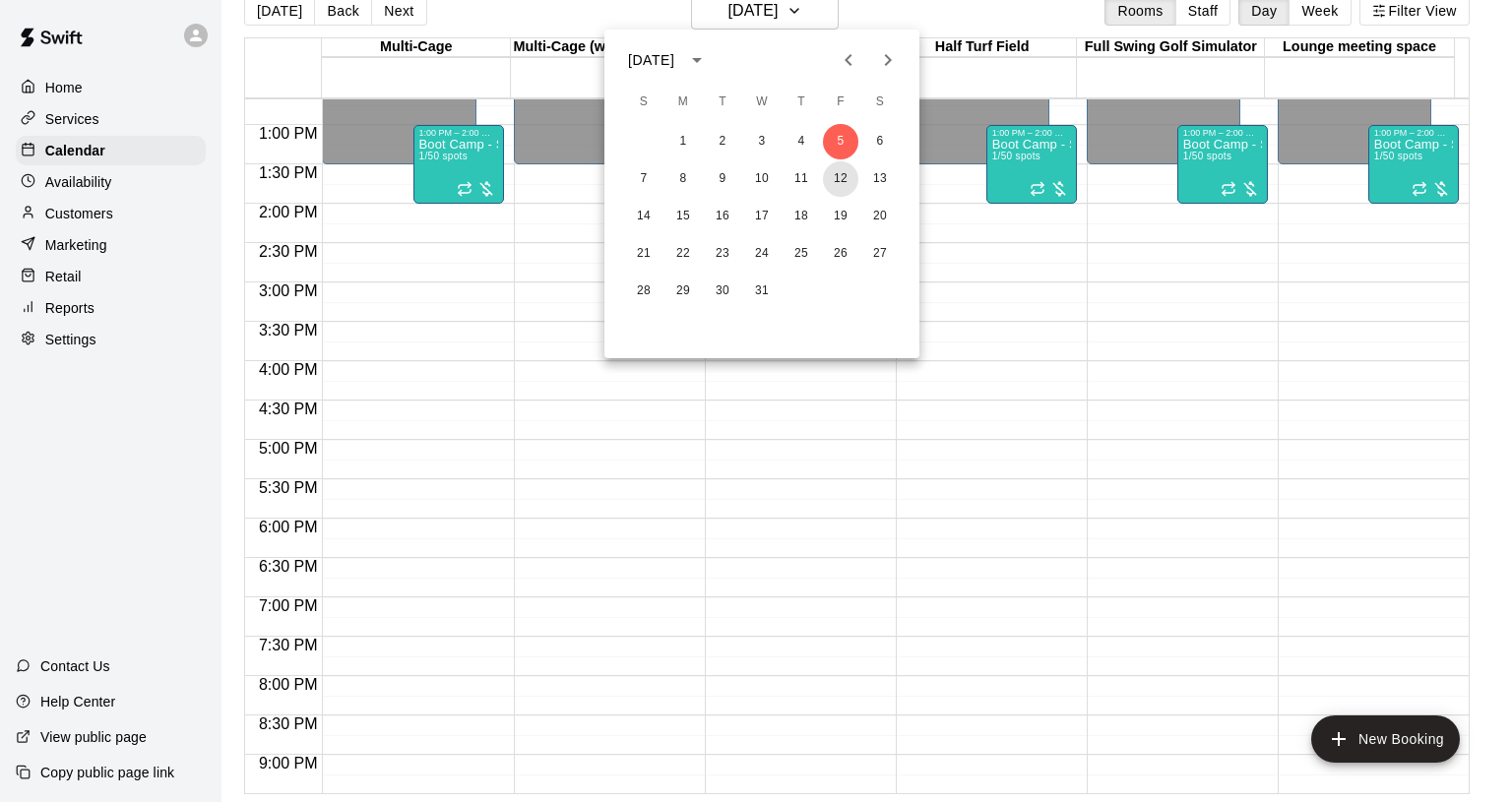
click at [837, 181] on button "12" at bounding box center [840, 178] width 35 height 35
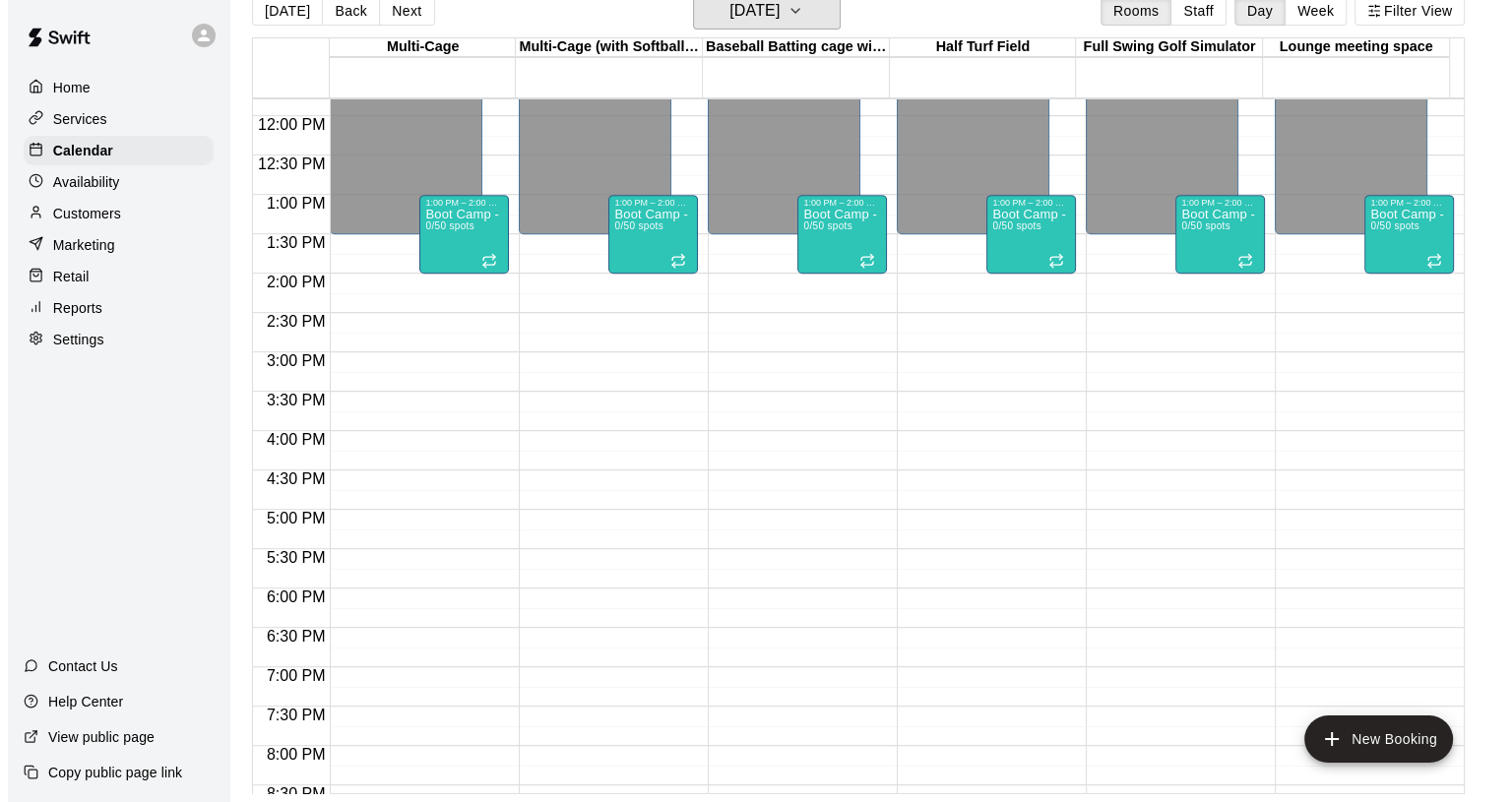
scroll to position [900, 0]
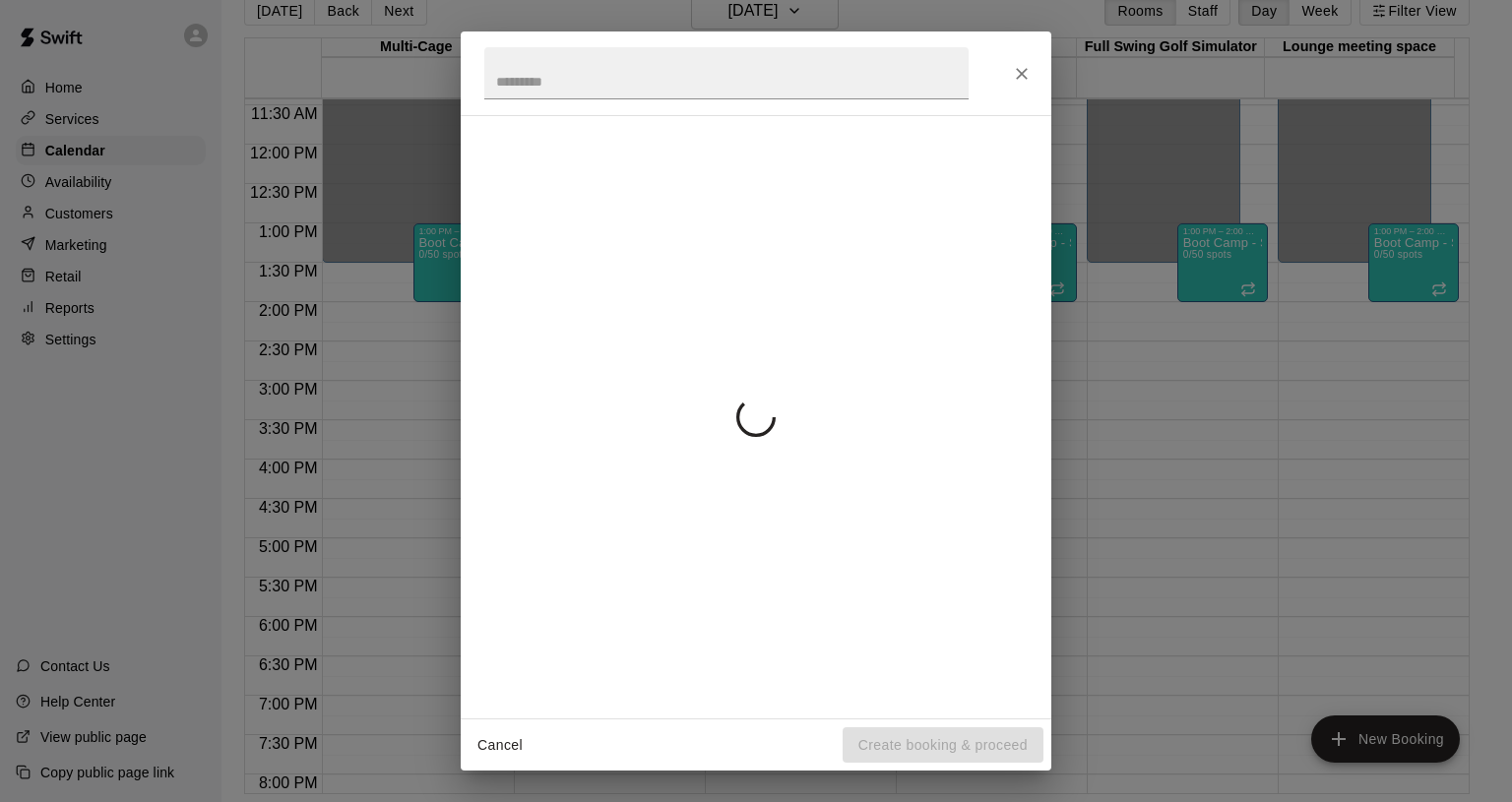
click at [407, 468] on div "Cancel Create booking & proceed" at bounding box center [756, 401] width 1512 height 802
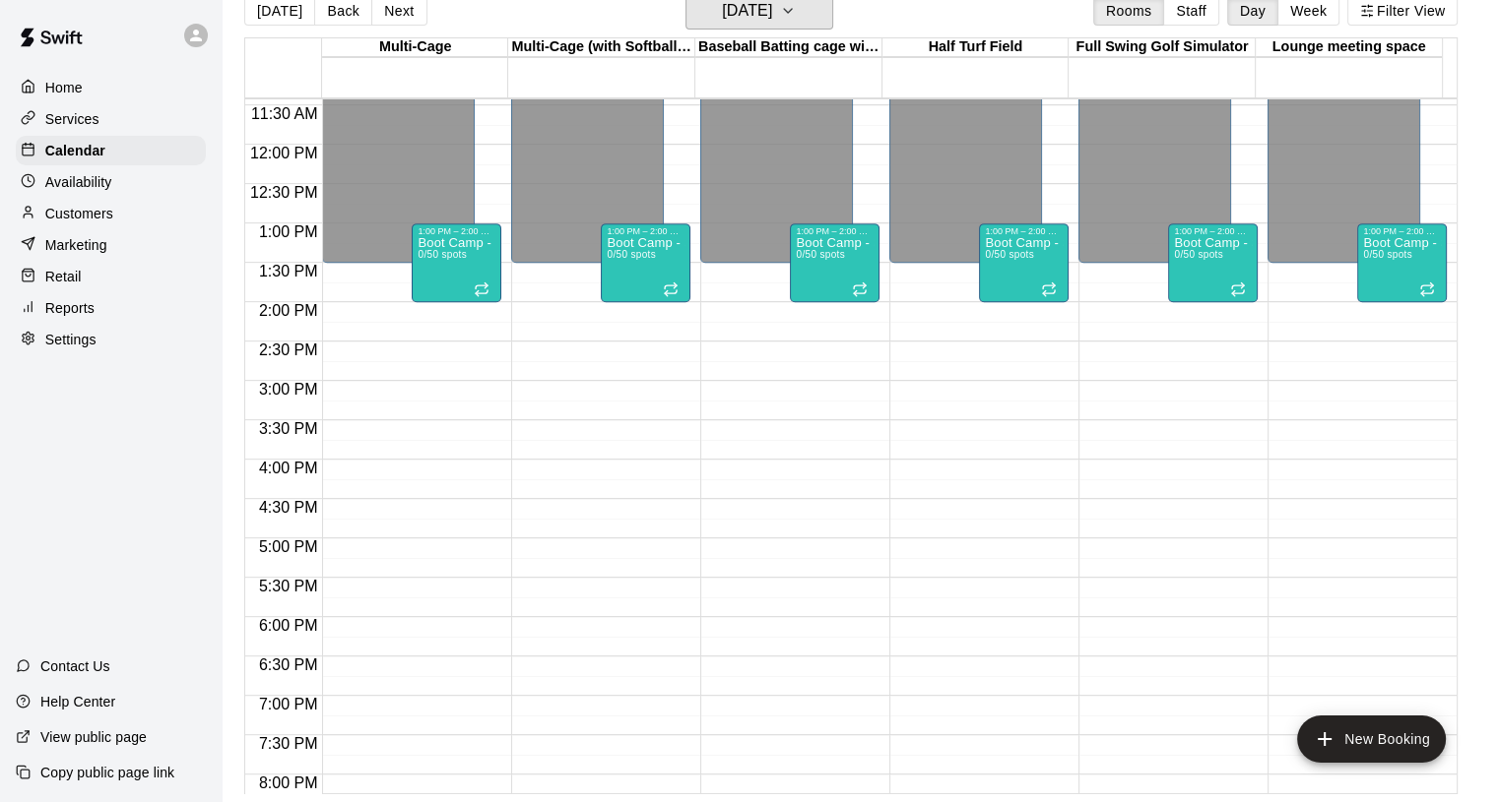
click at [823, 15] on button "[DATE]" at bounding box center [759, 10] width 148 height 37
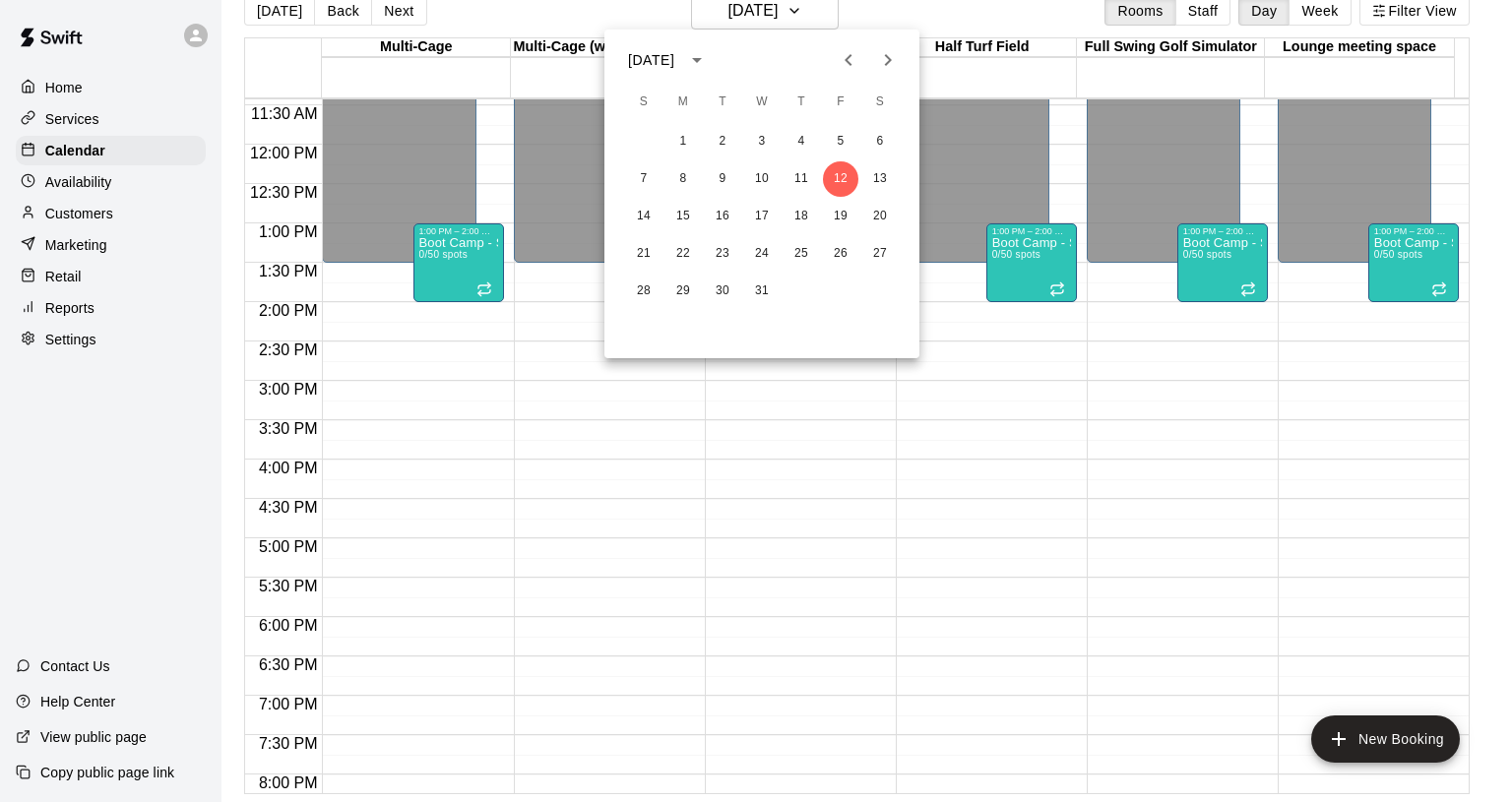
click at [823, 15] on div at bounding box center [756, 401] width 1512 height 802
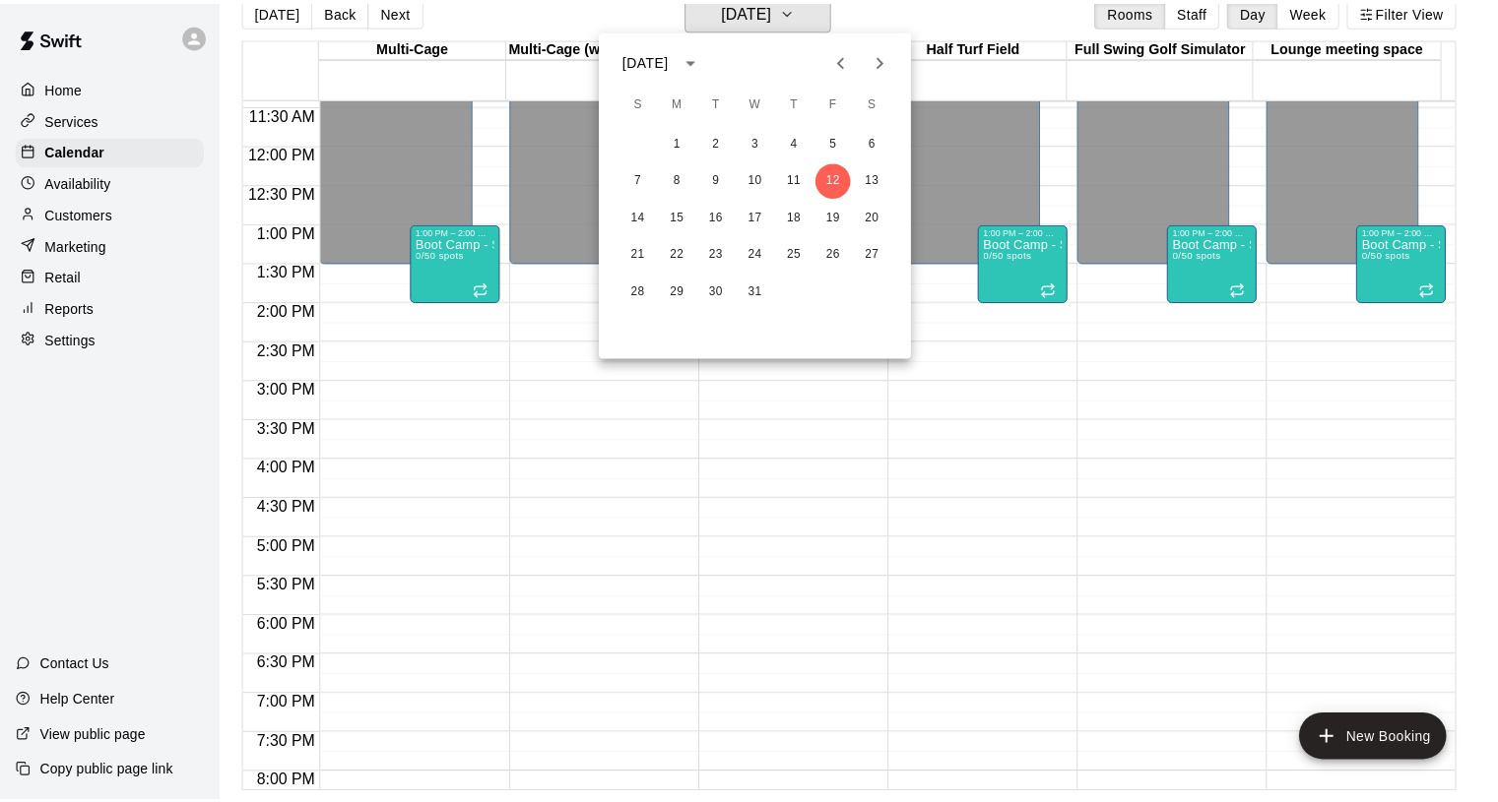
scroll to position [24, 0]
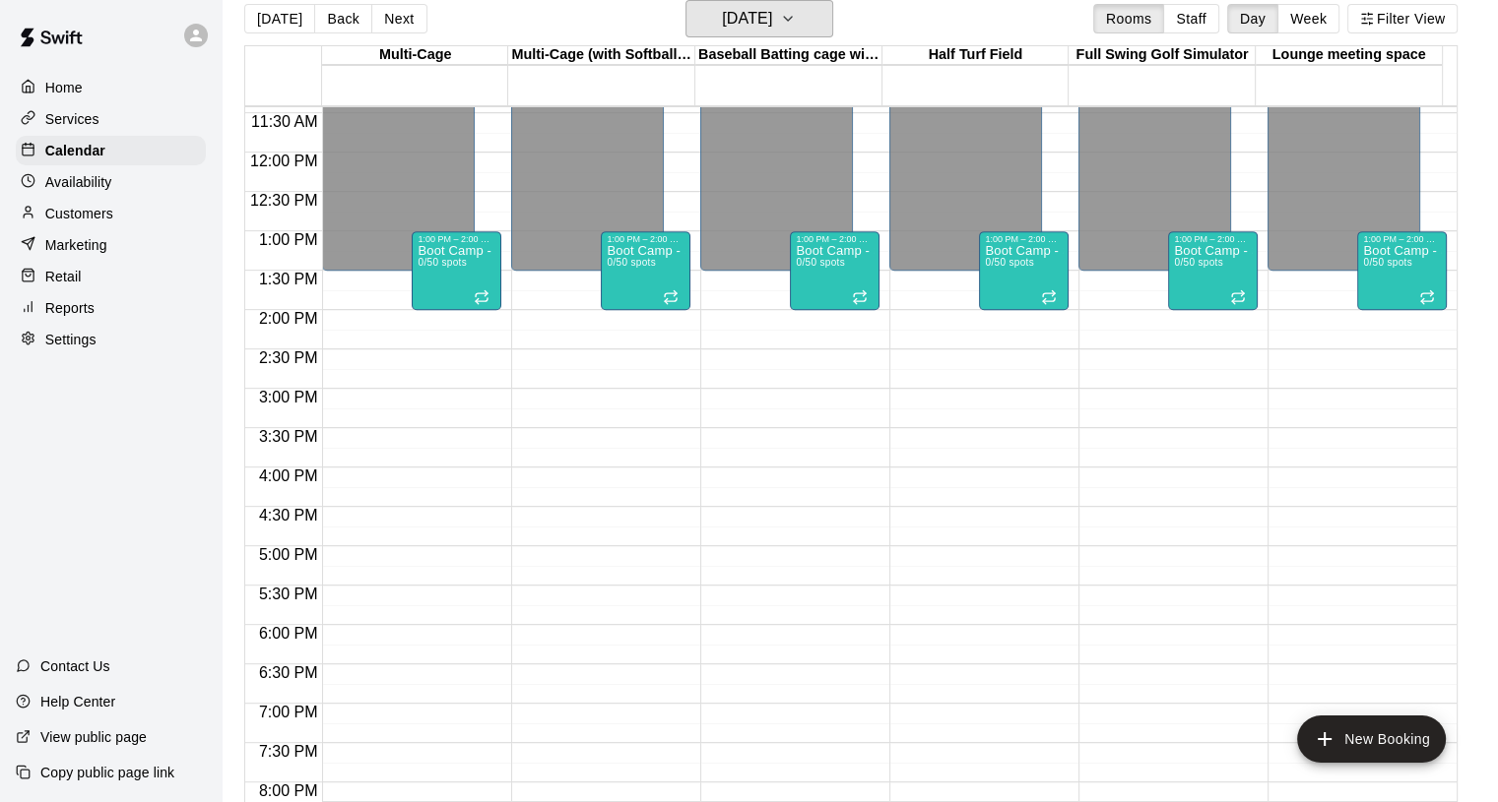
click at [828, 24] on button "[DATE]" at bounding box center [759, 18] width 148 height 37
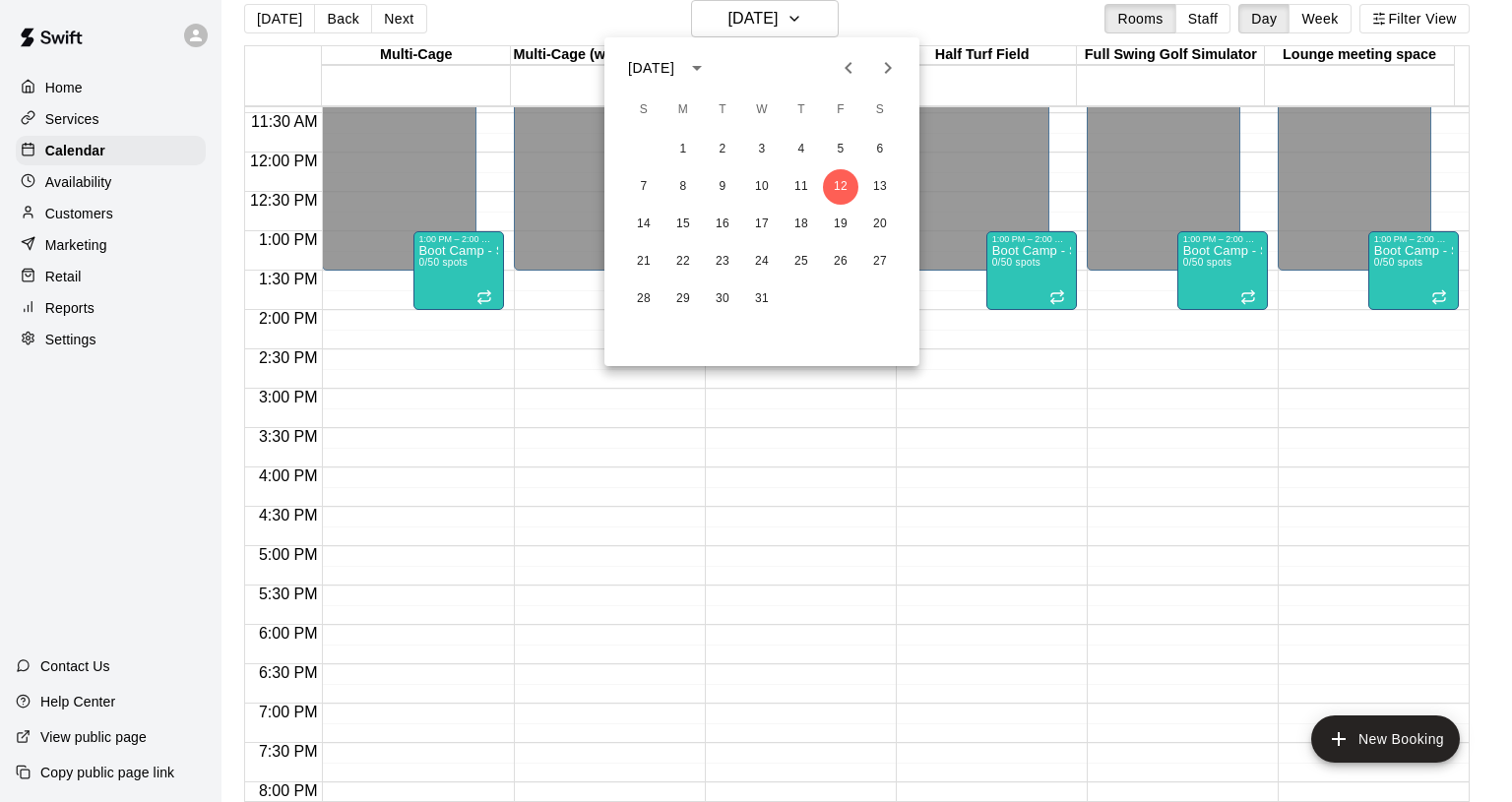
click at [883, 67] on icon "Next month" at bounding box center [888, 68] width 24 height 24
click at [854, 66] on icon "Previous month" at bounding box center [849, 68] width 24 height 24
click at [843, 148] on button "5" at bounding box center [840, 149] width 35 height 35
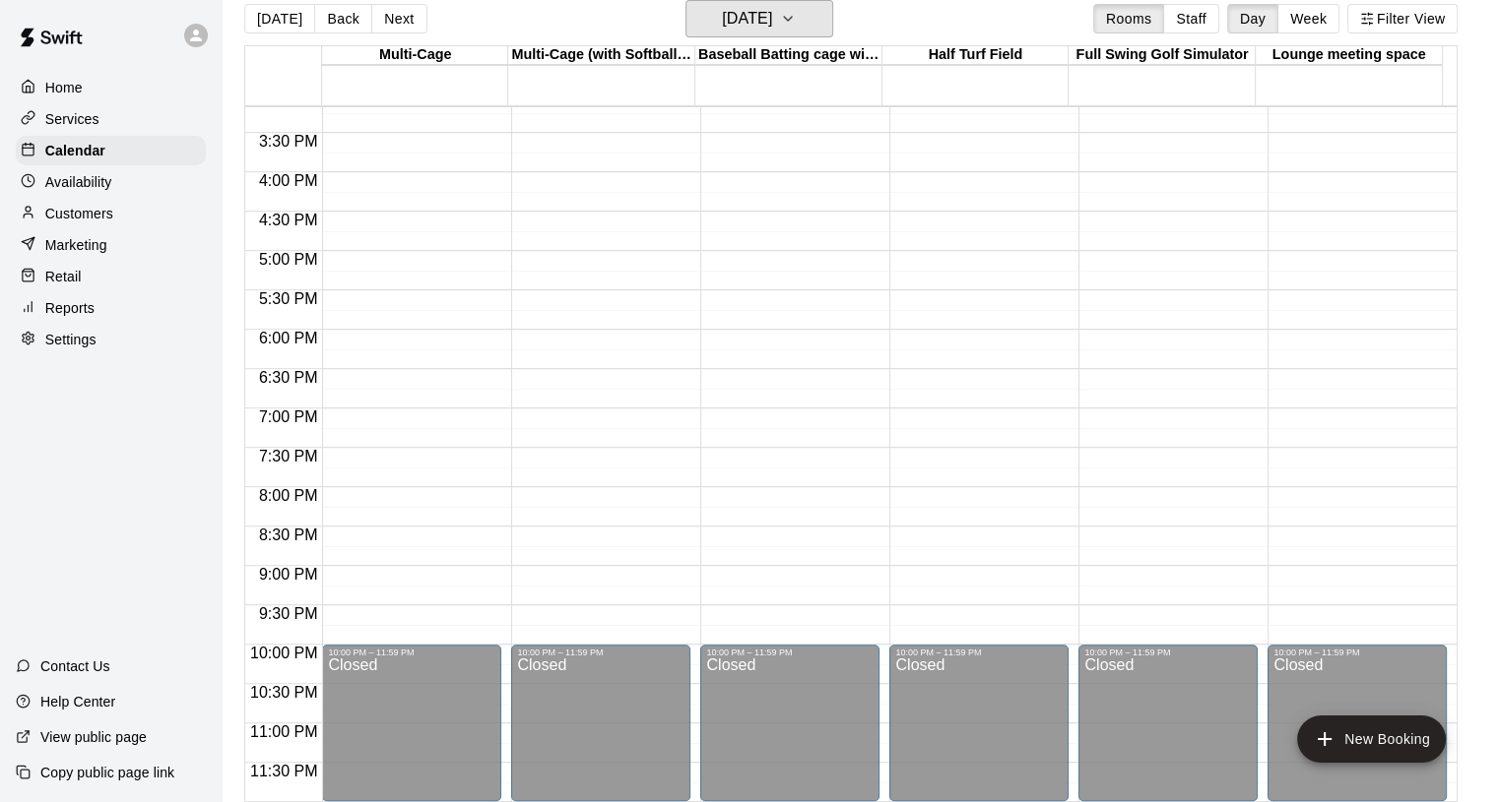
scroll to position [801, 0]
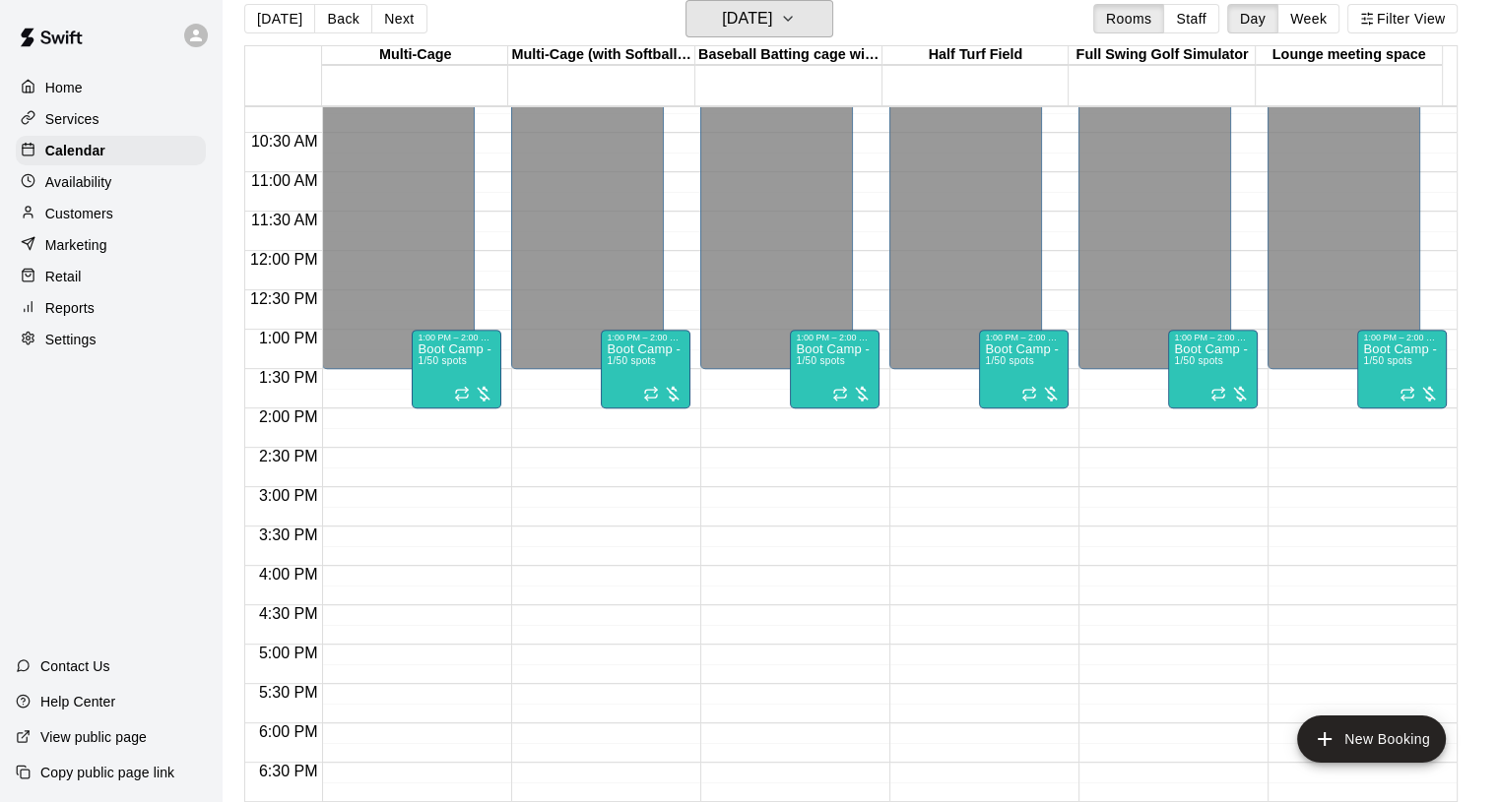
click at [796, 15] on icon "button" at bounding box center [788, 19] width 16 height 24
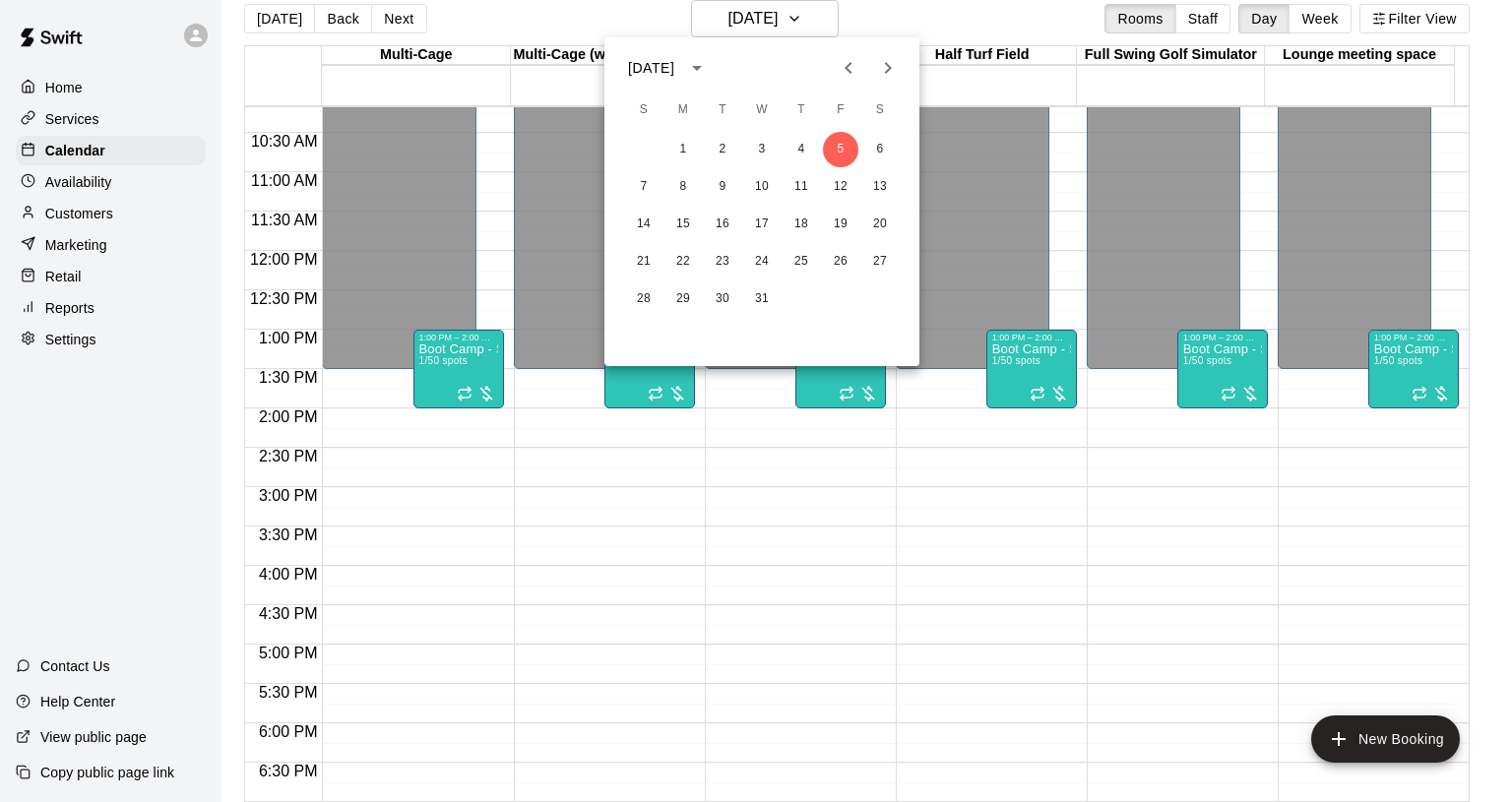
click at [807, 15] on div at bounding box center [756, 401] width 1512 height 802
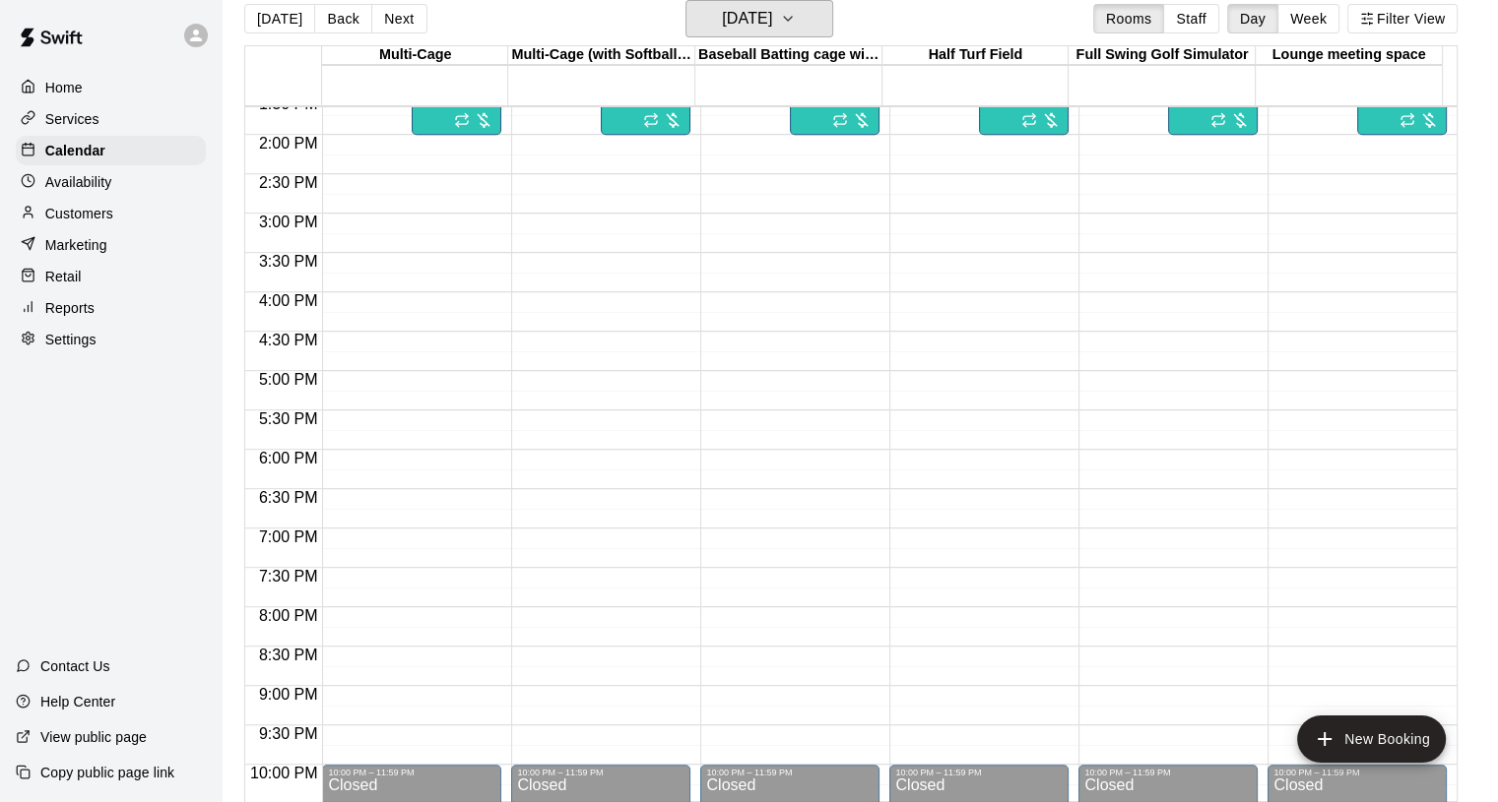
scroll to position [1195, 0]
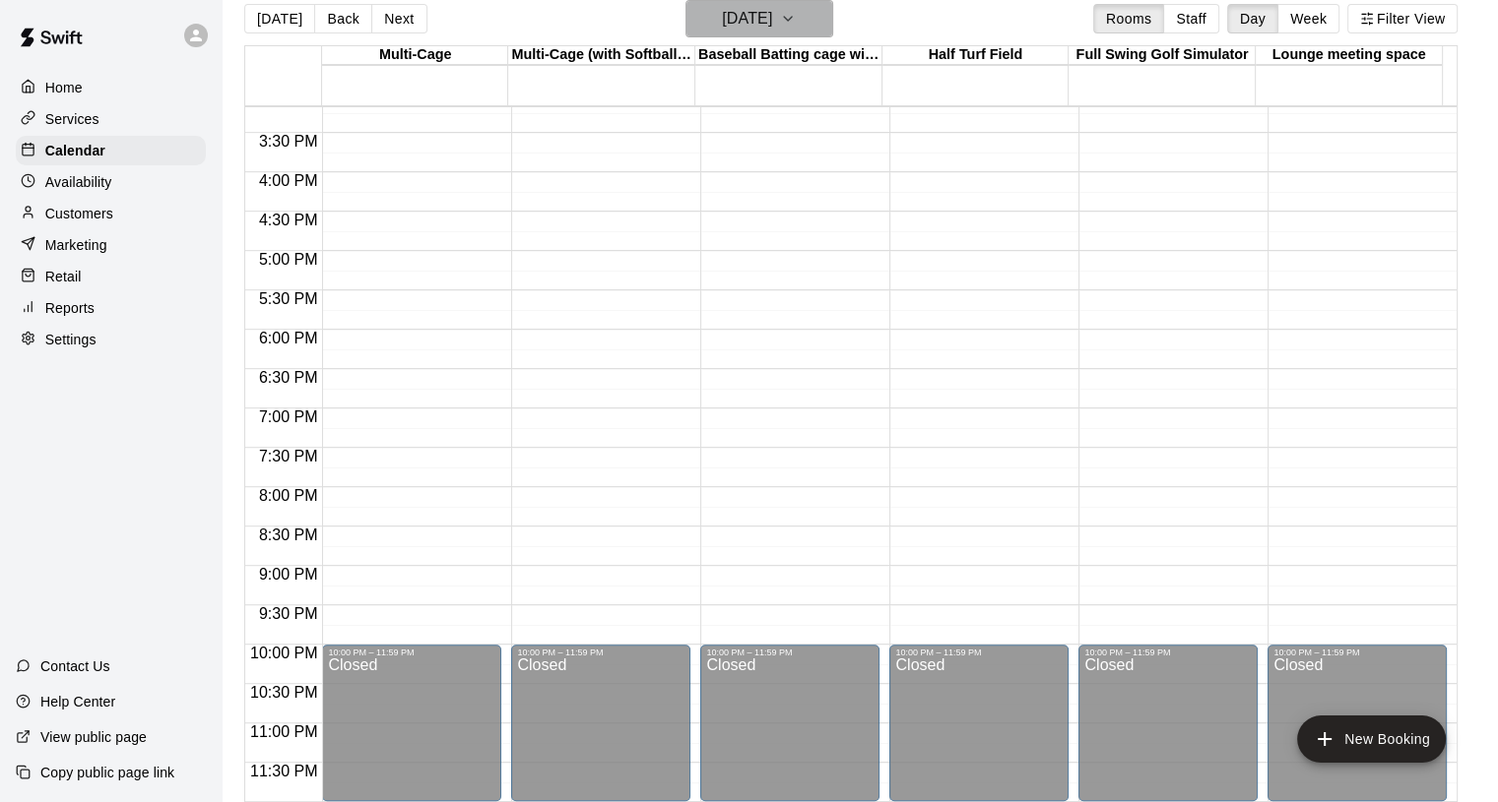
click at [796, 17] on icon "button" at bounding box center [788, 19] width 16 height 24
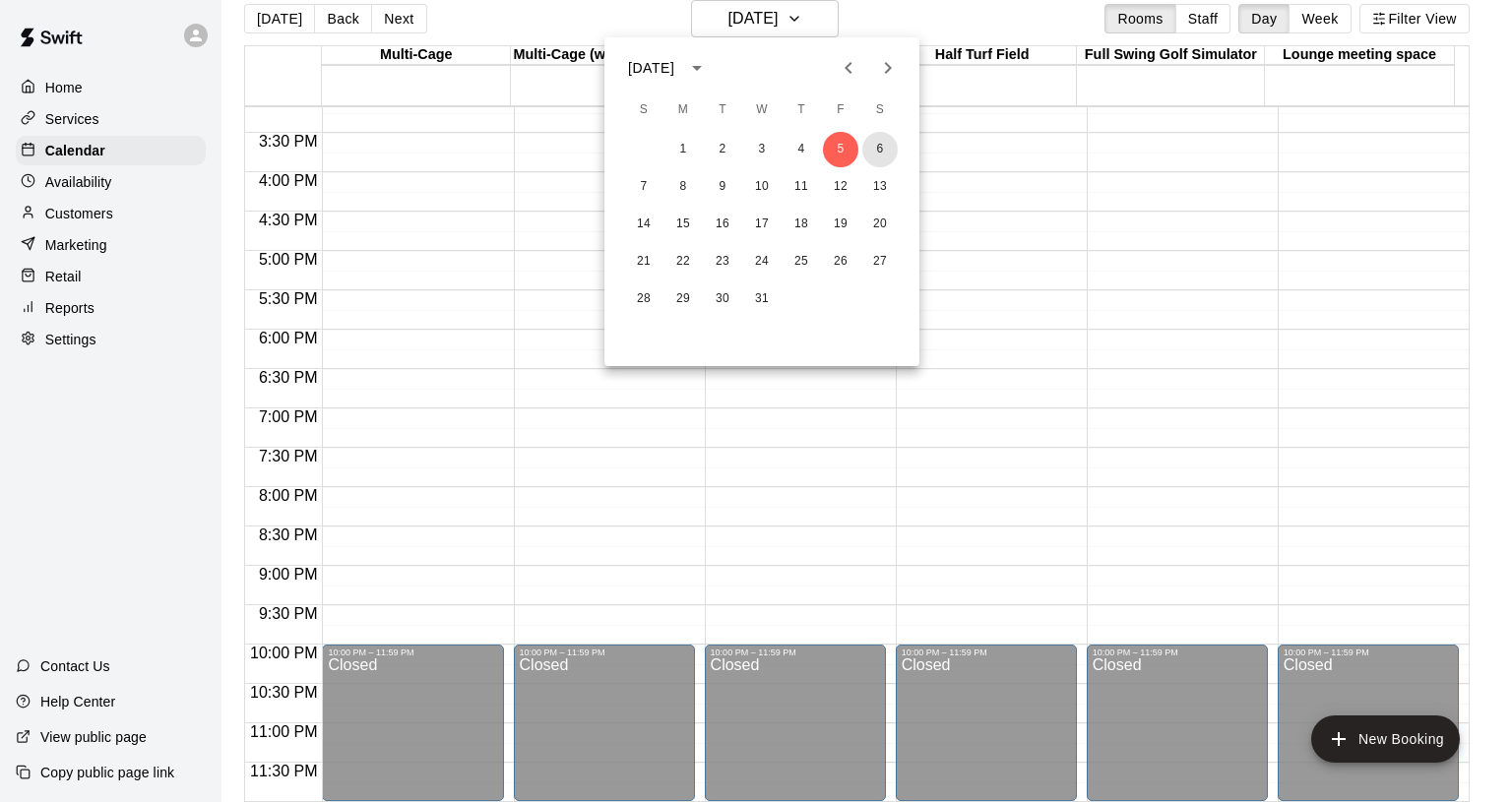
click at [886, 151] on button "6" at bounding box center [880, 149] width 35 height 35
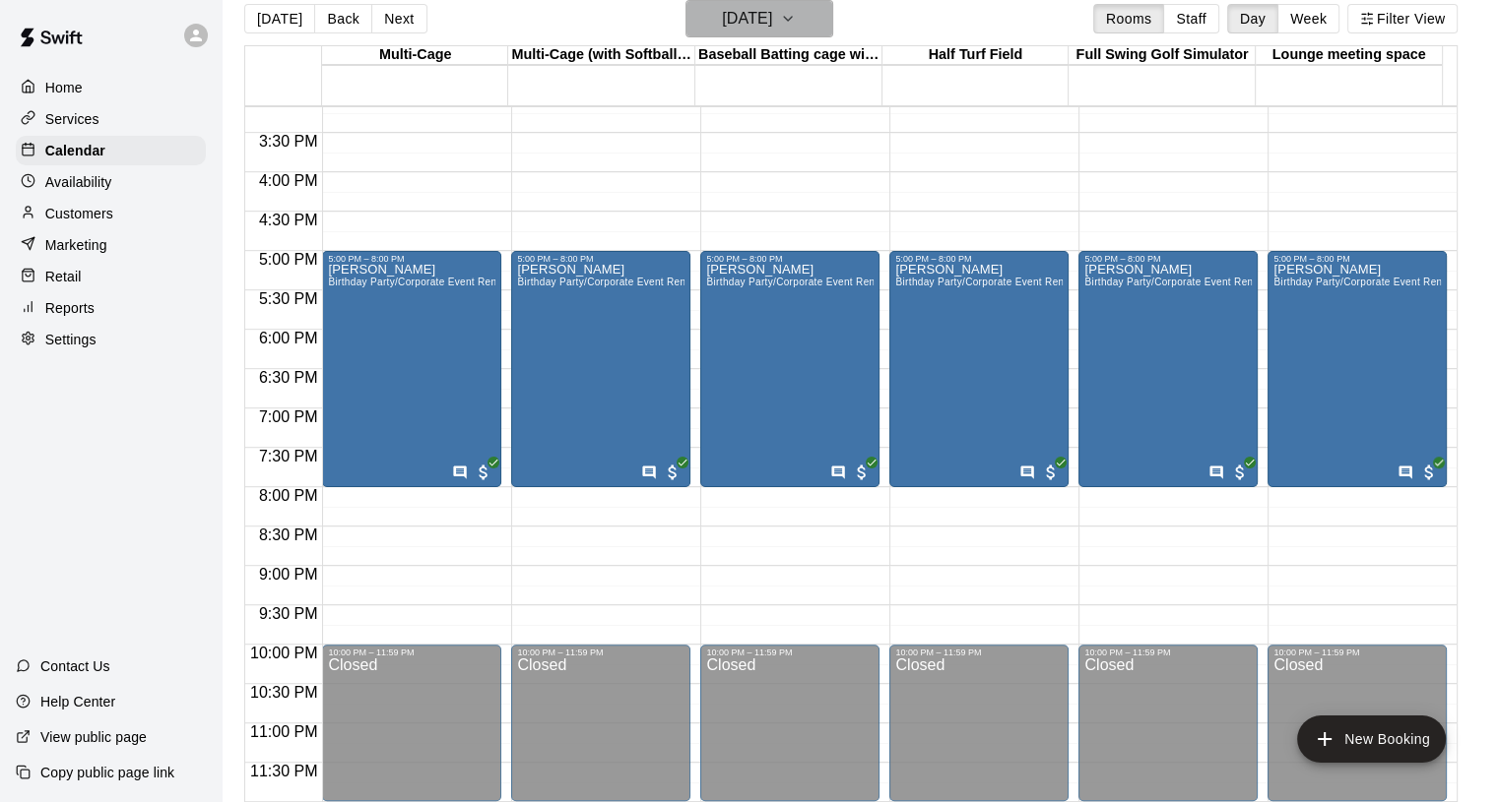
click at [796, 11] on icon "button" at bounding box center [788, 19] width 16 height 24
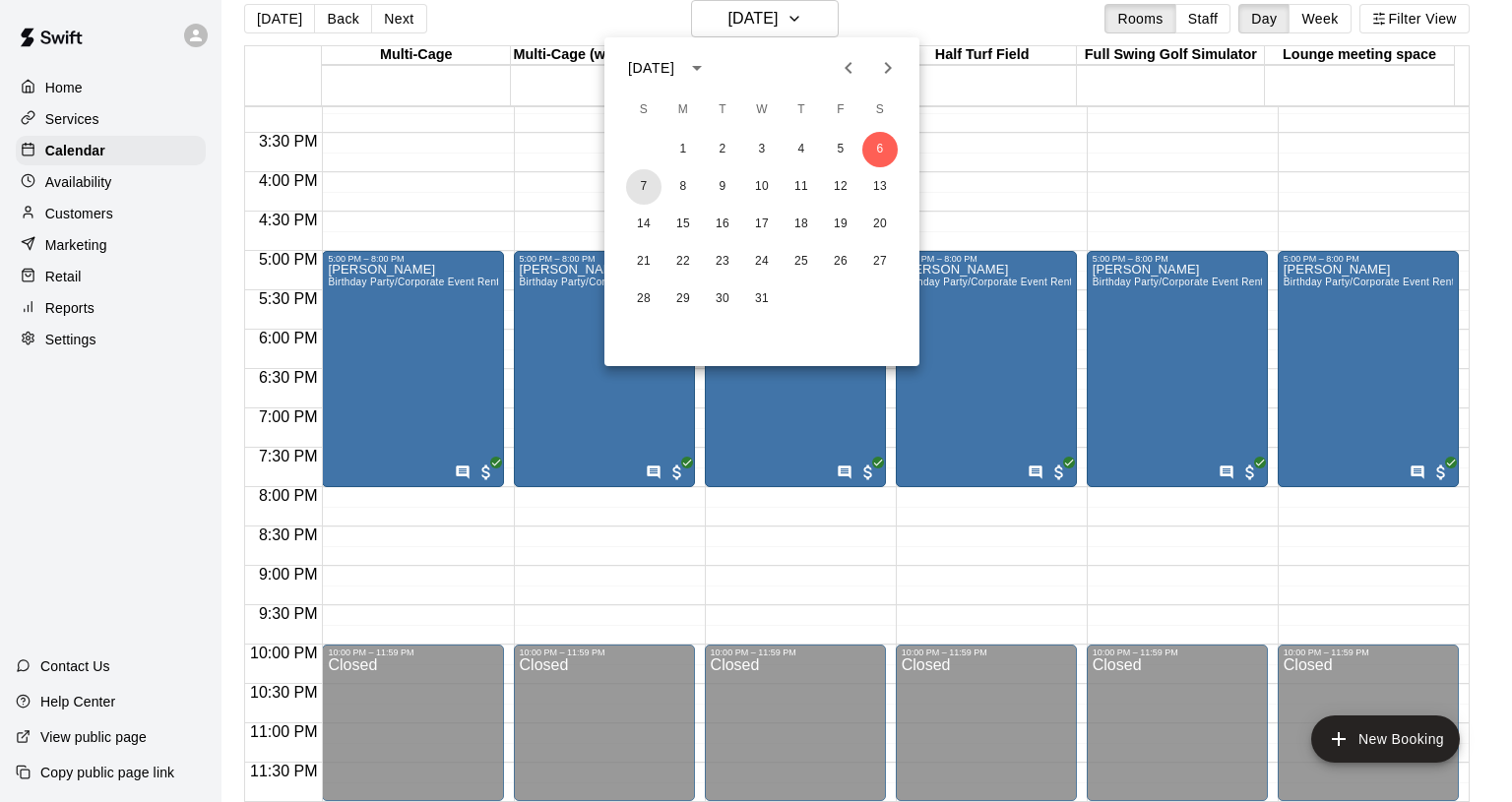
click at [642, 188] on button "7" at bounding box center [643, 186] width 35 height 35
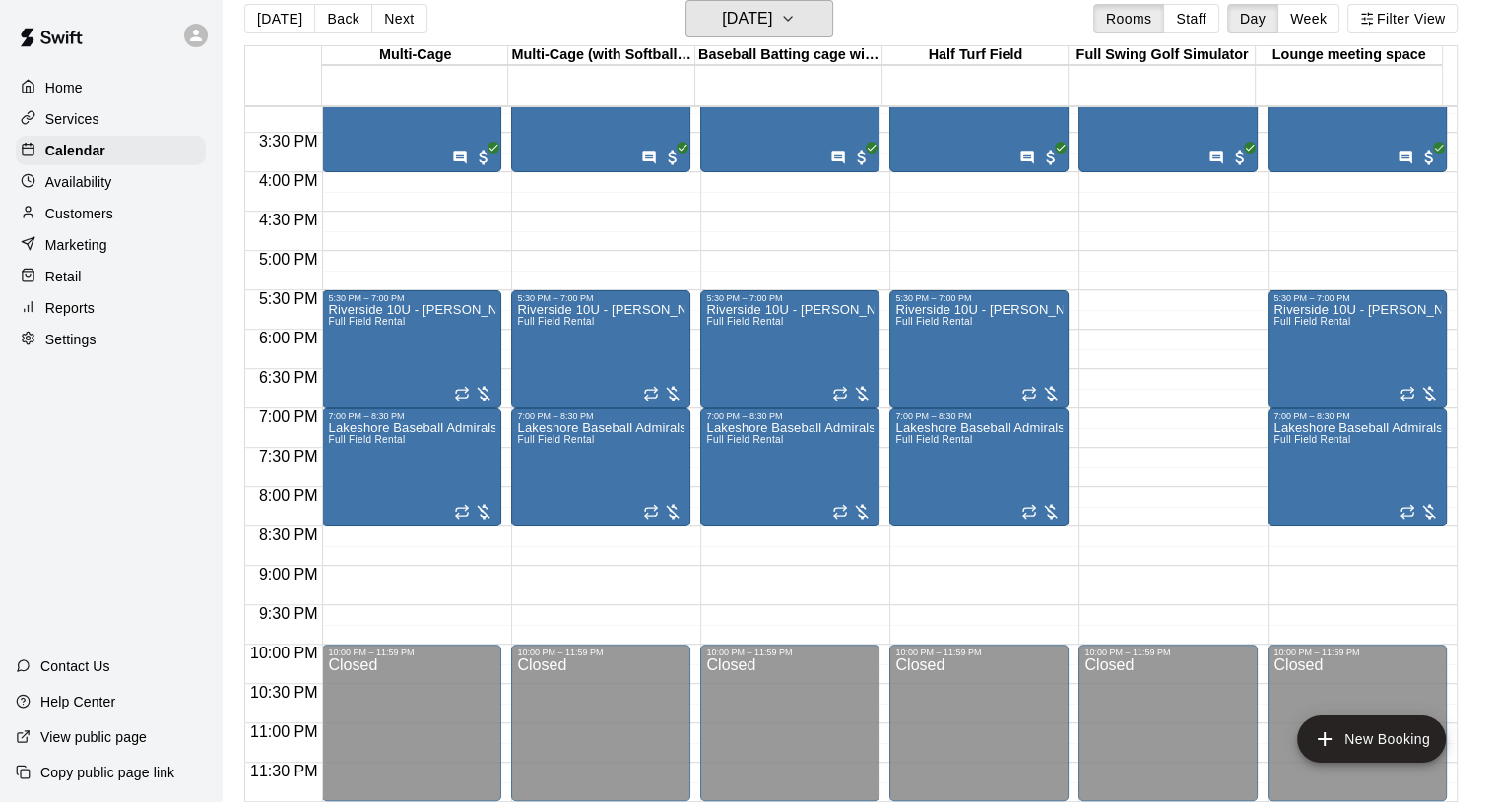
click at [796, 26] on icon "button" at bounding box center [788, 19] width 16 height 24
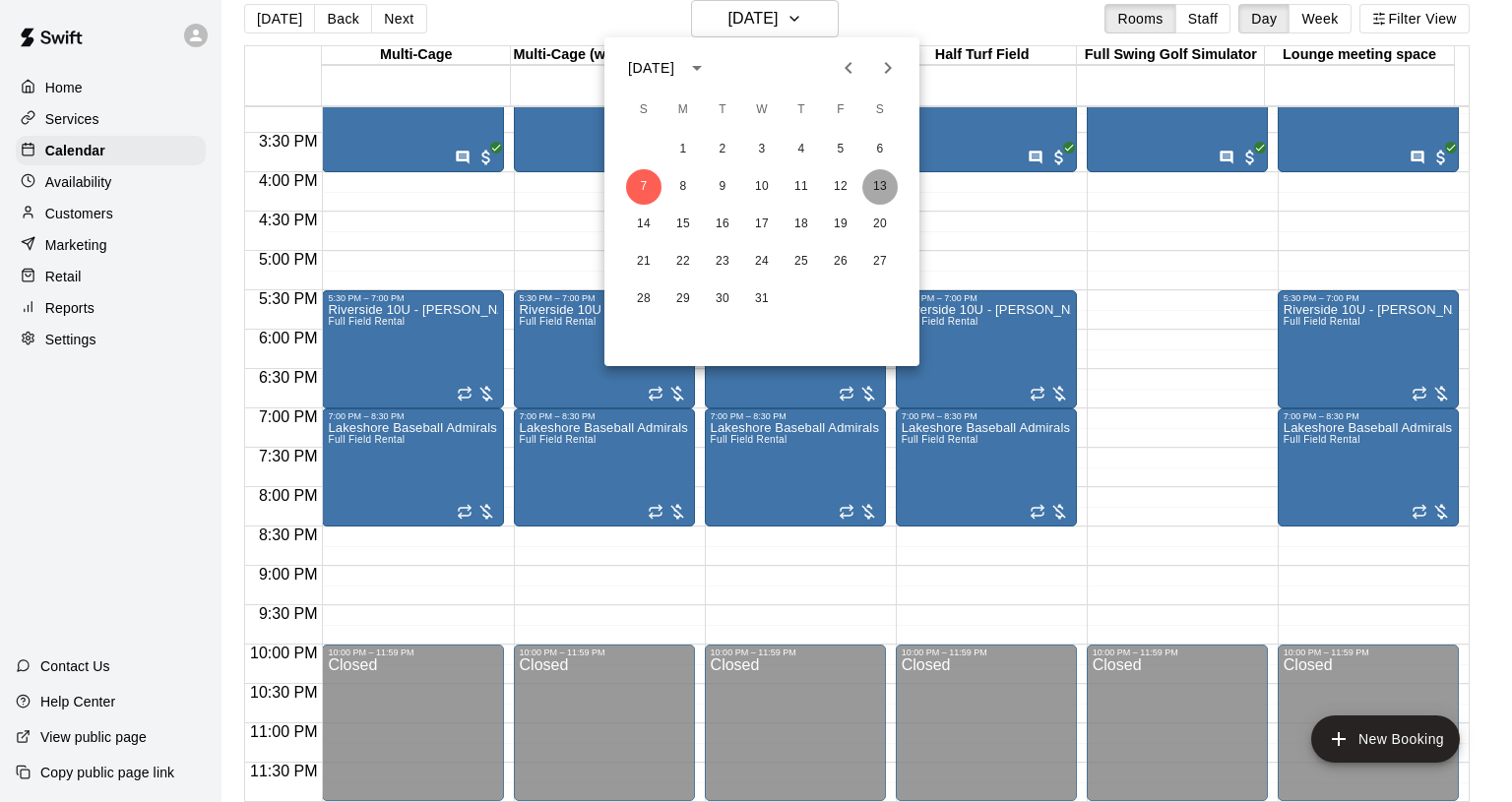
click at [885, 185] on button "13" at bounding box center [880, 186] width 35 height 35
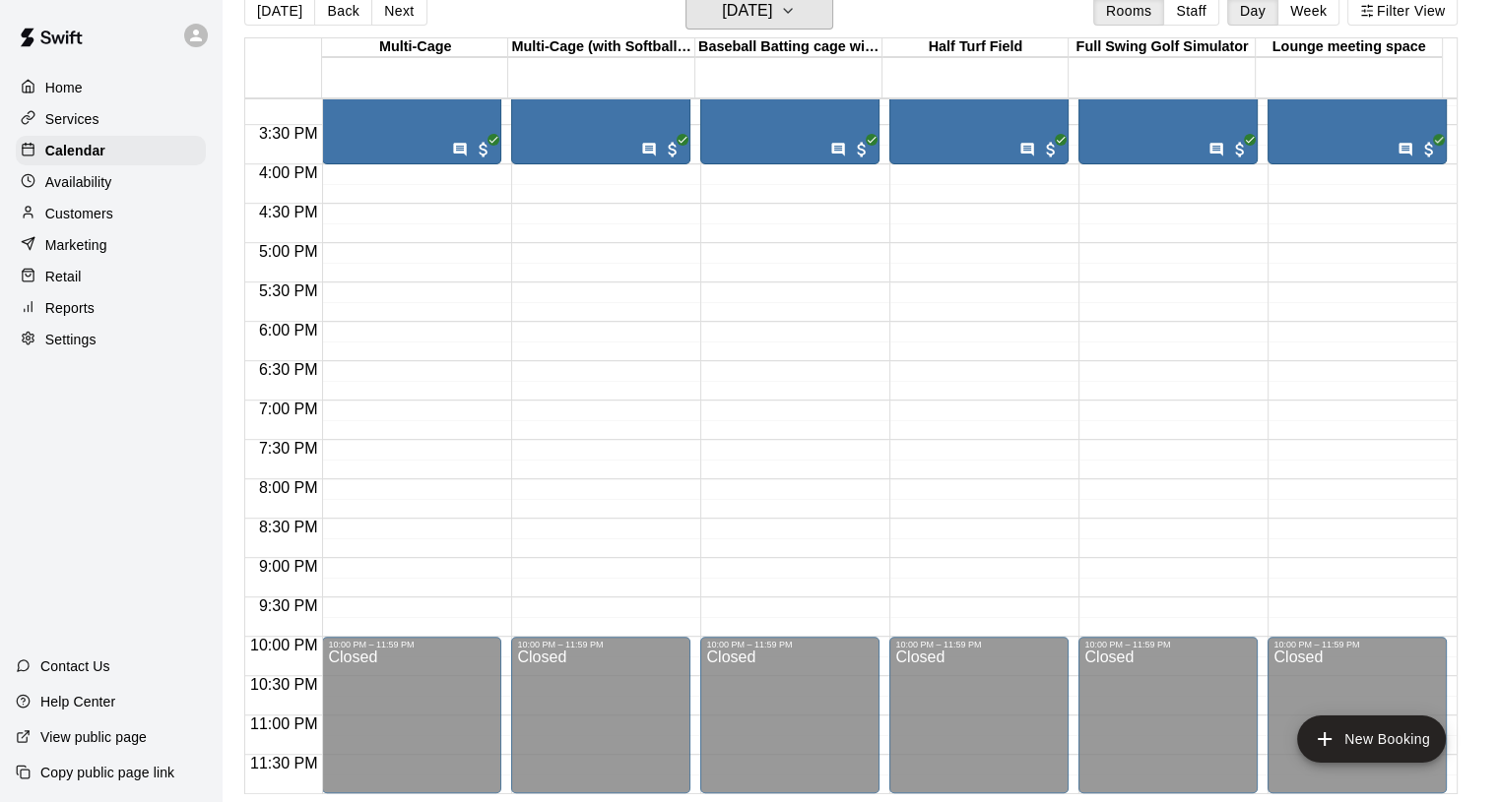
click at [796, 5] on icon "button" at bounding box center [788, 11] width 16 height 24
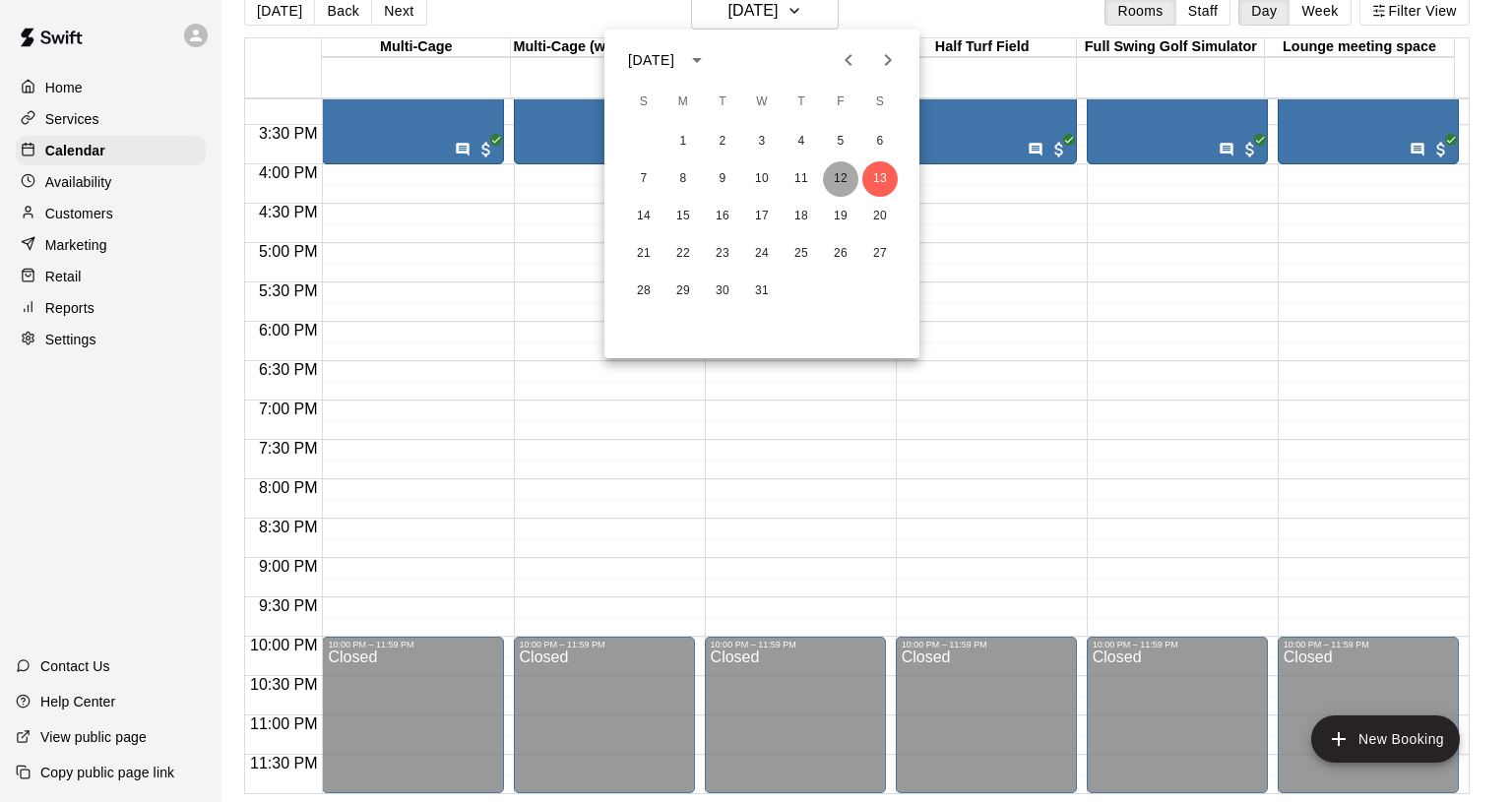
click at [845, 179] on button "12" at bounding box center [840, 178] width 35 height 35
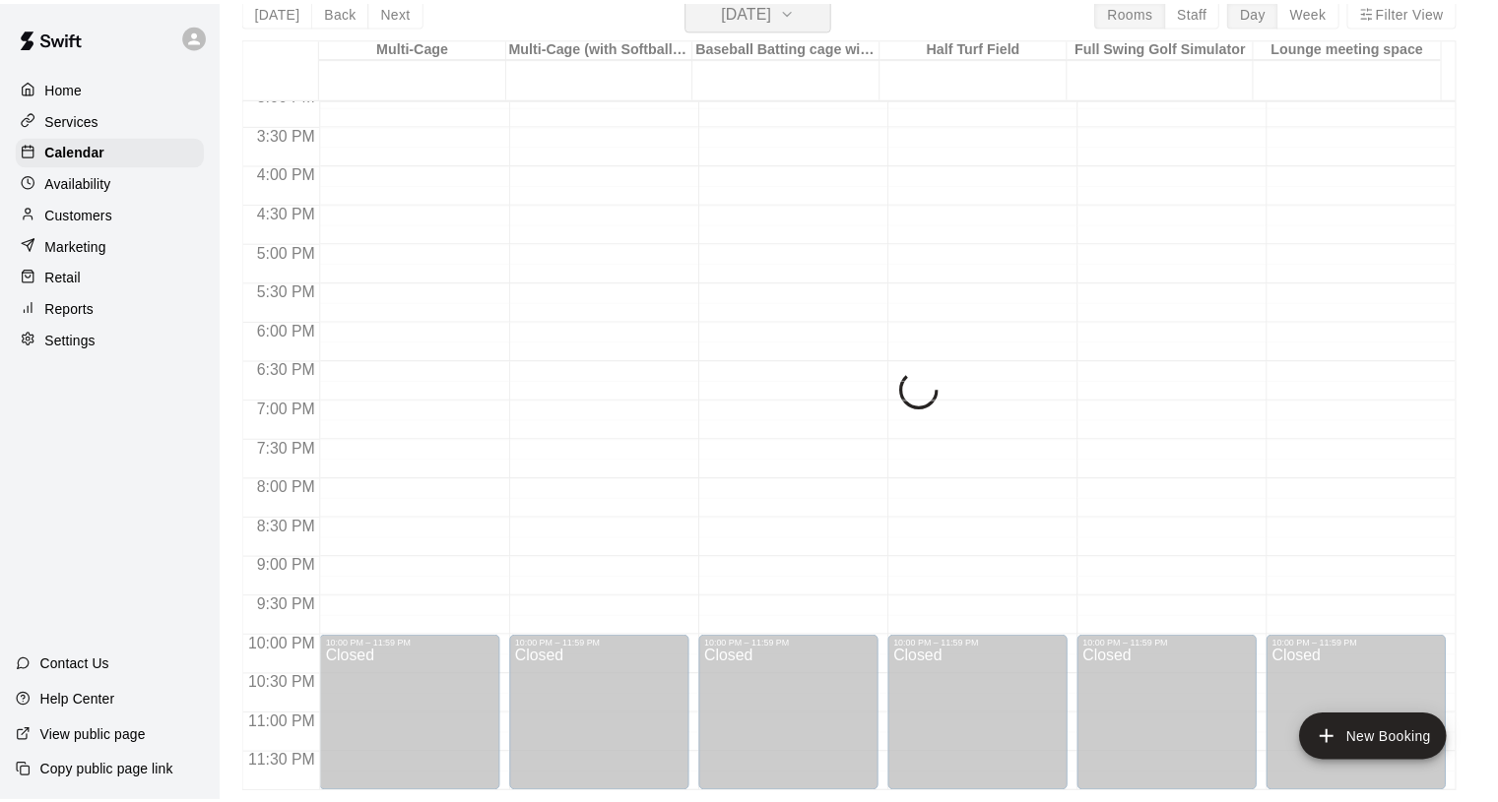
scroll to position [24, 0]
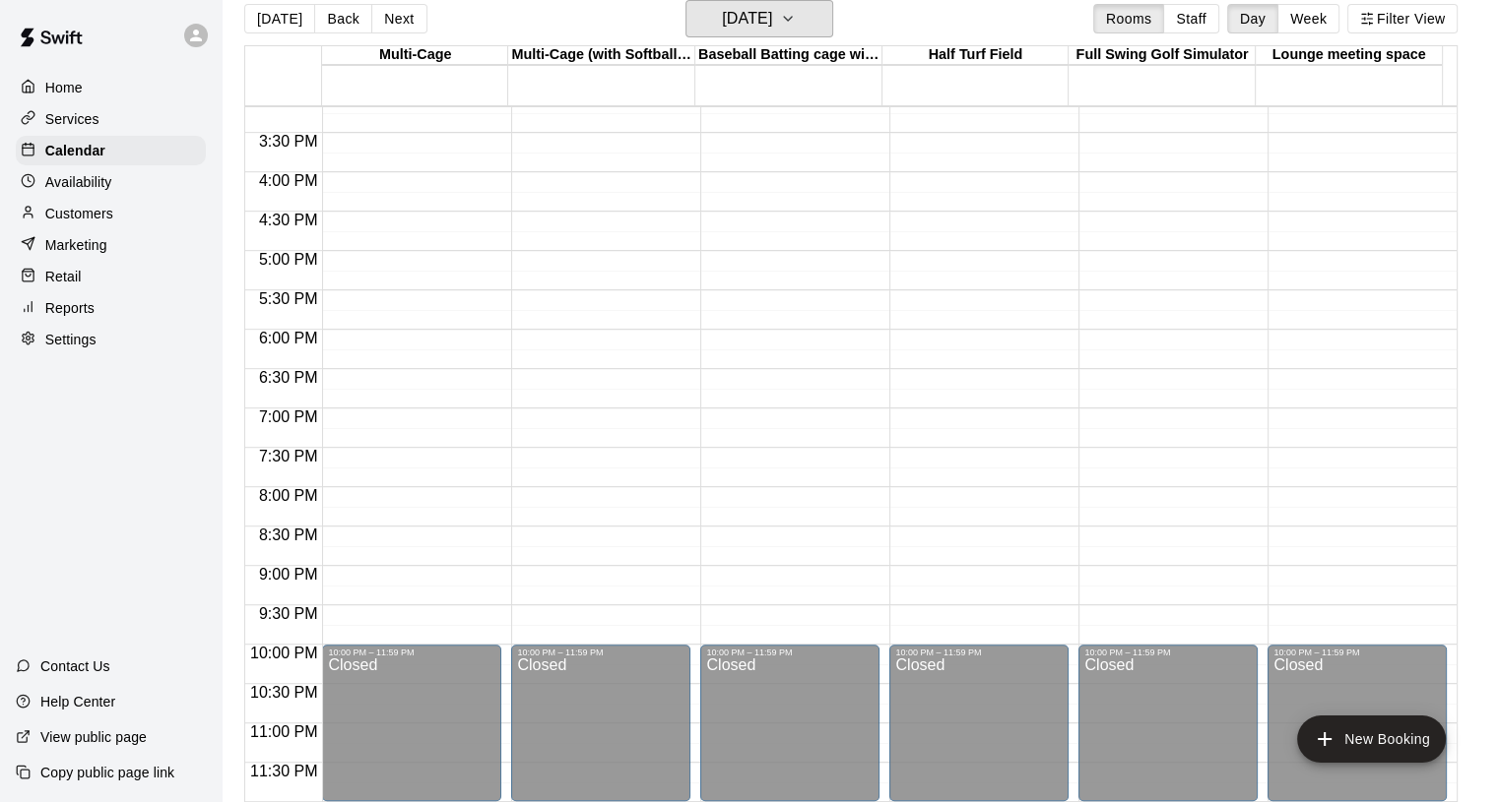
click at [772, 9] on h6 "[DATE]" at bounding box center [747, 19] width 50 height 28
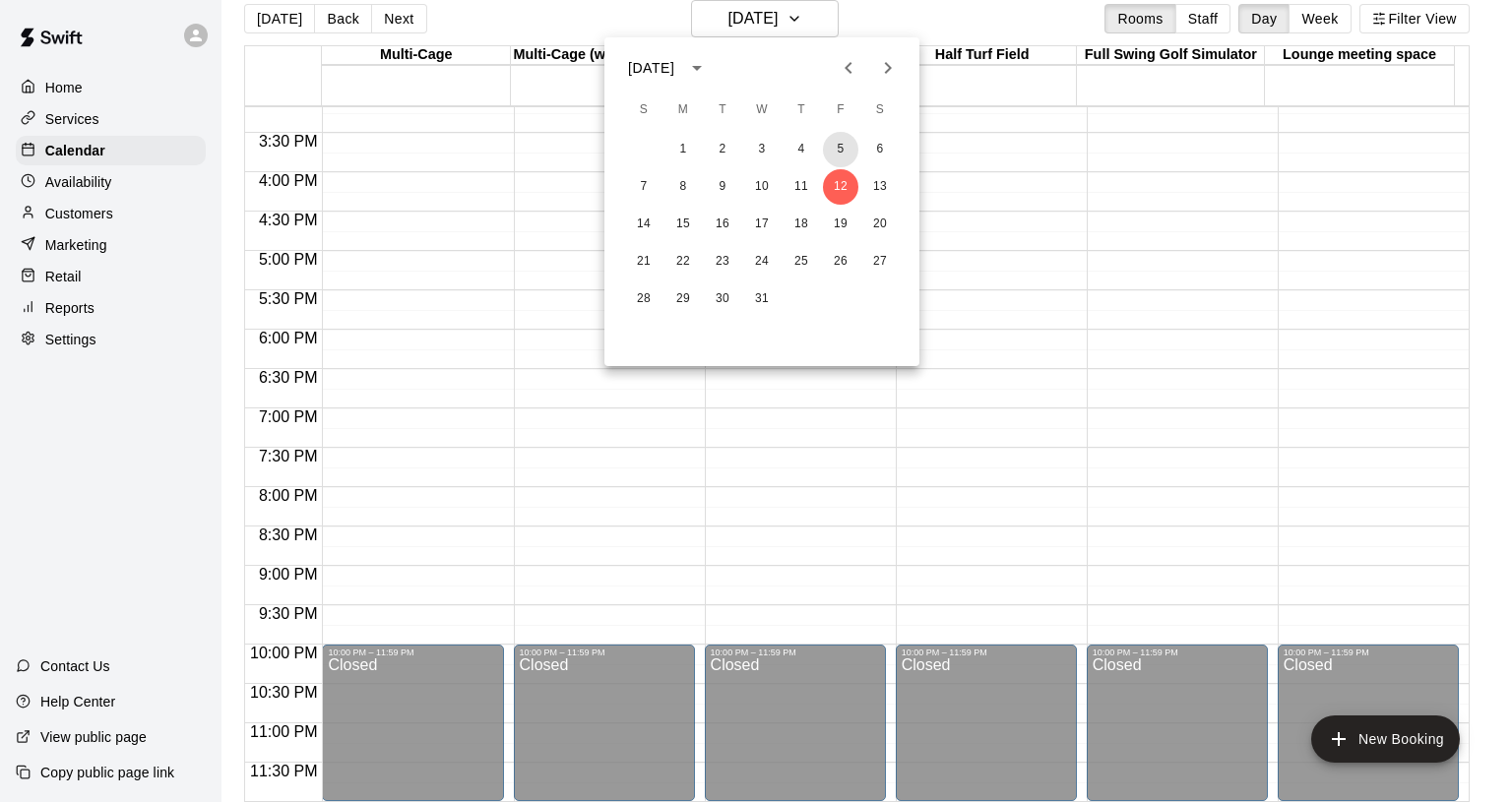
click at [842, 149] on button "5" at bounding box center [840, 149] width 35 height 35
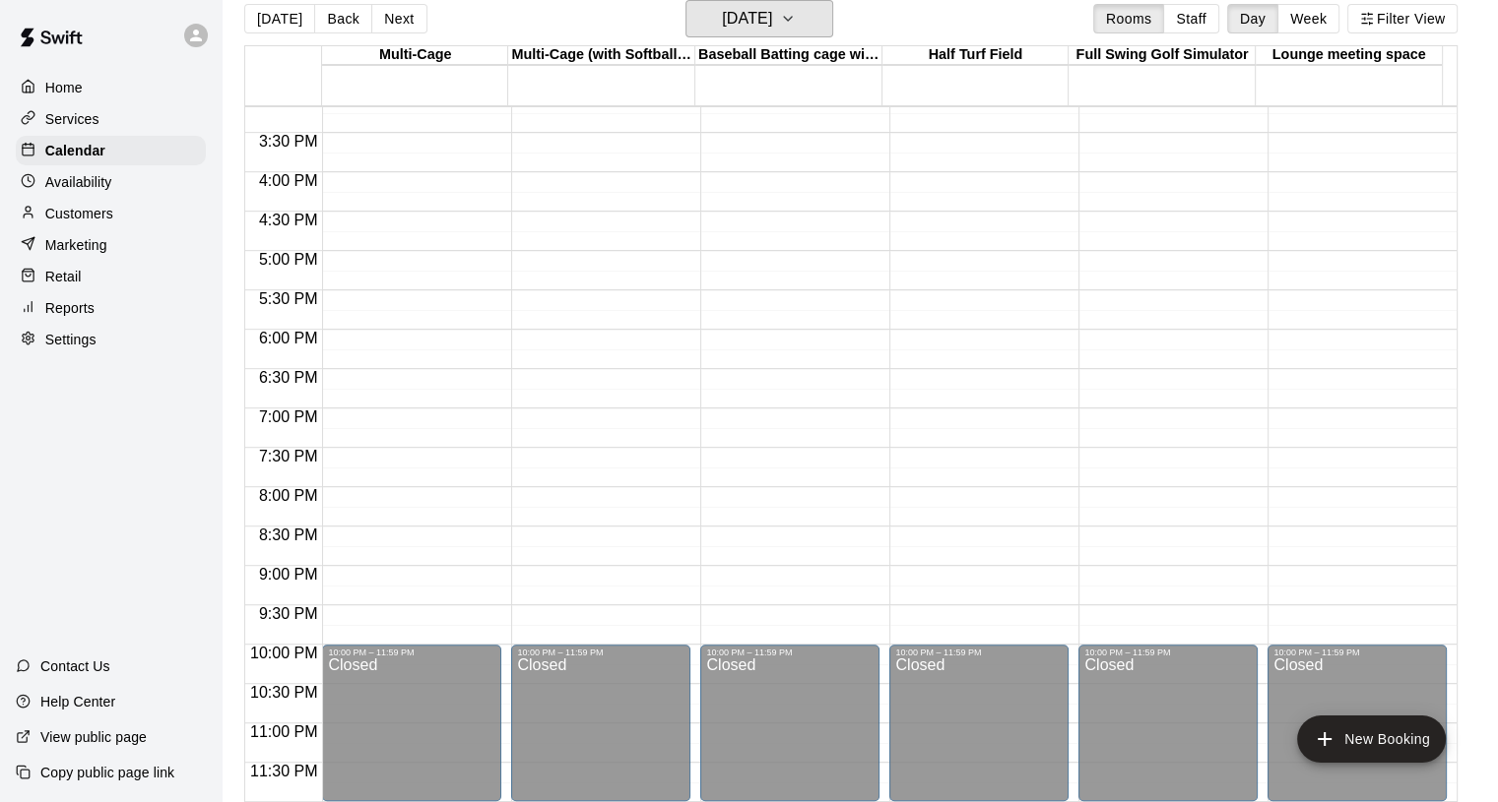
click at [801, 11] on button "[DATE]" at bounding box center [759, 18] width 148 height 37
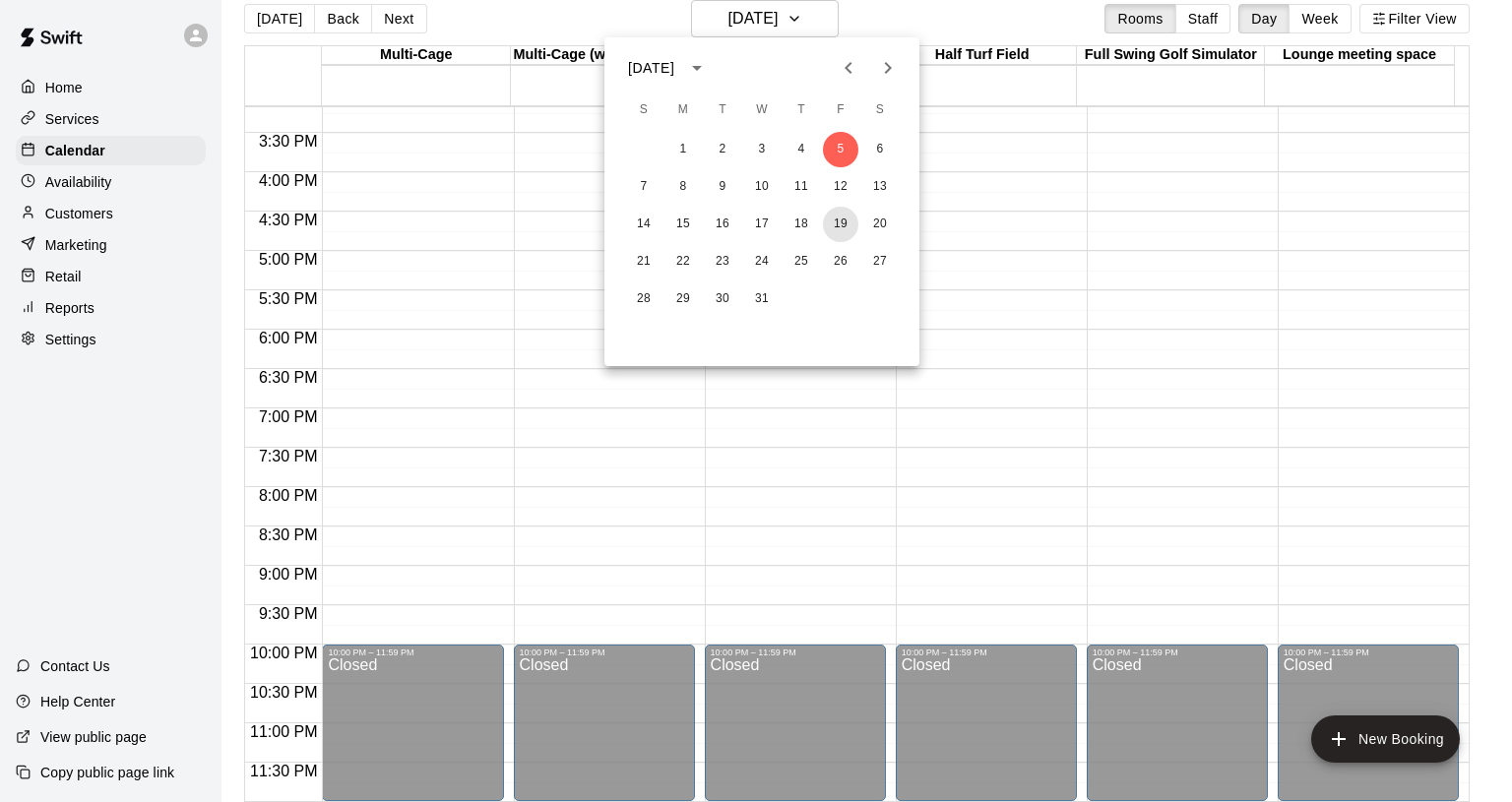
click at [847, 224] on button "19" at bounding box center [840, 224] width 35 height 35
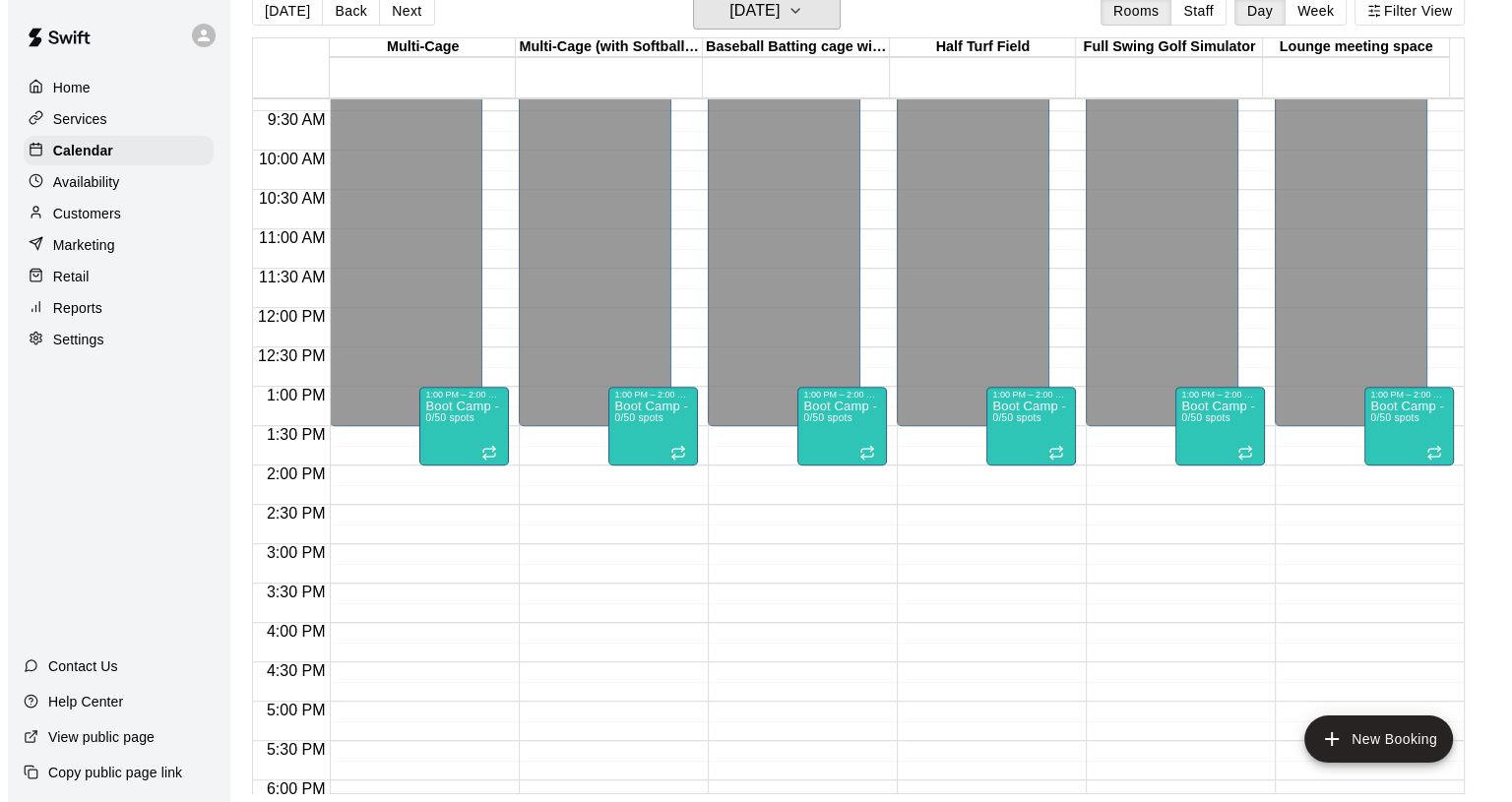
scroll to position [998, 0]
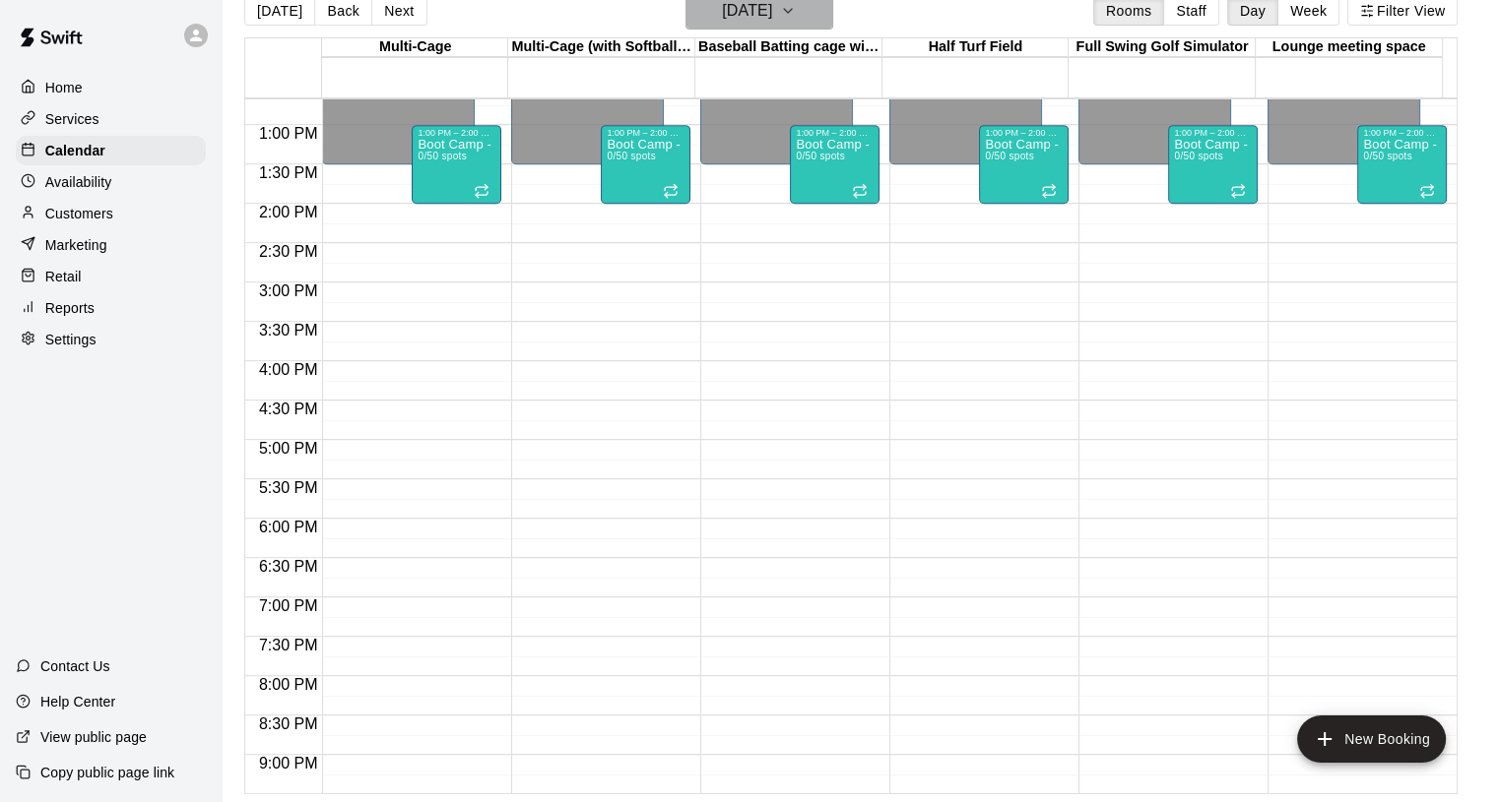
click at [827, 17] on button "[DATE]" at bounding box center [759, 10] width 148 height 37
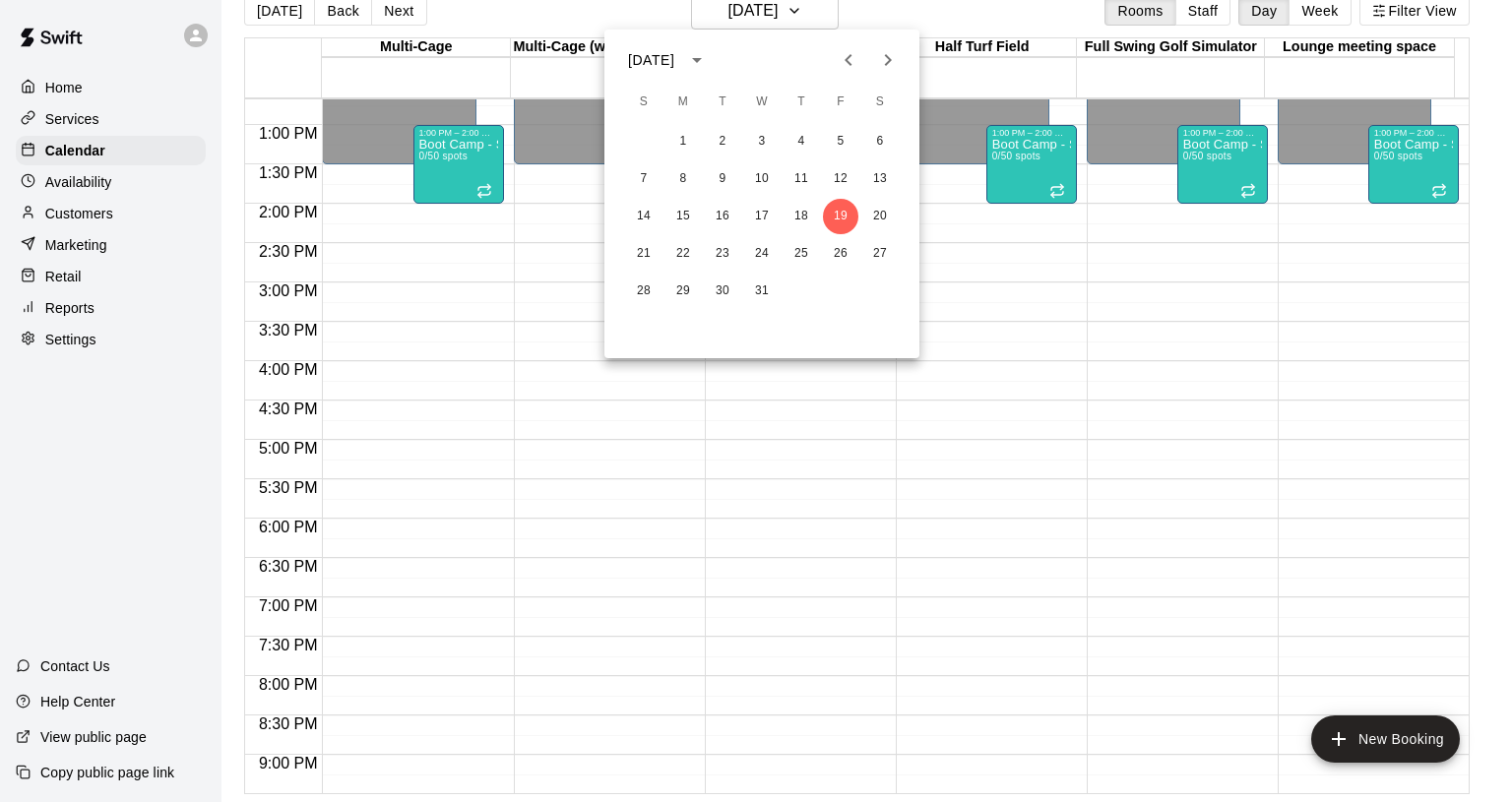
click at [1003, 440] on div at bounding box center [756, 401] width 1512 height 802
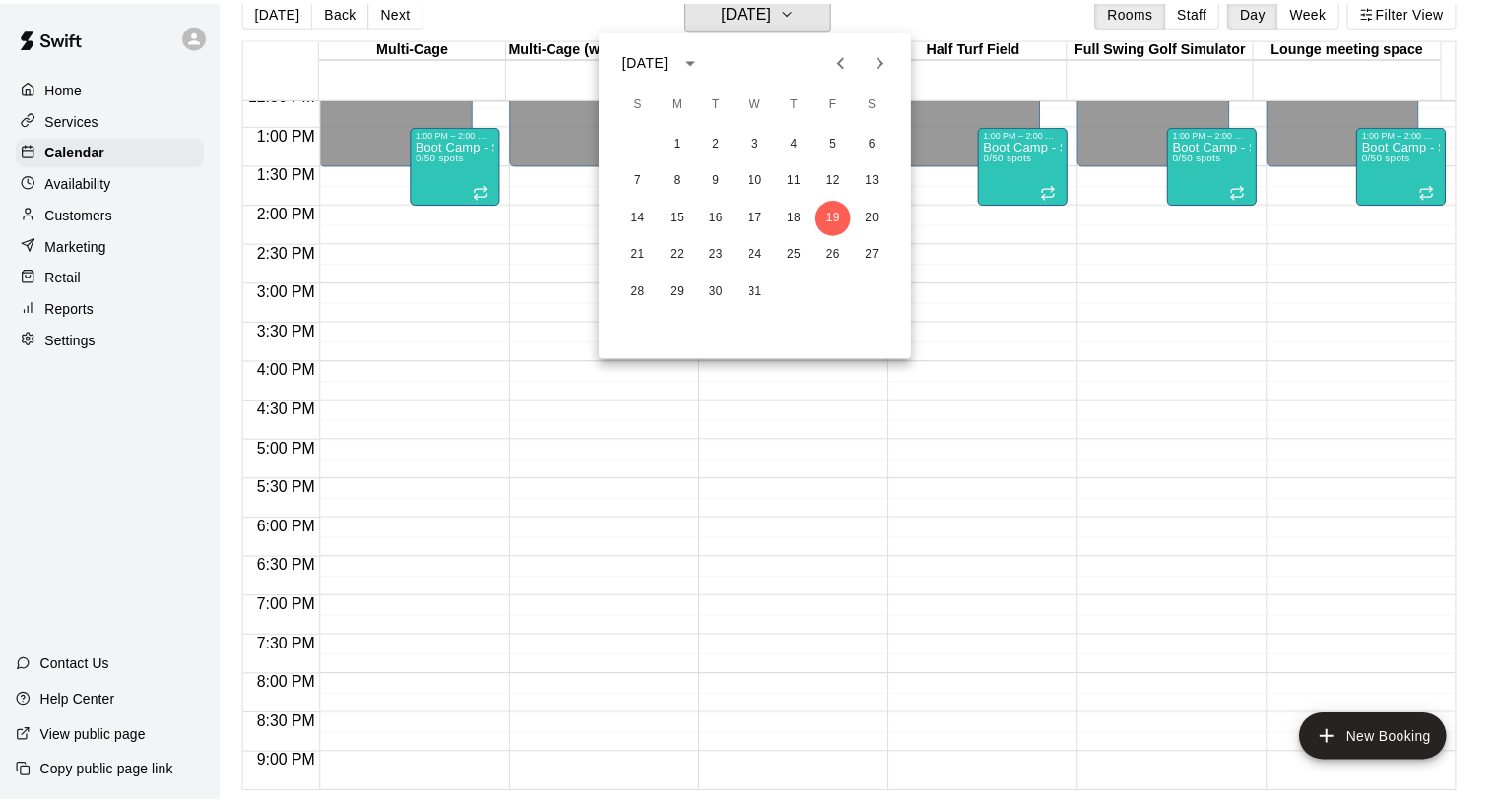
scroll to position [24, 0]
